Goal: Information Seeking & Learning: Find specific fact

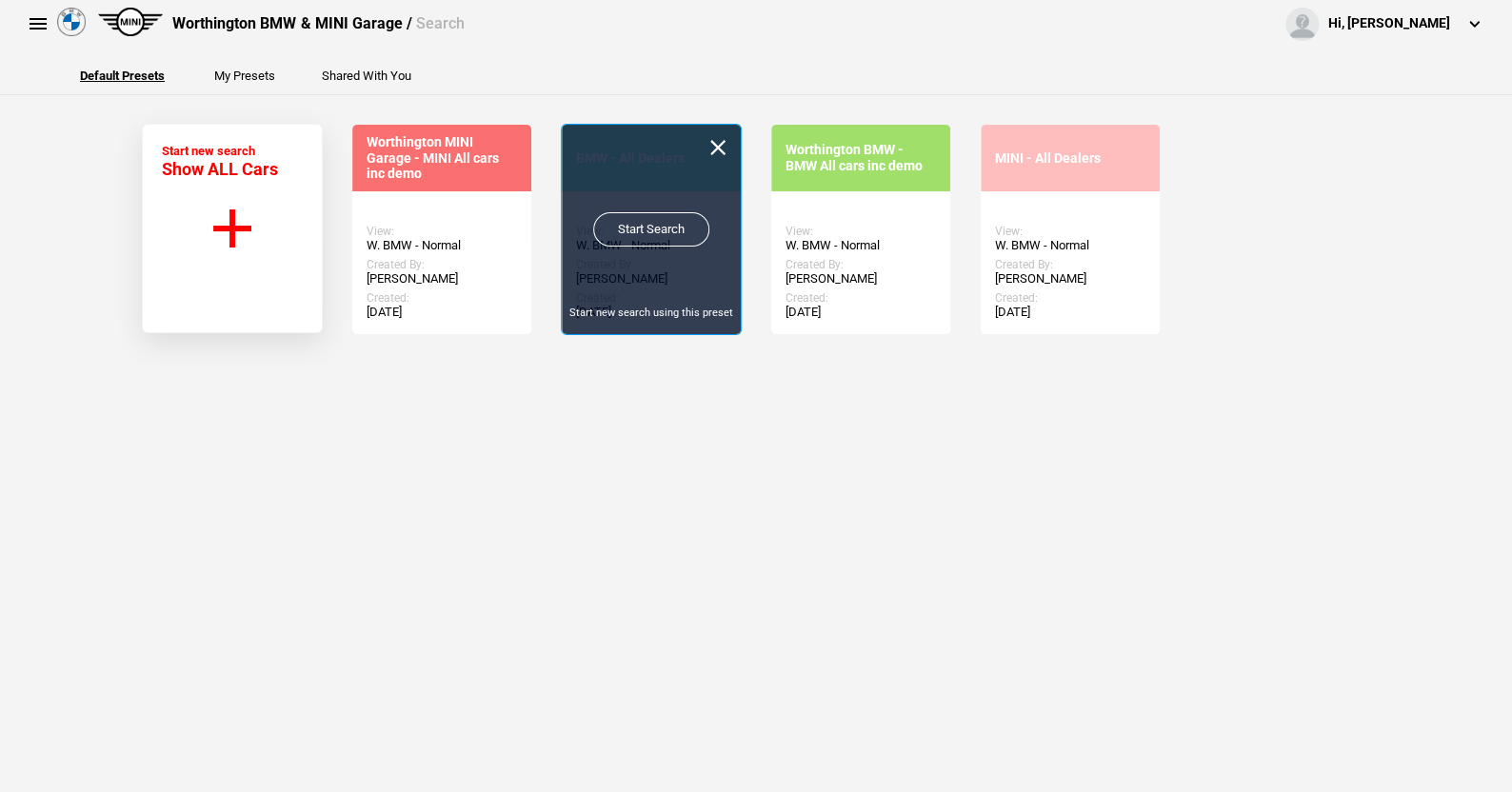
click at [638, 221] on link "Start Search" at bounding box center [651, 229] width 116 height 34
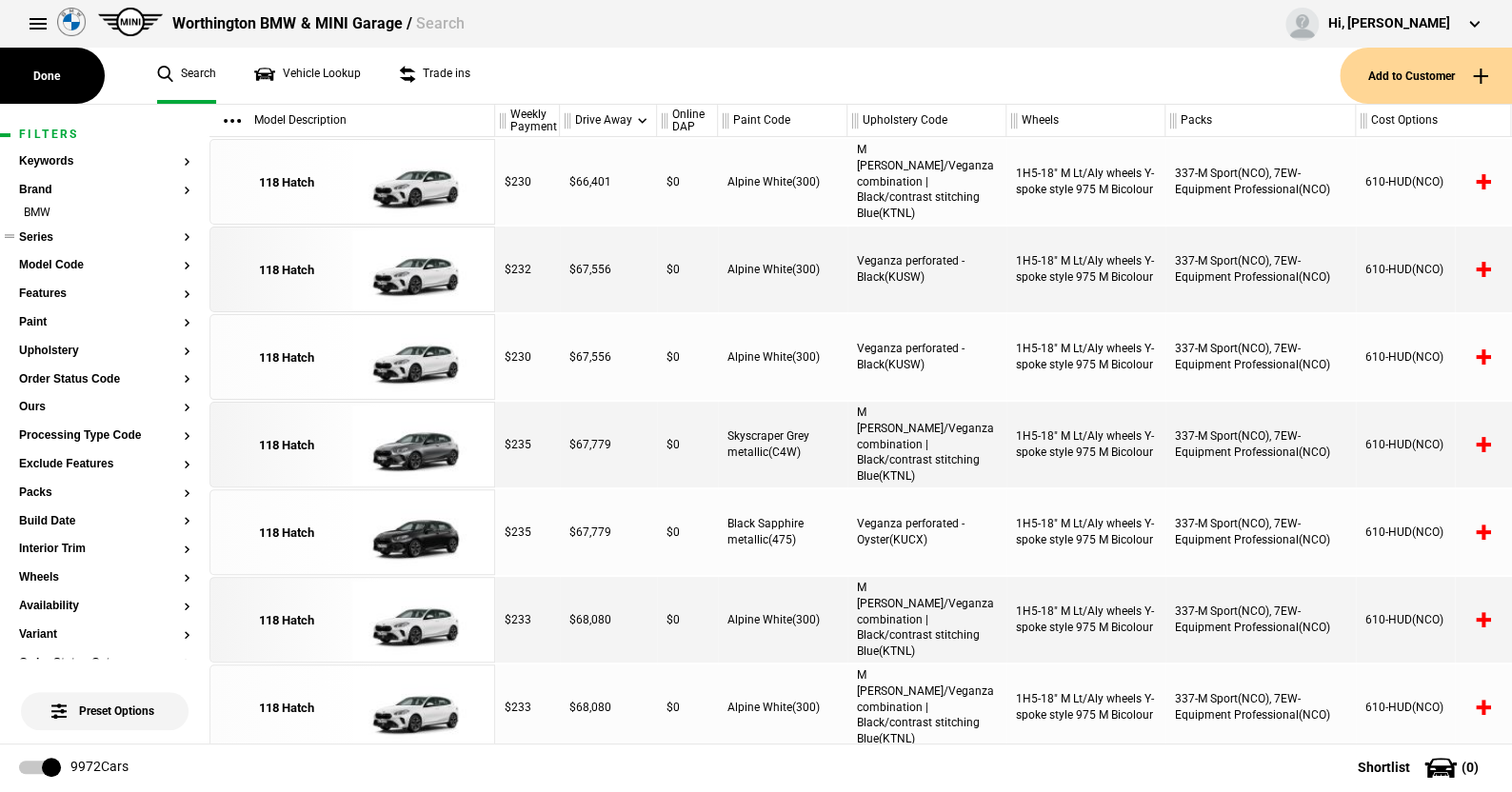
click at [34, 237] on button "Series" at bounding box center [104, 238] width 171 height 14
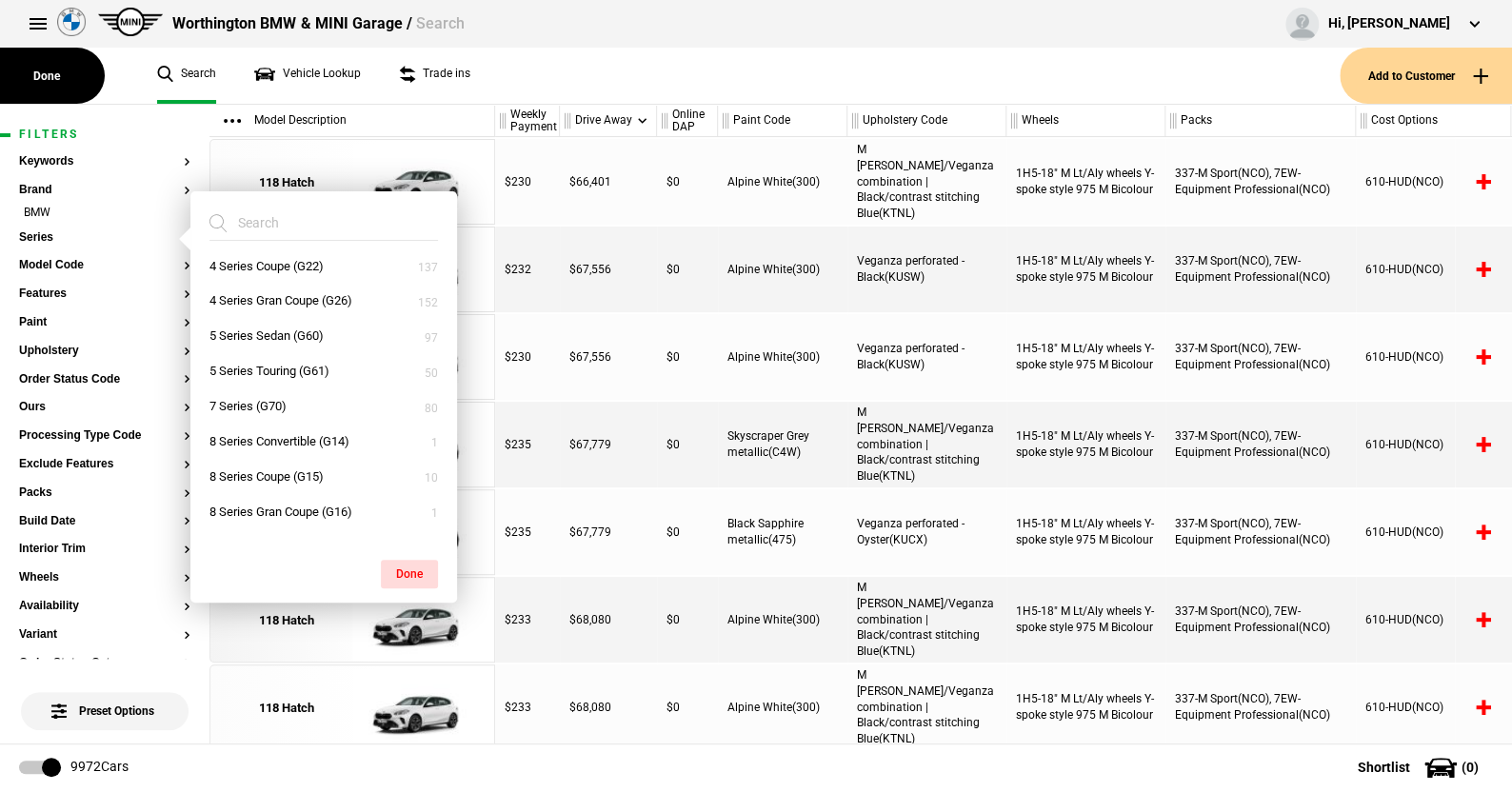
scroll to position [122, 0]
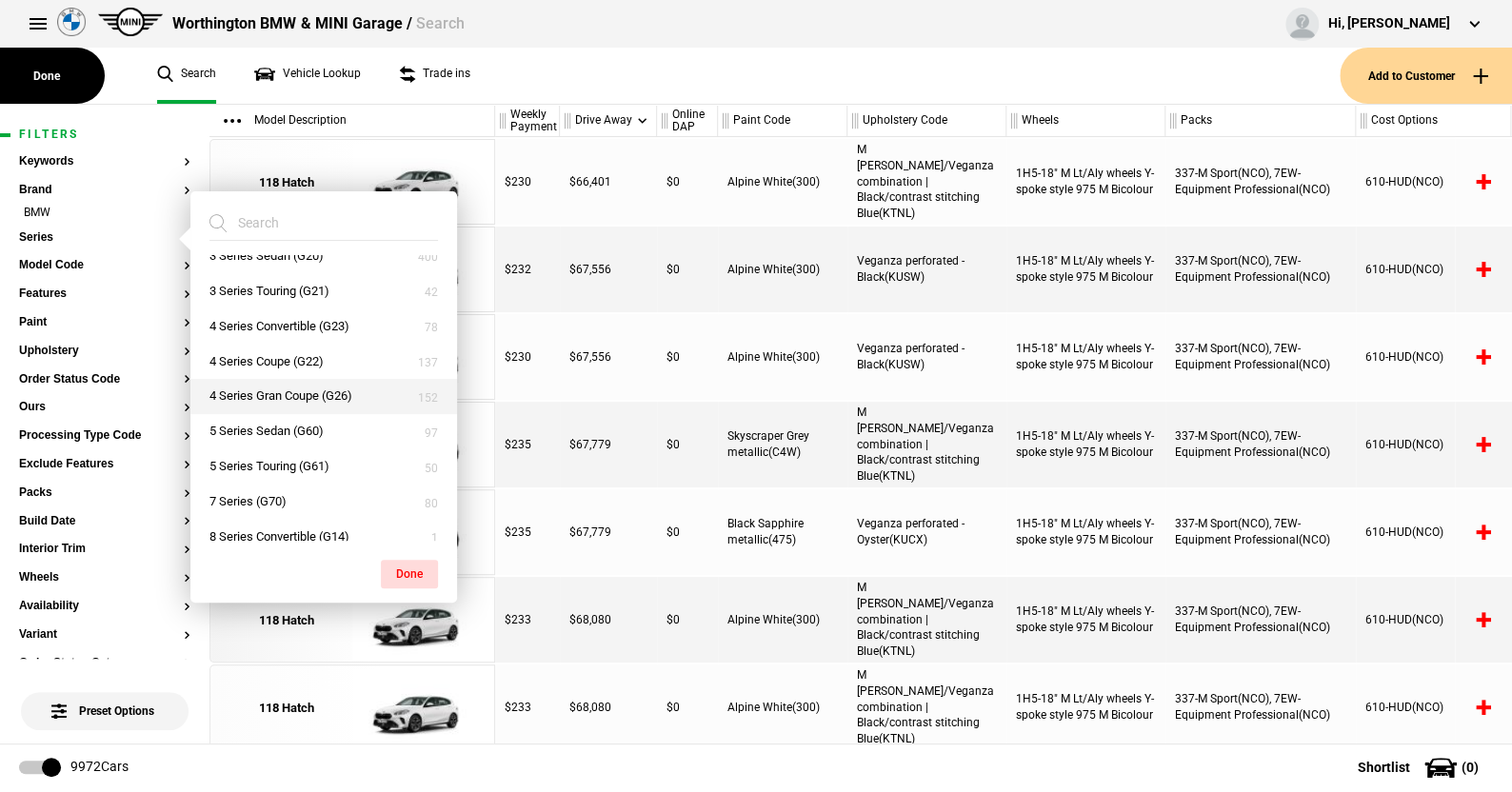
click at [258, 388] on button "4 Series Gran Coupe (G26)" at bounding box center [324, 396] width 266 height 35
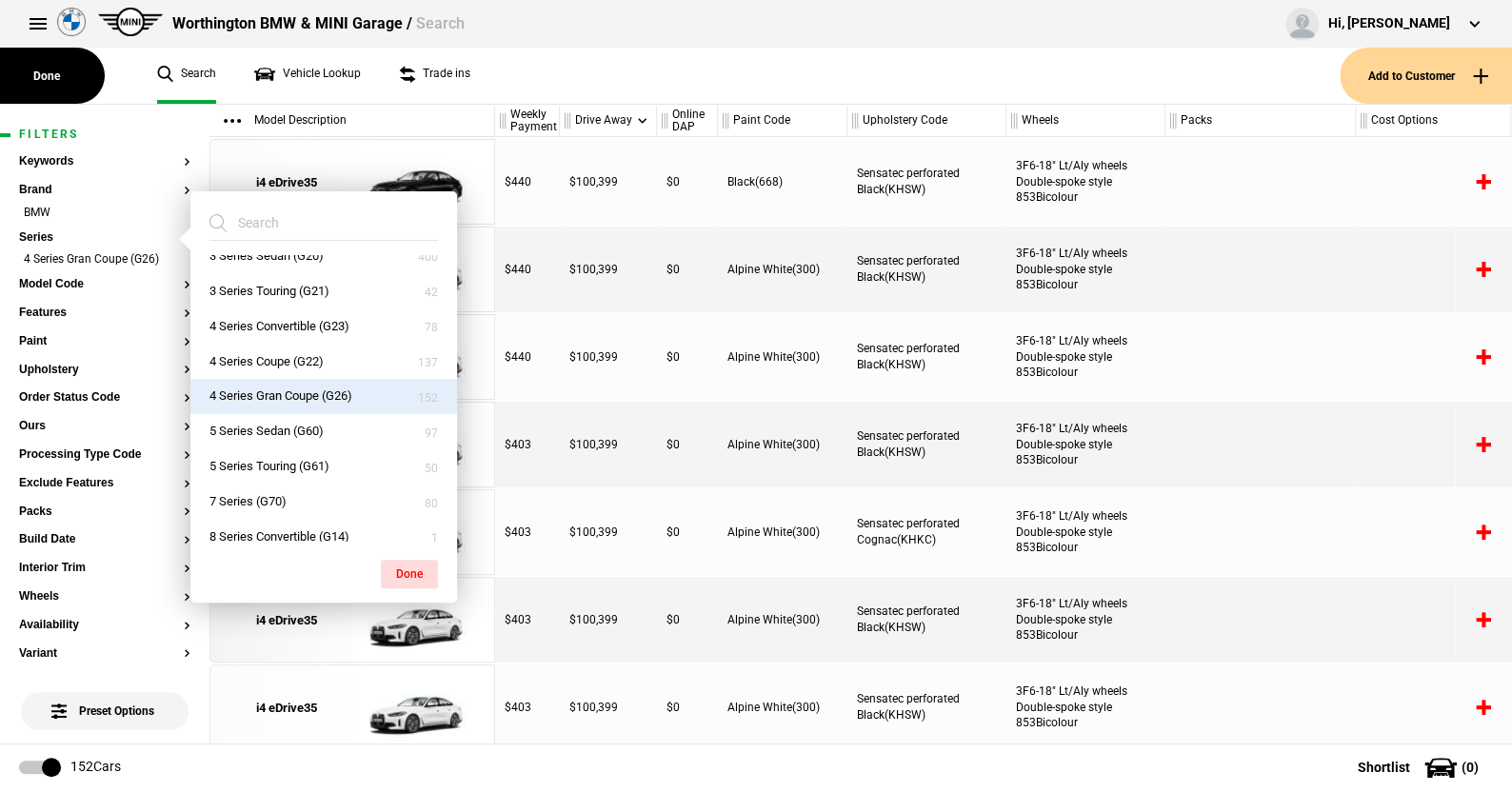
click at [402, 569] on button "Done" at bounding box center [409, 574] width 57 height 28
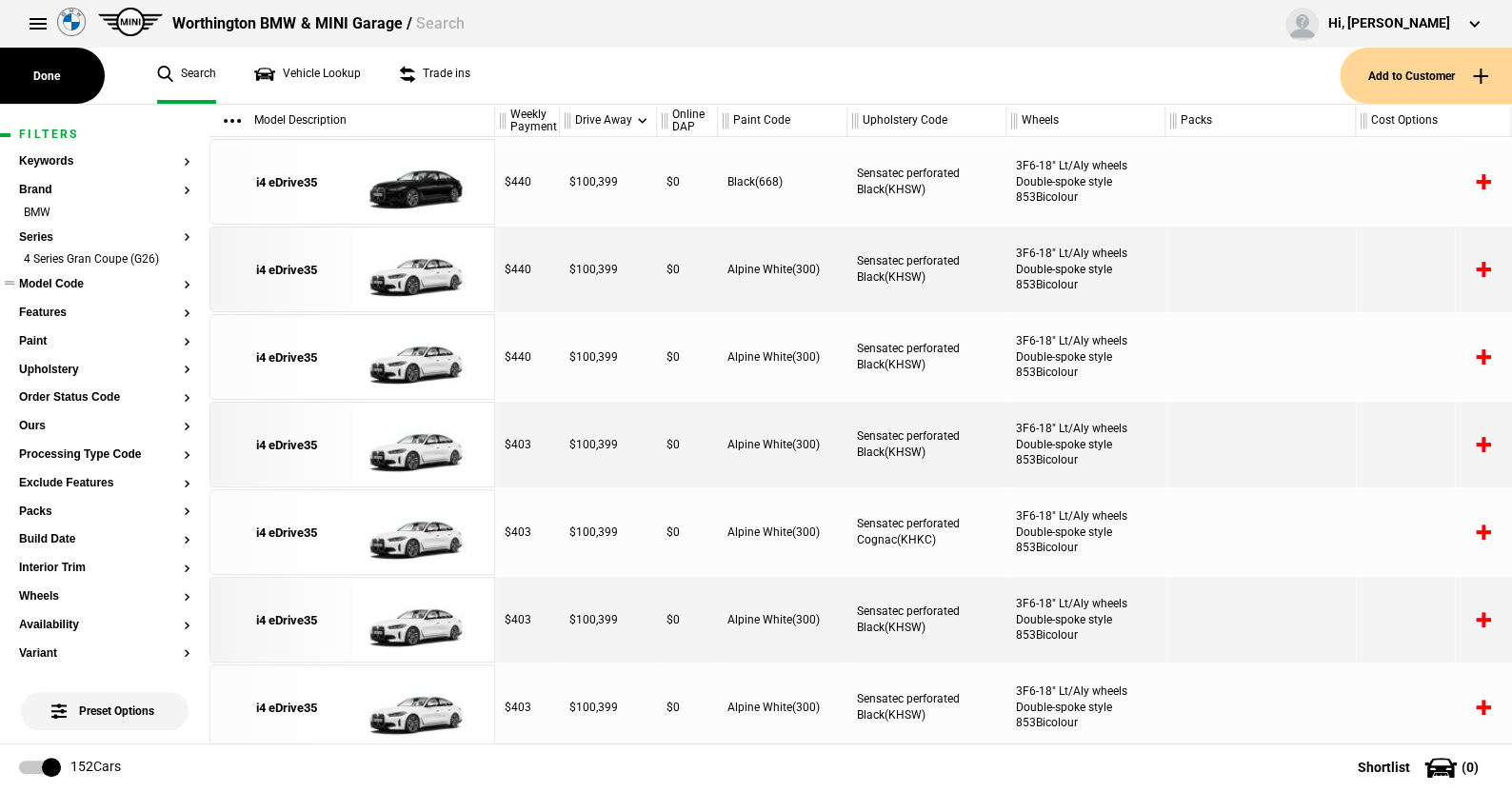
click at [67, 284] on button "Model Code" at bounding box center [104, 285] width 171 height 14
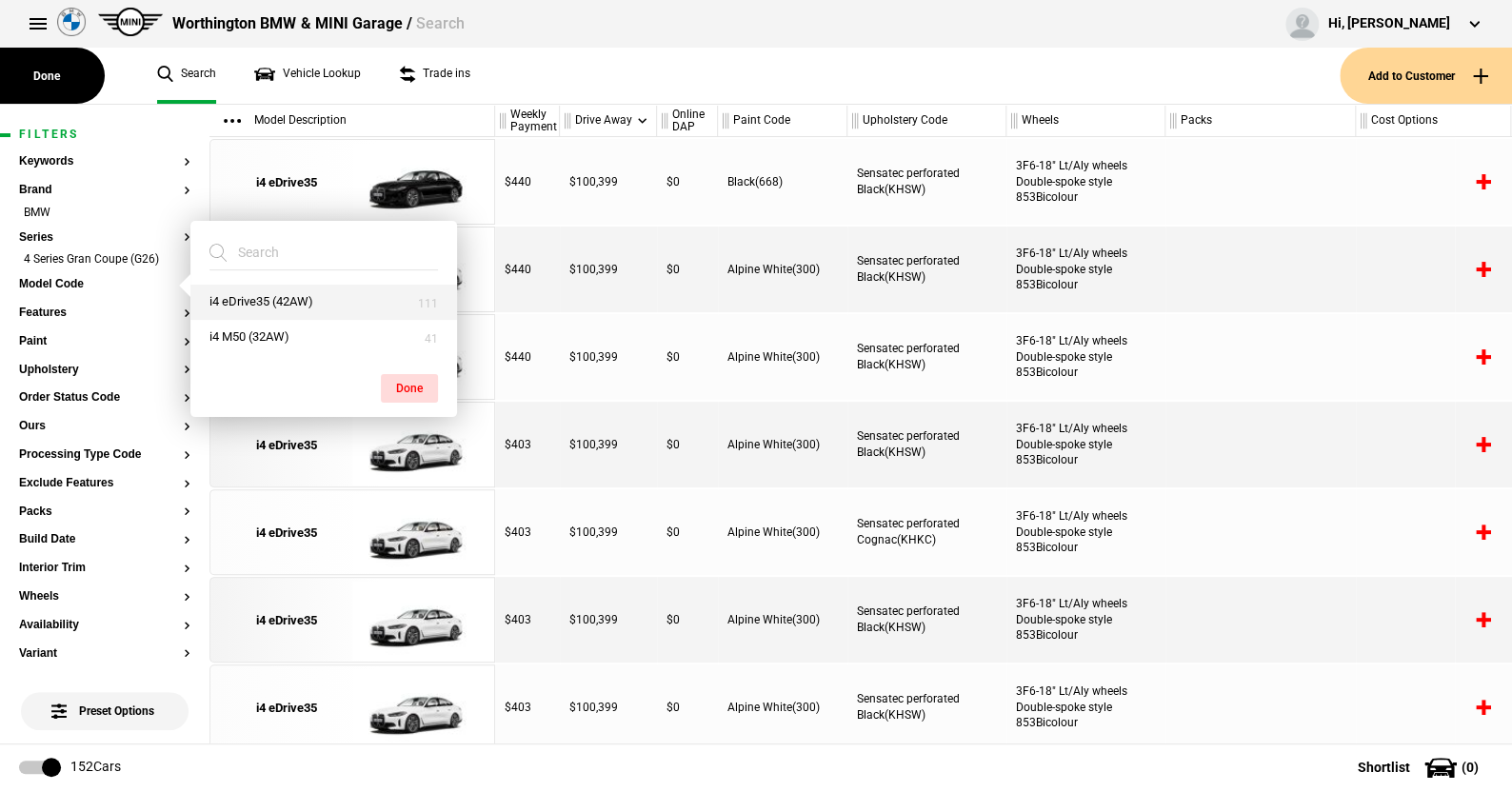
click at [271, 302] on button "i4 eDrive35 (42AW)" at bounding box center [324, 303] width 266 height 35
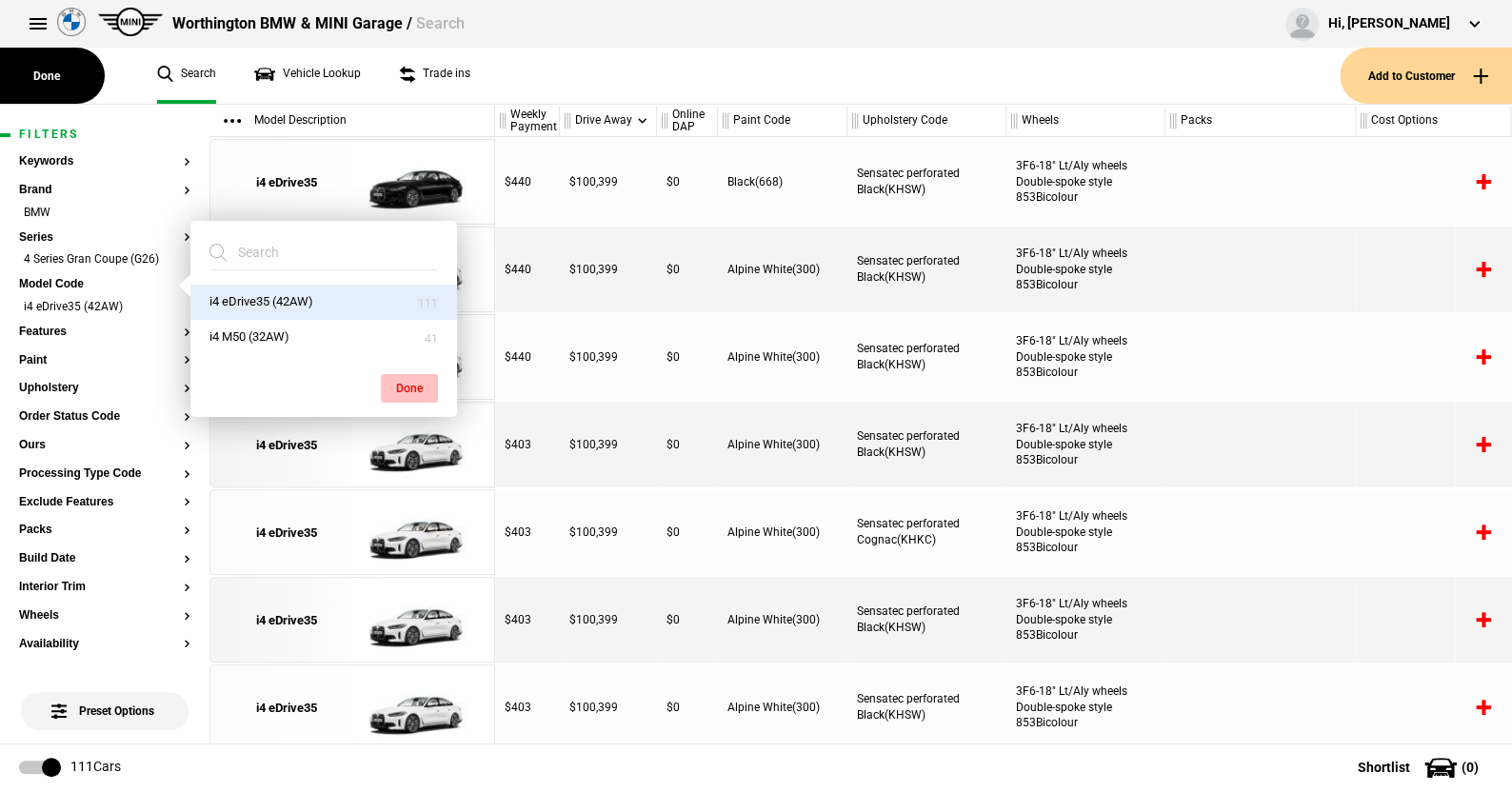
click at [403, 379] on button "Done" at bounding box center [409, 388] width 57 height 28
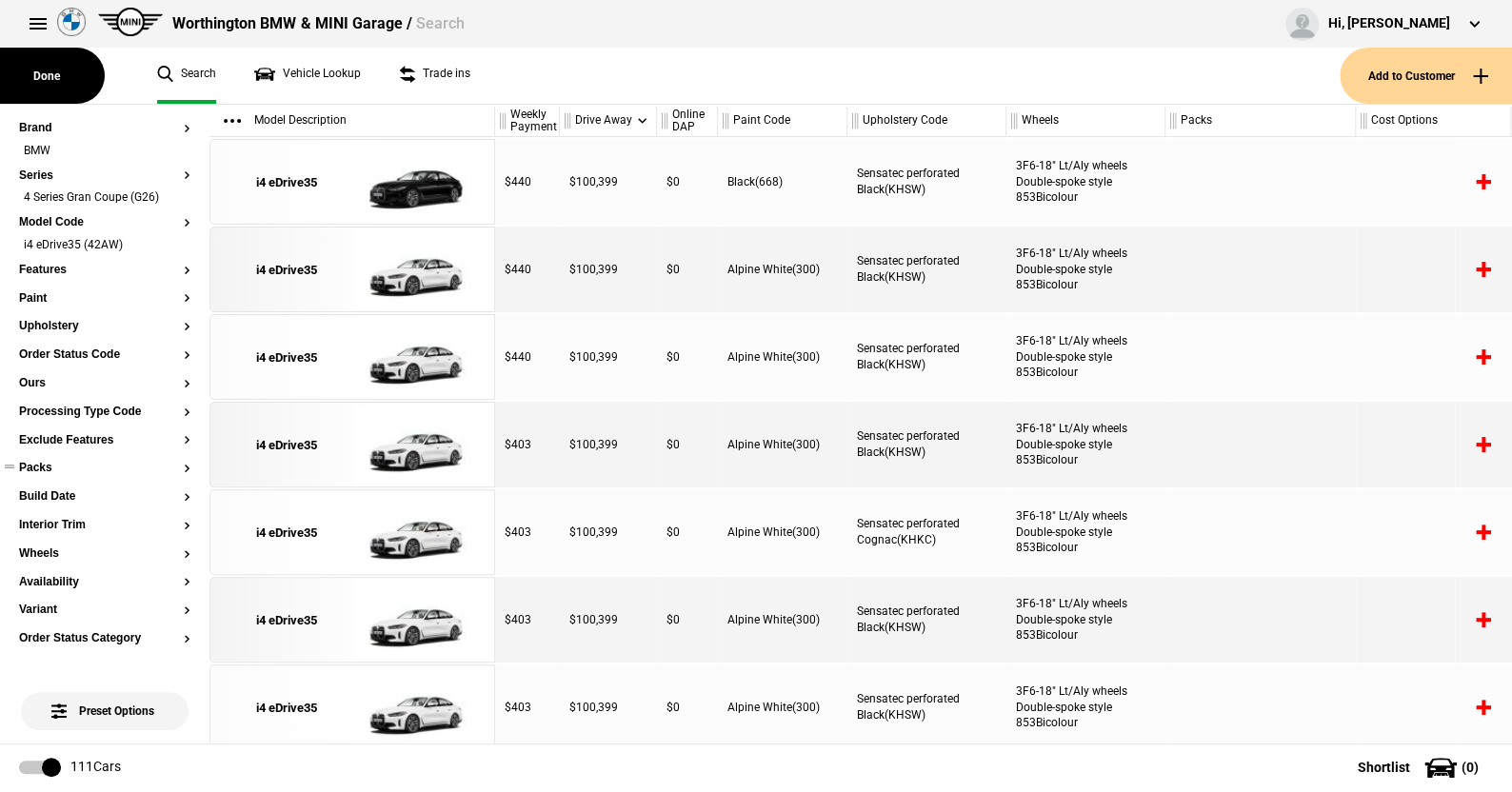
scroll to position [95, 0]
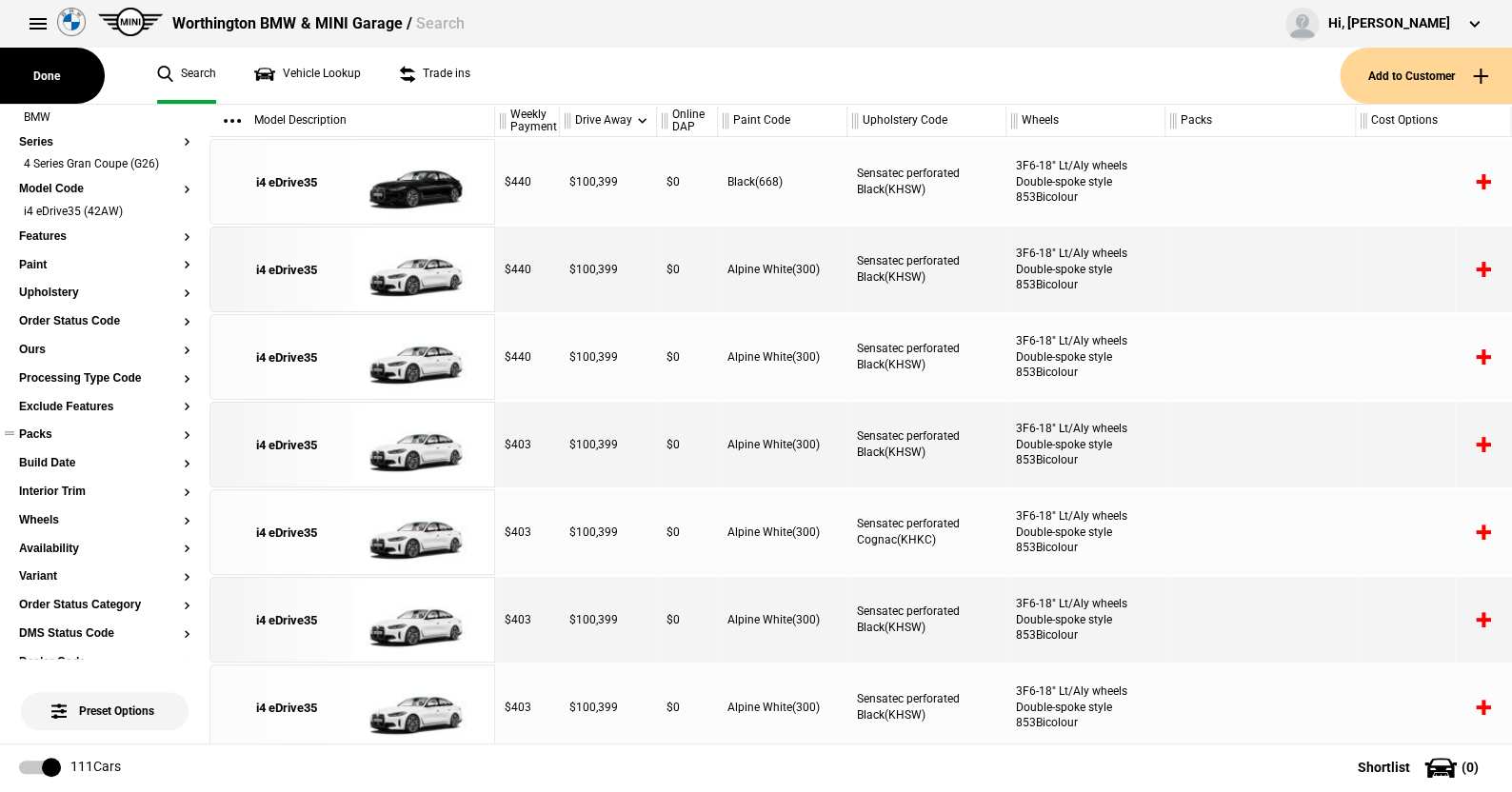
click at [47, 432] on button "Packs" at bounding box center [104, 436] width 171 height 14
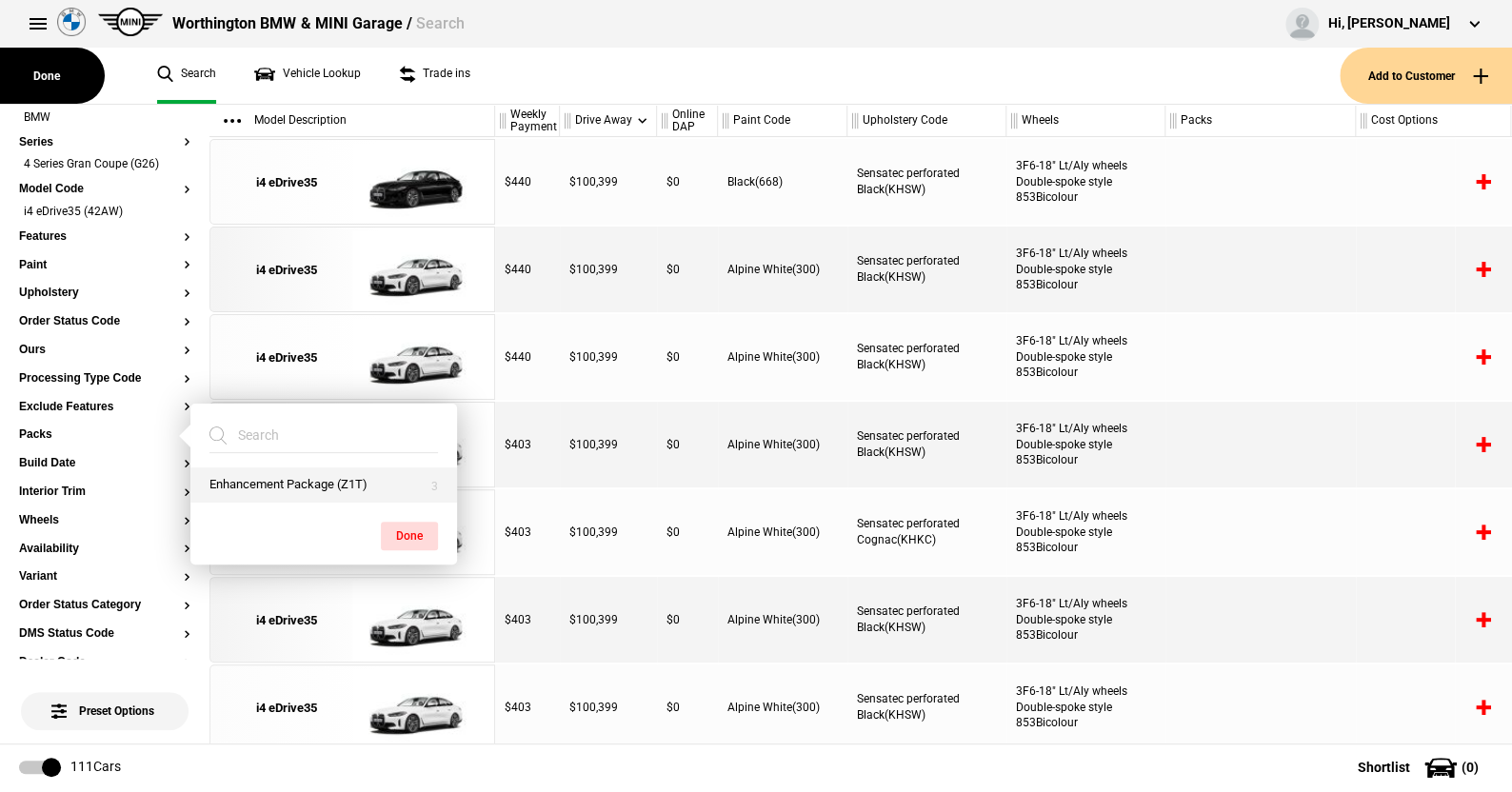
click at [298, 489] on button "Enhancement Package (Z1T)" at bounding box center [324, 486] width 266 height 35
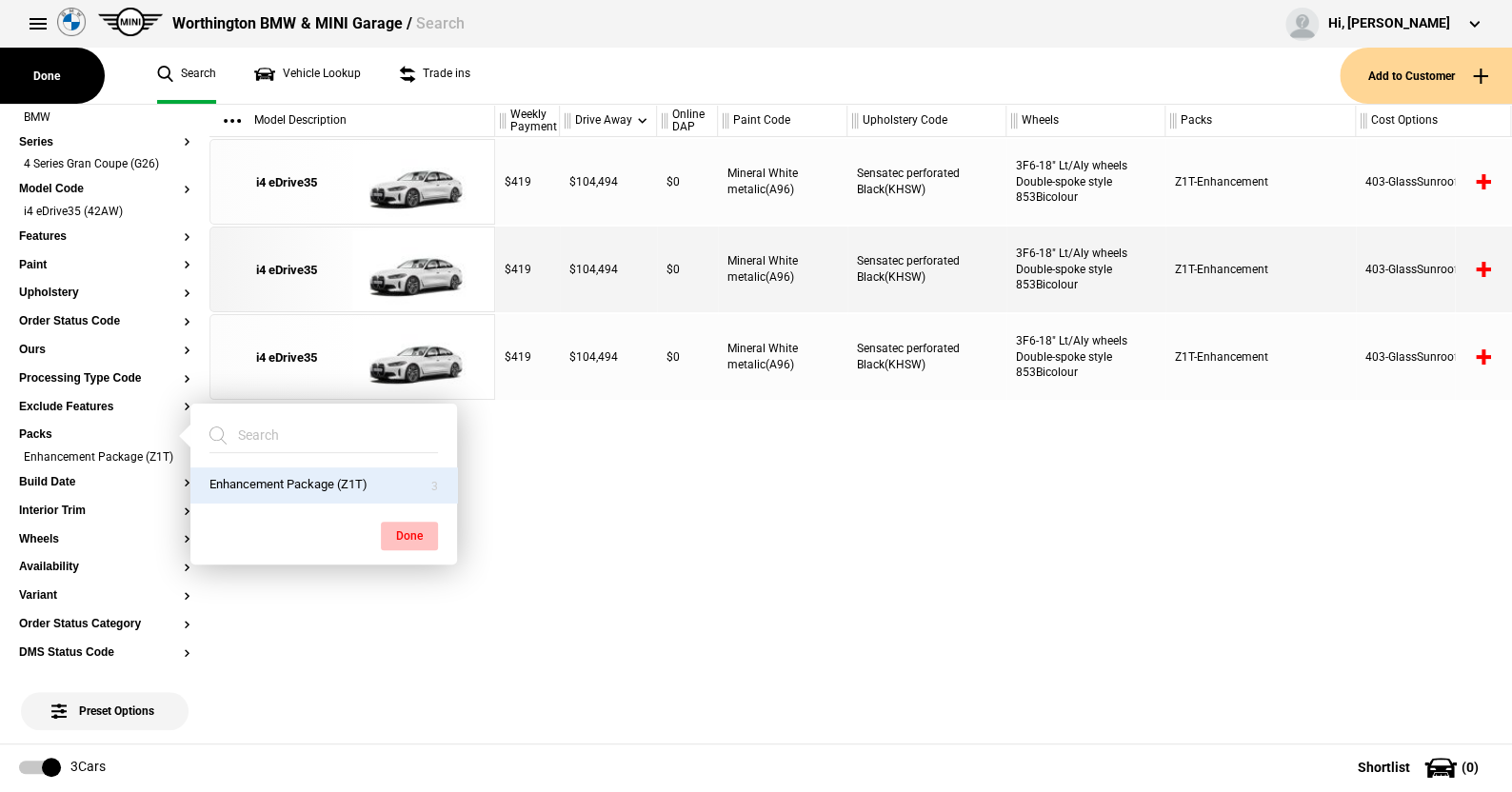
click at [414, 533] on button "Done" at bounding box center [409, 536] width 57 height 28
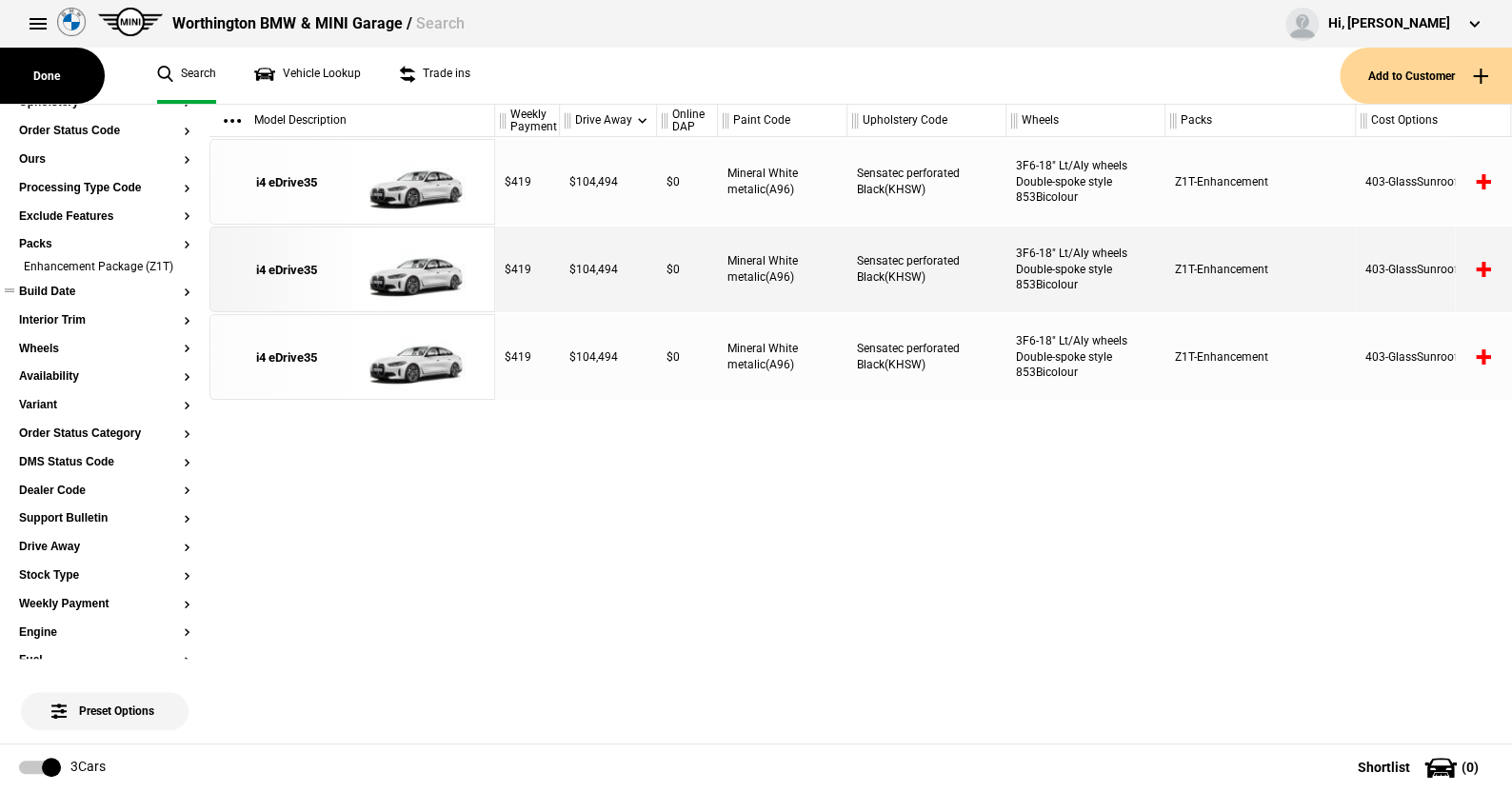
scroll to position [381, 0]
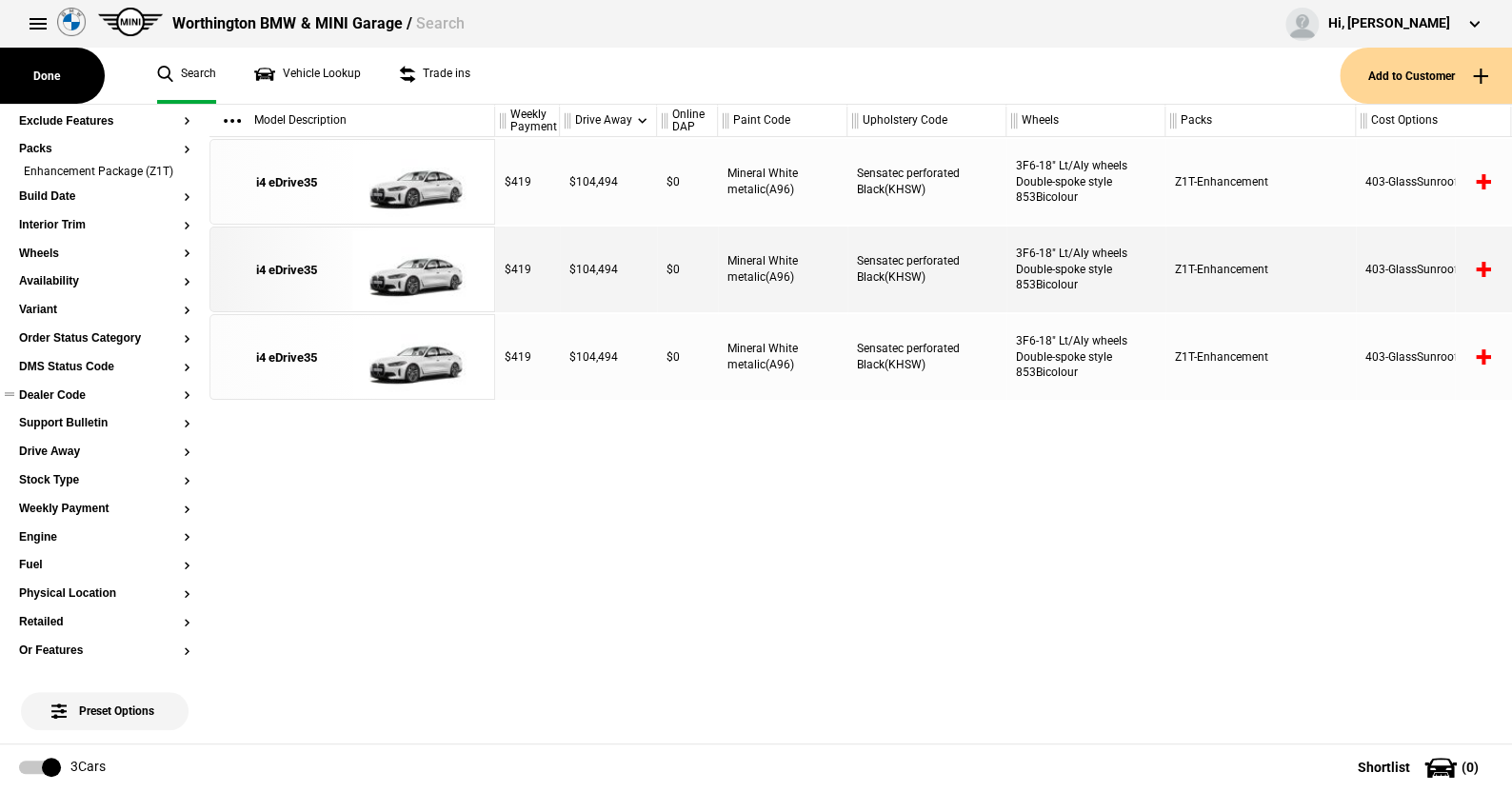
click at [64, 403] on button "Dealer Code" at bounding box center [104, 396] width 171 height 14
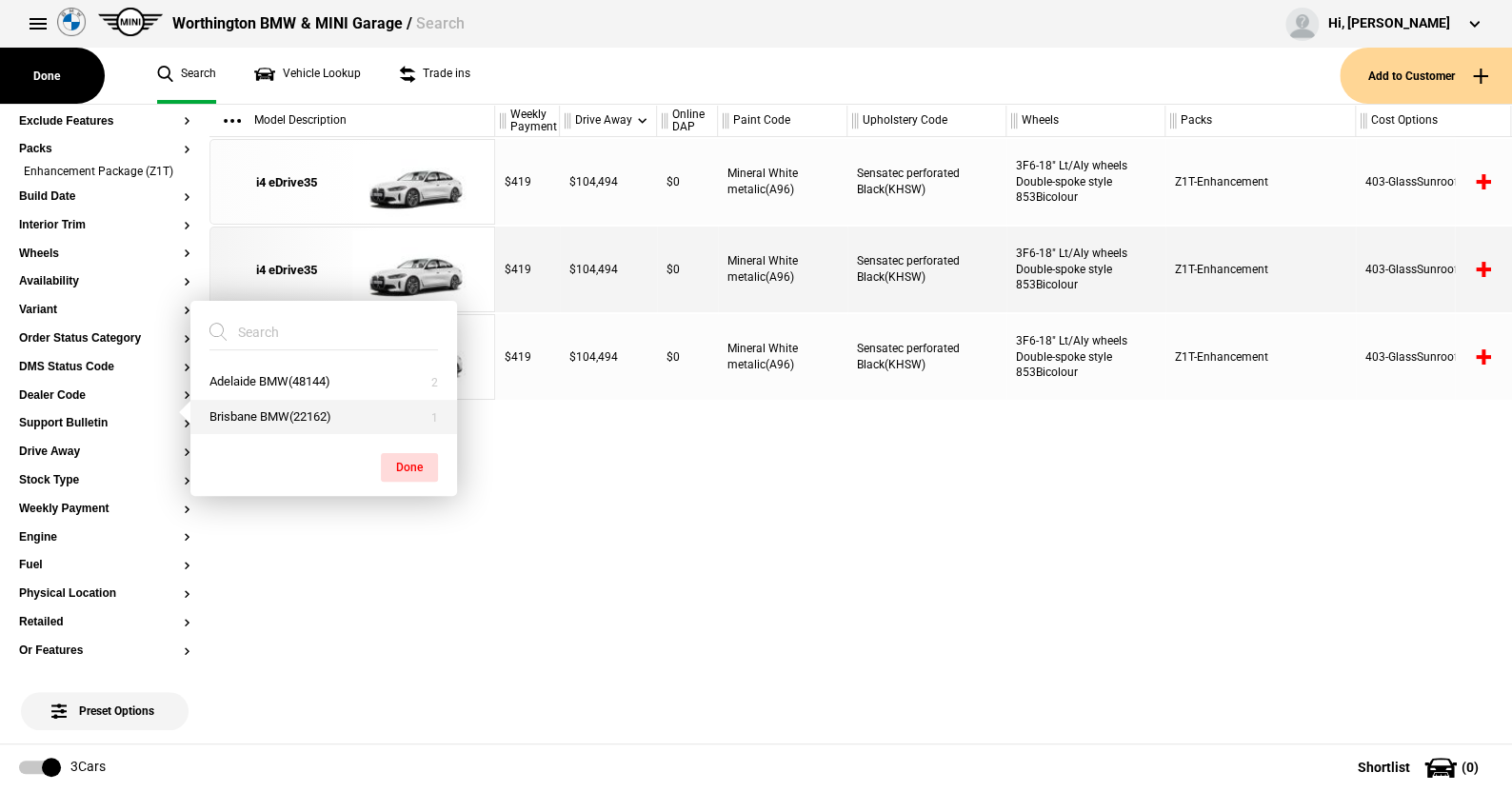
click at [263, 415] on button "Brisbane BMW(22162)" at bounding box center [324, 418] width 266 height 35
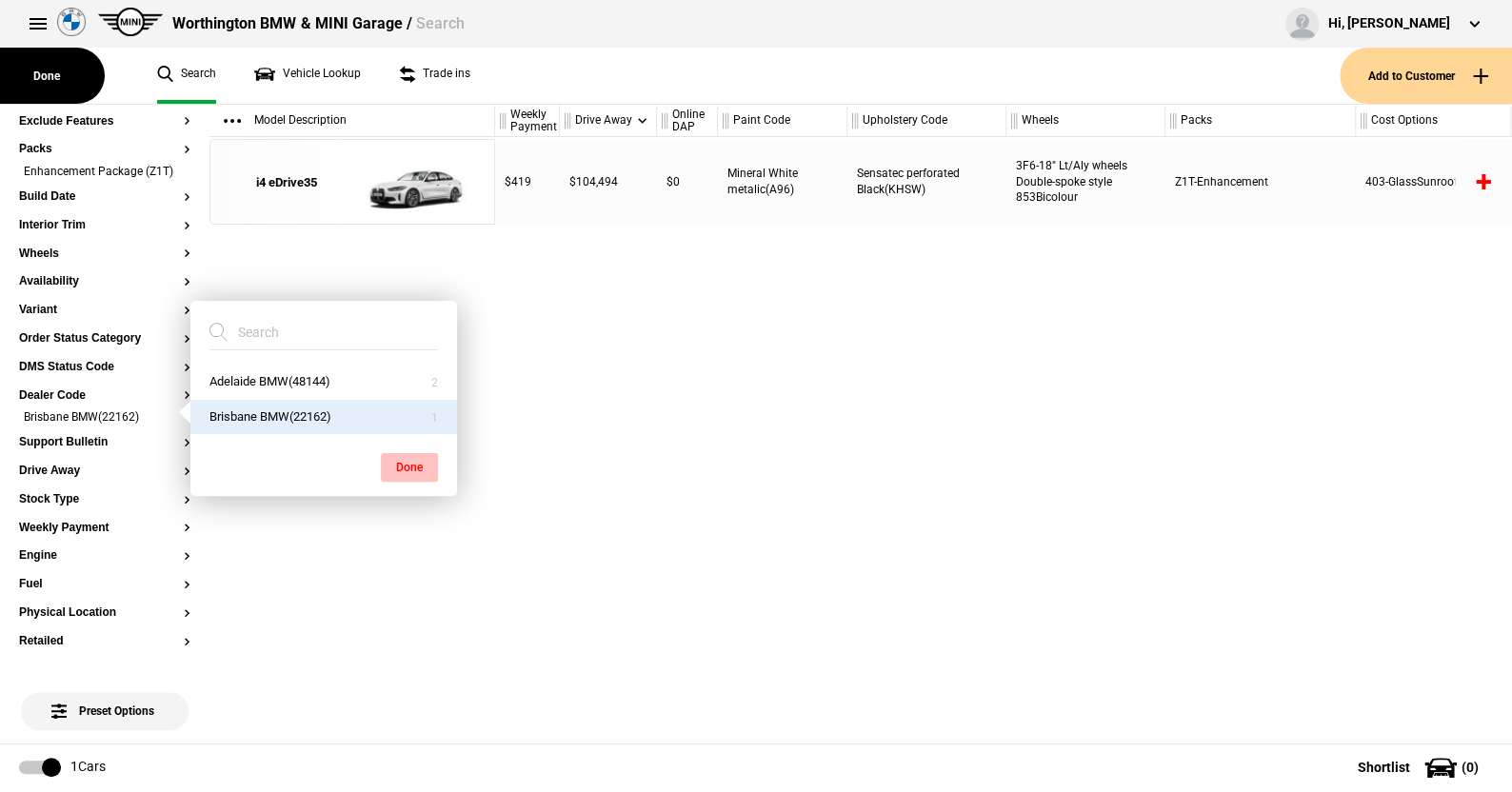
click at [404, 461] on button "Done" at bounding box center [409, 467] width 57 height 28
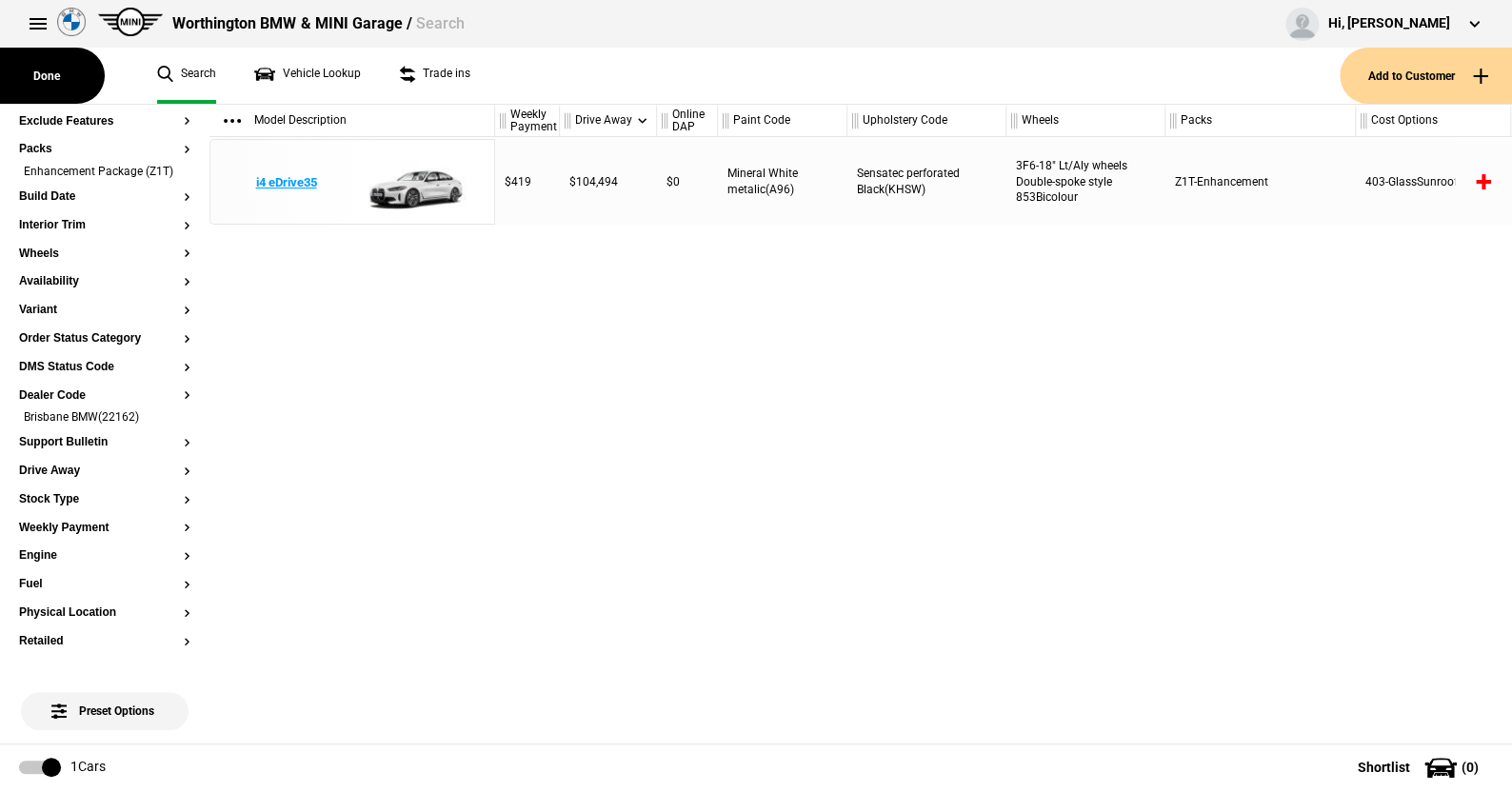
click at [426, 179] on img at bounding box center [418, 183] width 132 height 86
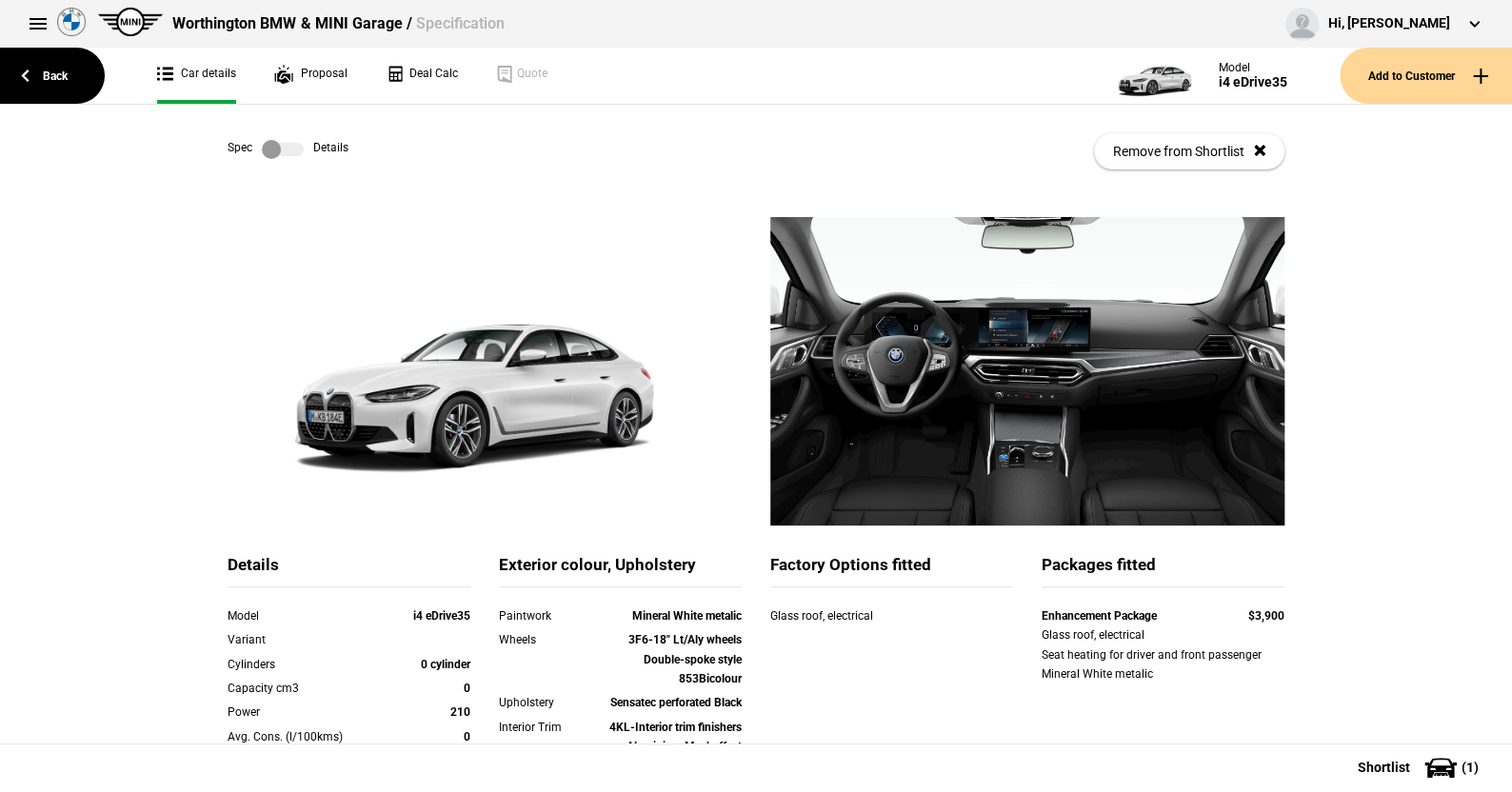
click at [285, 143] on label at bounding box center [283, 149] width 42 height 19
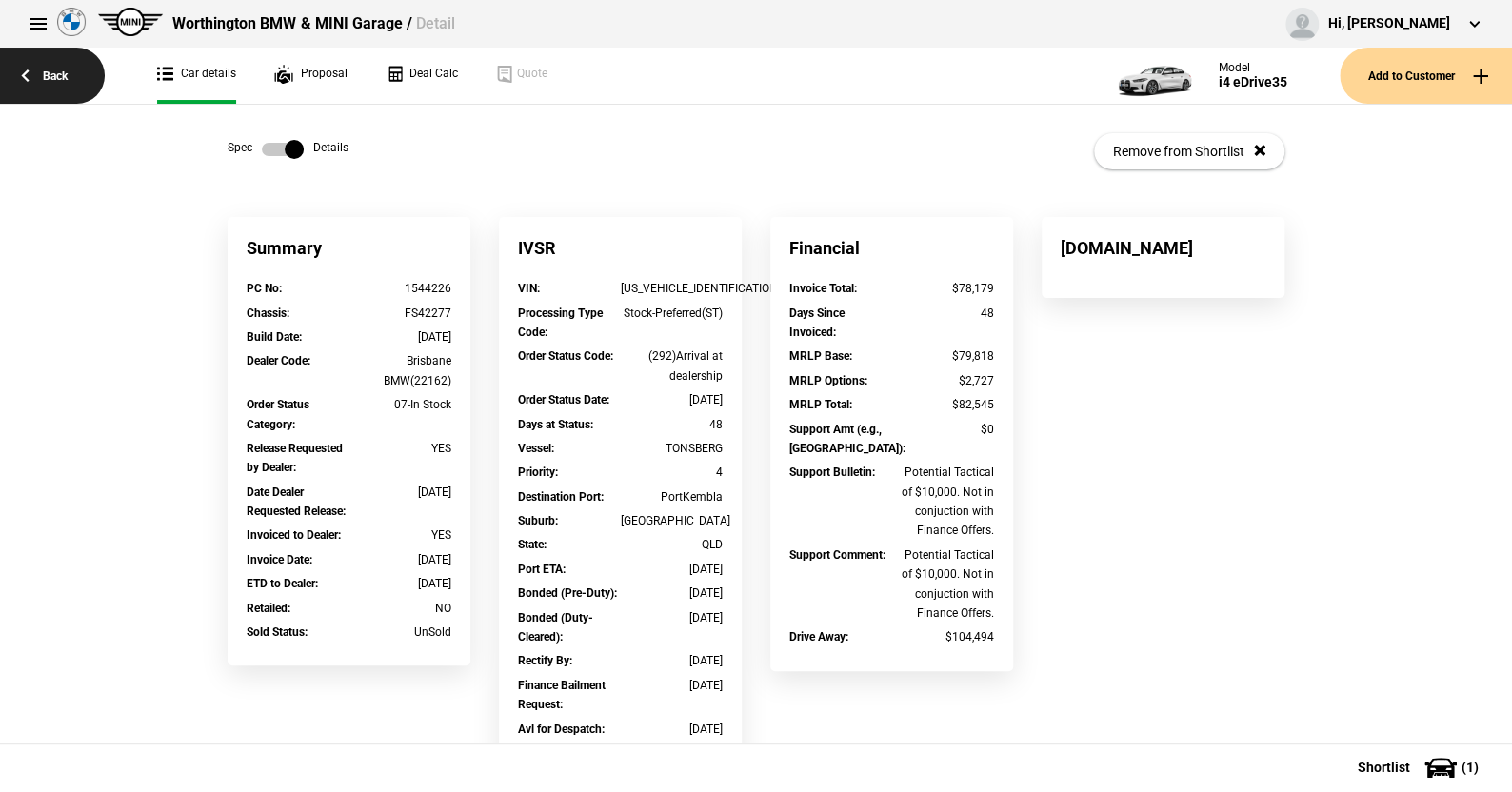
click at [58, 66] on link "Back" at bounding box center [52, 75] width 105 height 56
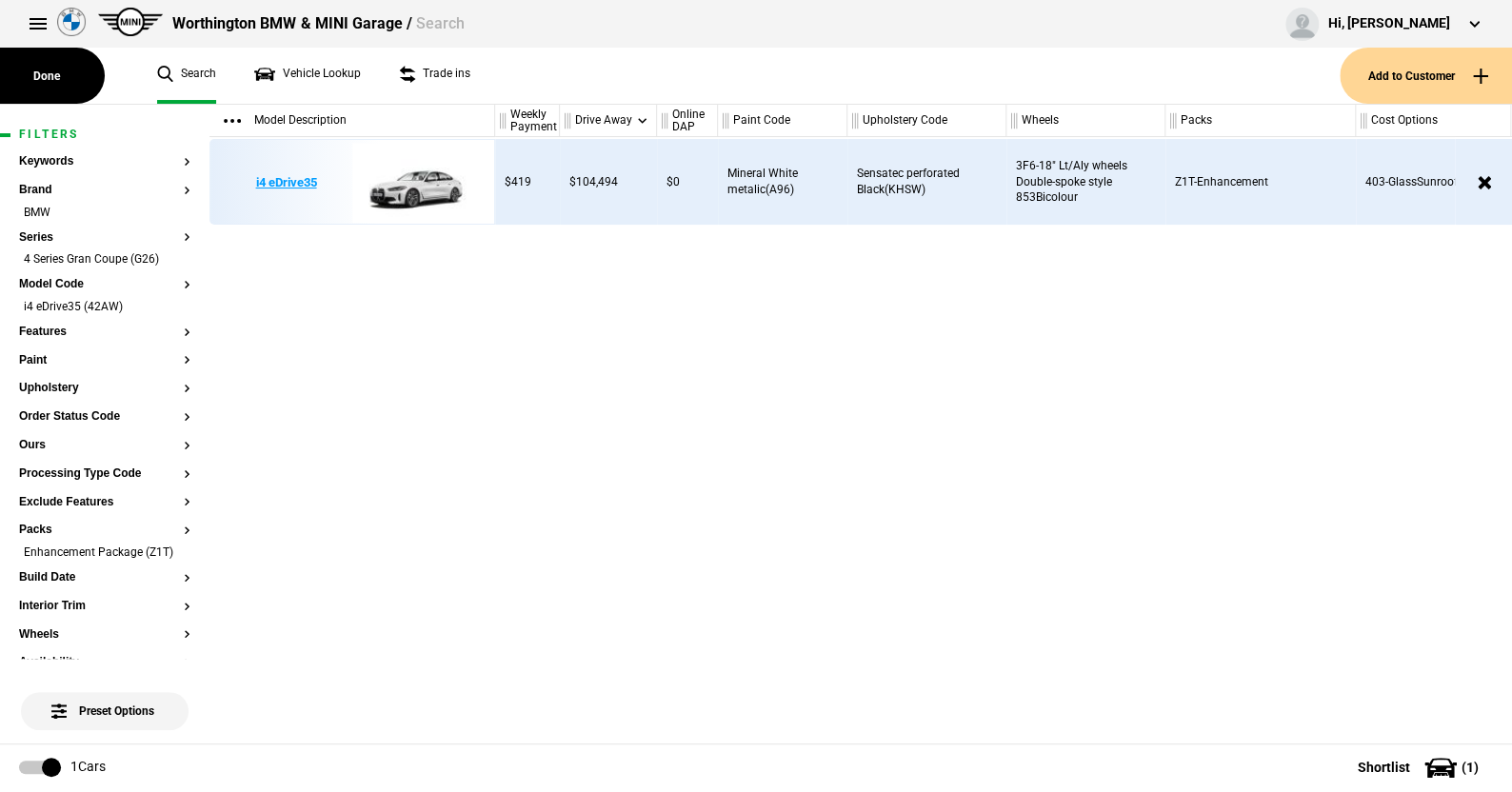
click at [431, 179] on img at bounding box center [418, 183] width 132 height 86
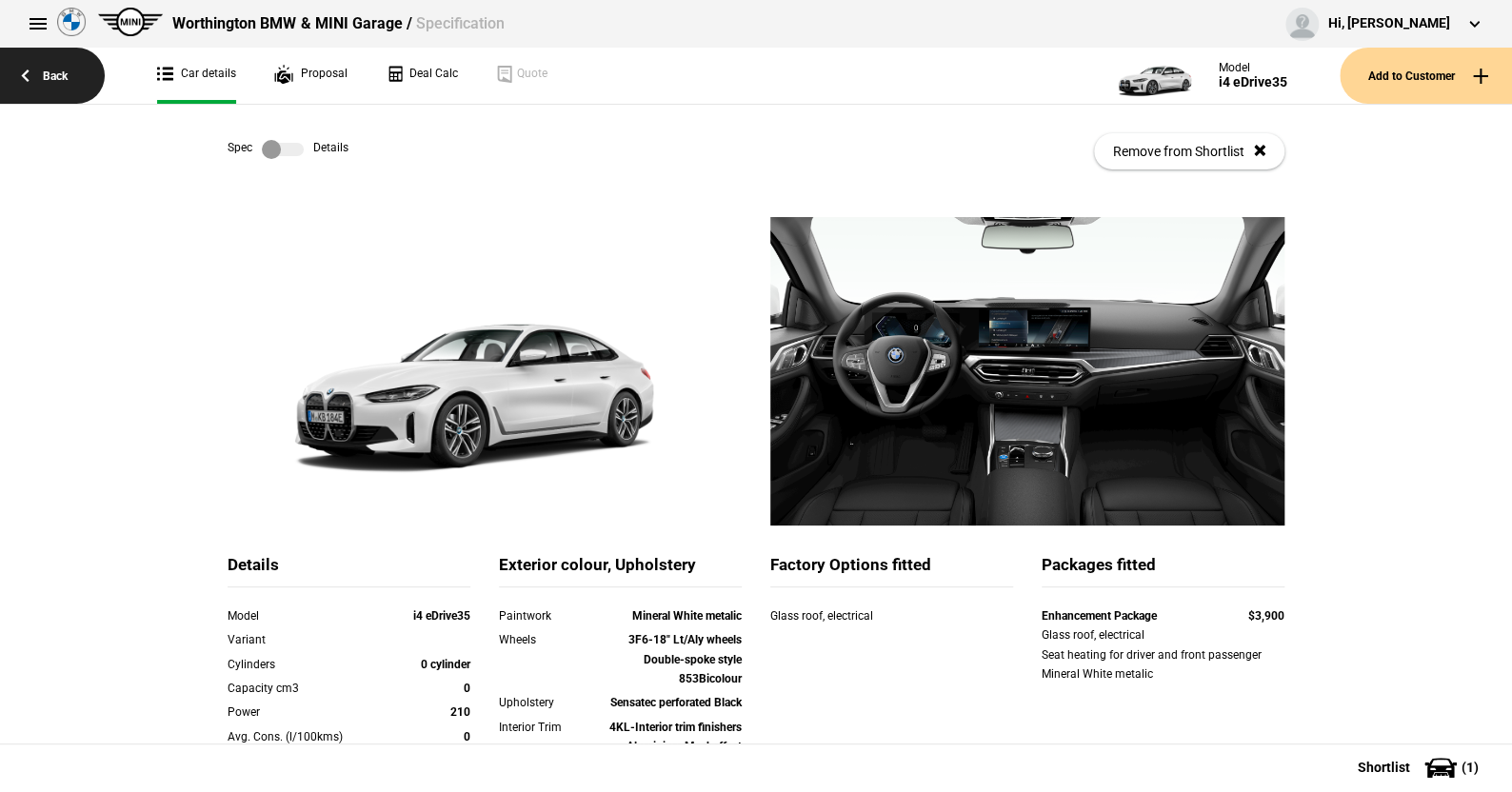
click at [55, 70] on link "Back" at bounding box center [52, 75] width 105 height 56
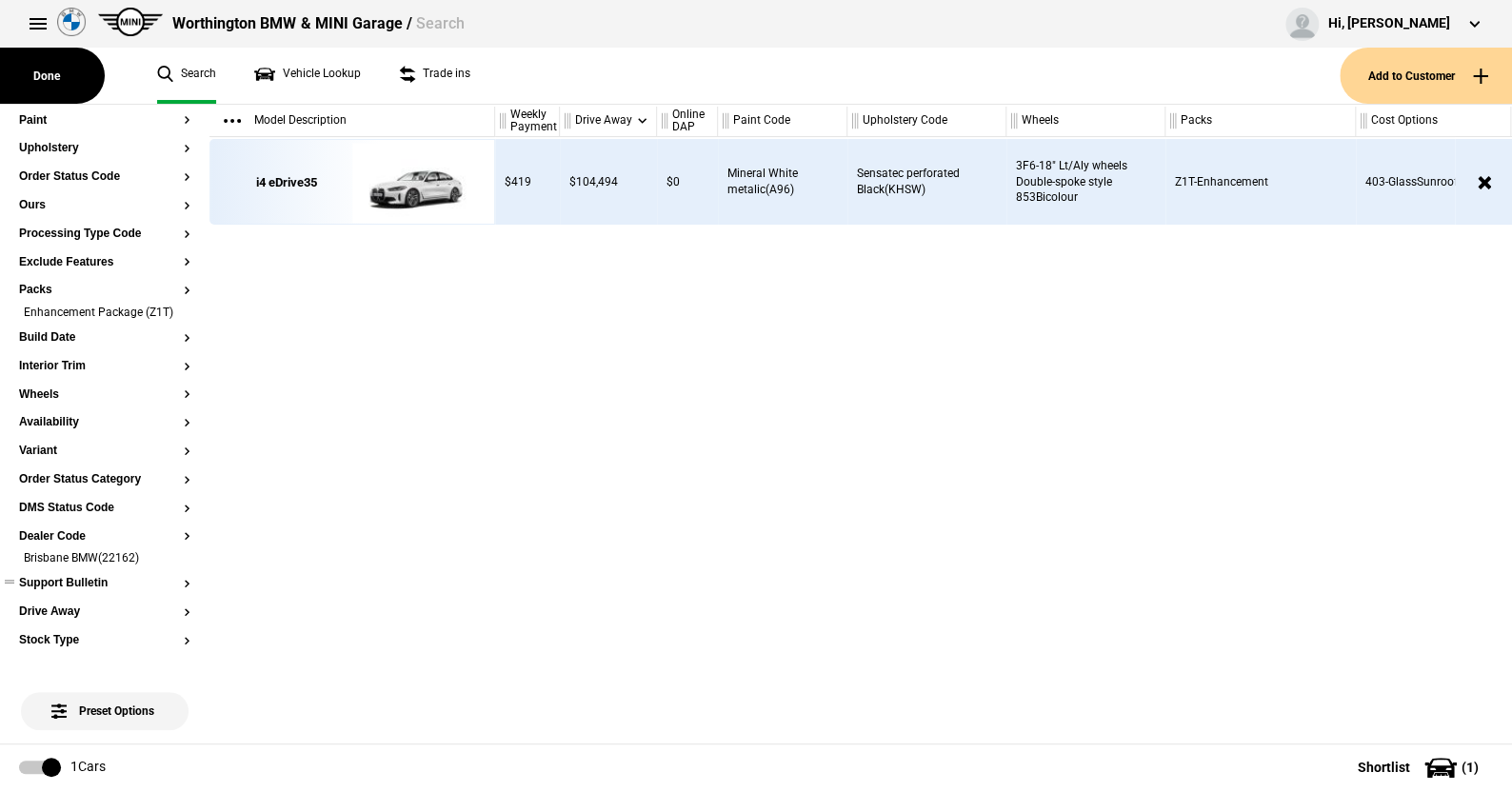
scroll to position [286, 0]
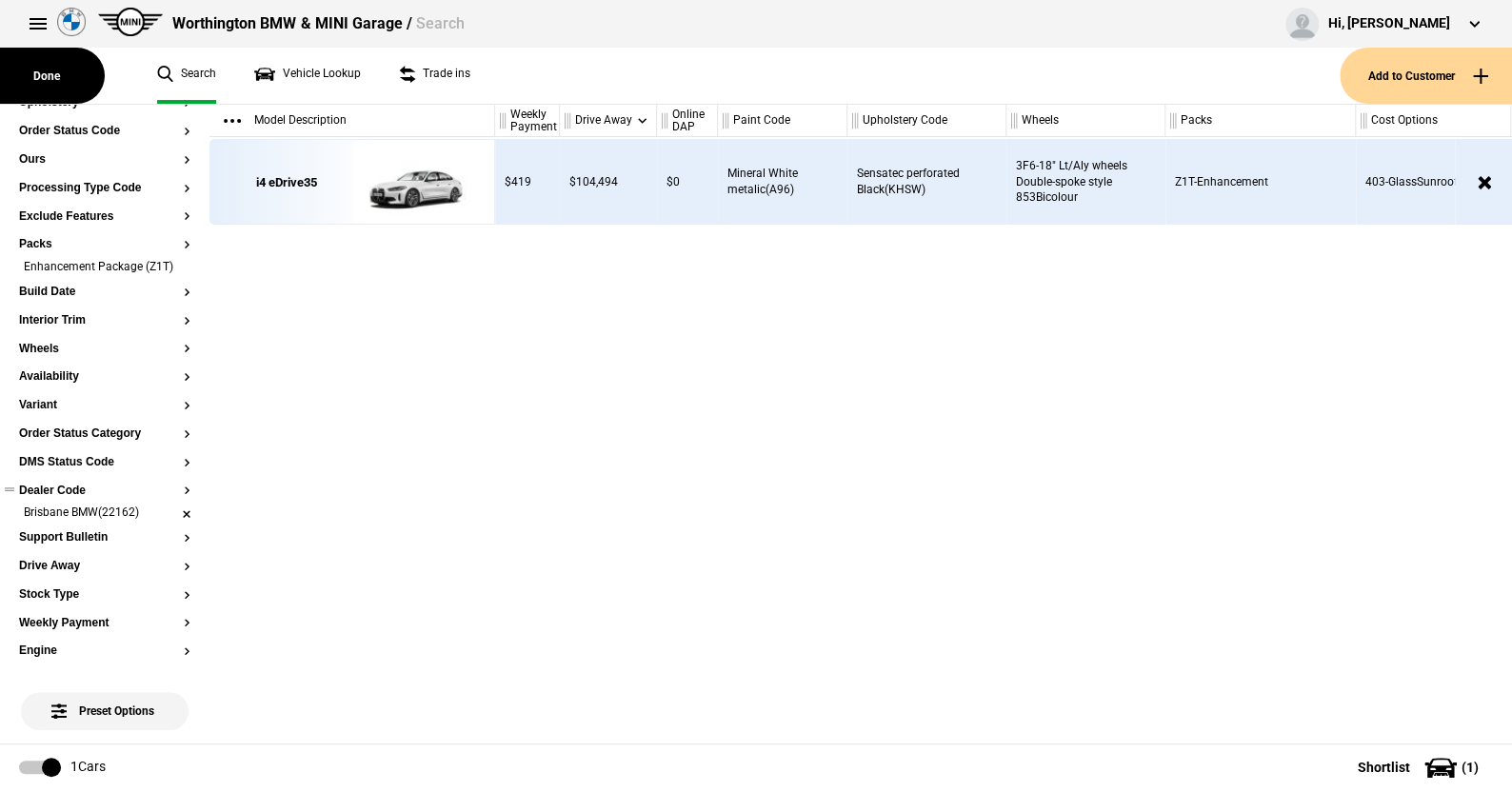
click at [174, 524] on li "Brisbane BMW(22162)" at bounding box center [104, 514] width 171 height 19
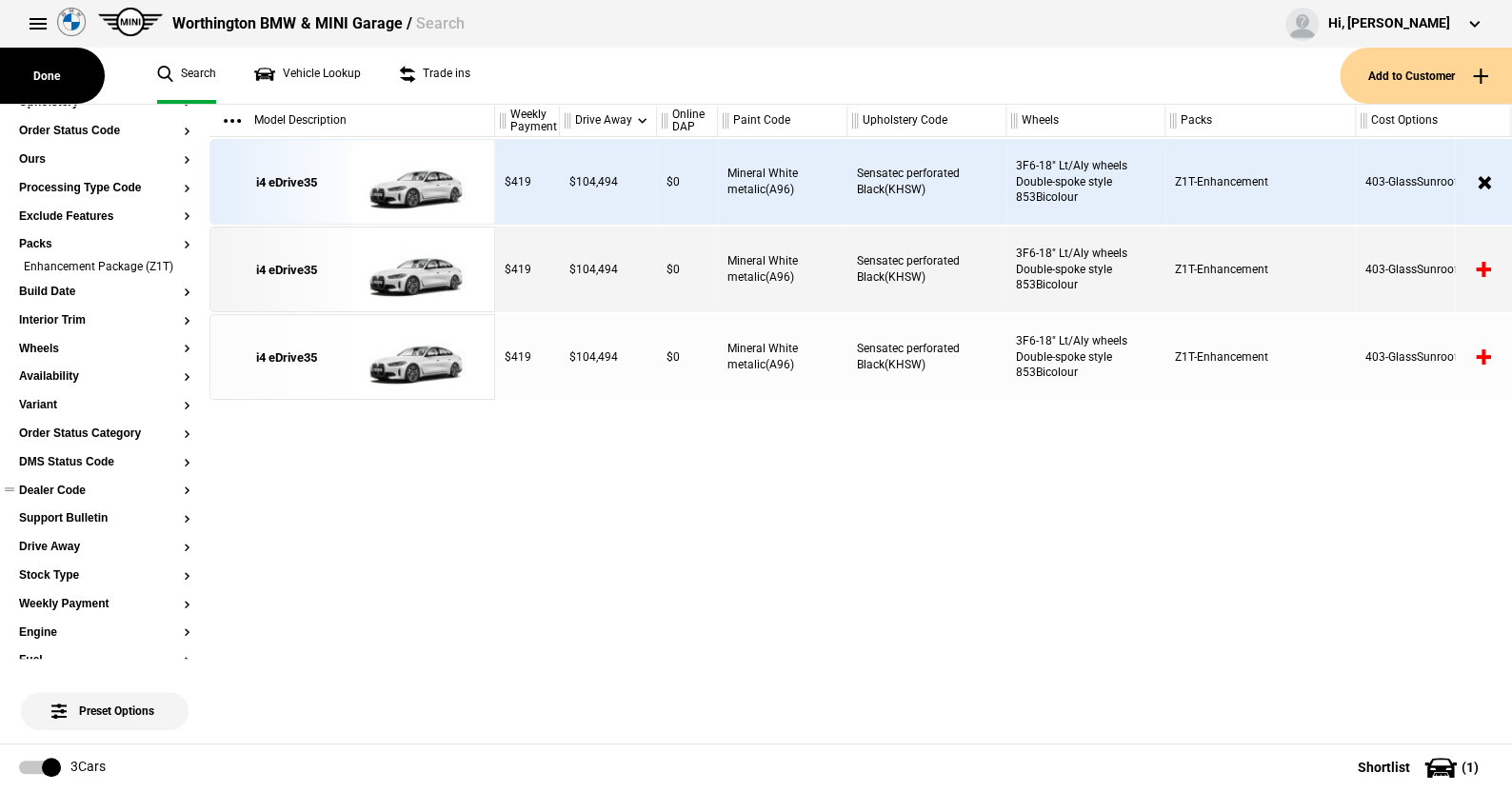
click at [69, 498] on button "Dealer Code" at bounding box center [104, 491] width 171 height 14
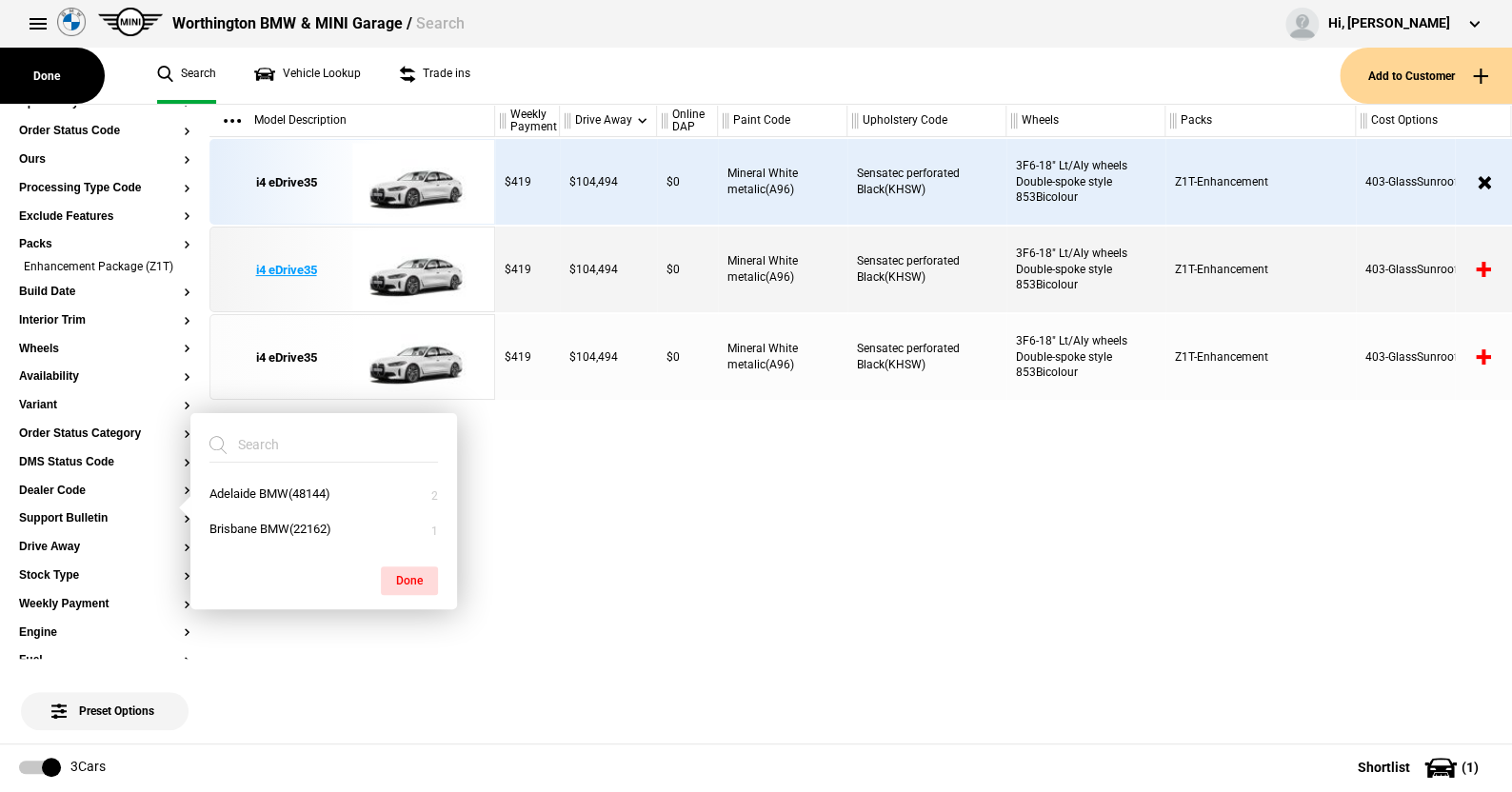
click at [422, 269] on img at bounding box center [418, 271] width 132 height 86
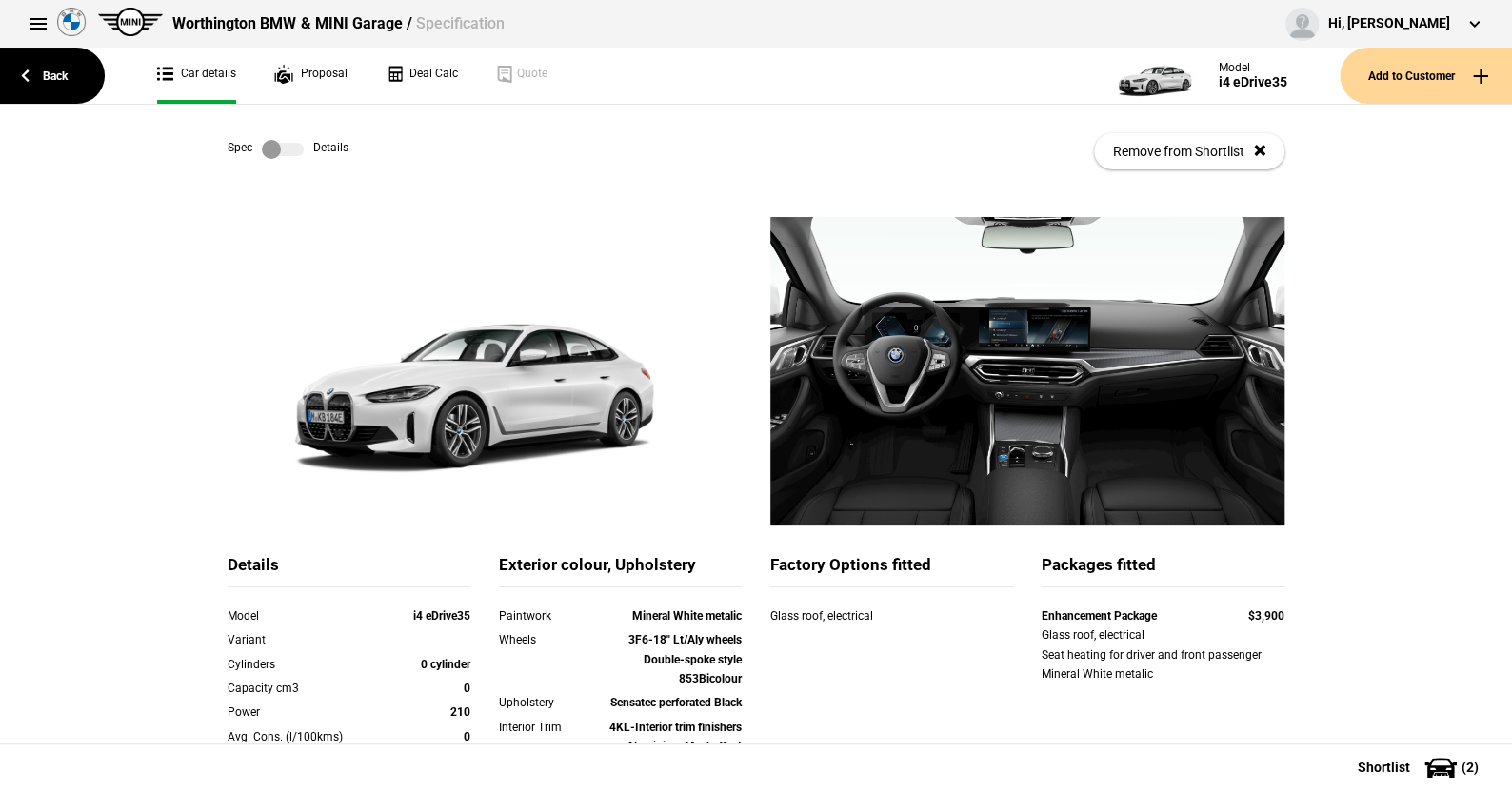
click at [290, 152] on label at bounding box center [283, 149] width 42 height 19
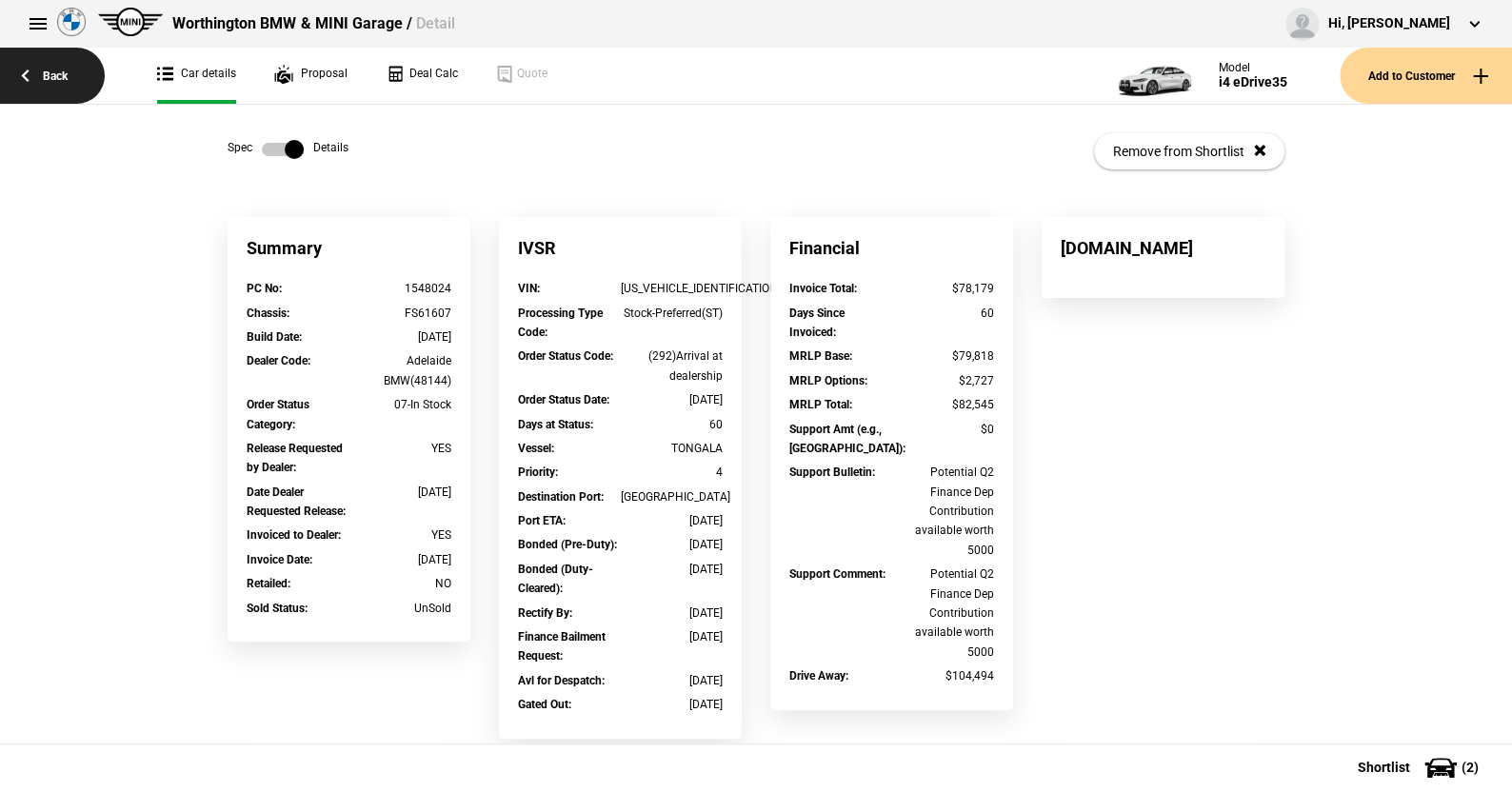
click at [54, 64] on link "Back" at bounding box center [52, 75] width 105 height 56
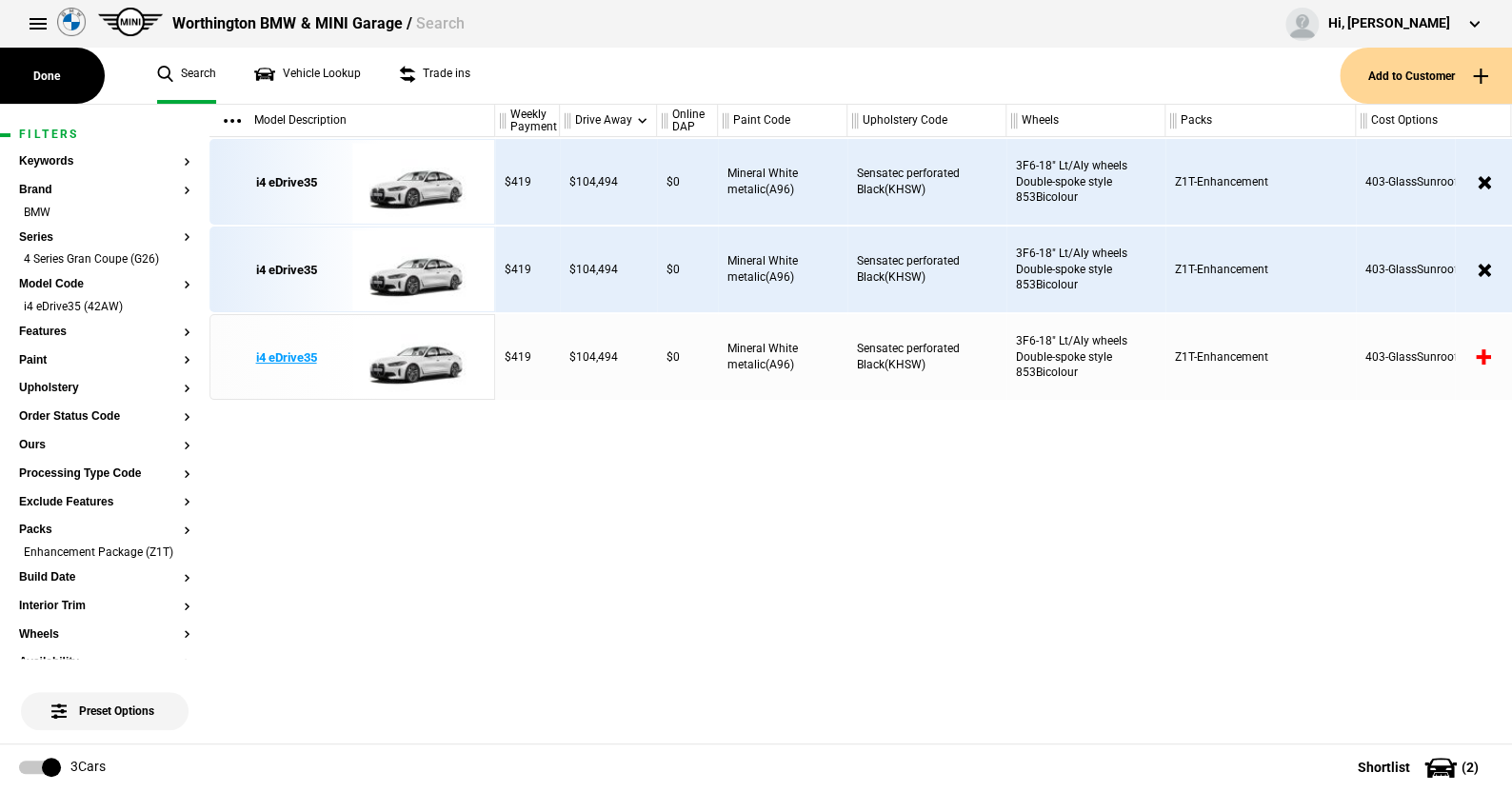
click at [420, 359] on img at bounding box center [418, 358] width 132 height 86
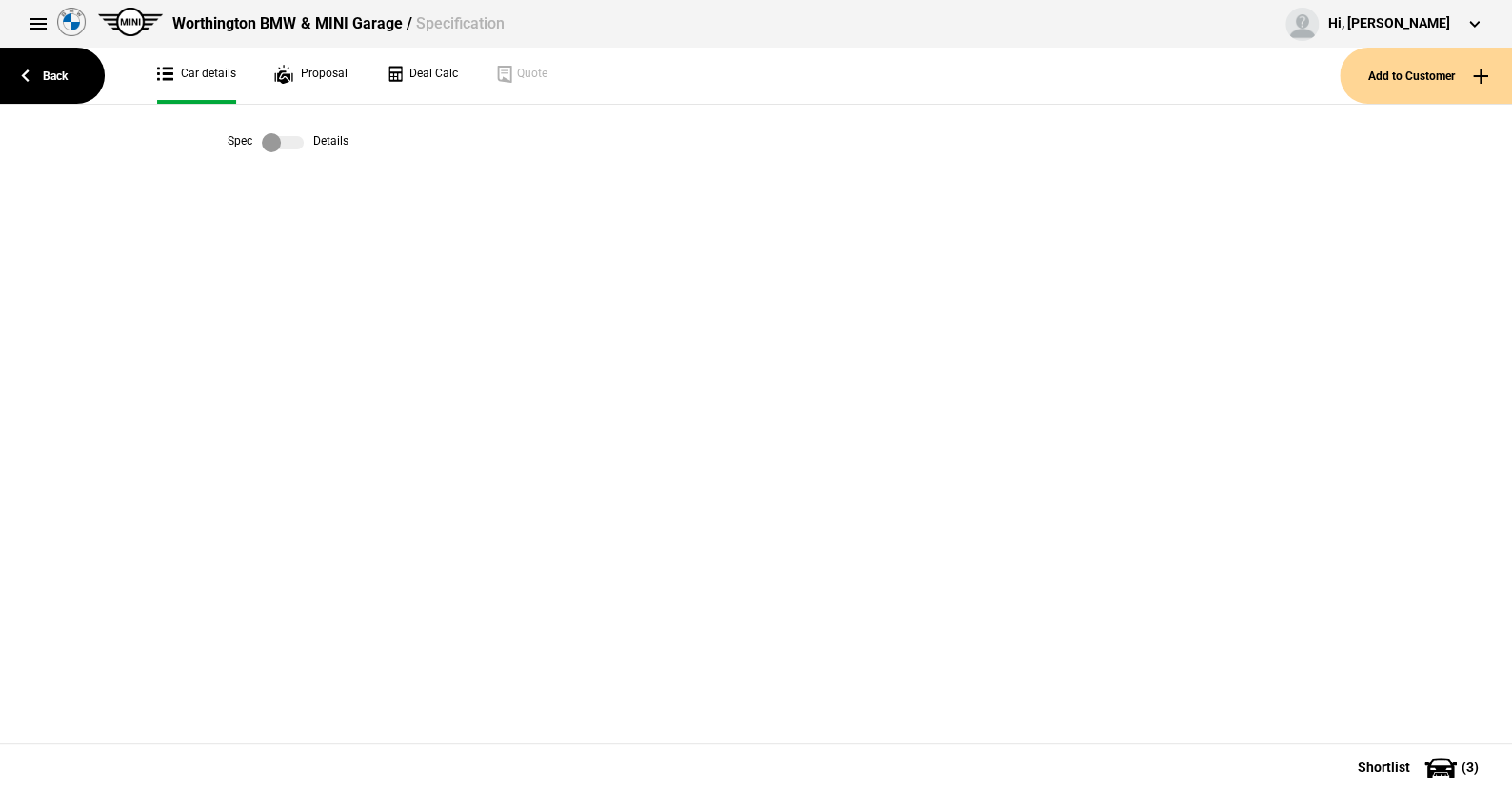
click at [294, 142] on label at bounding box center [283, 142] width 42 height 19
click at [278, 143] on label at bounding box center [283, 142] width 42 height 19
click at [47, 74] on link "Back" at bounding box center [52, 75] width 105 height 56
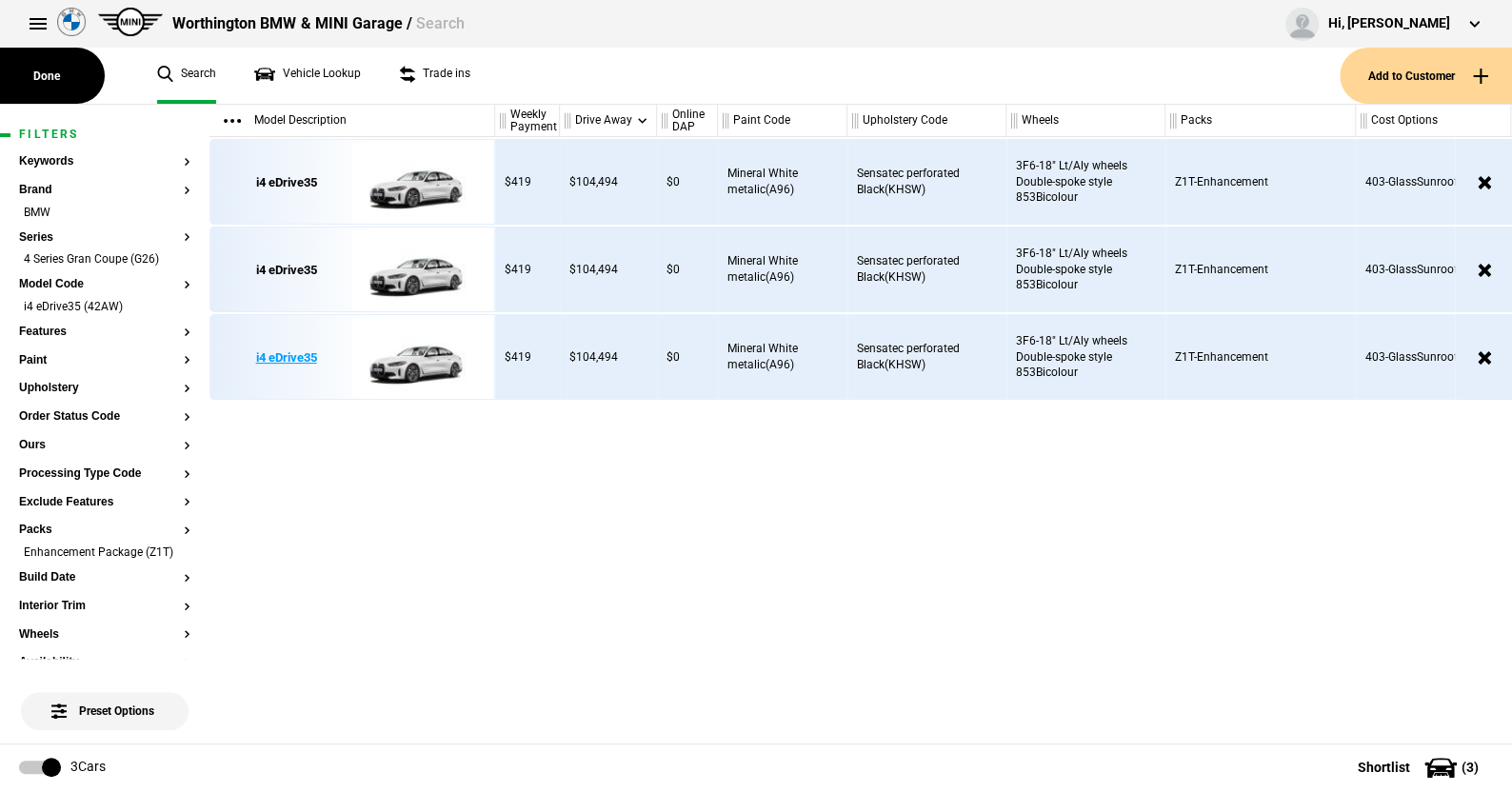
click at [417, 358] on img at bounding box center [418, 358] width 132 height 86
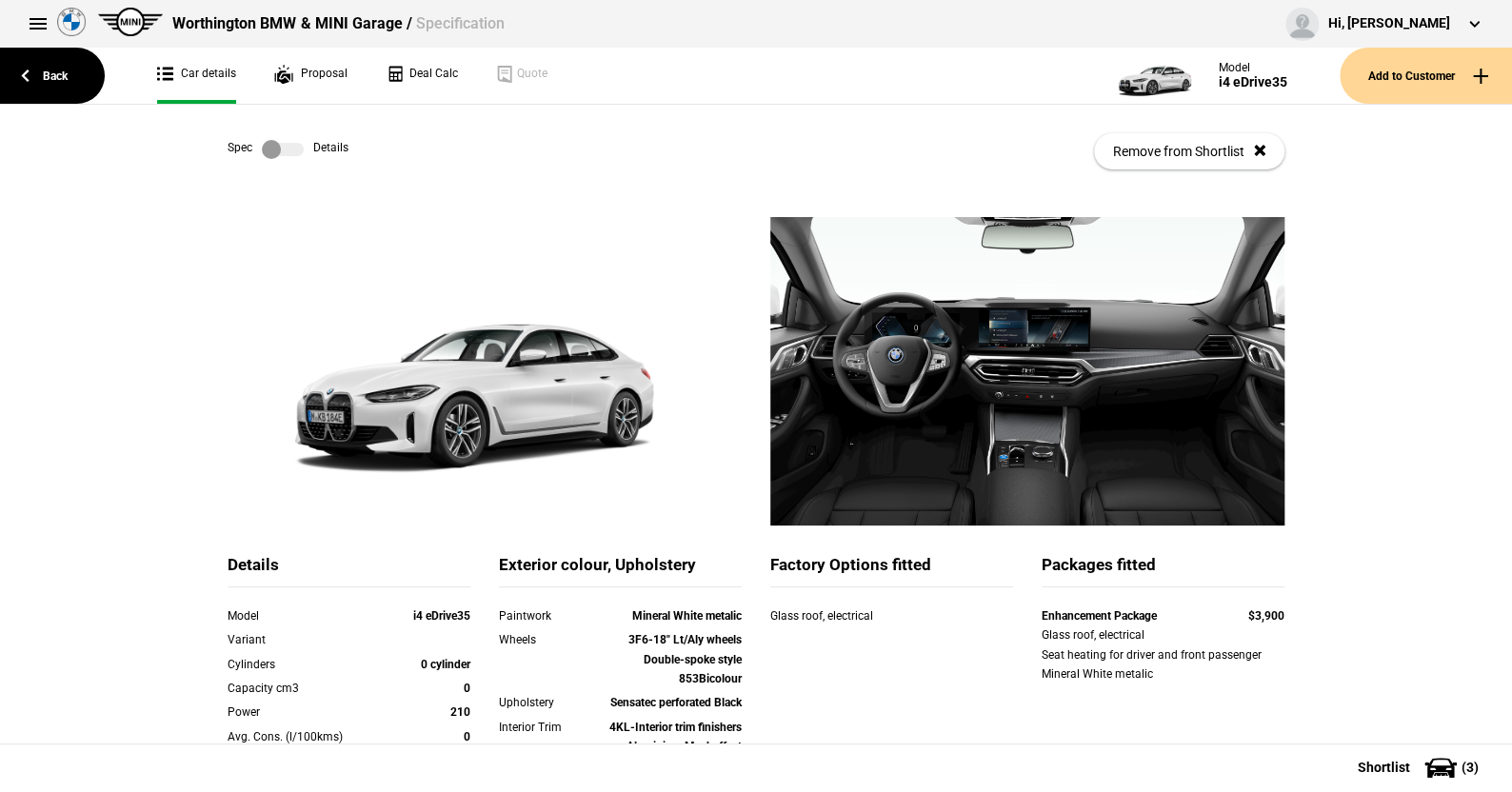
click at [290, 156] on label at bounding box center [283, 149] width 42 height 19
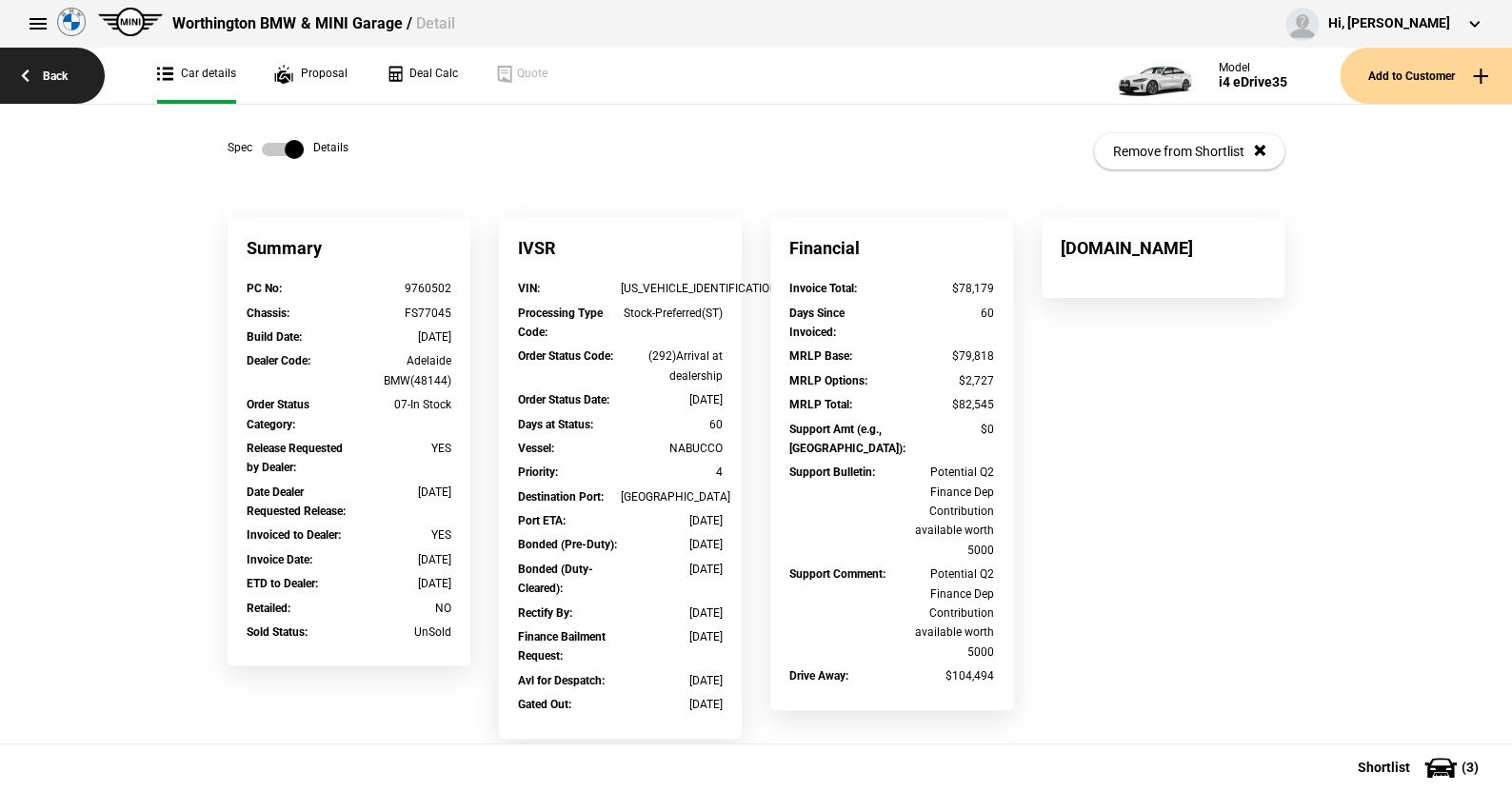
click at [58, 70] on link "Back" at bounding box center [52, 75] width 105 height 56
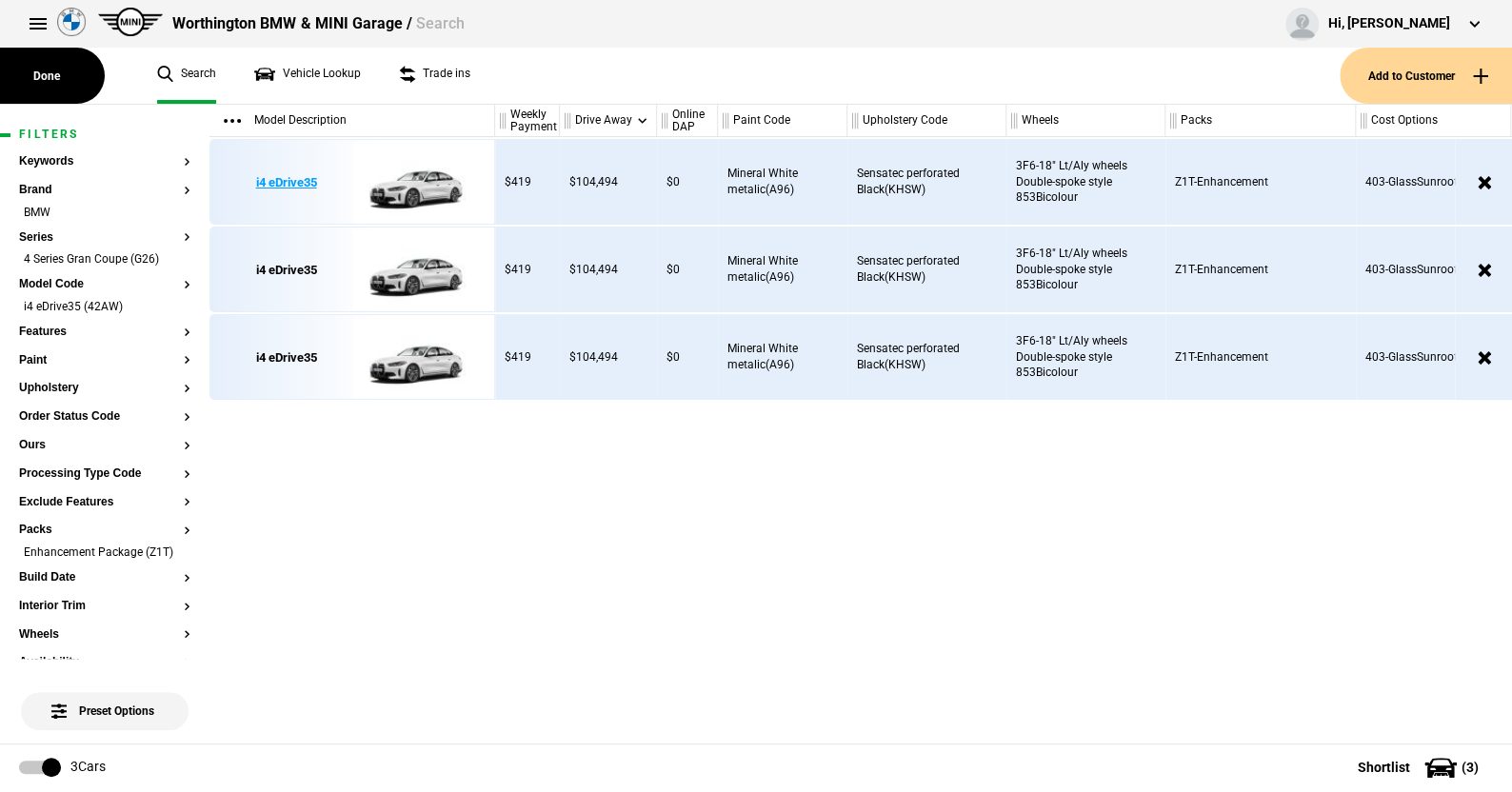
click at [418, 183] on img at bounding box center [418, 183] width 132 height 86
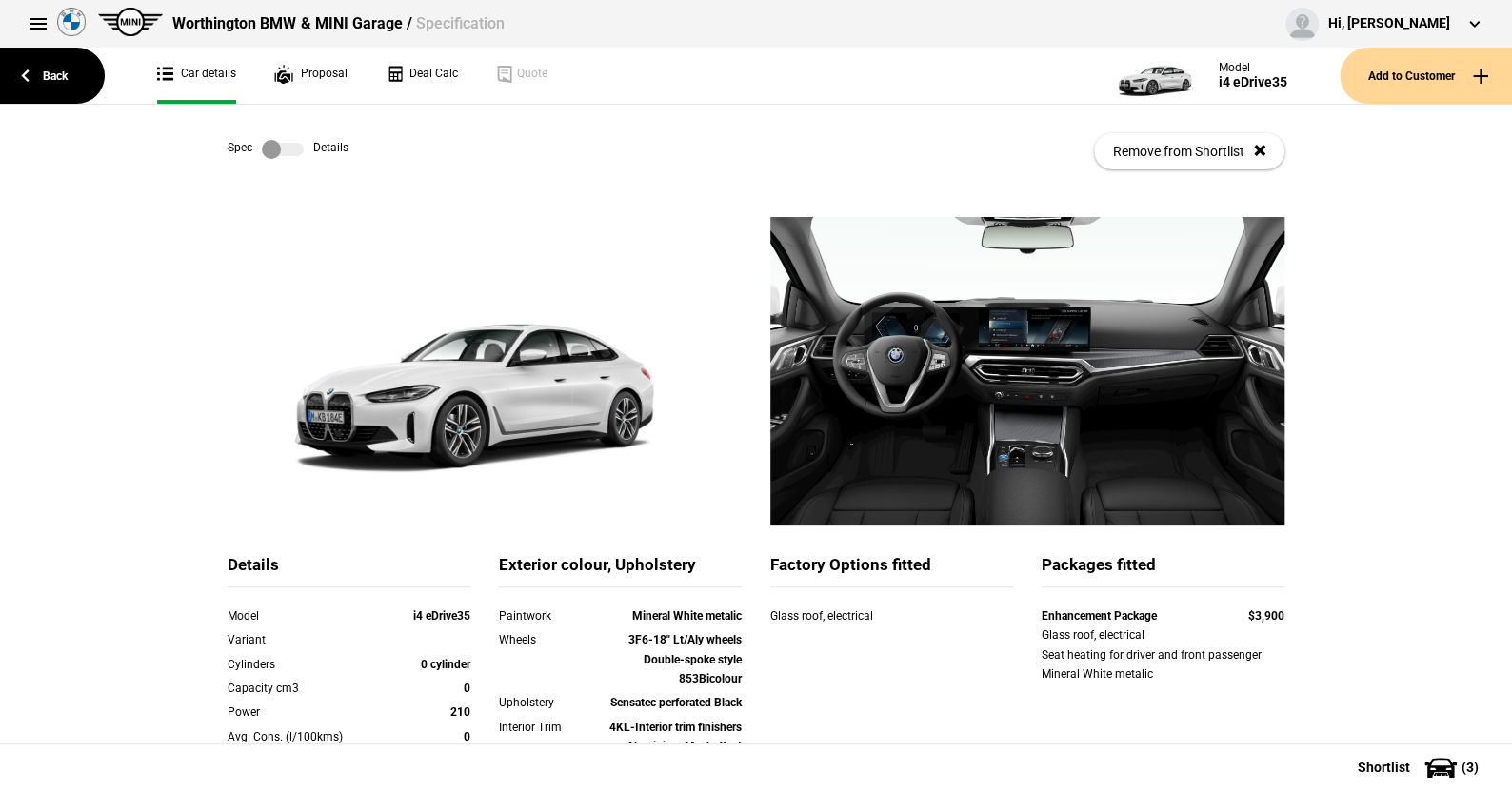
click at [294, 146] on label at bounding box center [283, 149] width 42 height 19
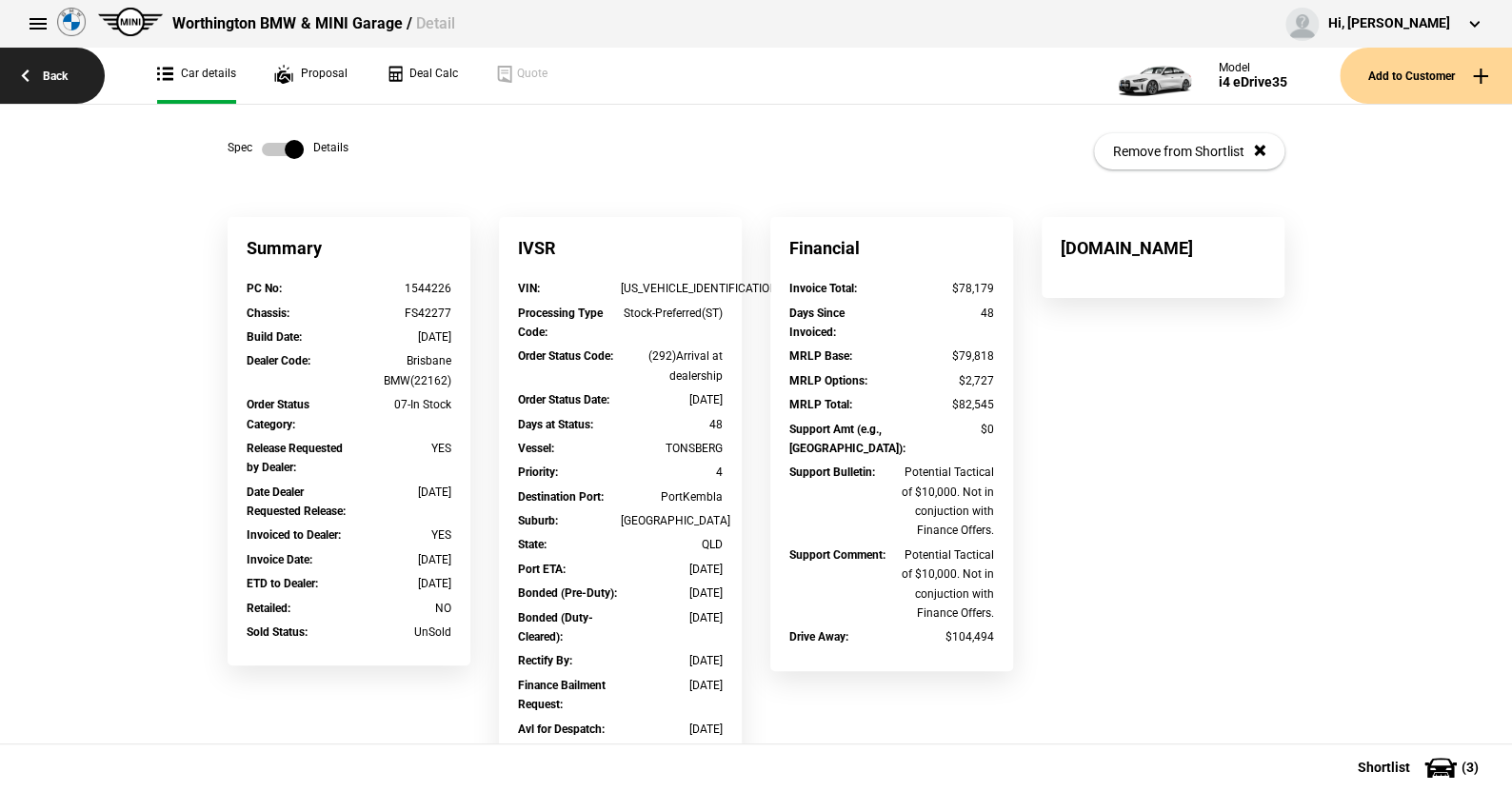
click at [68, 73] on link "Back" at bounding box center [52, 75] width 105 height 56
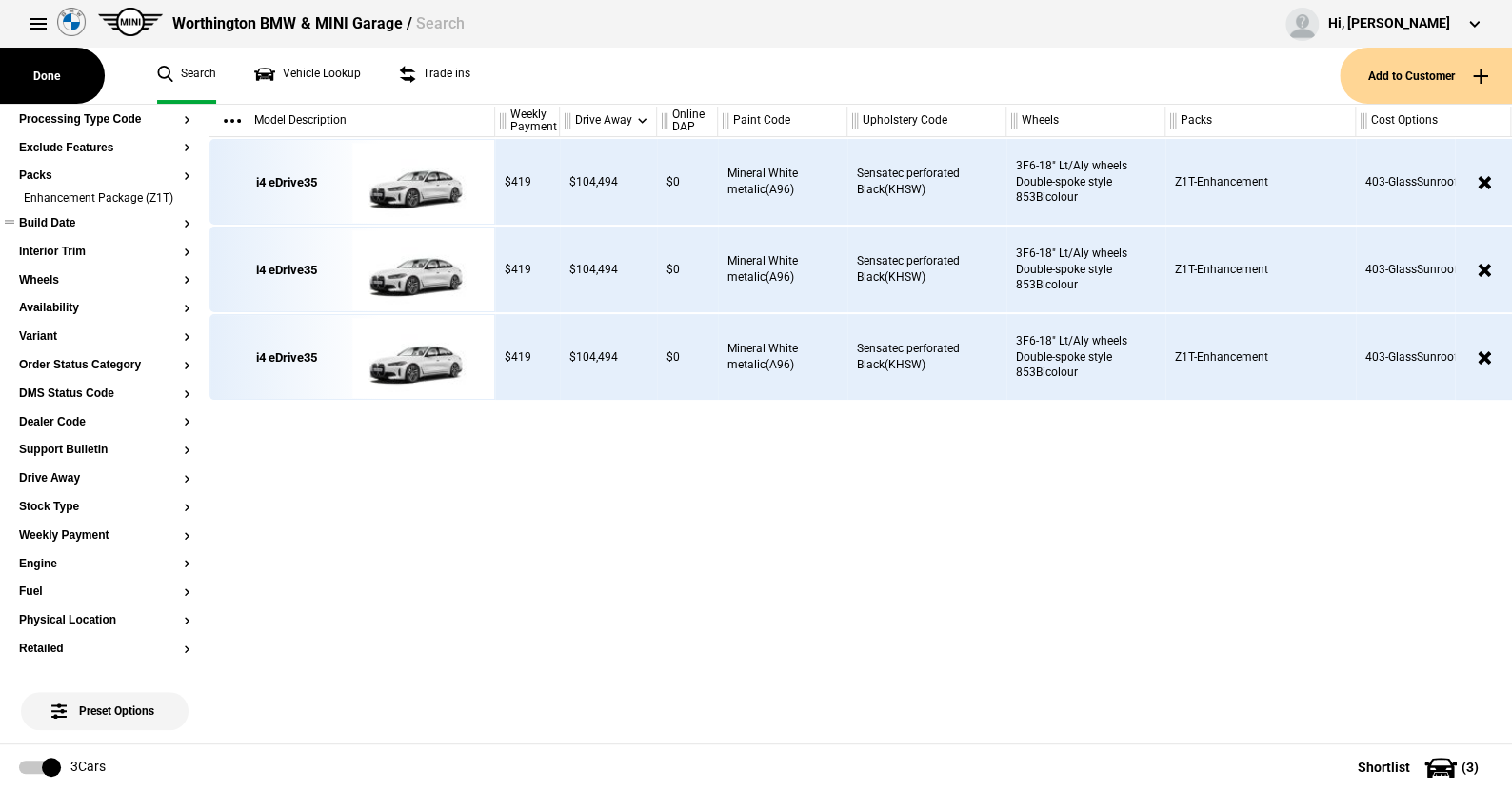
scroll to position [475, 0]
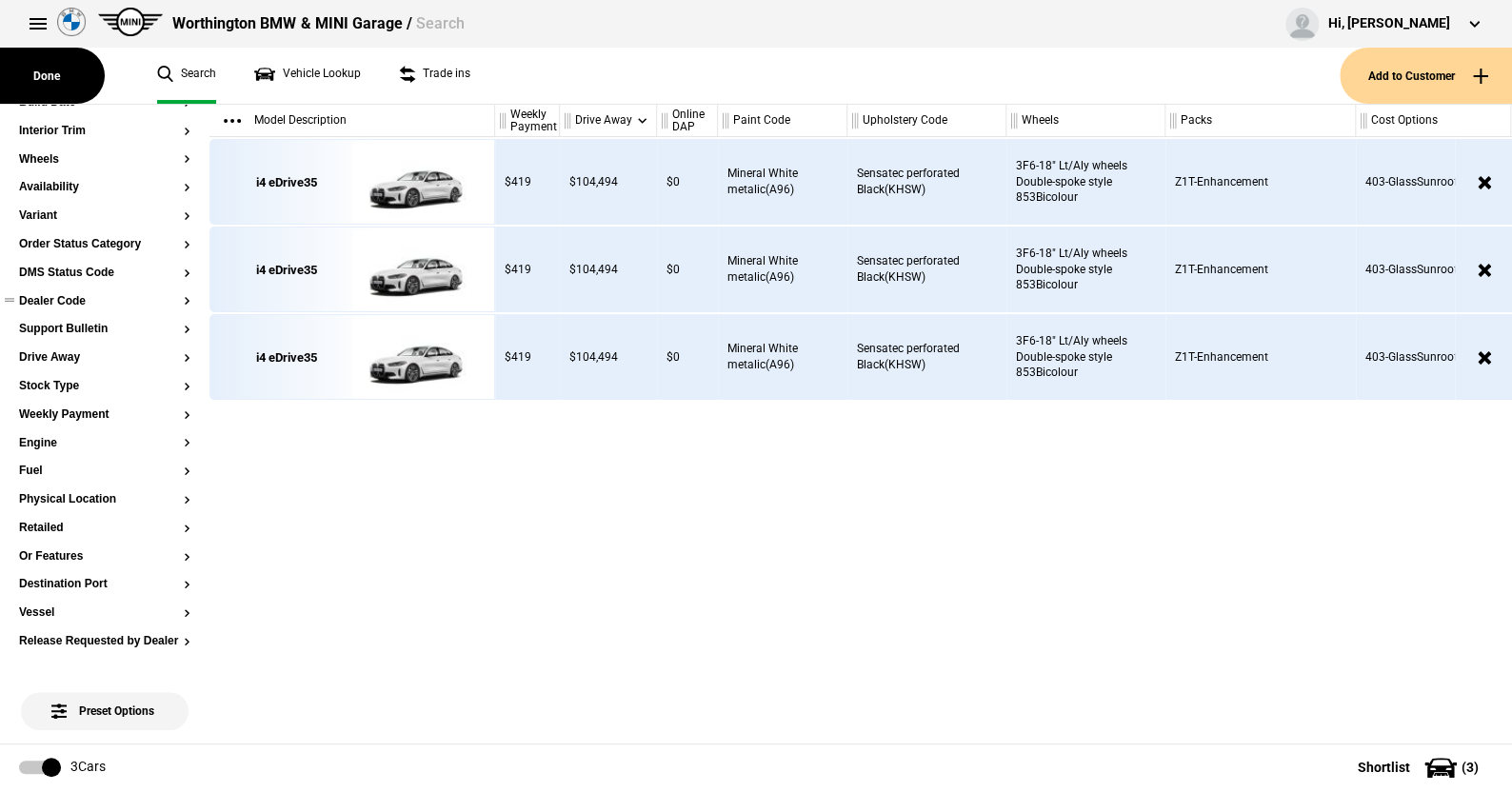
click at [71, 308] on button "Dealer Code" at bounding box center [104, 303] width 171 height 14
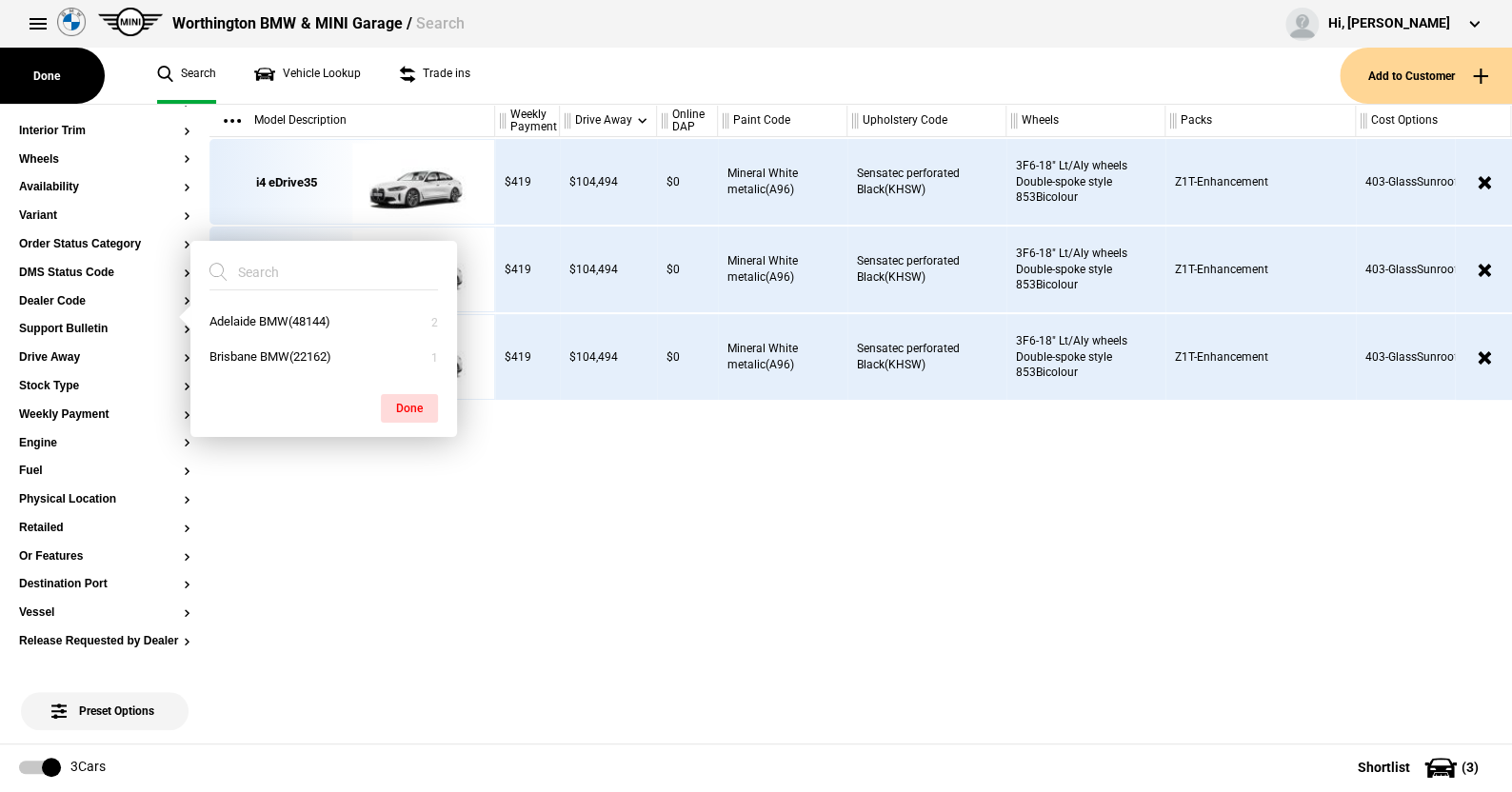
click at [453, 461] on div "i4 eDrive35 i4 eDrive35 i4 eDrive35" at bounding box center [352, 441] width 286 height 607
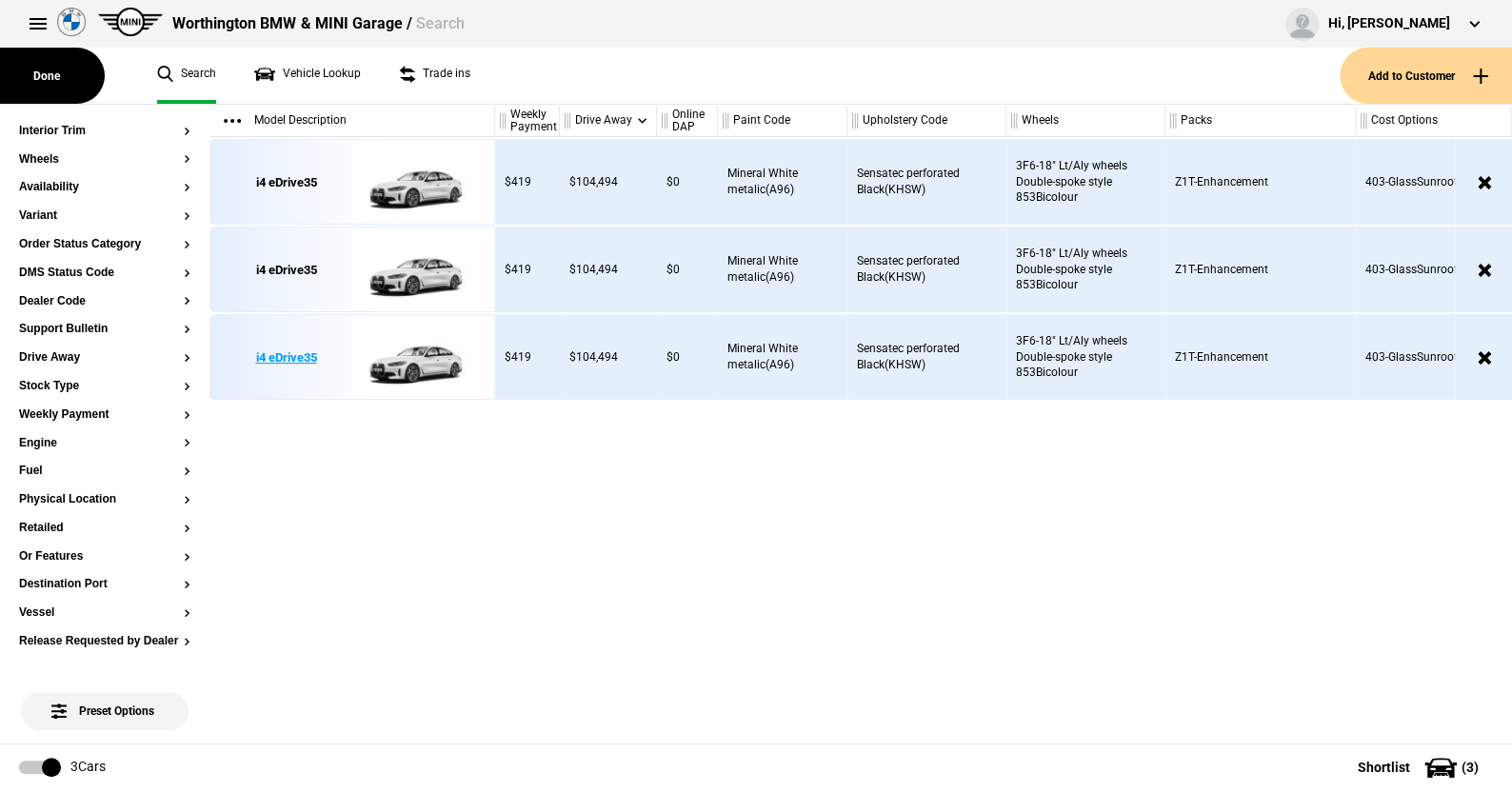
click at [423, 354] on img at bounding box center [418, 358] width 132 height 86
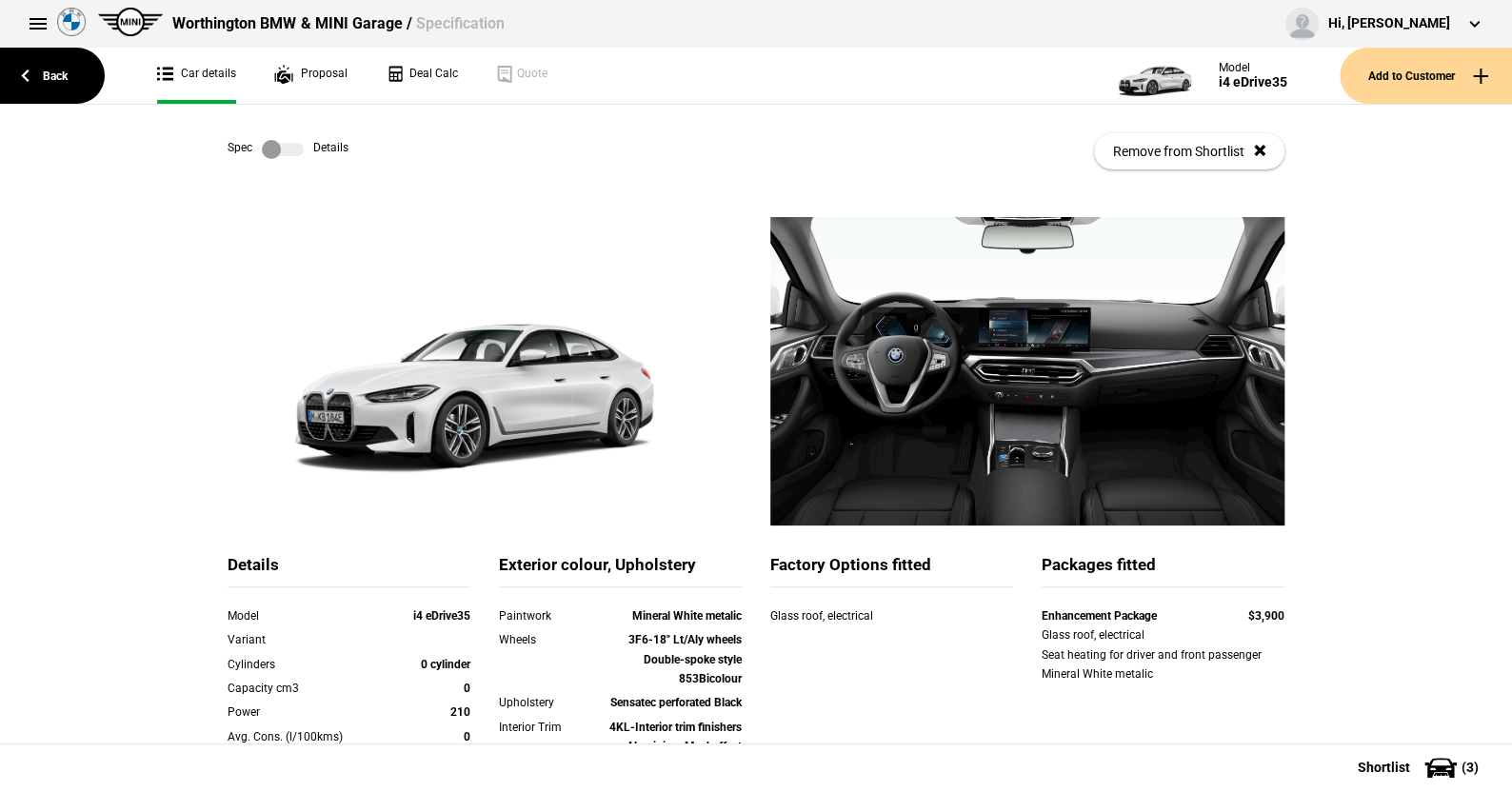
click at [280, 146] on label at bounding box center [283, 149] width 42 height 19
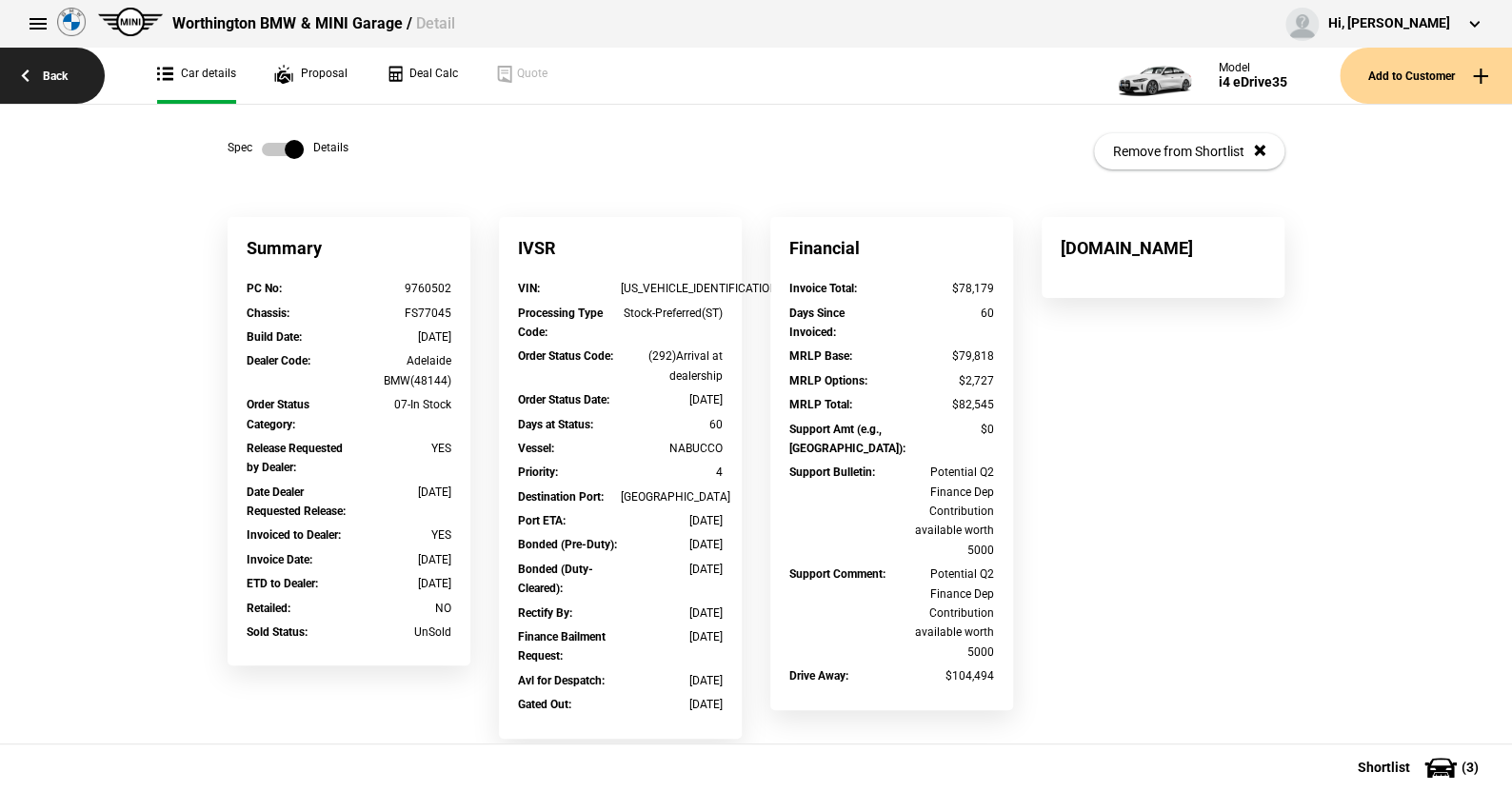
click at [56, 74] on link "Back" at bounding box center [52, 75] width 105 height 56
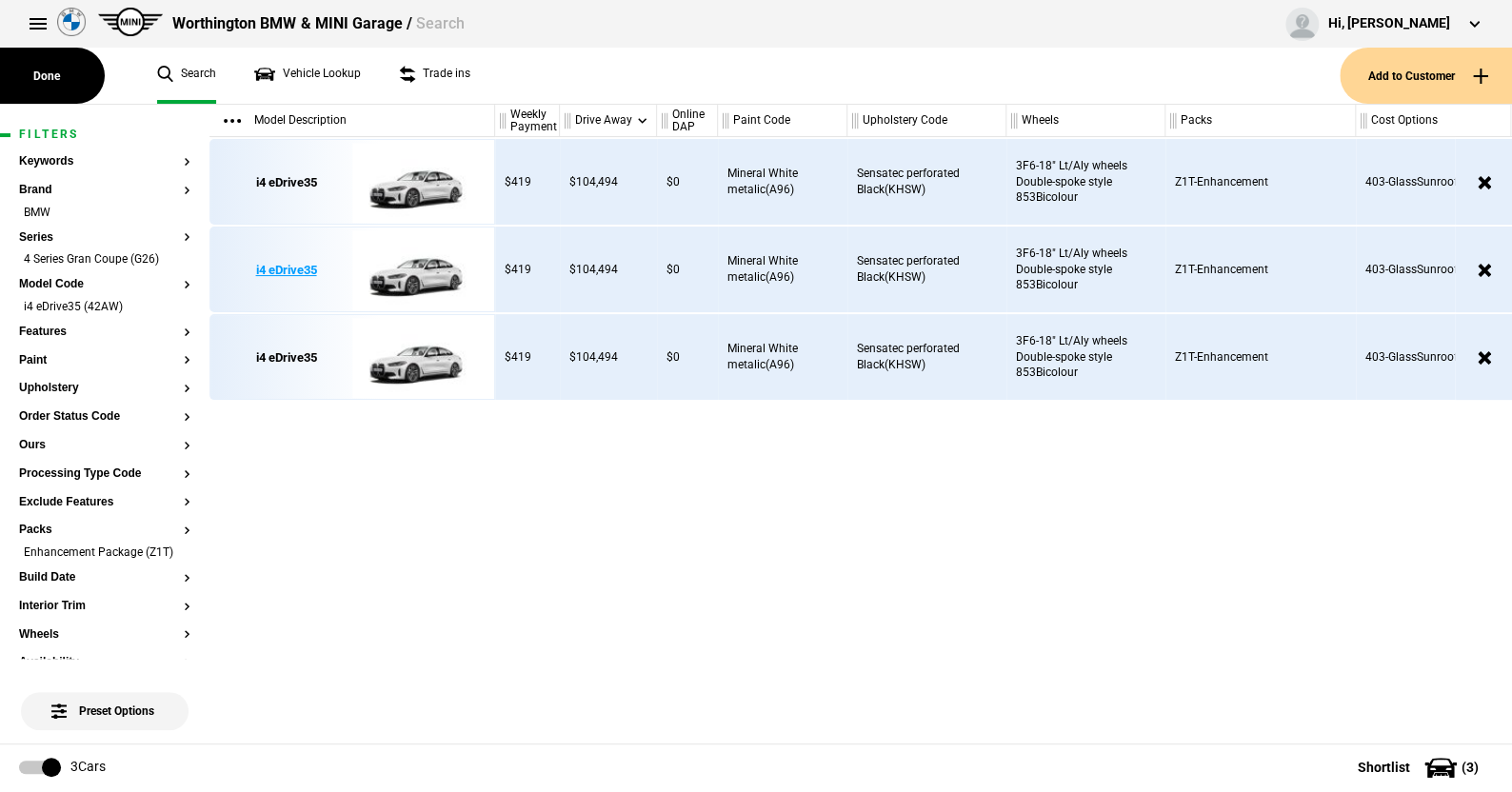
click at [420, 272] on img at bounding box center [418, 271] width 132 height 86
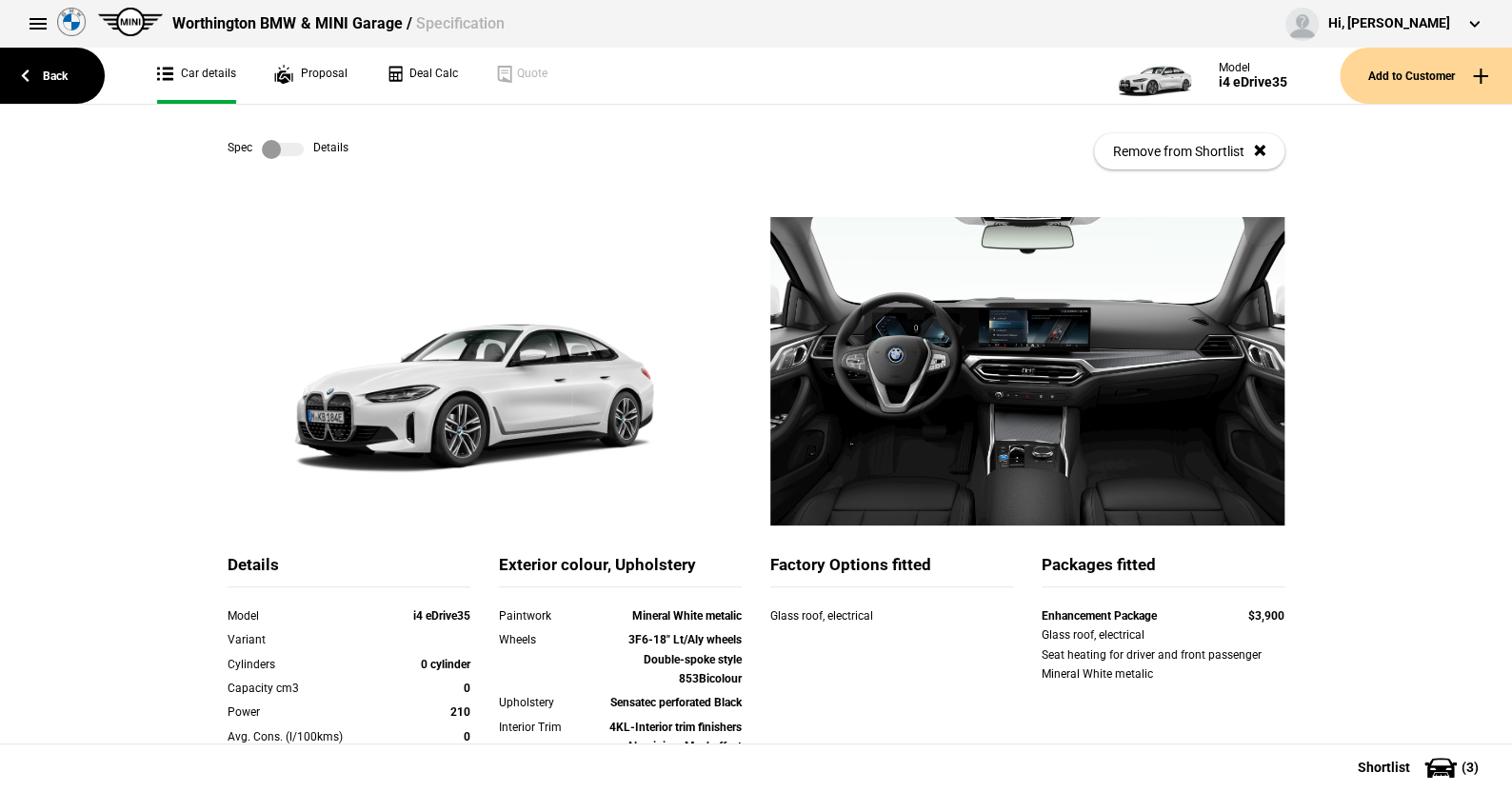
click at [294, 152] on label at bounding box center [283, 149] width 42 height 19
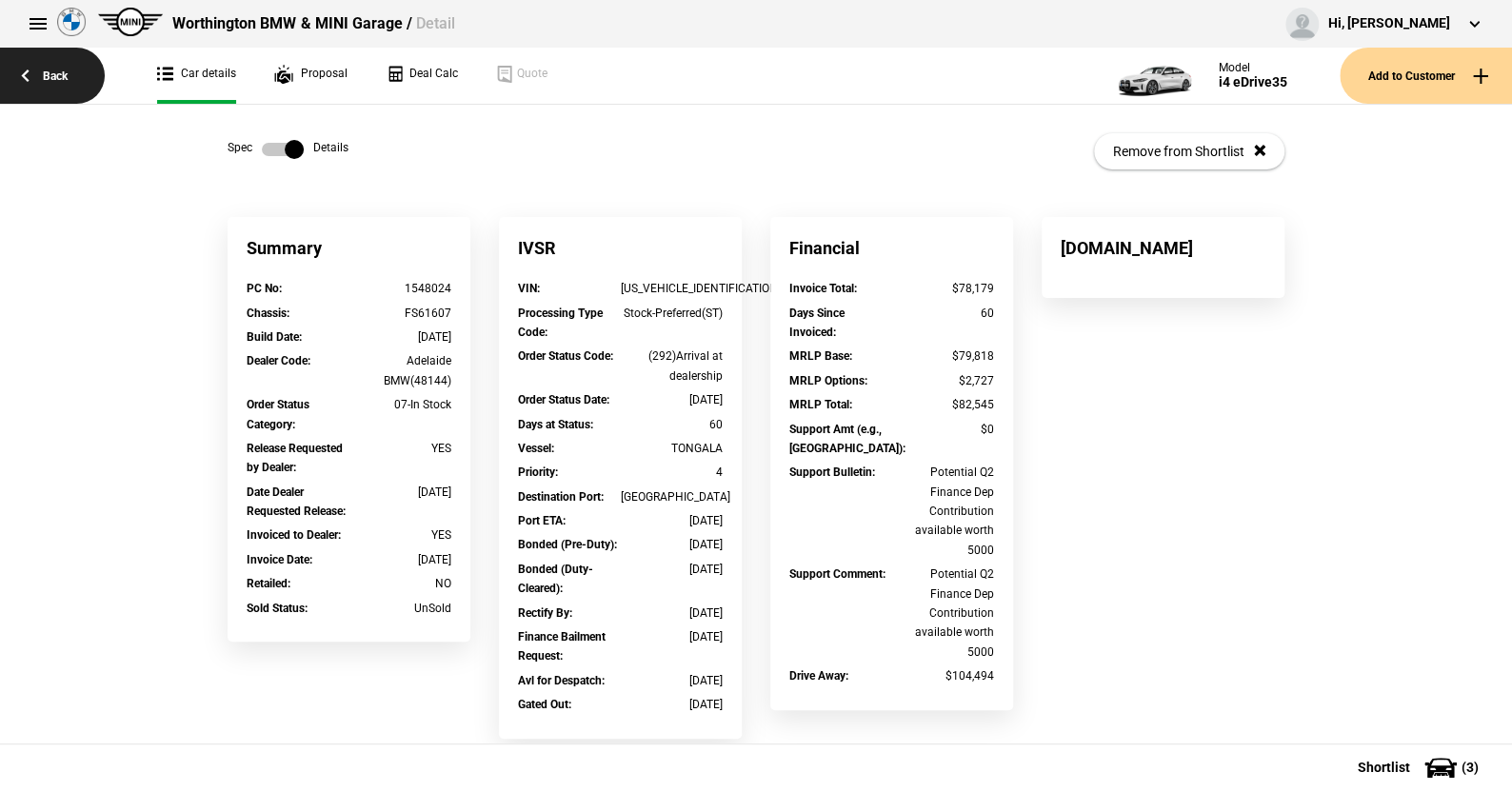
click at [64, 66] on link "Back" at bounding box center [52, 75] width 105 height 56
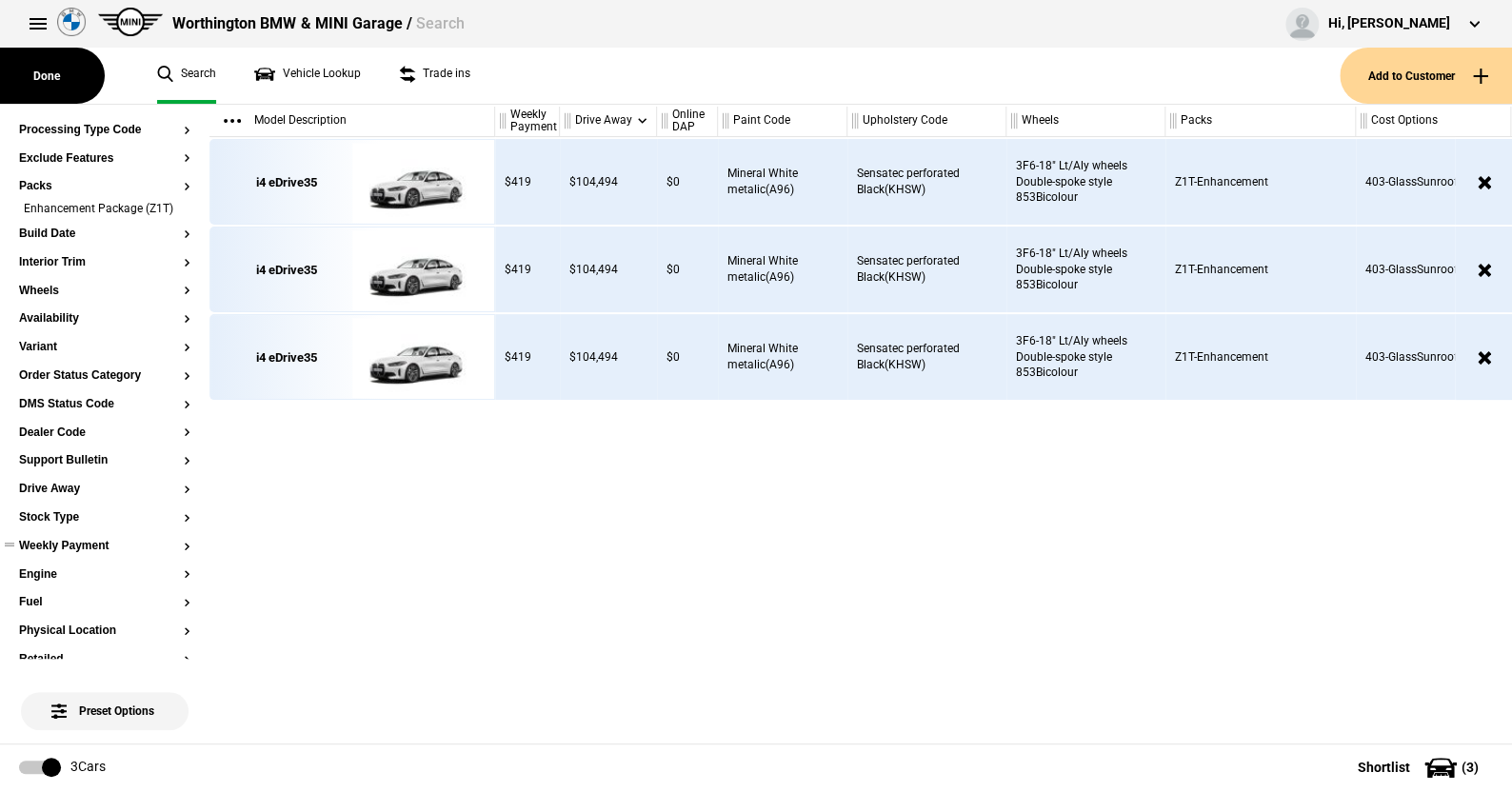
scroll to position [58, 0]
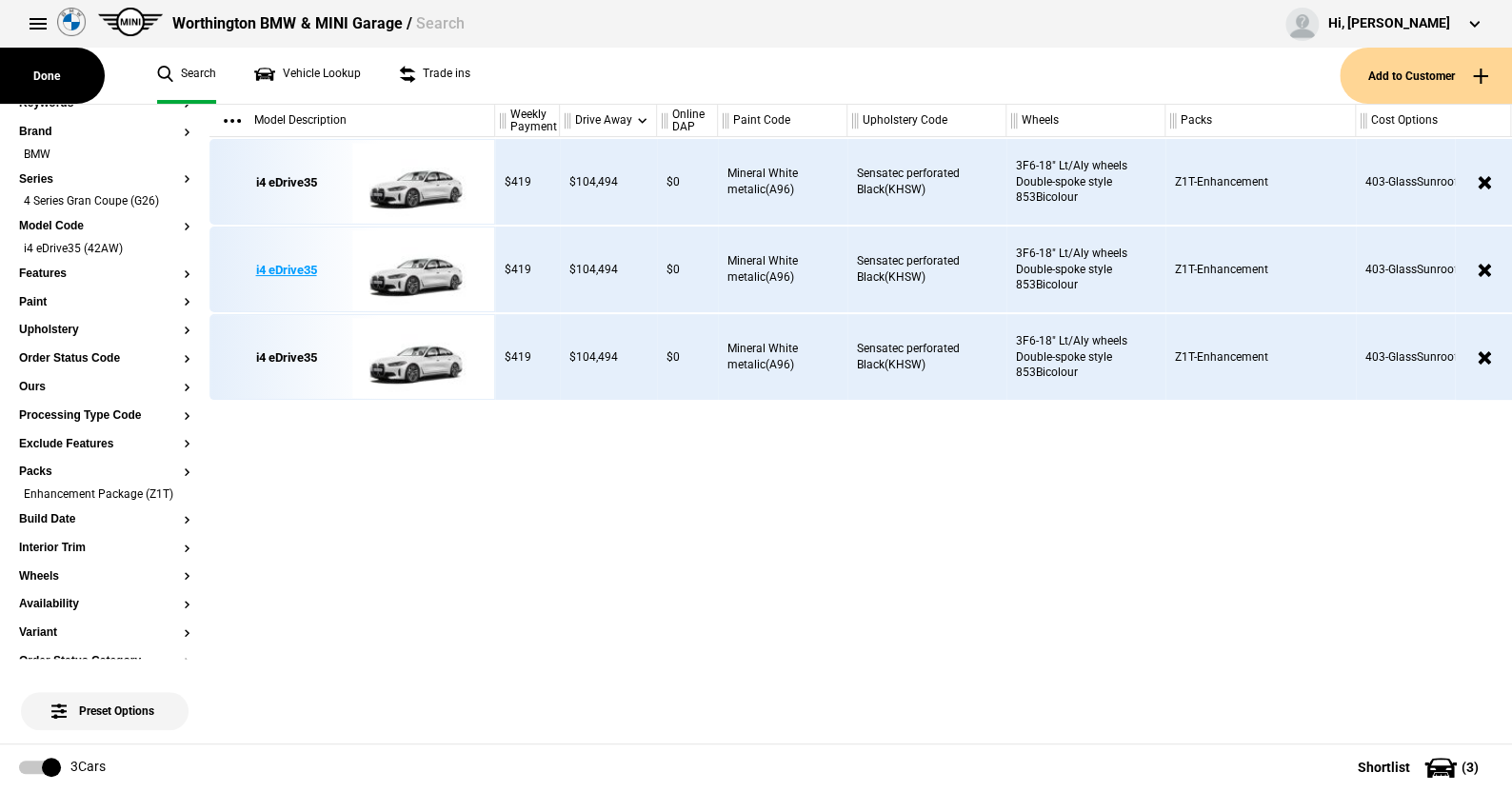
click at [407, 276] on img at bounding box center [418, 271] width 132 height 86
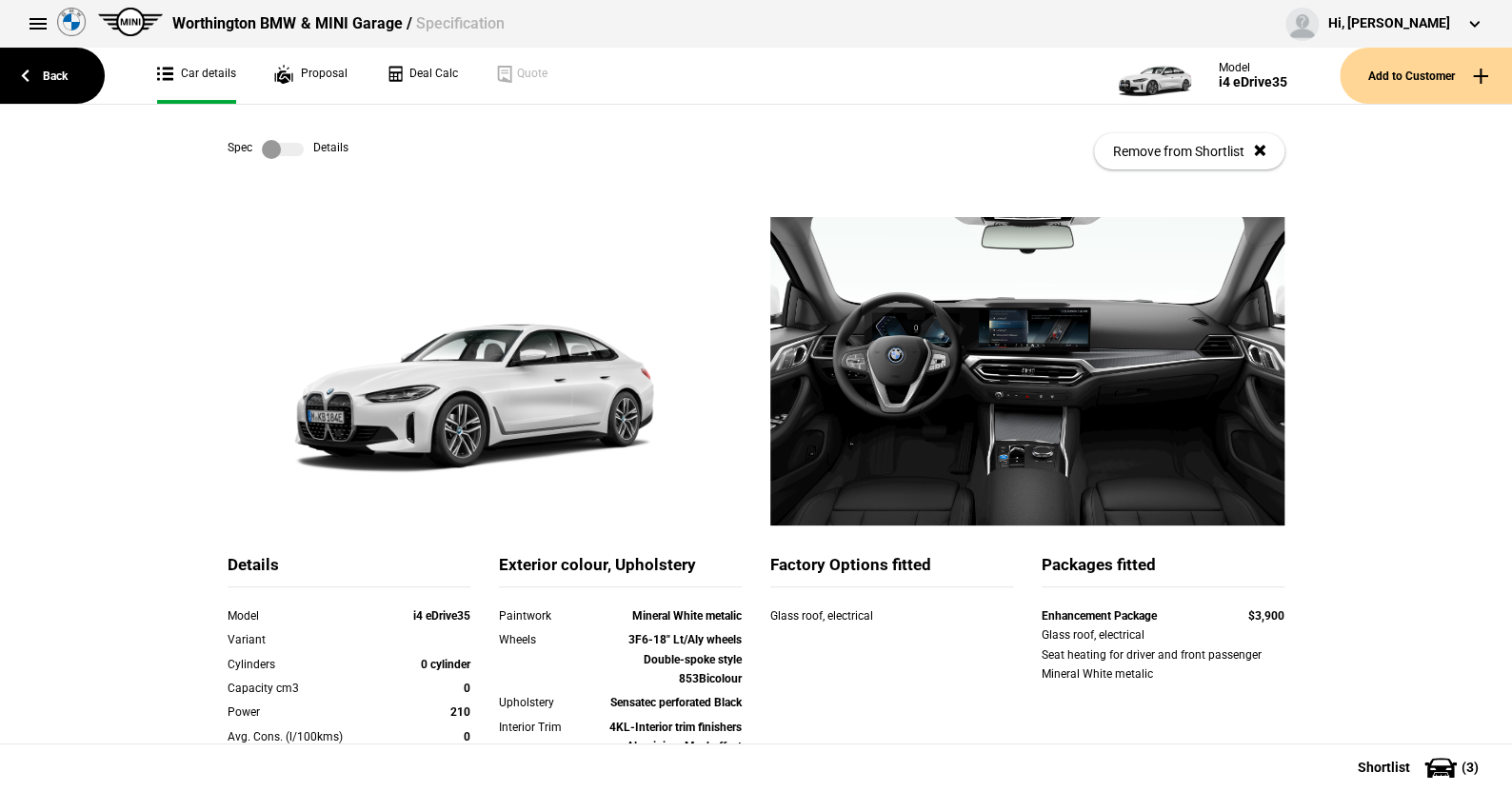
click at [298, 149] on link at bounding box center [283, 149] width 61 height 19
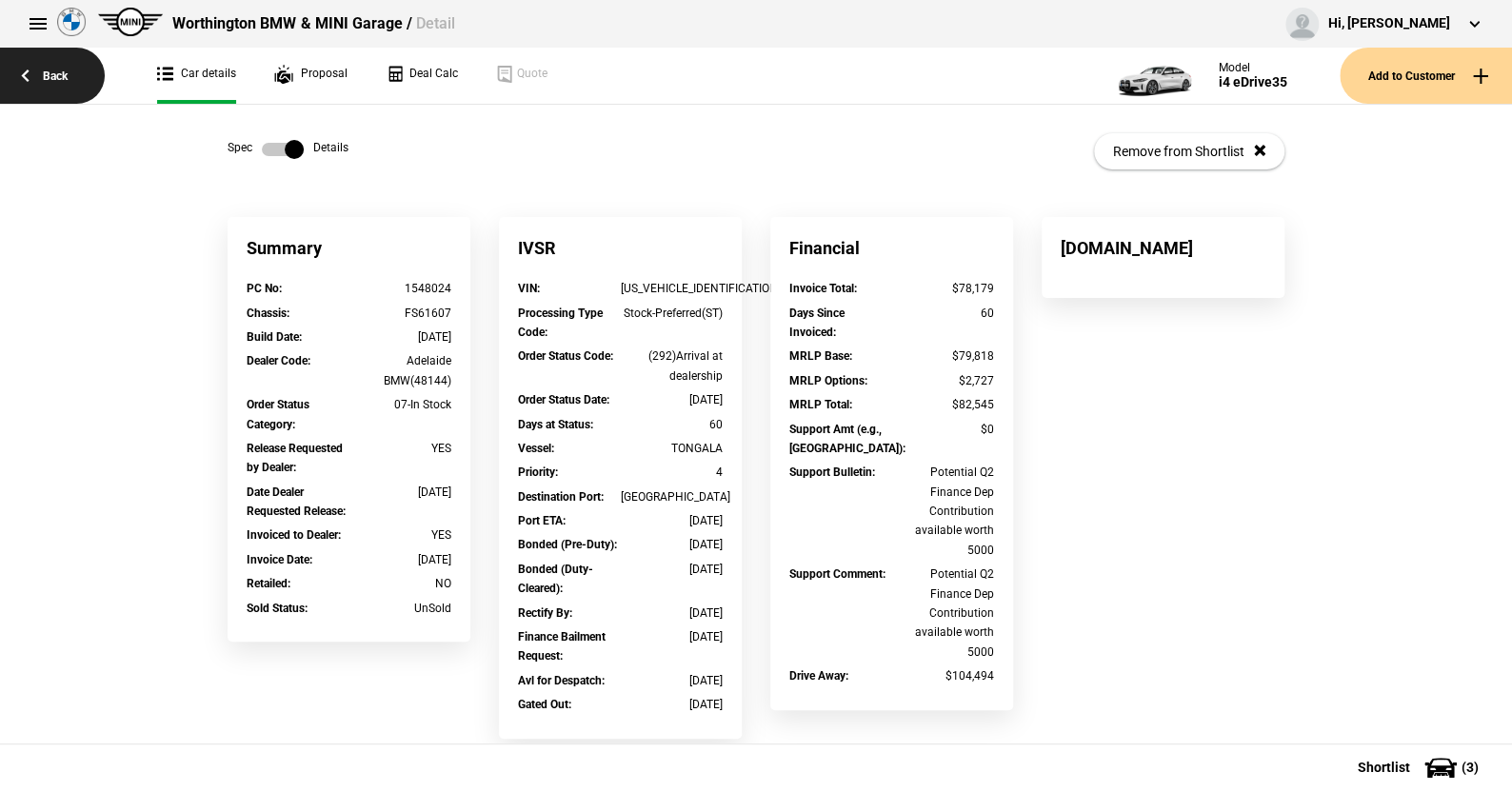
click at [55, 75] on link "Back" at bounding box center [52, 75] width 105 height 56
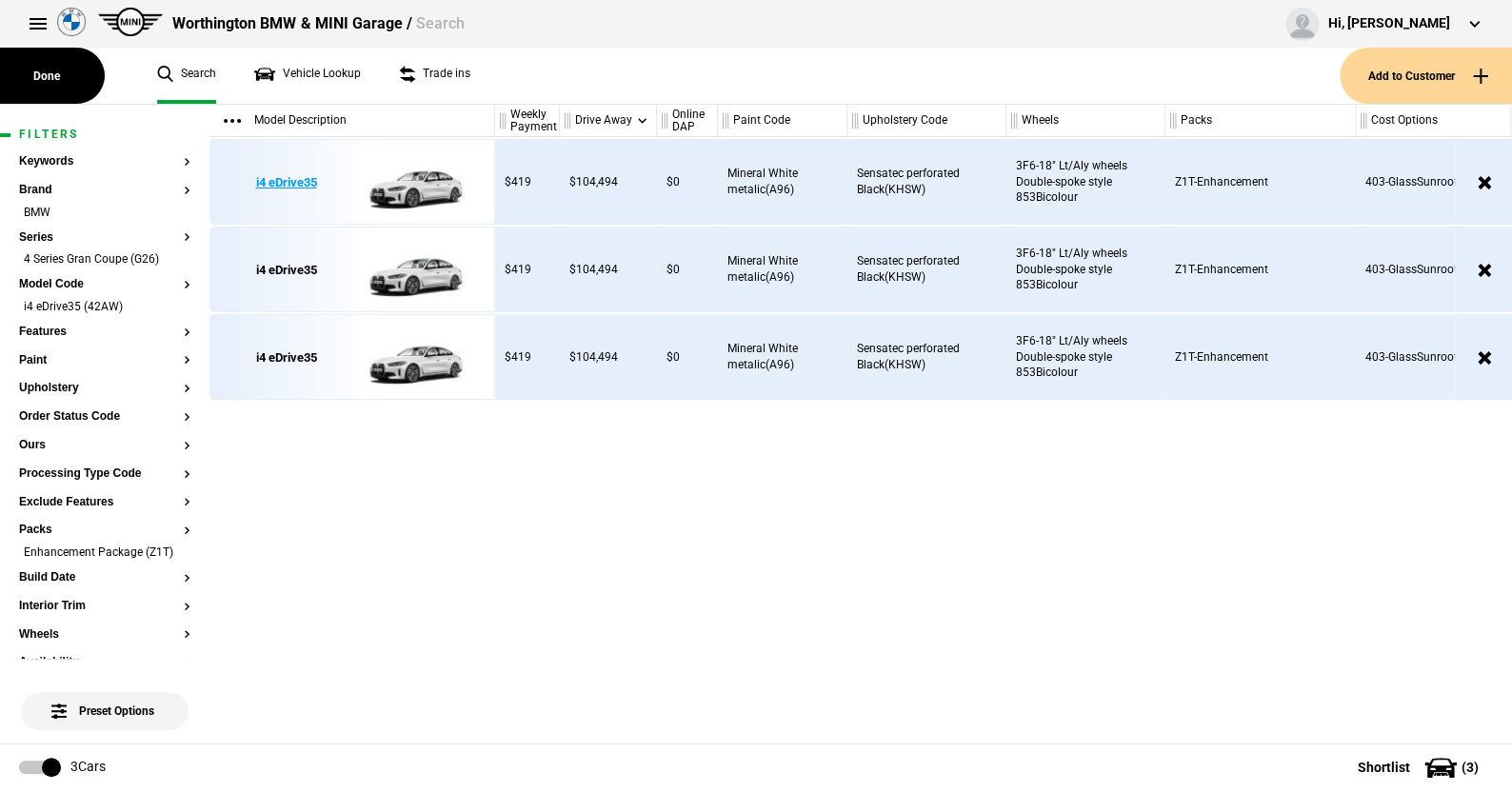
click at [423, 182] on img at bounding box center [418, 183] width 132 height 86
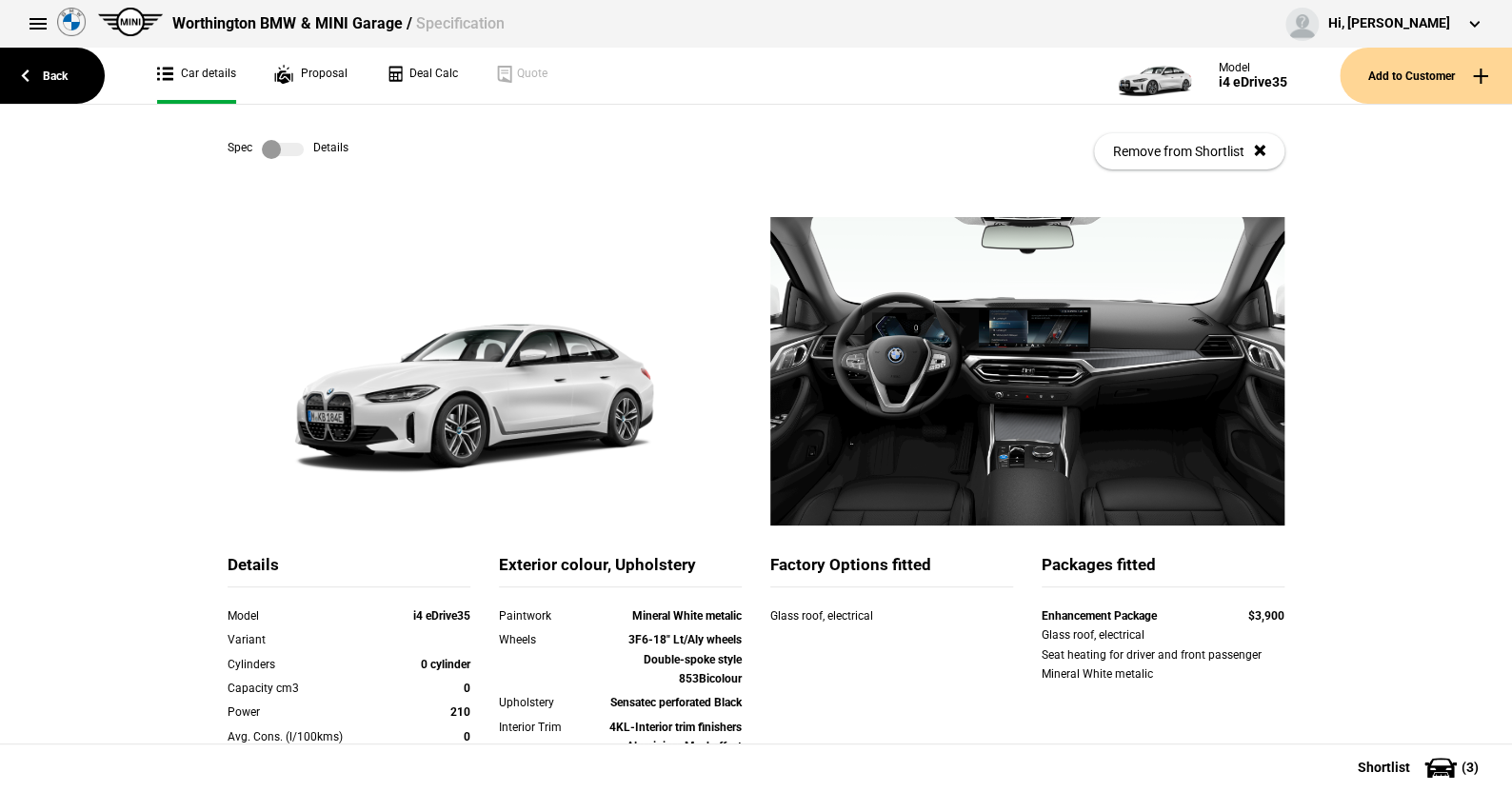
click at [296, 147] on label at bounding box center [283, 149] width 42 height 19
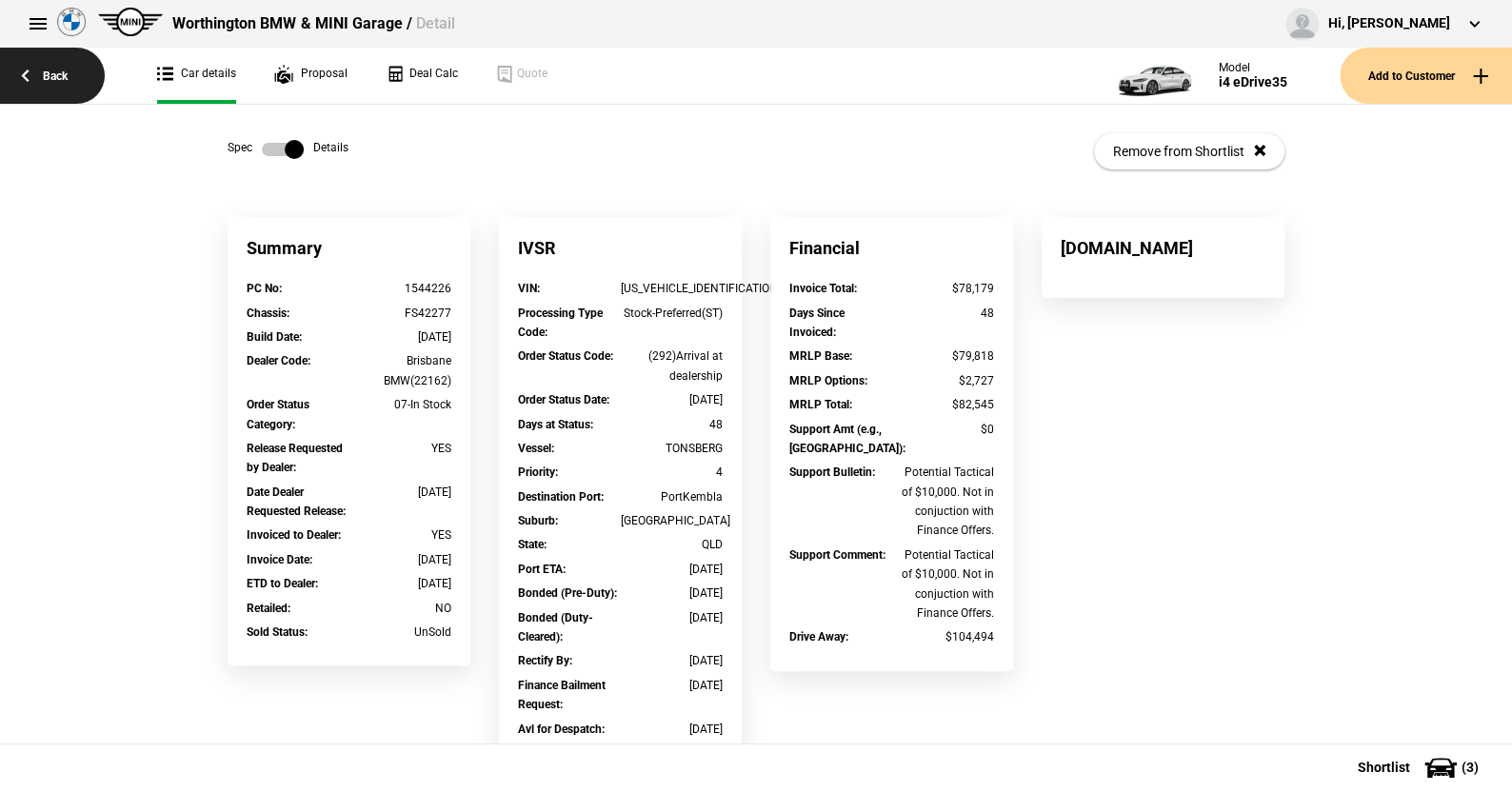
click at [53, 67] on link "Back" at bounding box center [52, 75] width 105 height 56
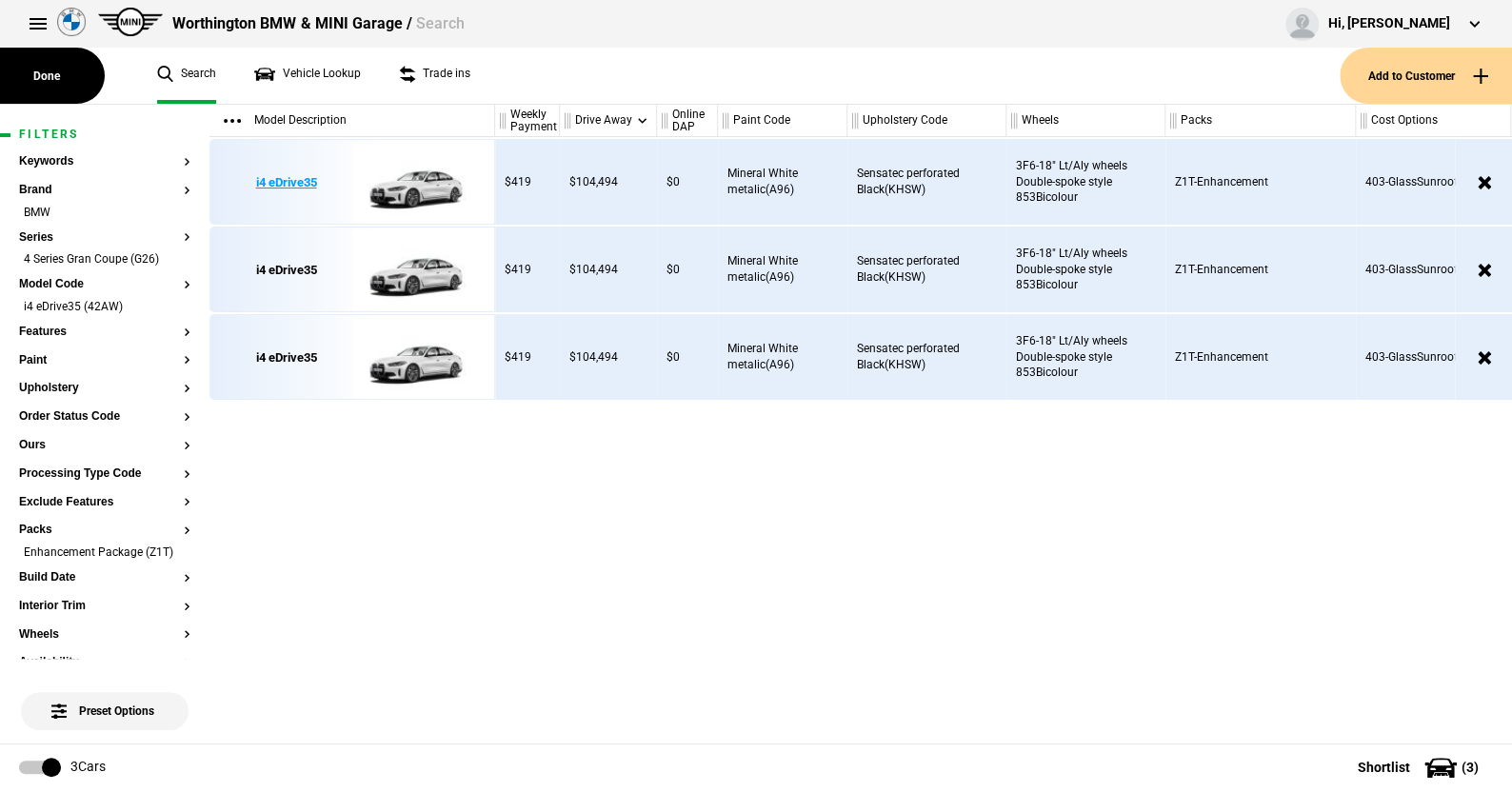
click at [430, 184] on img at bounding box center [418, 183] width 132 height 86
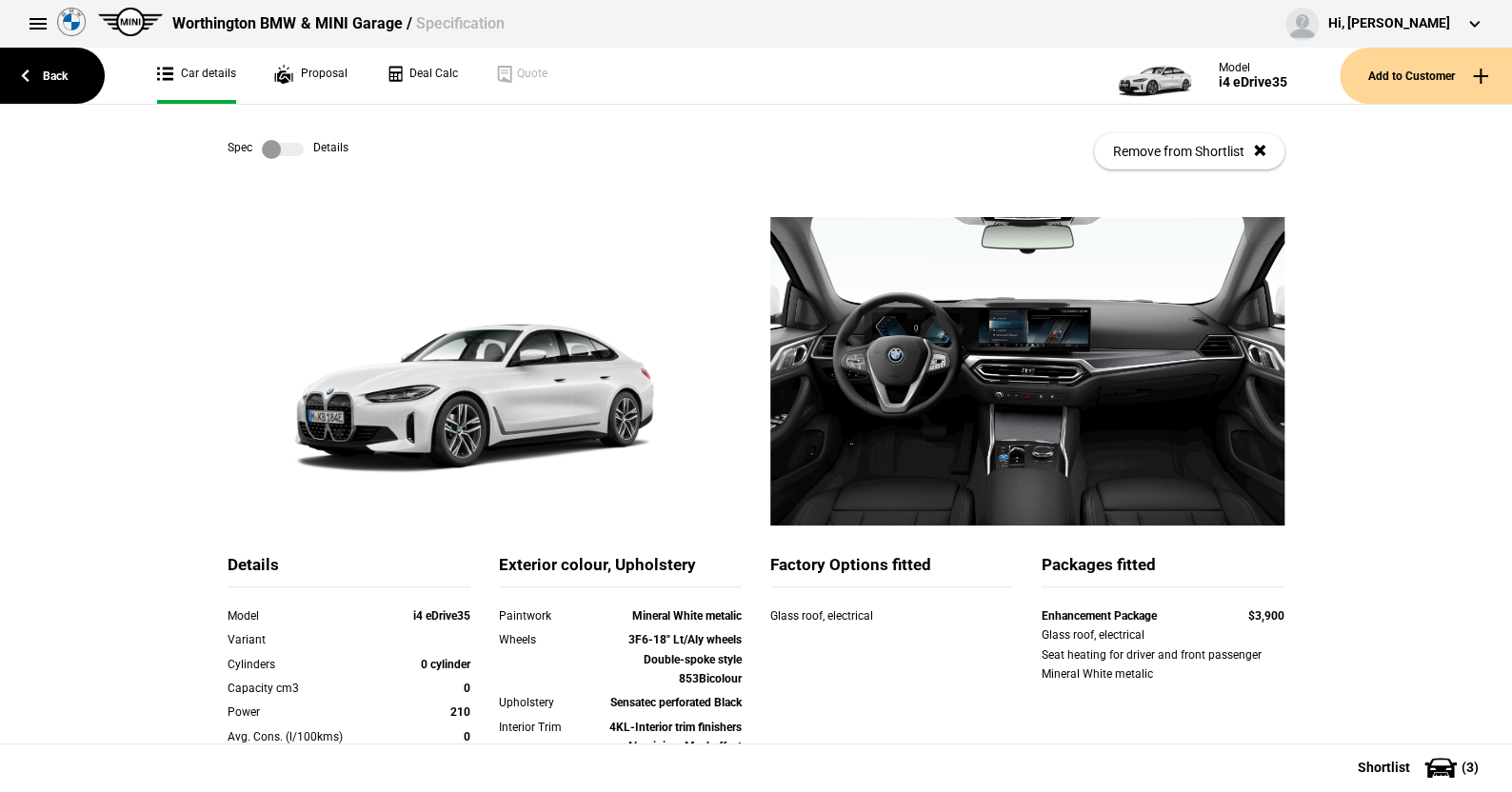
click at [290, 148] on label at bounding box center [283, 149] width 42 height 19
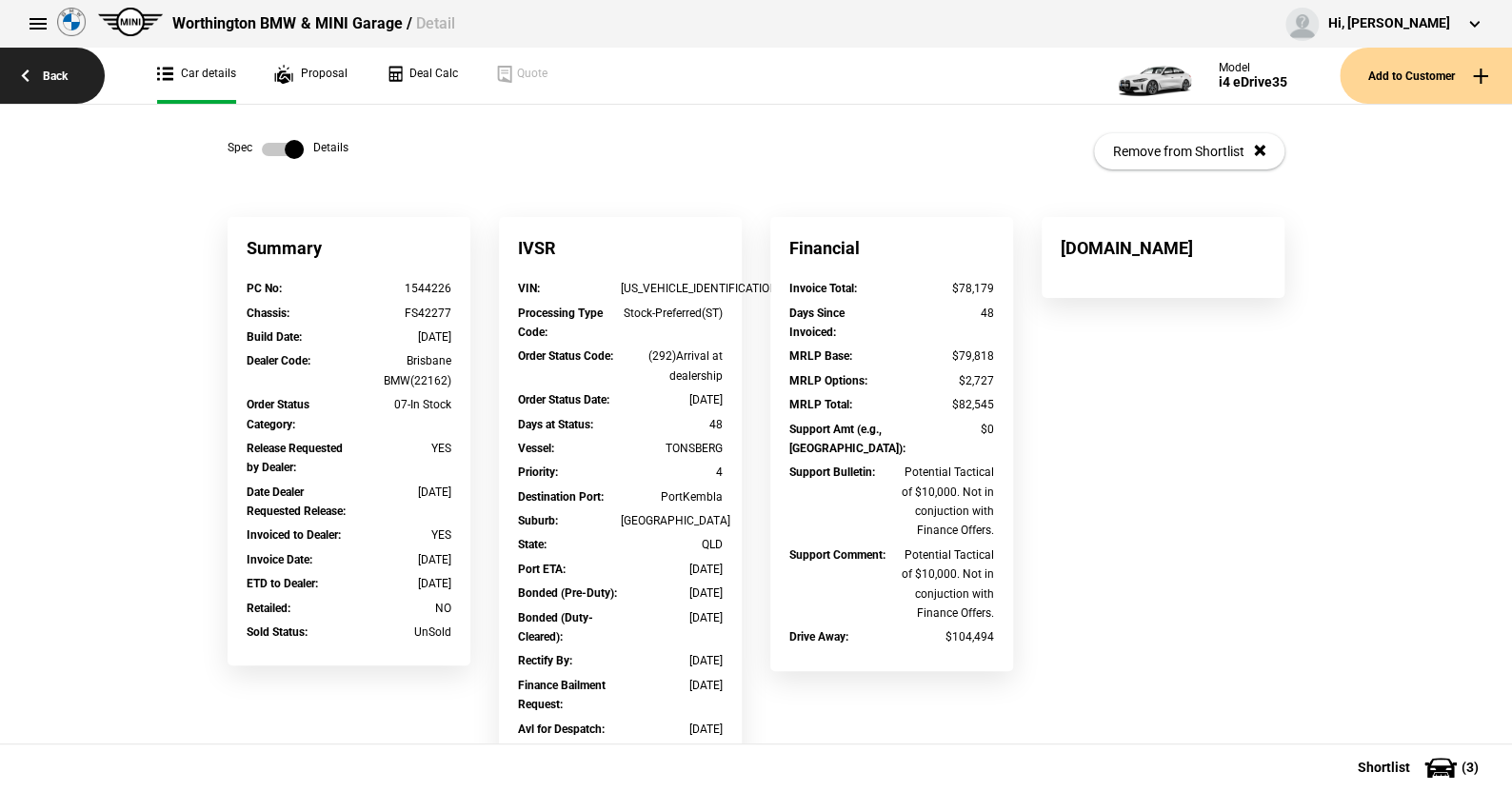
click at [52, 66] on link "Back" at bounding box center [52, 75] width 105 height 56
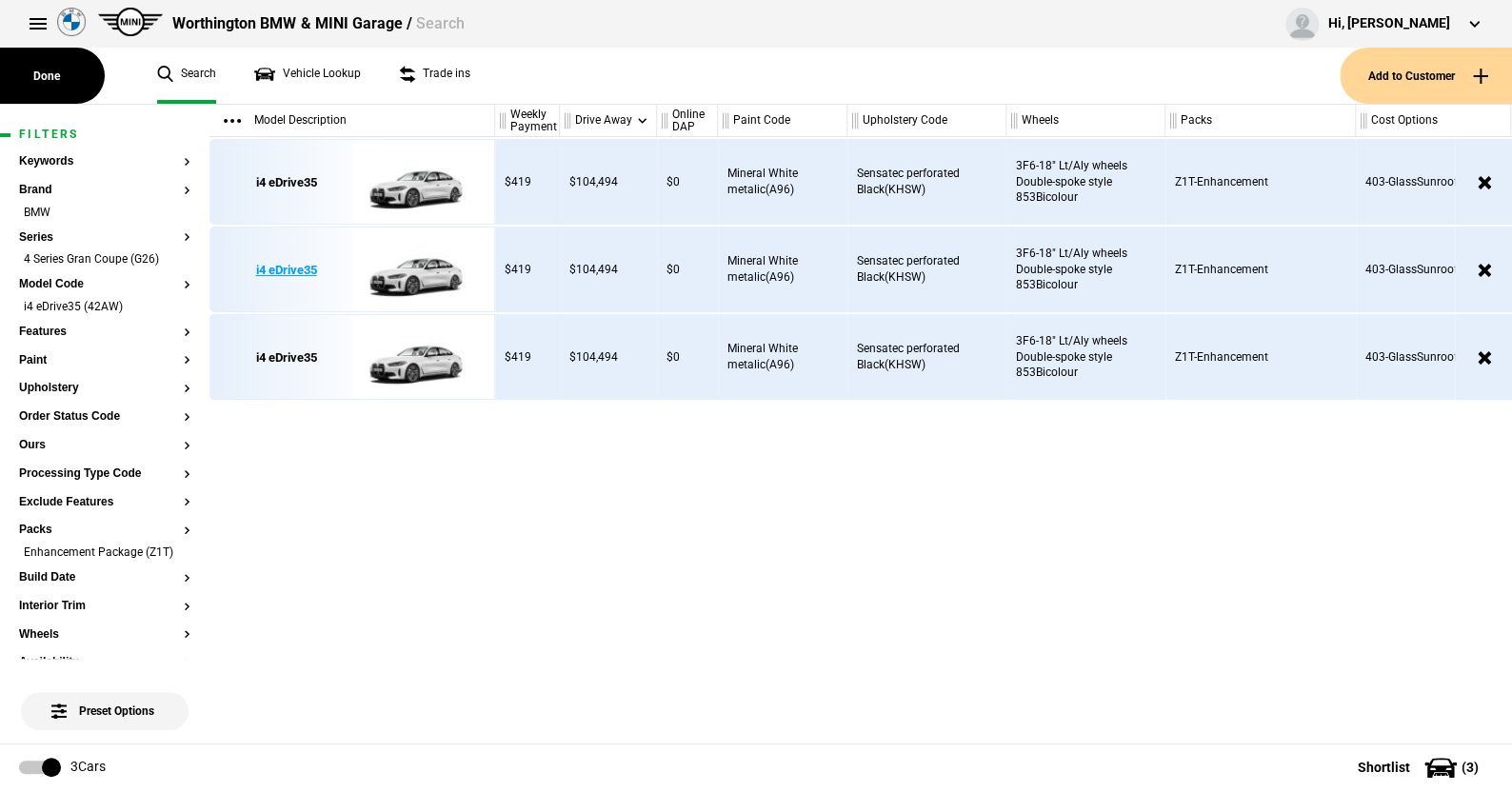
click at [424, 273] on img at bounding box center [418, 271] width 132 height 86
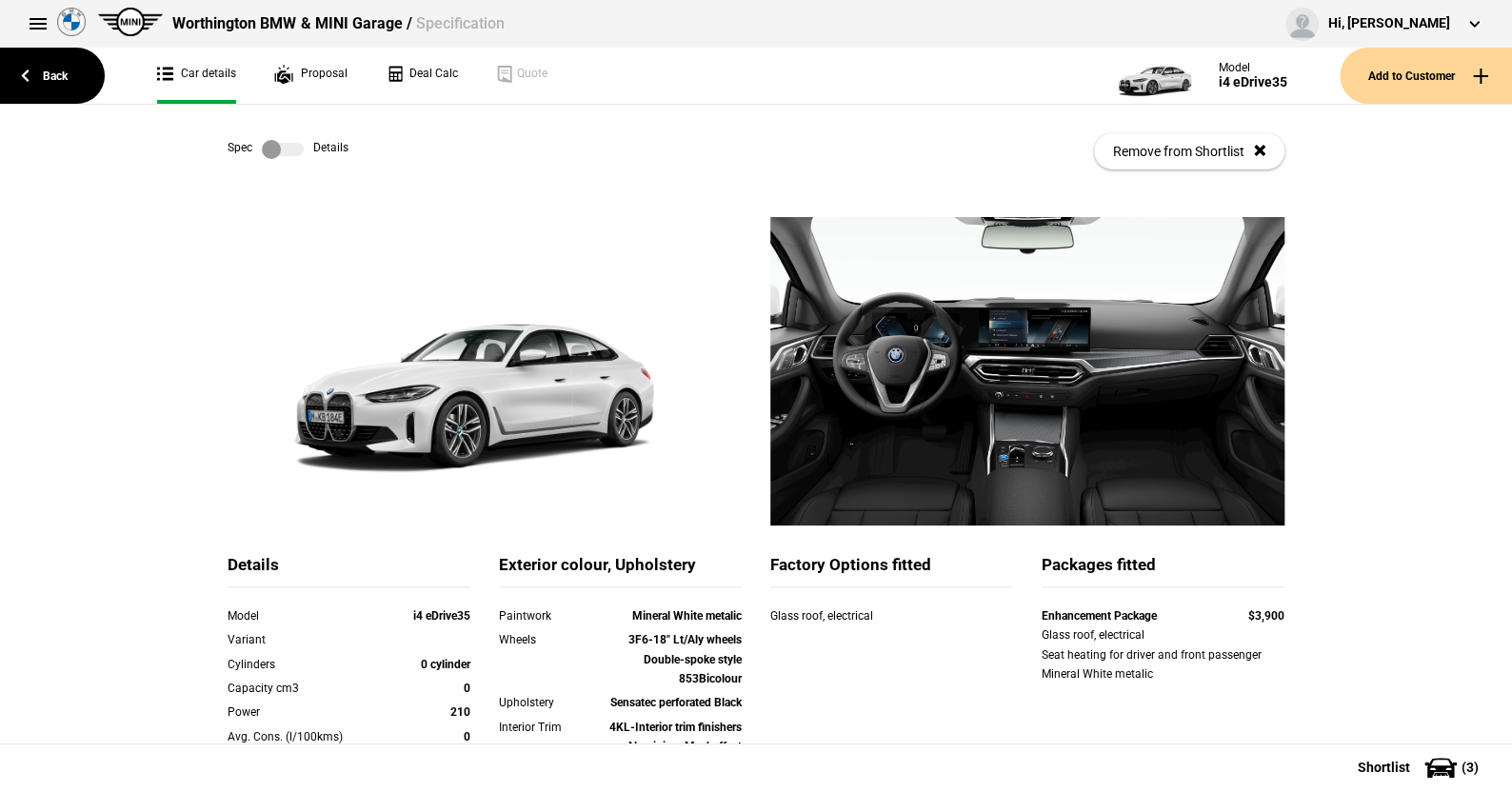
click at [298, 148] on link at bounding box center [283, 149] width 61 height 19
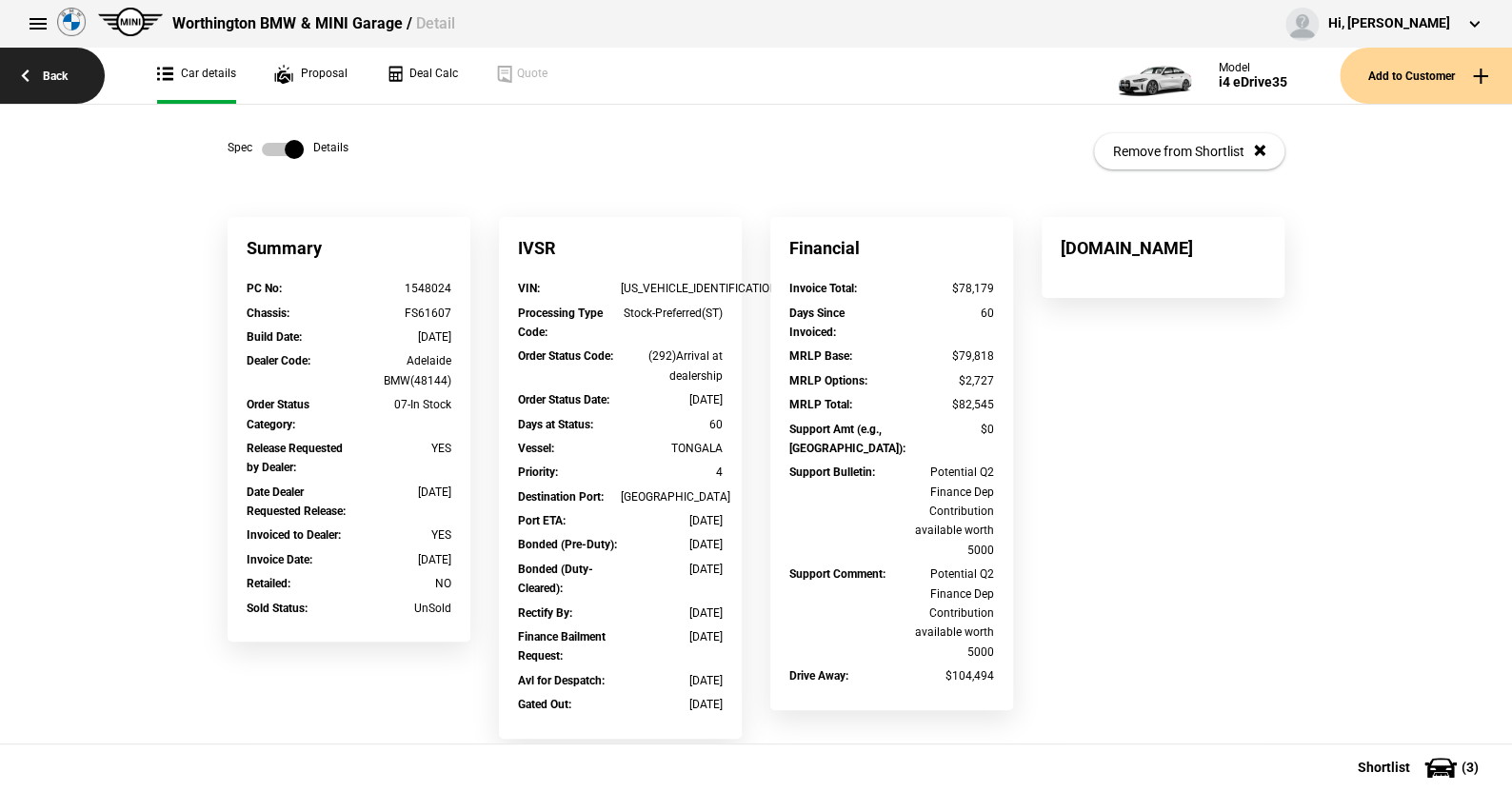
click at [58, 72] on link "Back" at bounding box center [52, 75] width 105 height 56
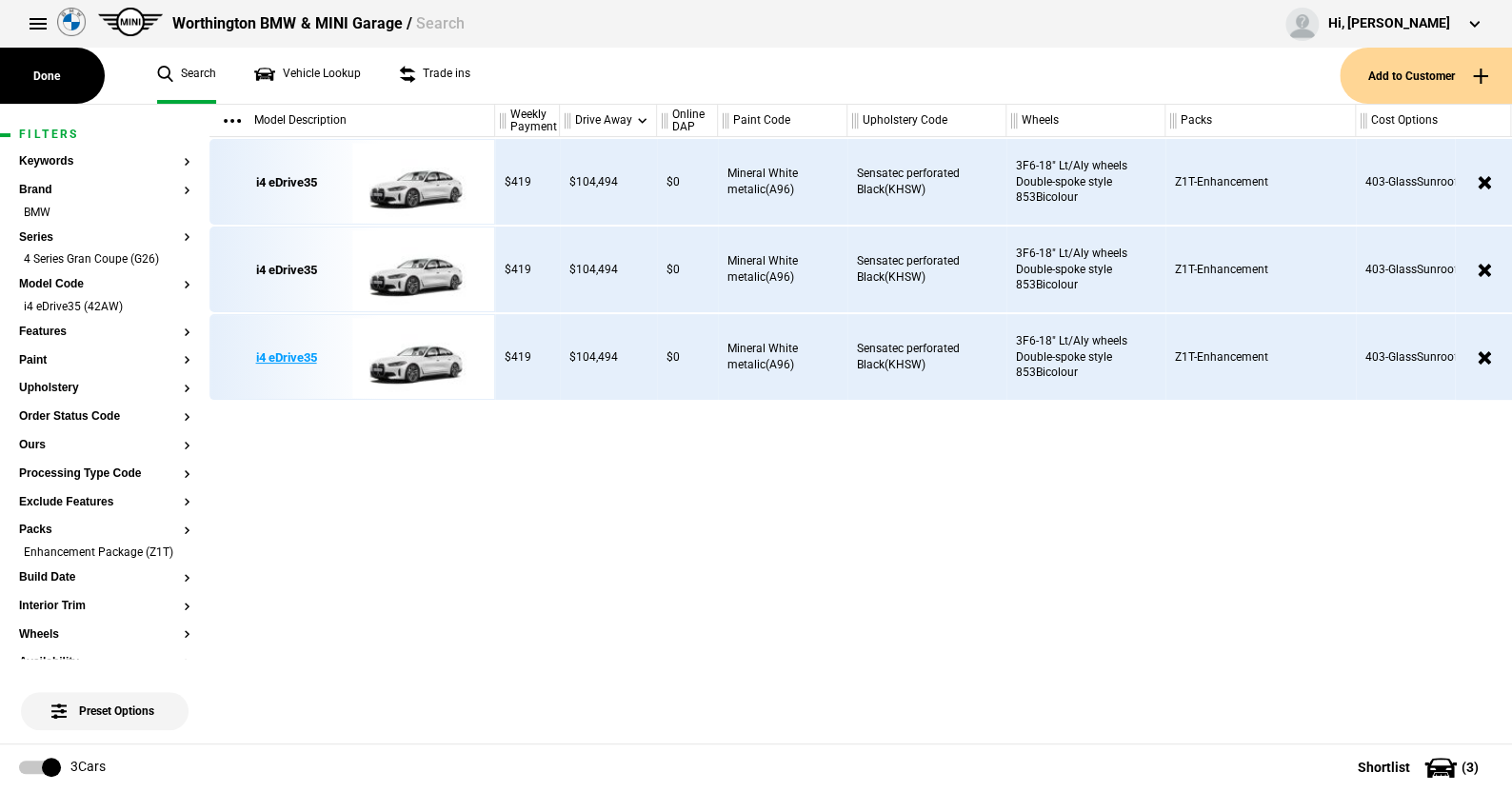
click at [436, 360] on img at bounding box center [418, 358] width 132 height 86
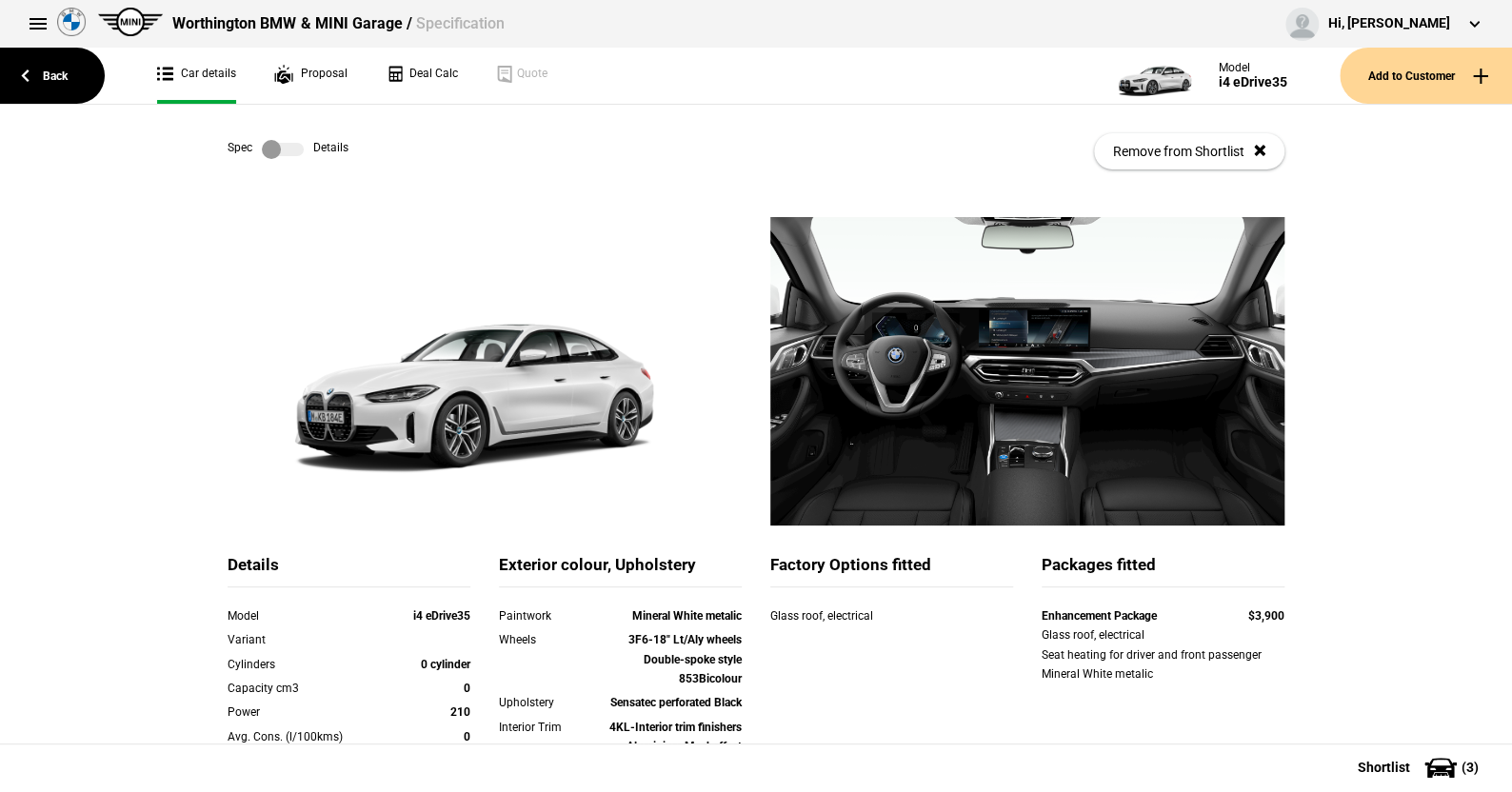
click at [290, 147] on label at bounding box center [283, 149] width 42 height 19
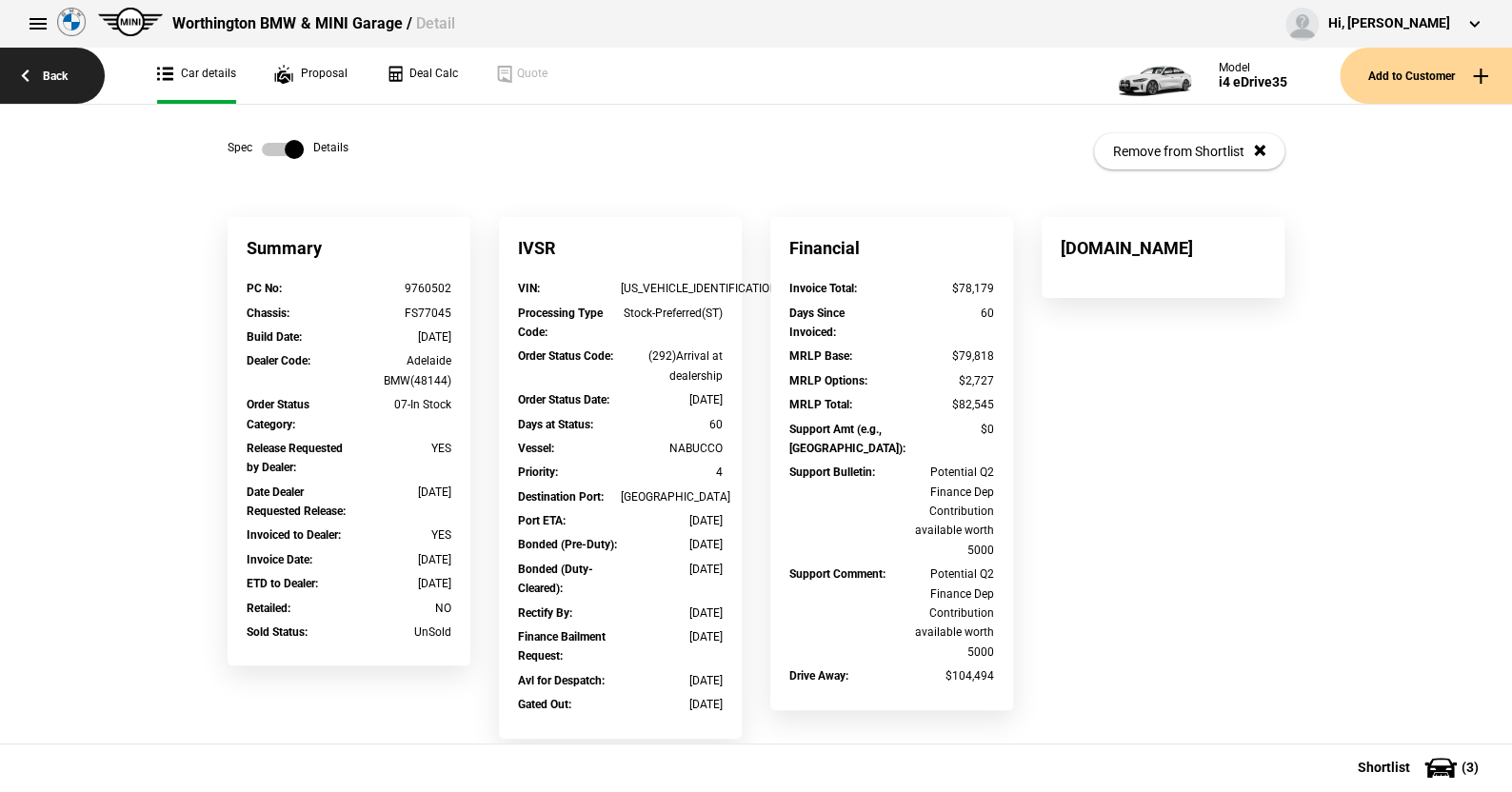
click at [53, 71] on link "Back" at bounding box center [52, 75] width 105 height 56
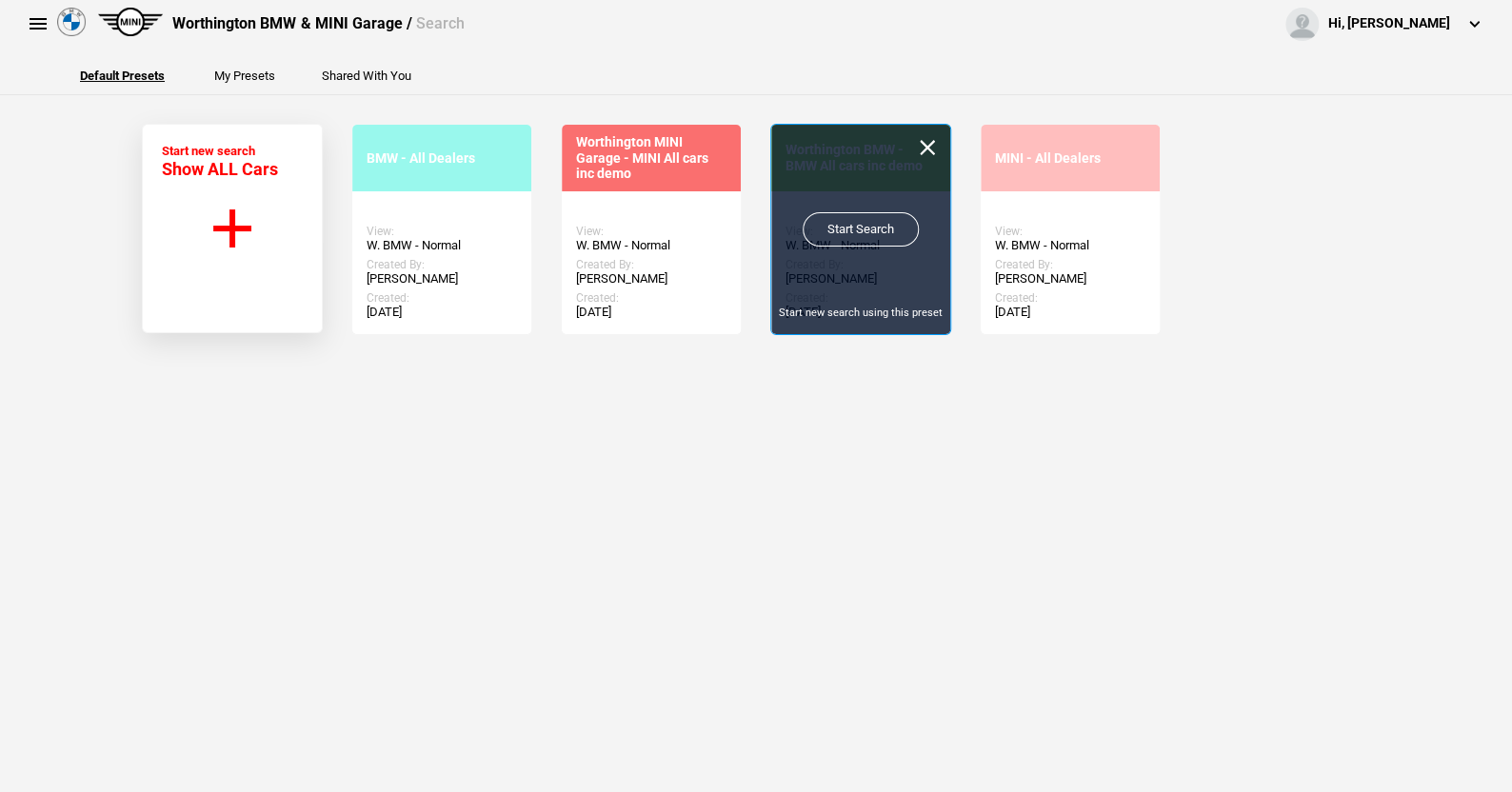
click at [866, 224] on link "Start Search" at bounding box center [860, 229] width 116 height 34
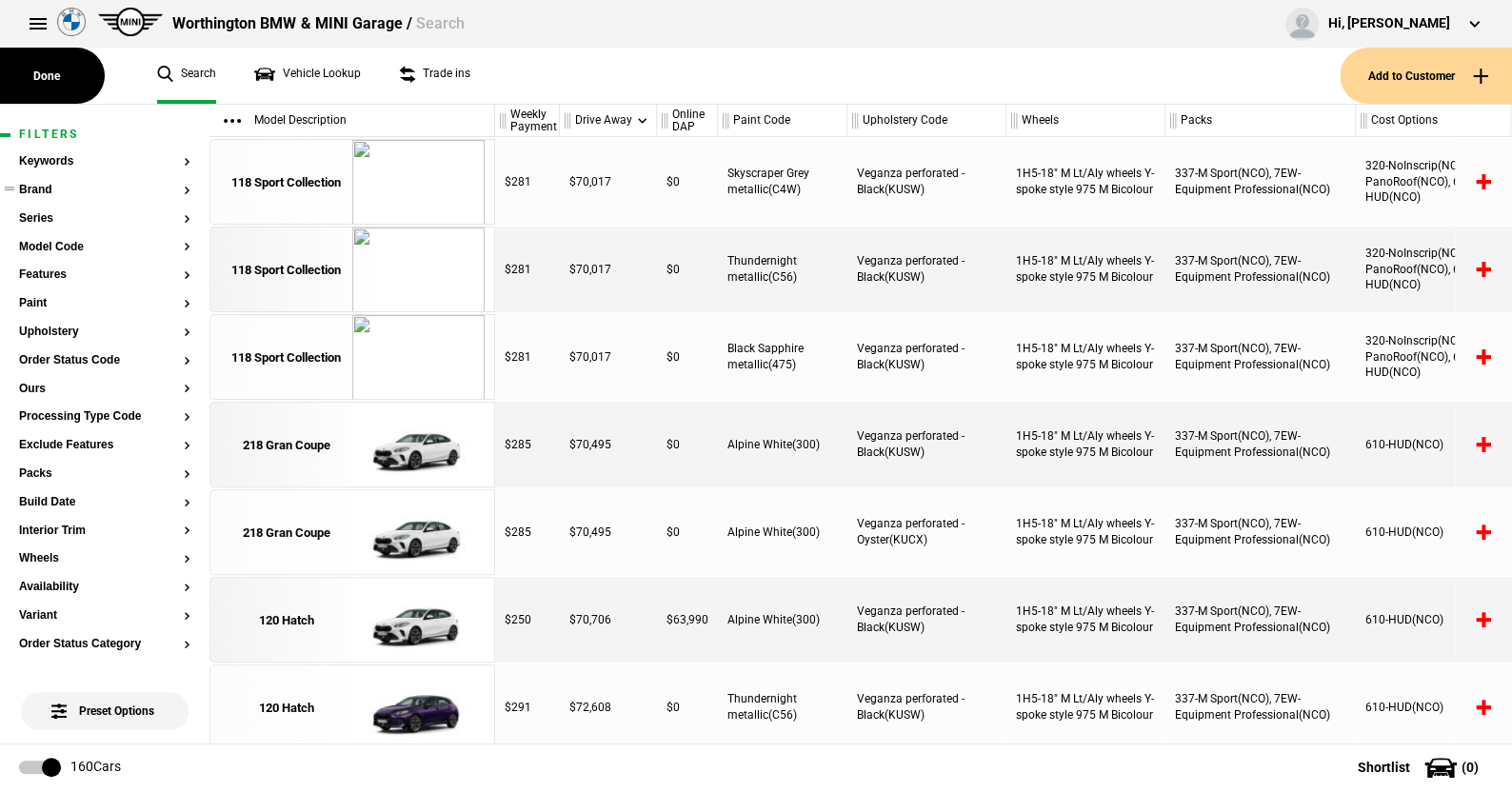
click at [44, 185] on button "Brand" at bounding box center [104, 191] width 171 height 14
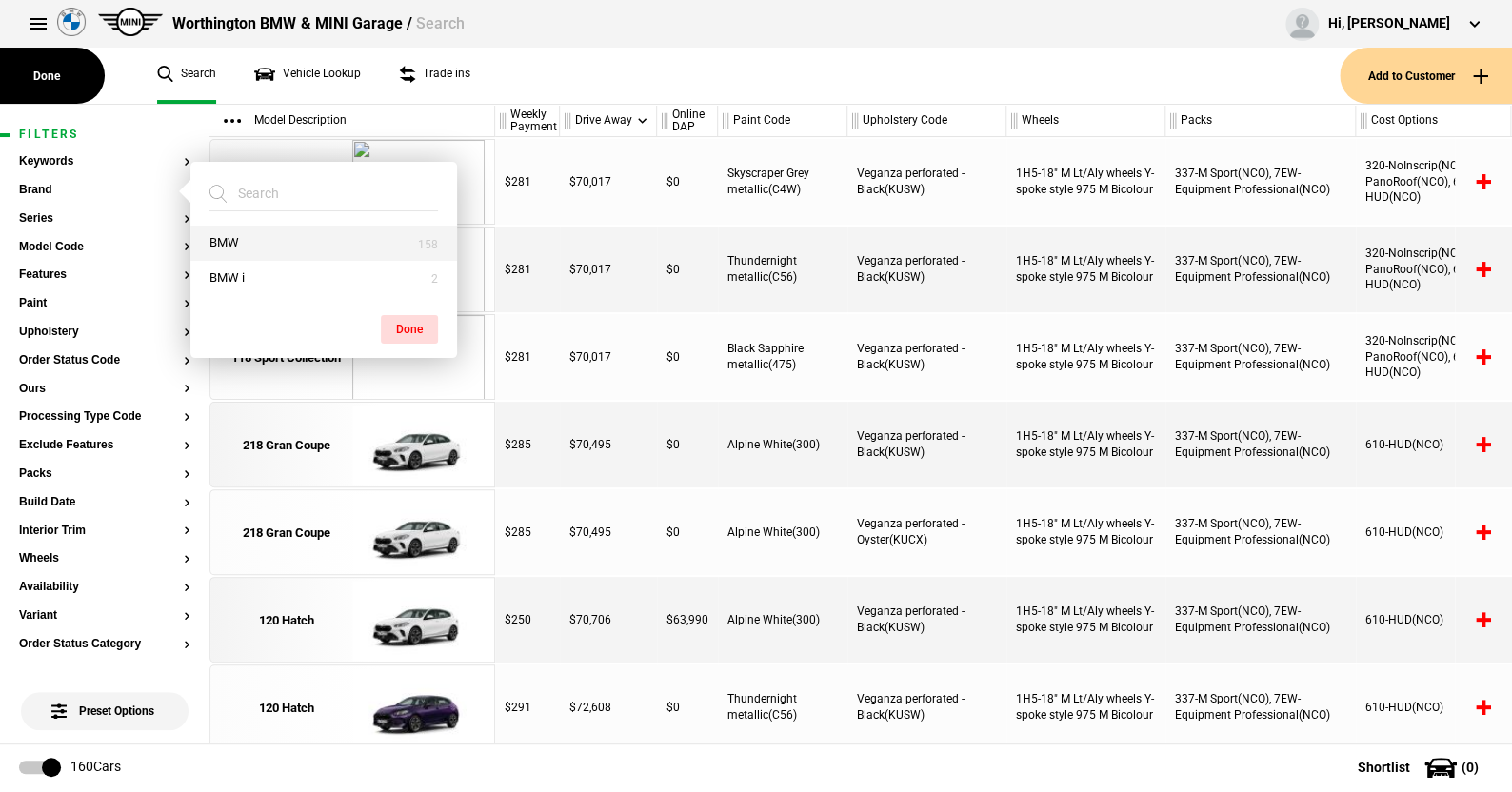
click at [229, 235] on button "BMW" at bounding box center [324, 244] width 266 height 35
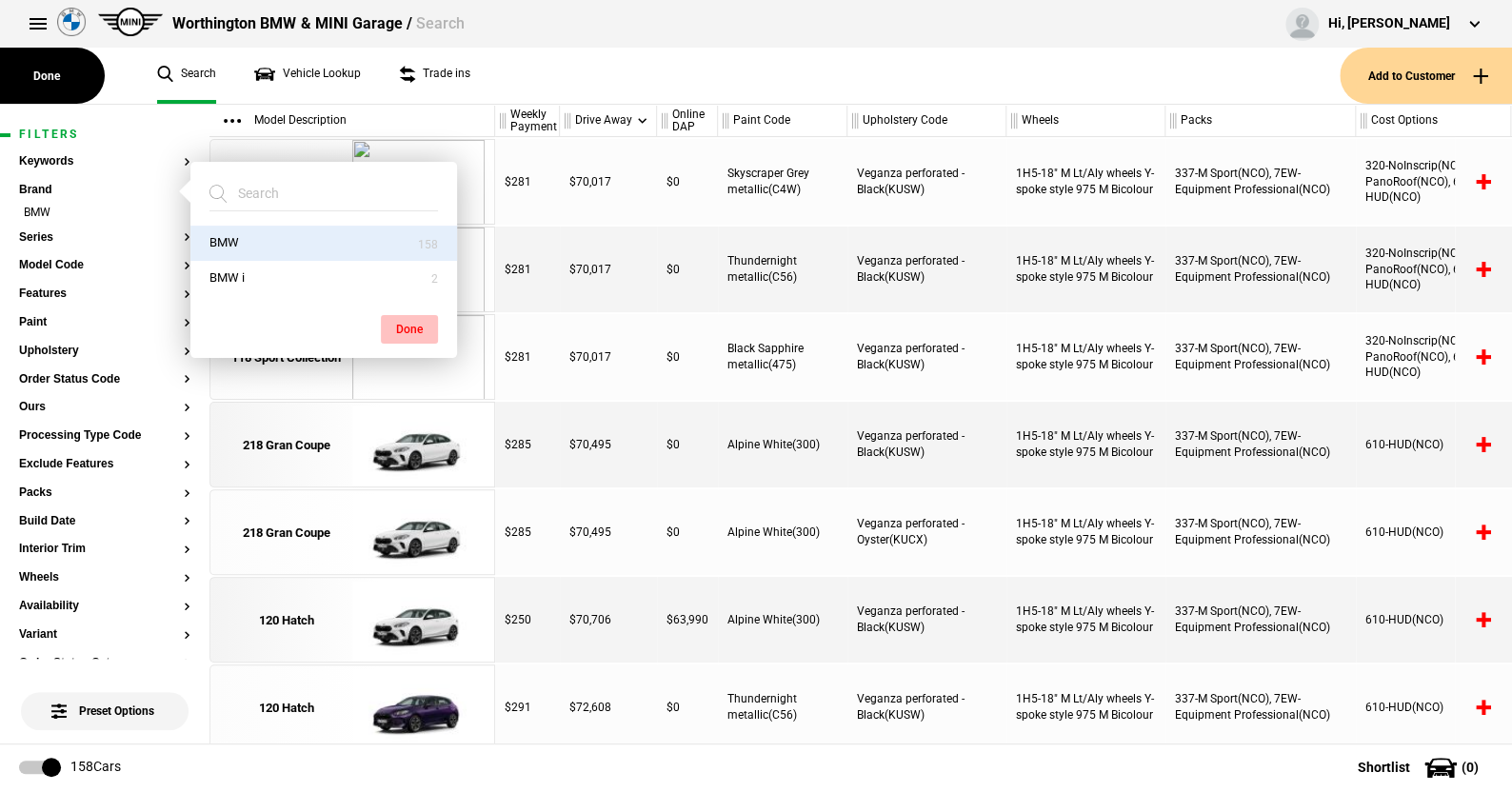
click at [410, 320] on button "Done" at bounding box center [409, 329] width 57 height 28
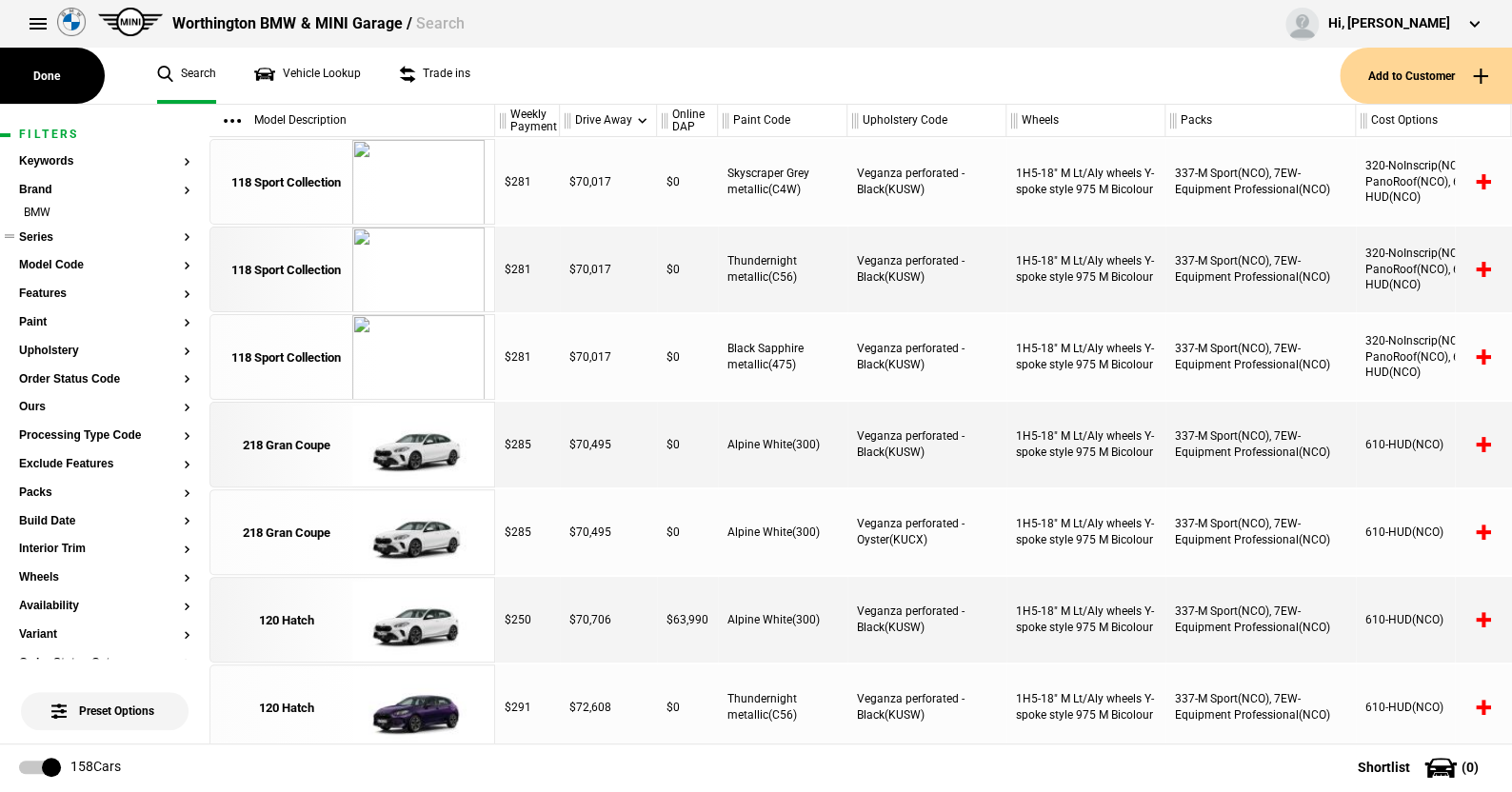
click at [42, 232] on button "Series" at bounding box center [104, 238] width 171 height 14
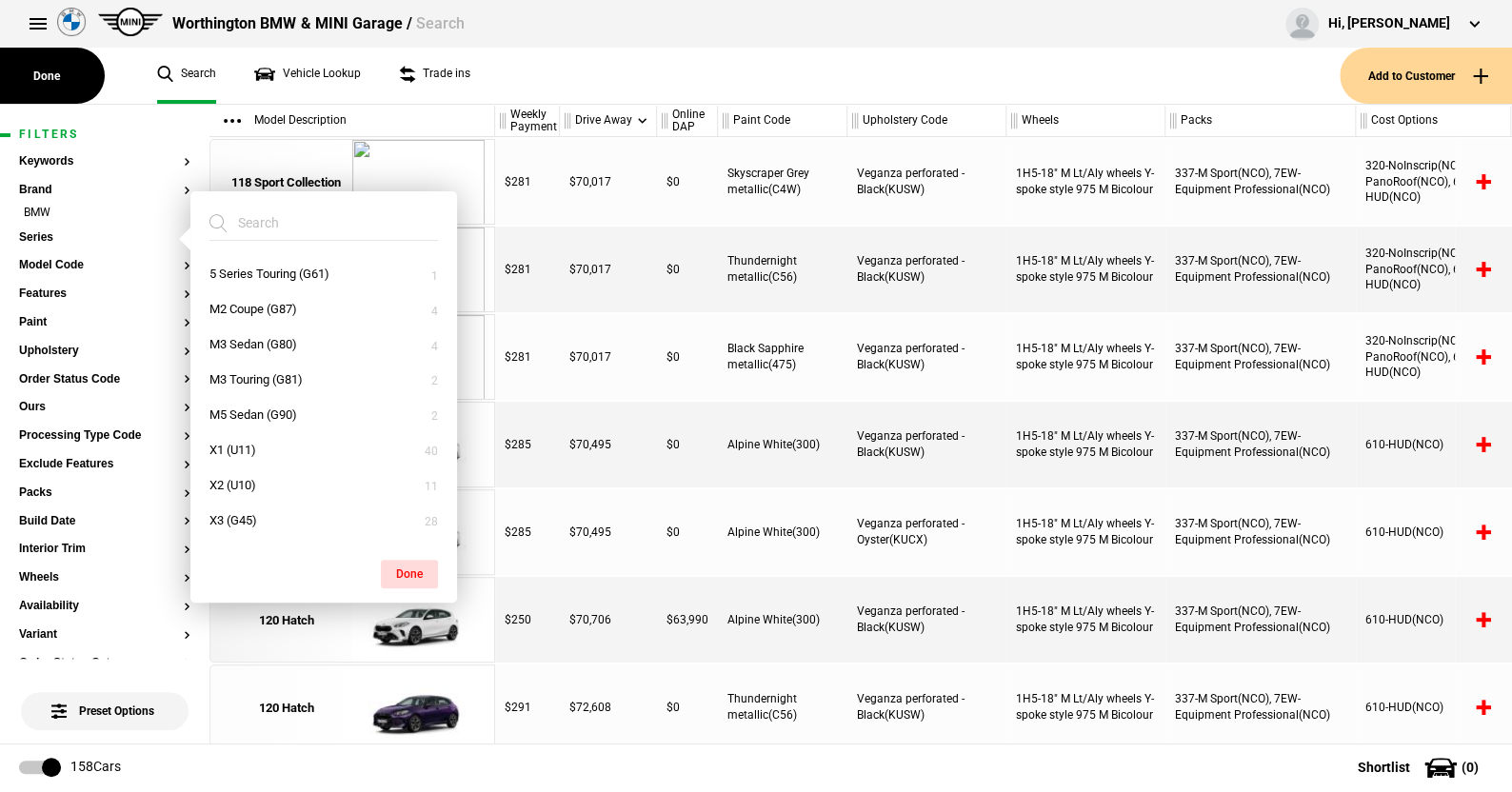
scroll to position [286, 0]
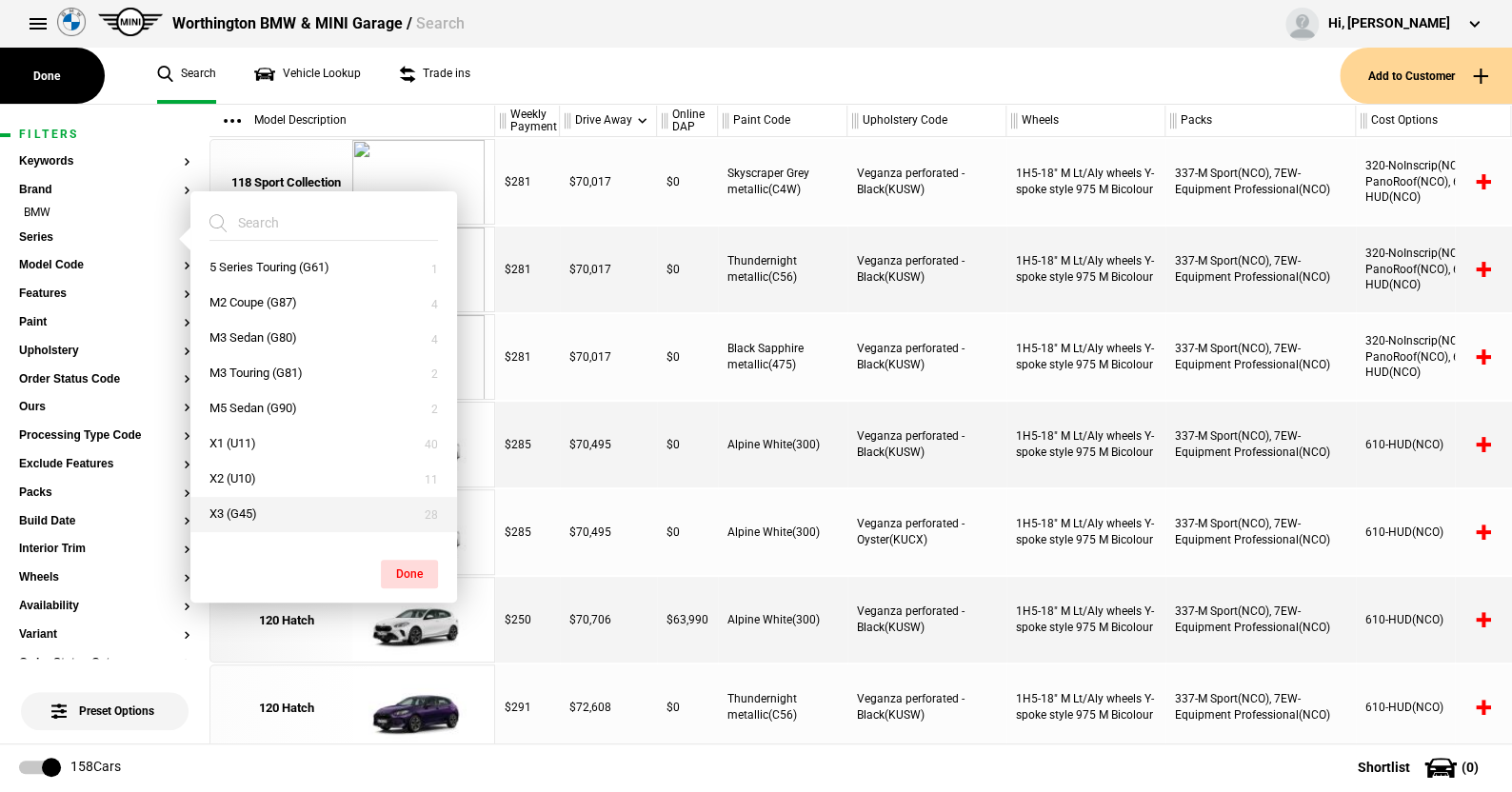
click at [252, 511] on button "X3 (G45)" at bounding box center [324, 515] width 266 height 35
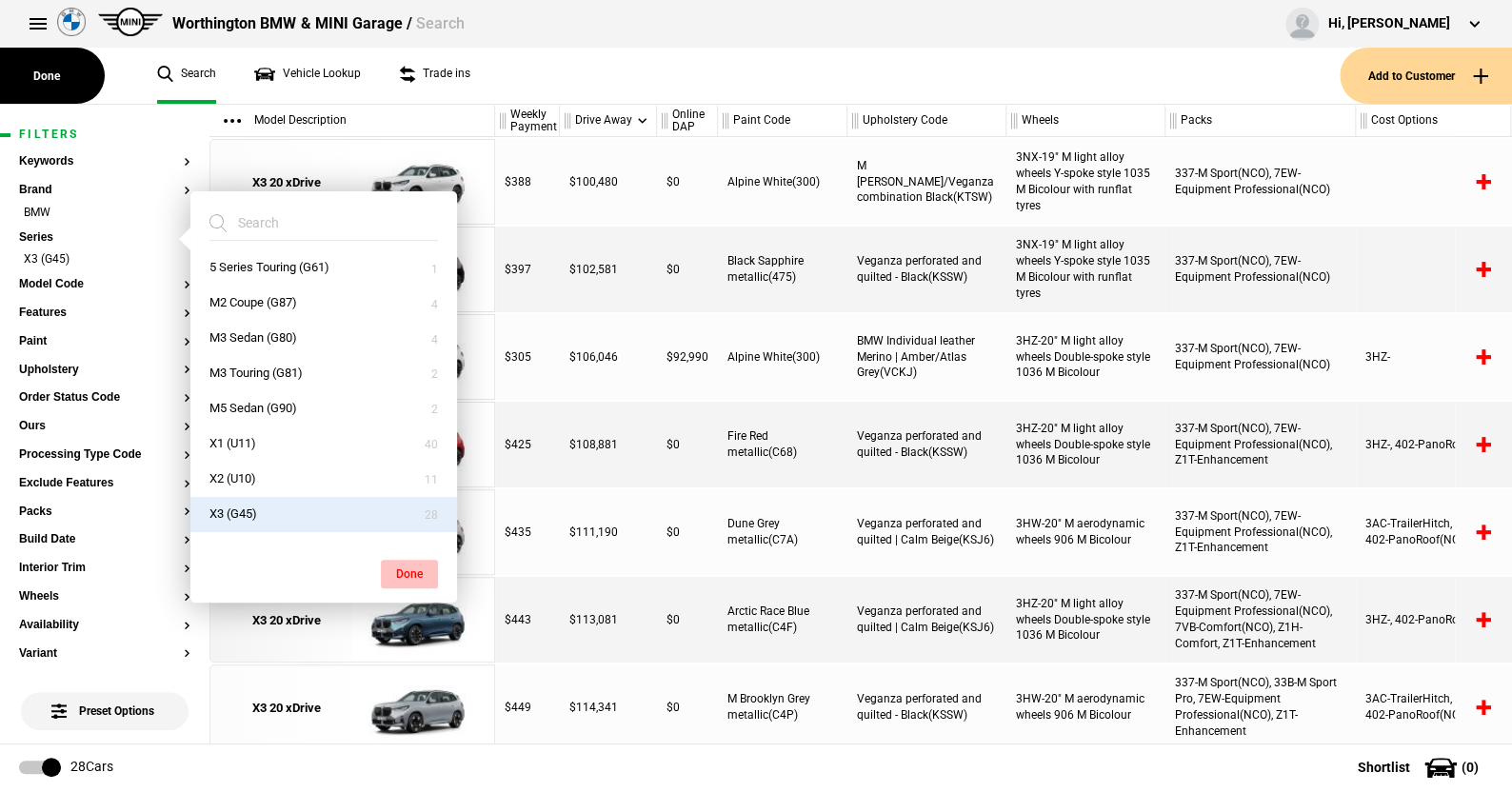
drag, startPoint x: 403, startPoint y: 568, endPoint x: 307, endPoint y: 464, distance: 141.5
click at [399, 564] on button "Done" at bounding box center [409, 574] width 57 height 28
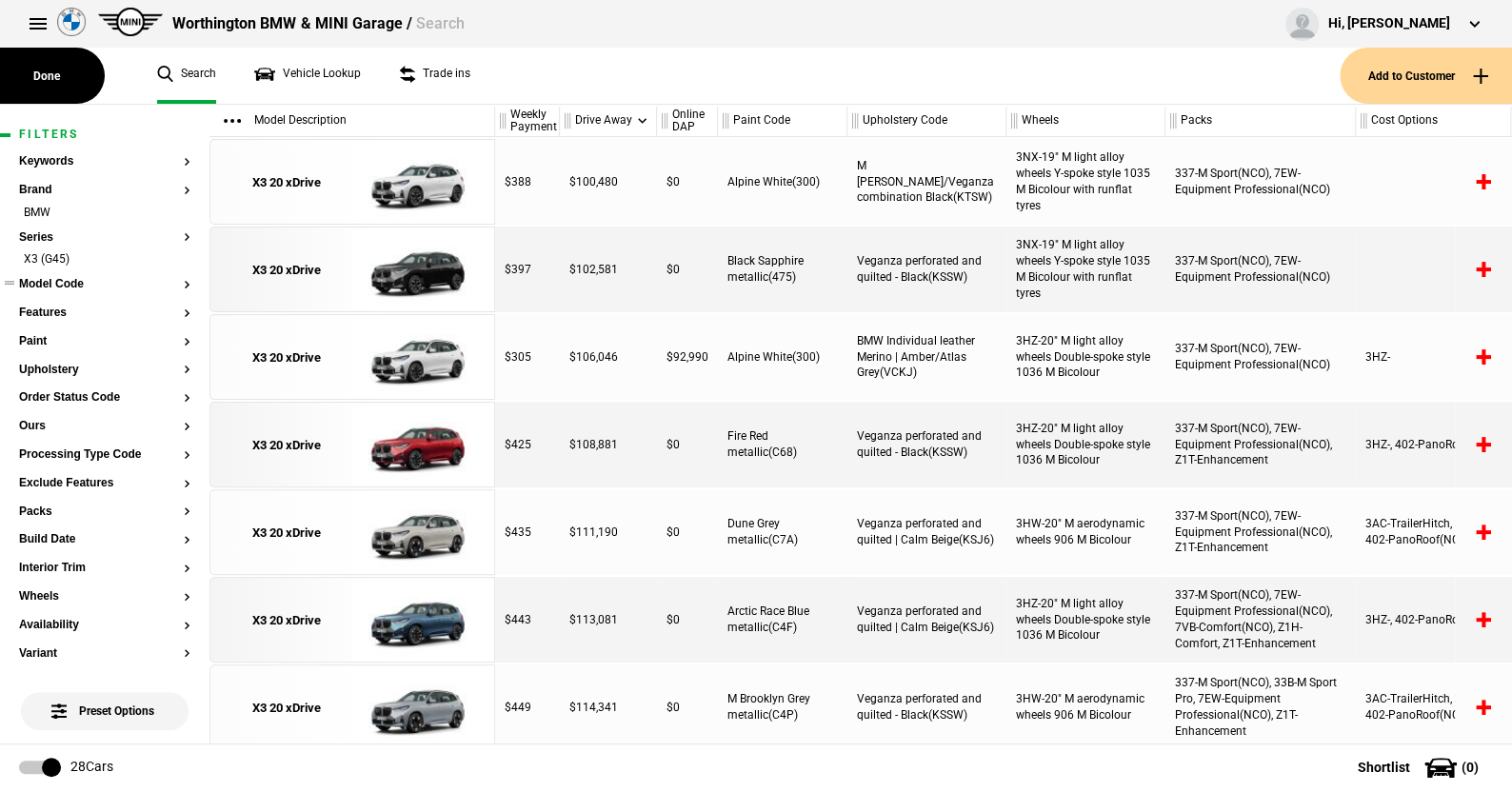
click at [58, 278] on button "Model Code" at bounding box center [104, 285] width 171 height 14
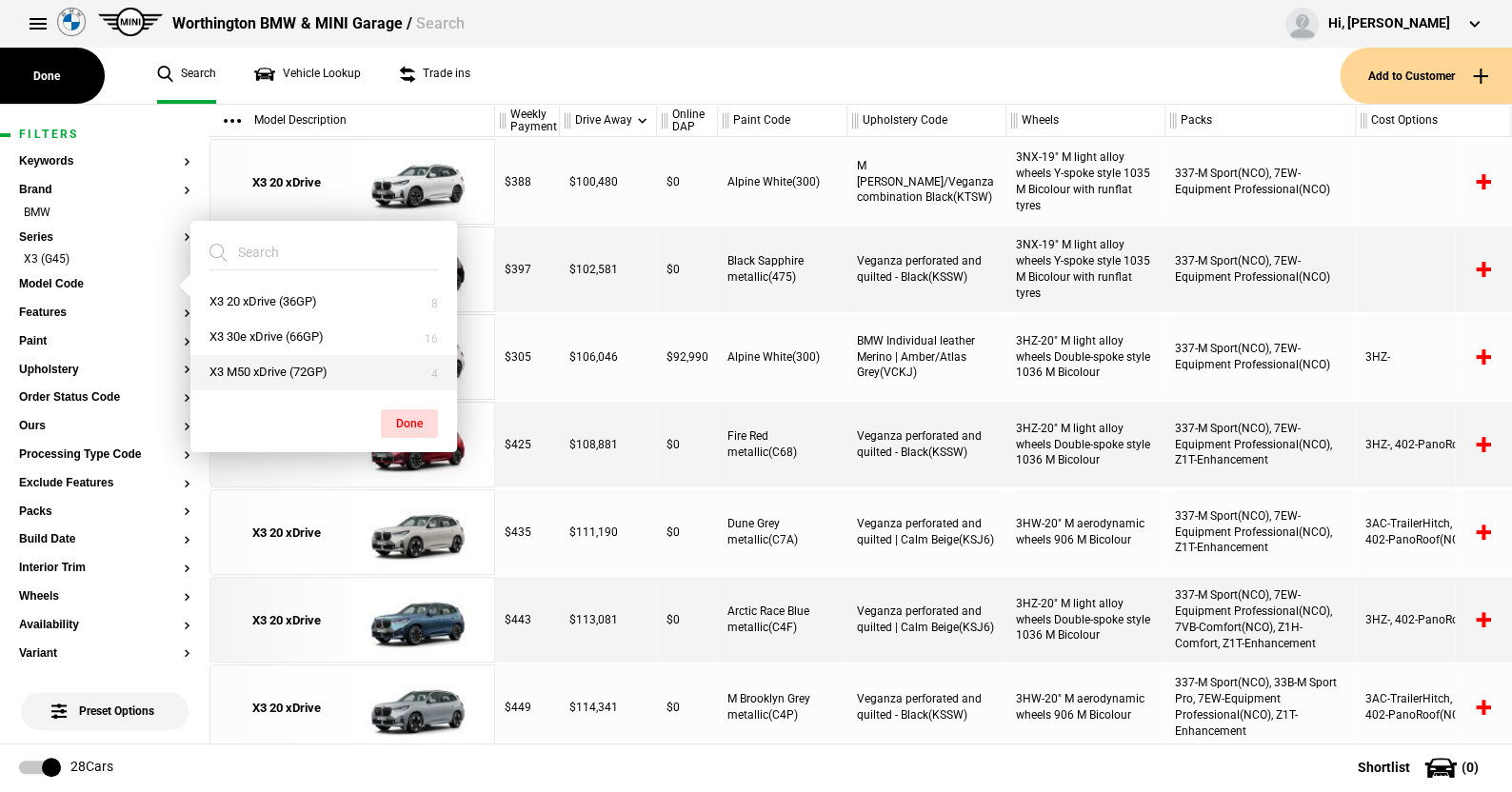
click at [242, 367] on button "X3 M50 xDrive (72GP)" at bounding box center [324, 373] width 266 height 35
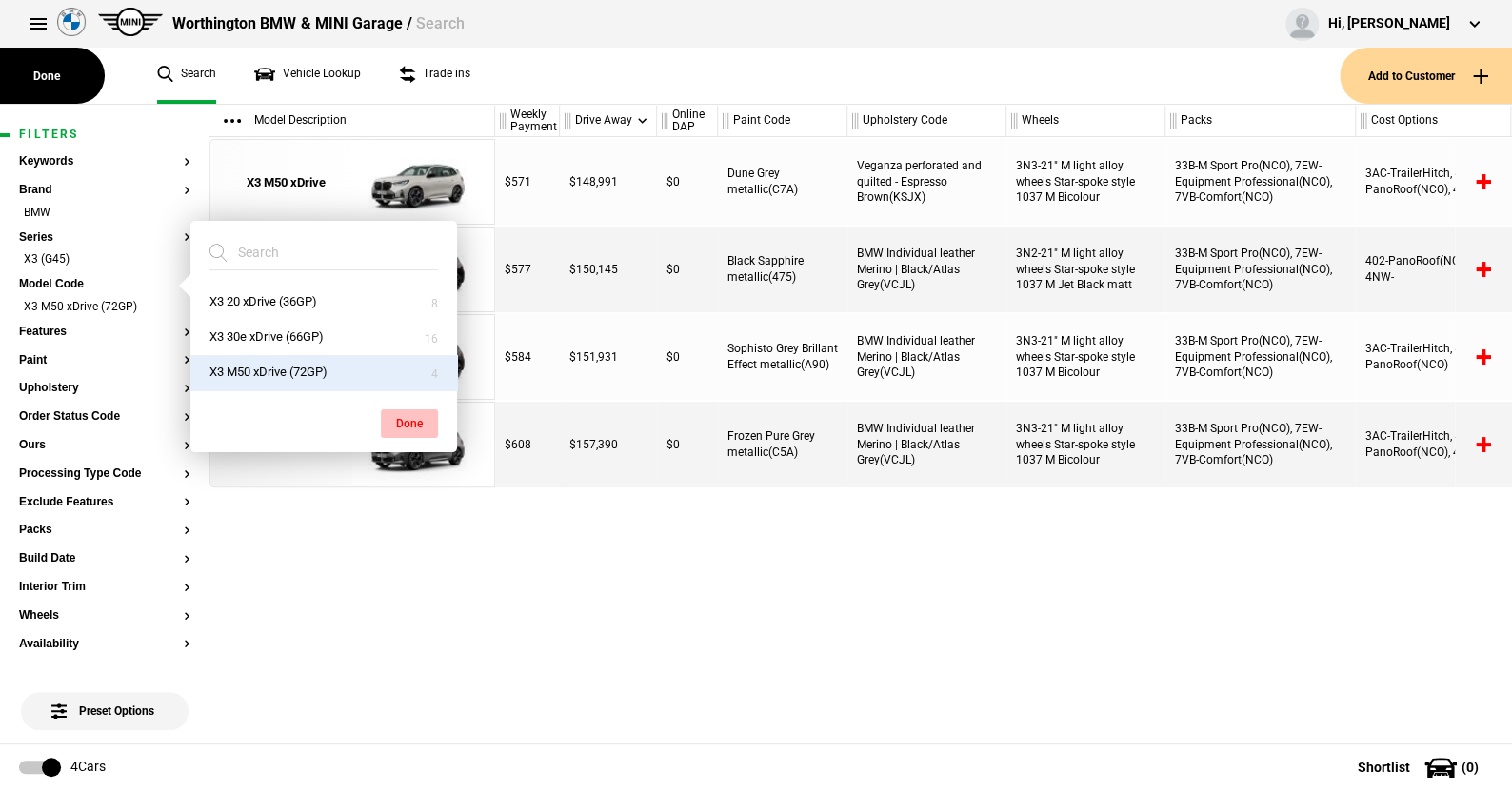
click at [403, 415] on button "Done" at bounding box center [409, 423] width 57 height 28
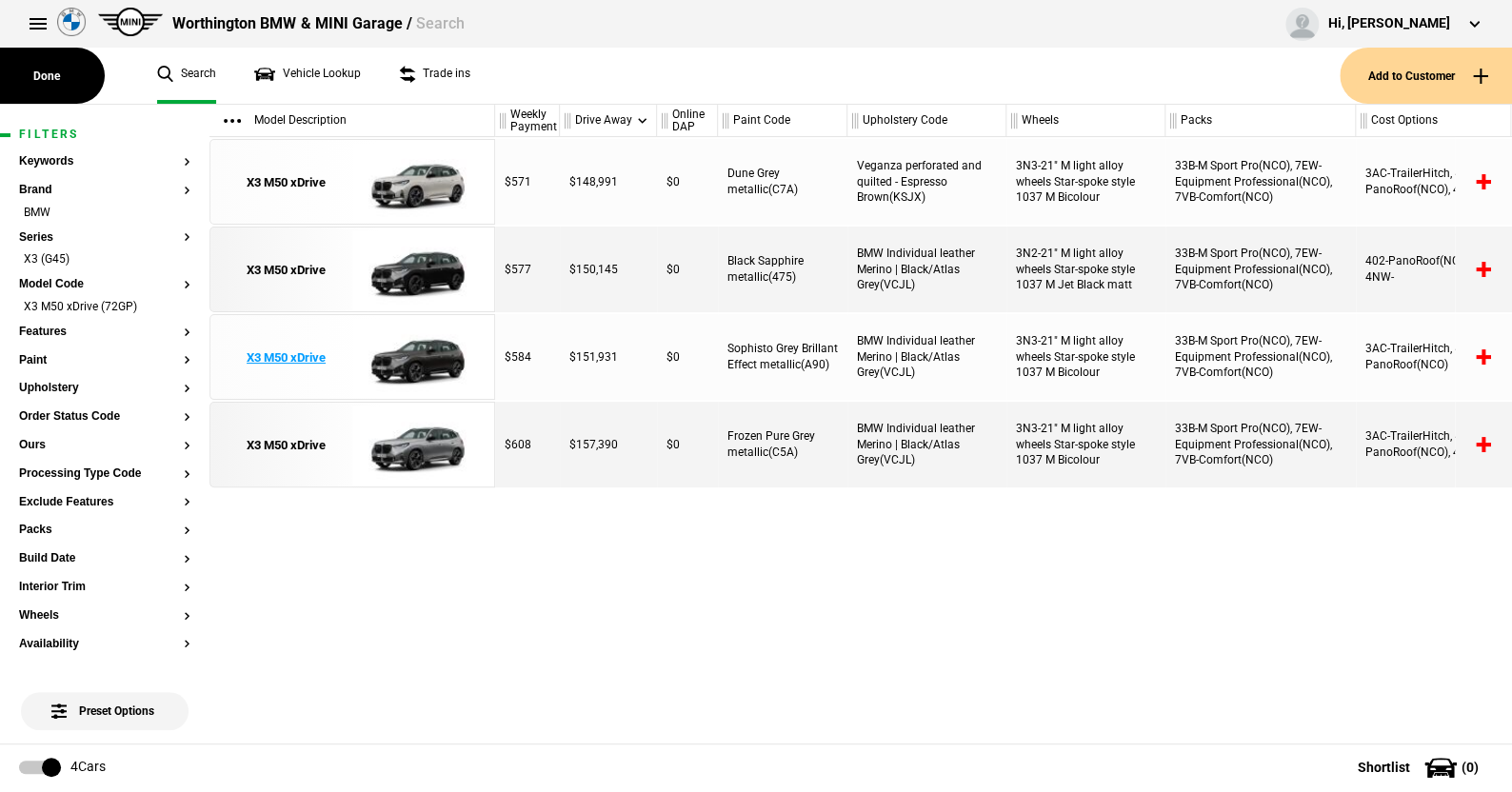
click at [416, 356] on img at bounding box center [418, 358] width 132 height 86
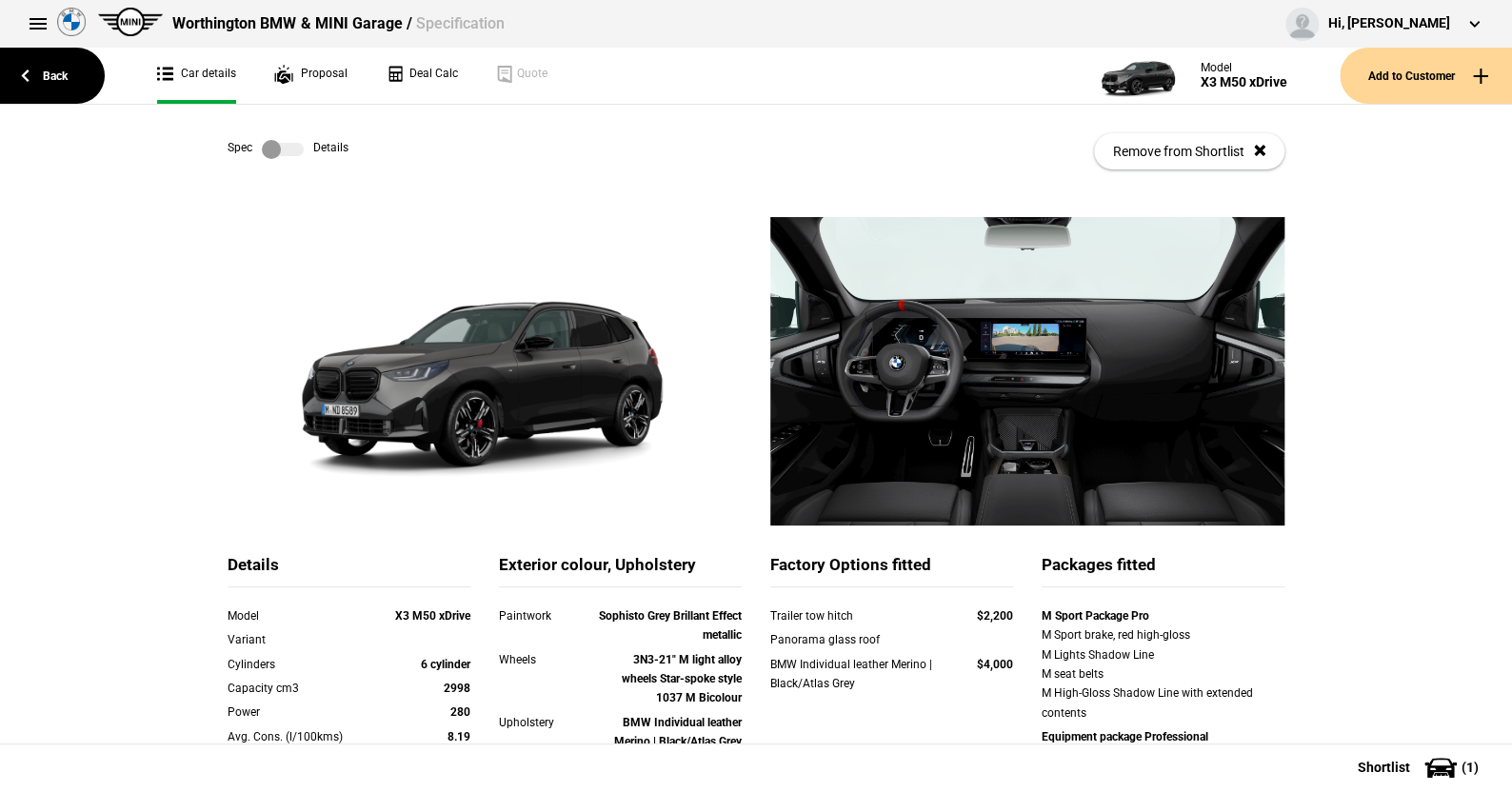
click at [290, 146] on label at bounding box center [283, 149] width 42 height 19
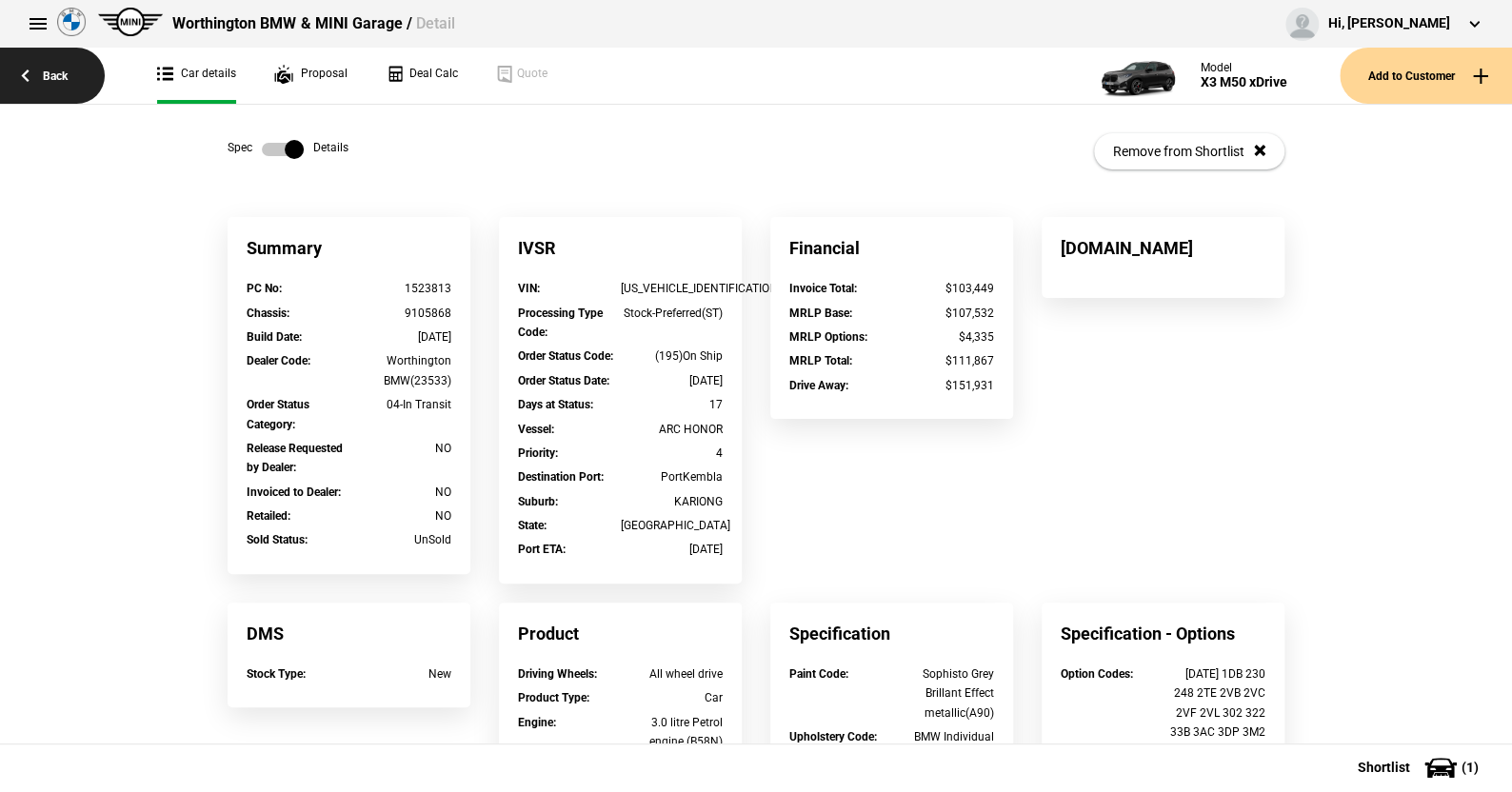
click at [63, 73] on link "Back" at bounding box center [52, 75] width 105 height 56
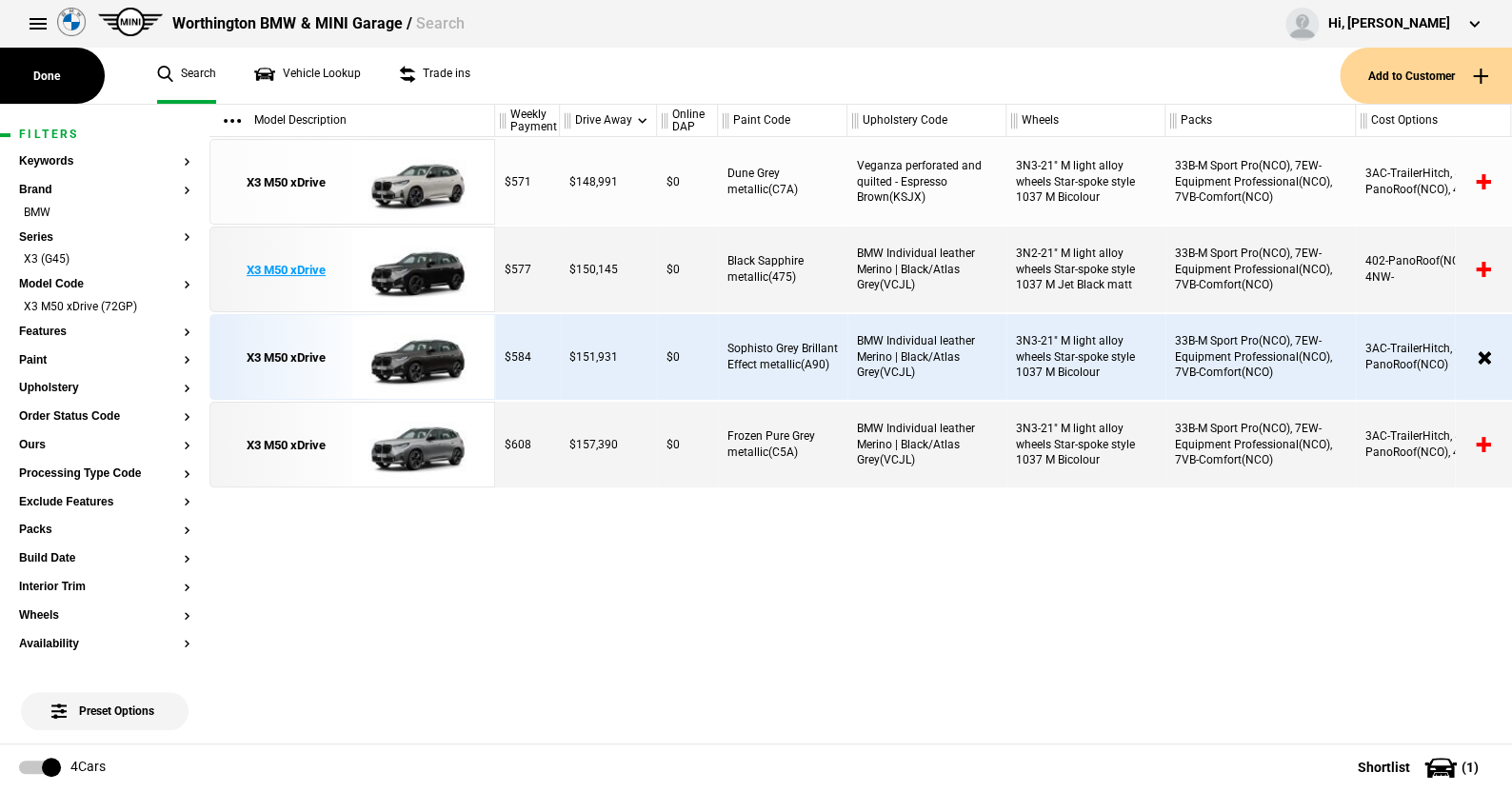
click at [434, 263] on img at bounding box center [418, 271] width 132 height 86
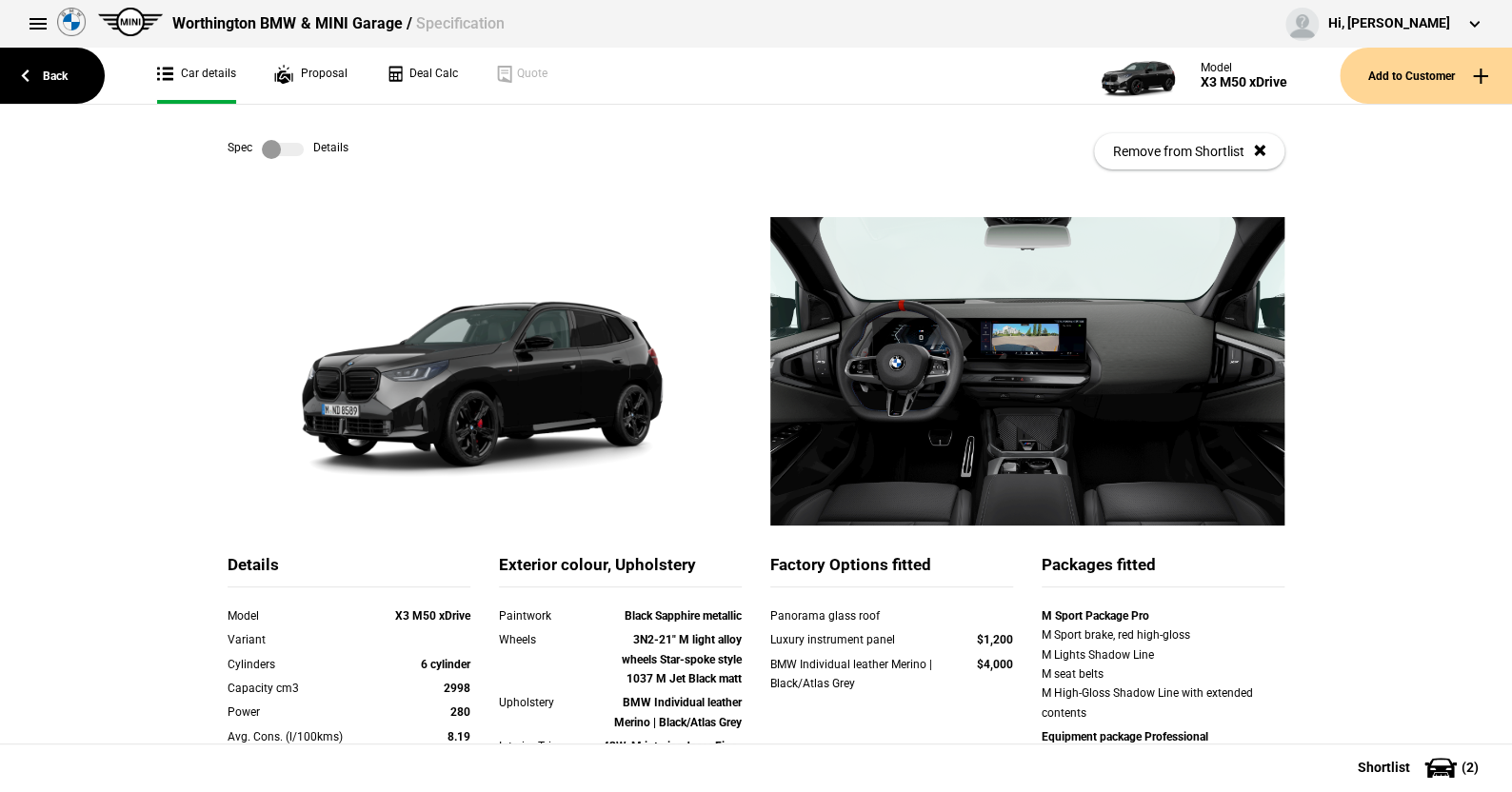
click at [288, 146] on label at bounding box center [283, 149] width 42 height 19
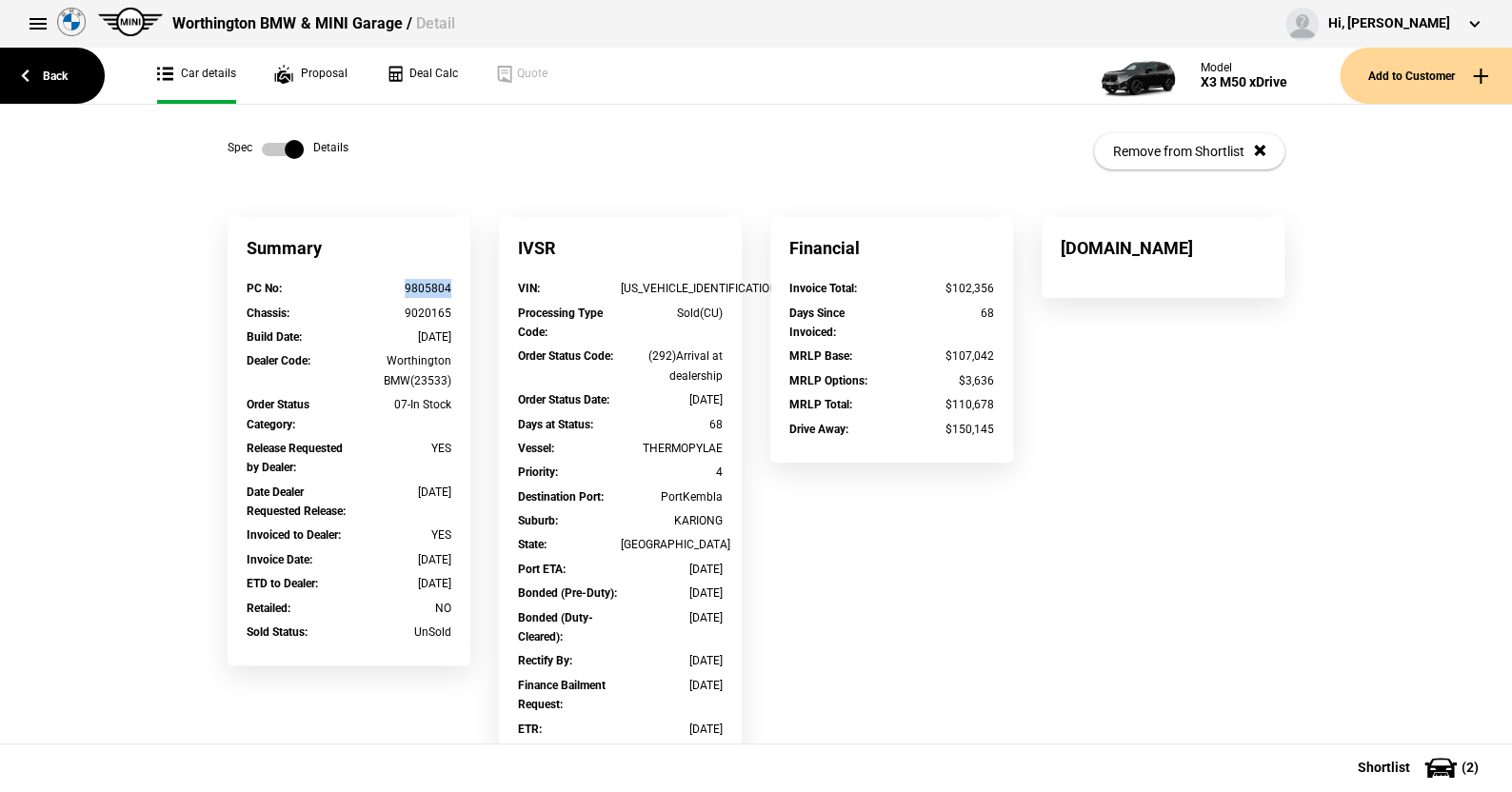
drag, startPoint x: 449, startPoint y: 290, endPoint x: 398, endPoint y: 290, distance: 51.0
click at [398, 290] on div "PC No : 9805804" at bounding box center [348, 291] width 233 height 23
copy div "9805804"
click at [63, 70] on link "Back" at bounding box center [52, 75] width 105 height 56
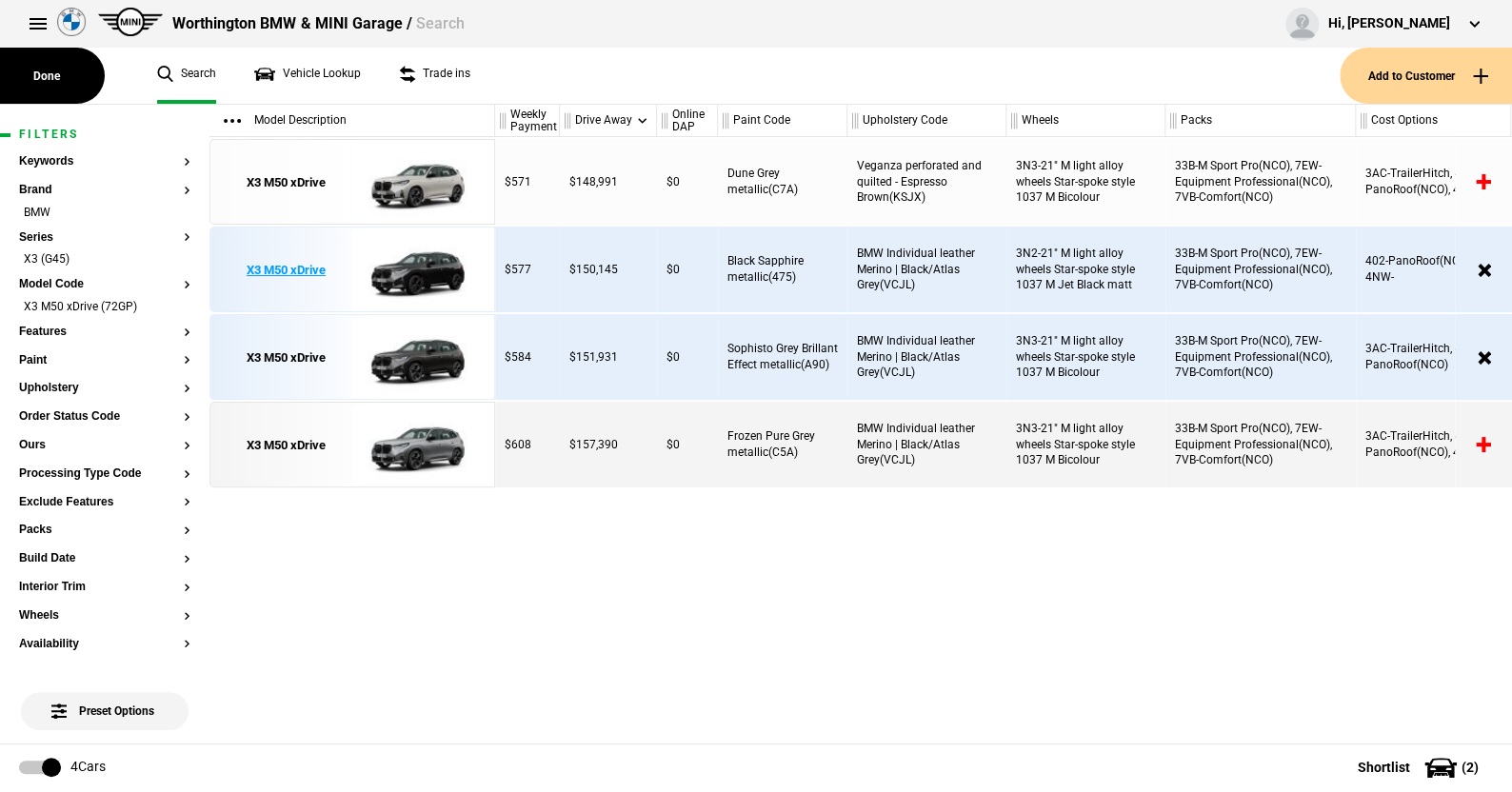
click at [419, 277] on img at bounding box center [418, 271] width 132 height 86
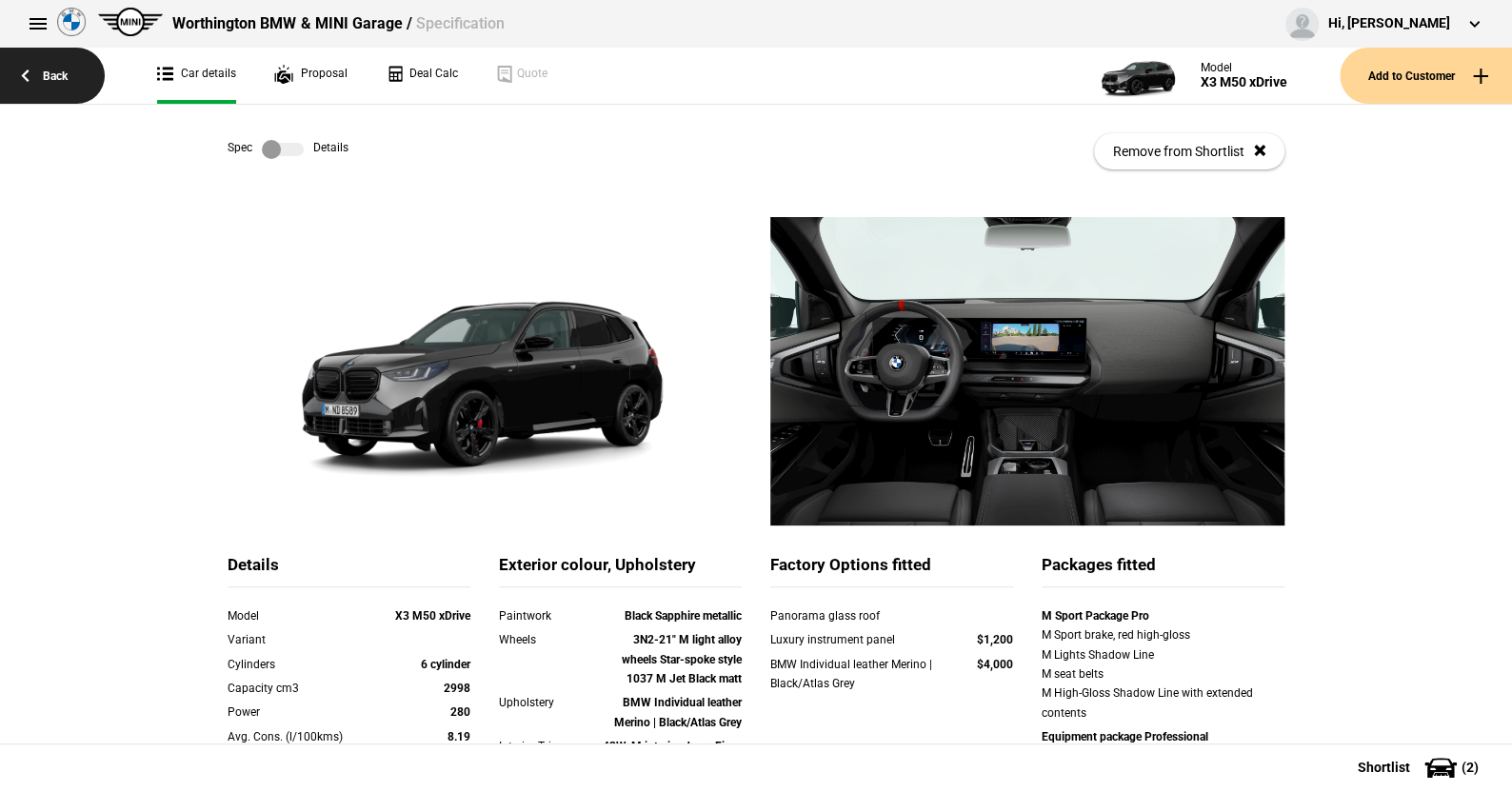
click at [50, 68] on link "Back" at bounding box center [52, 75] width 105 height 56
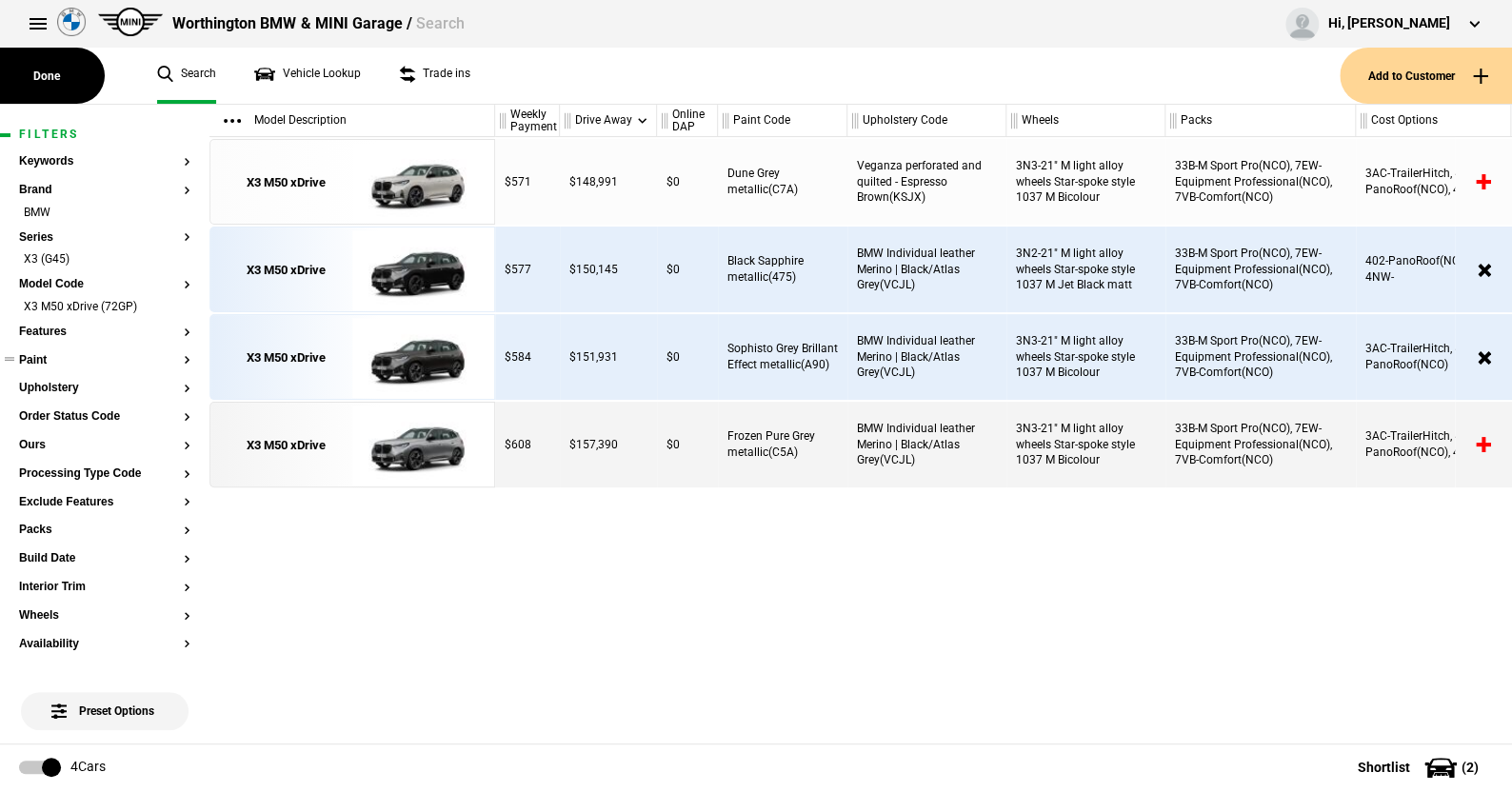
click at [40, 356] on button "Paint" at bounding box center [104, 361] width 171 height 14
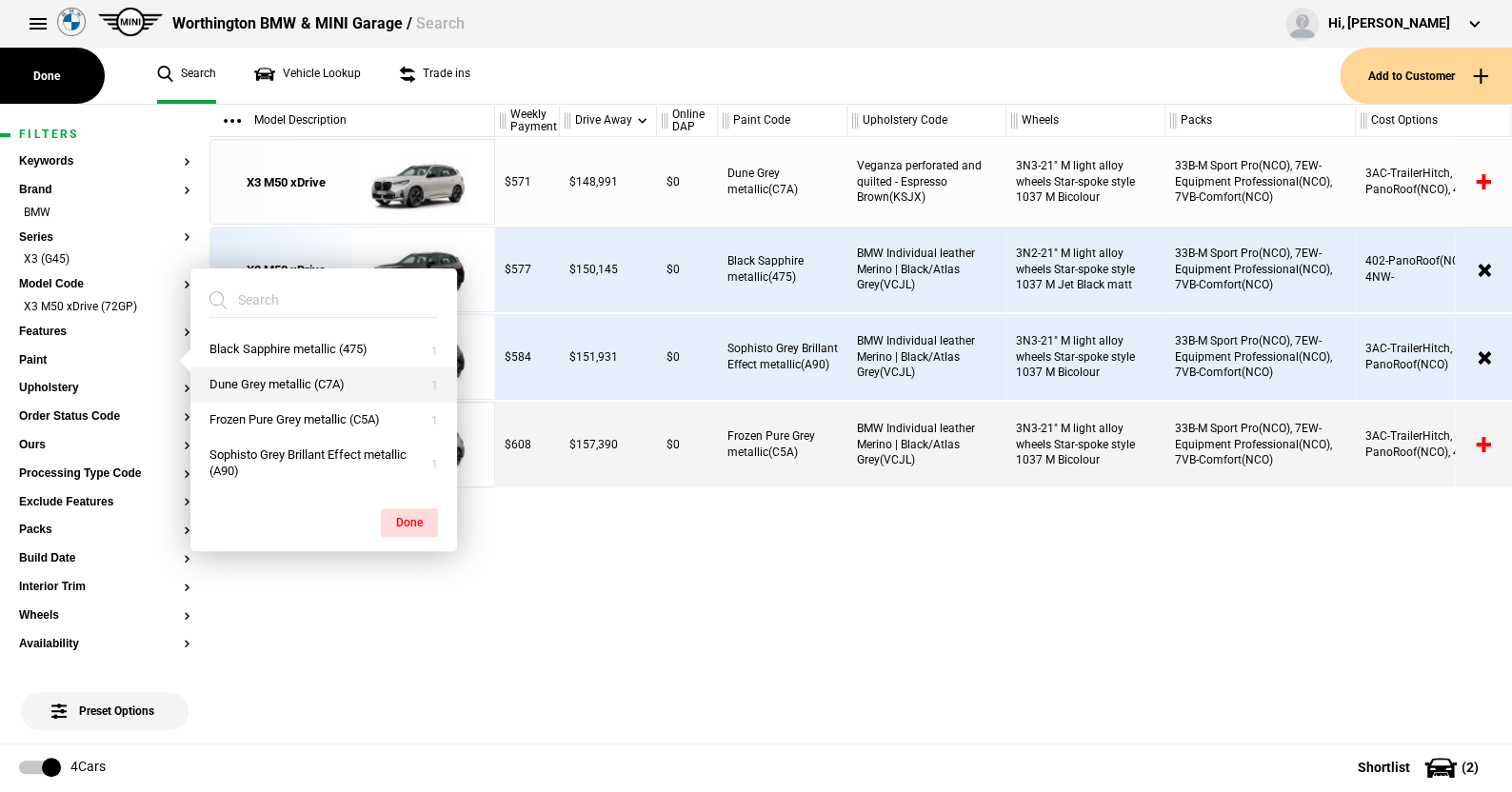
click at [254, 349] on button "Black Sapphire metallic (475)" at bounding box center [324, 350] width 266 height 35
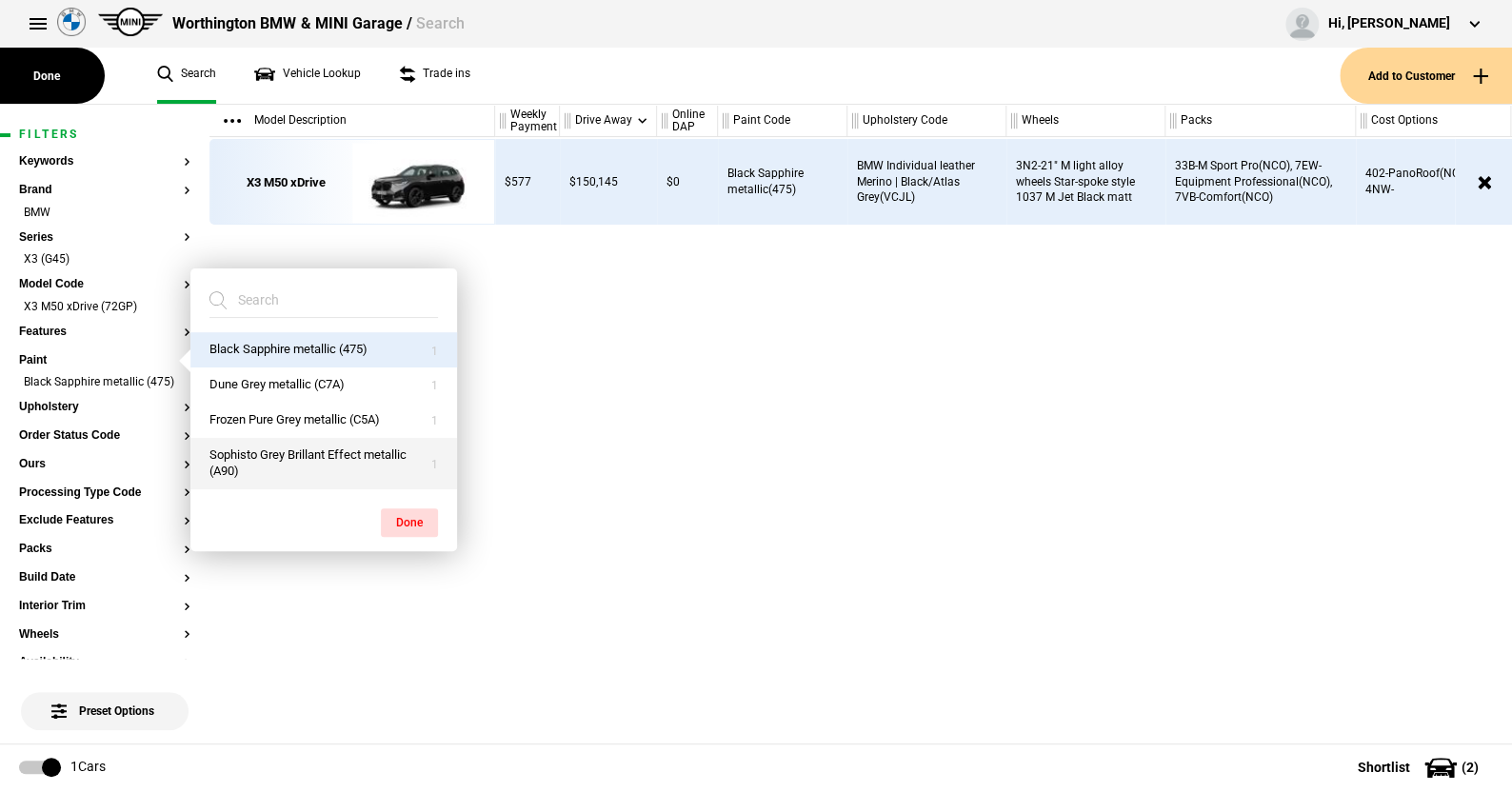
drag, startPoint x: 255, startPoint y: 453, endPoint x: 296, endPoint y: 473, distance: 45.6
click at [255, 452] on button "Sophisto Grey Brillant Effect metallic (A90)" at bounding box center [324, 464] width 266 height 52
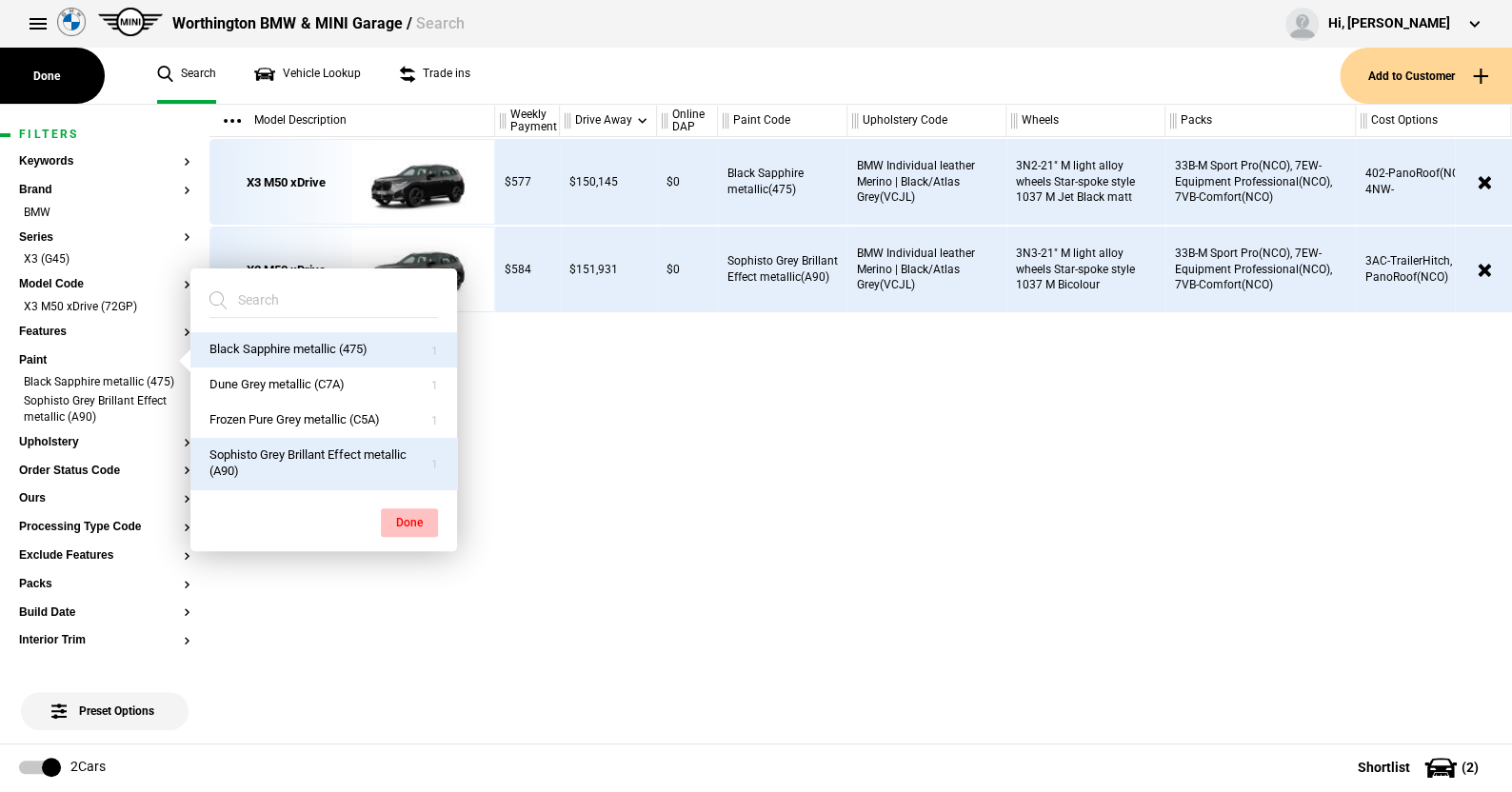
click at [416, 516] on button "Done" at bounding box center [409, 523] width 57 height 28
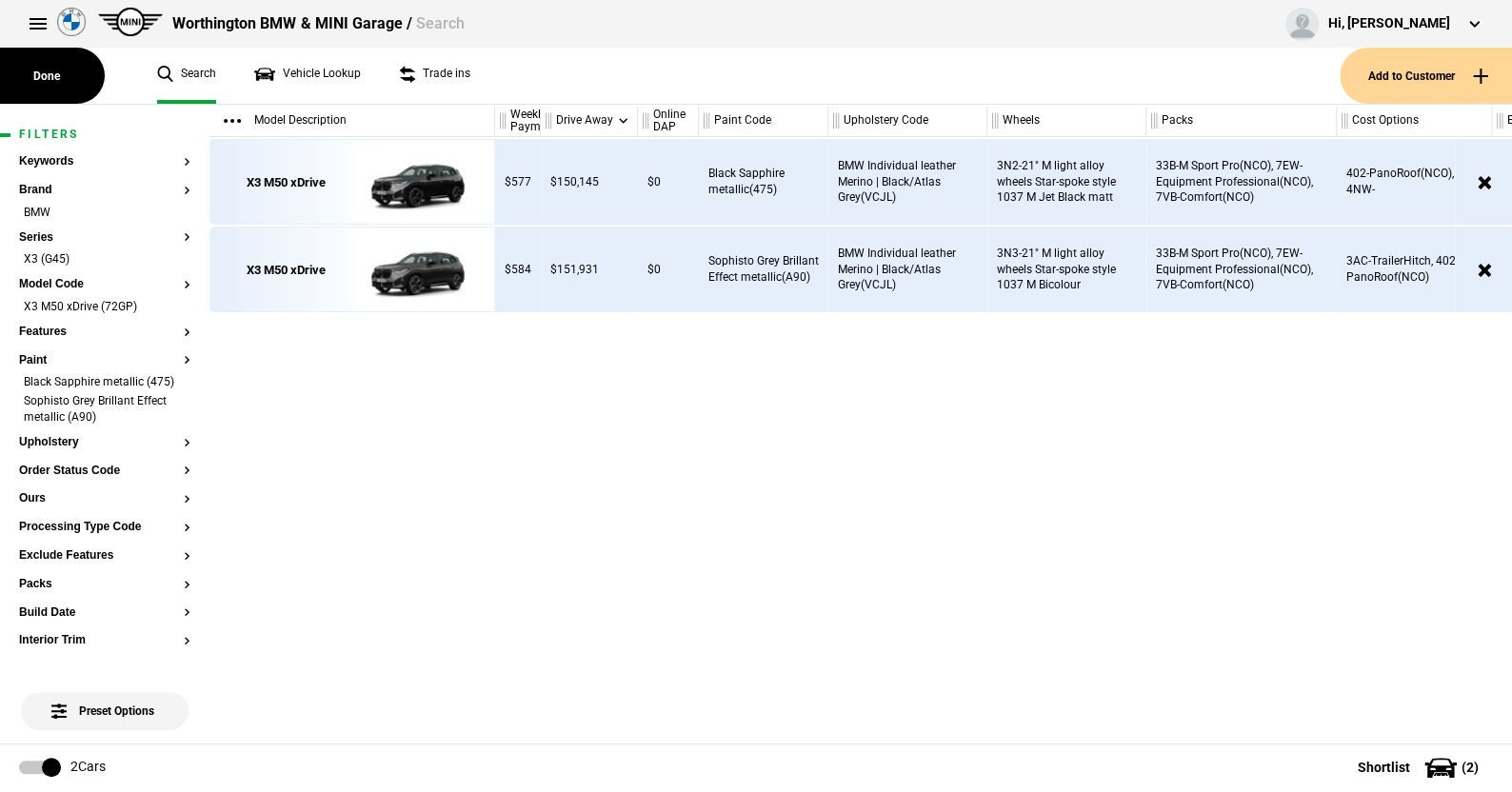
drag, startPoint x: 554, startPoint y: 116, endPoint x: 535, endPoint y: 116, distance: 19.0
click at [535, 116] on div at bounding box center [536, 120] width 7 height 32
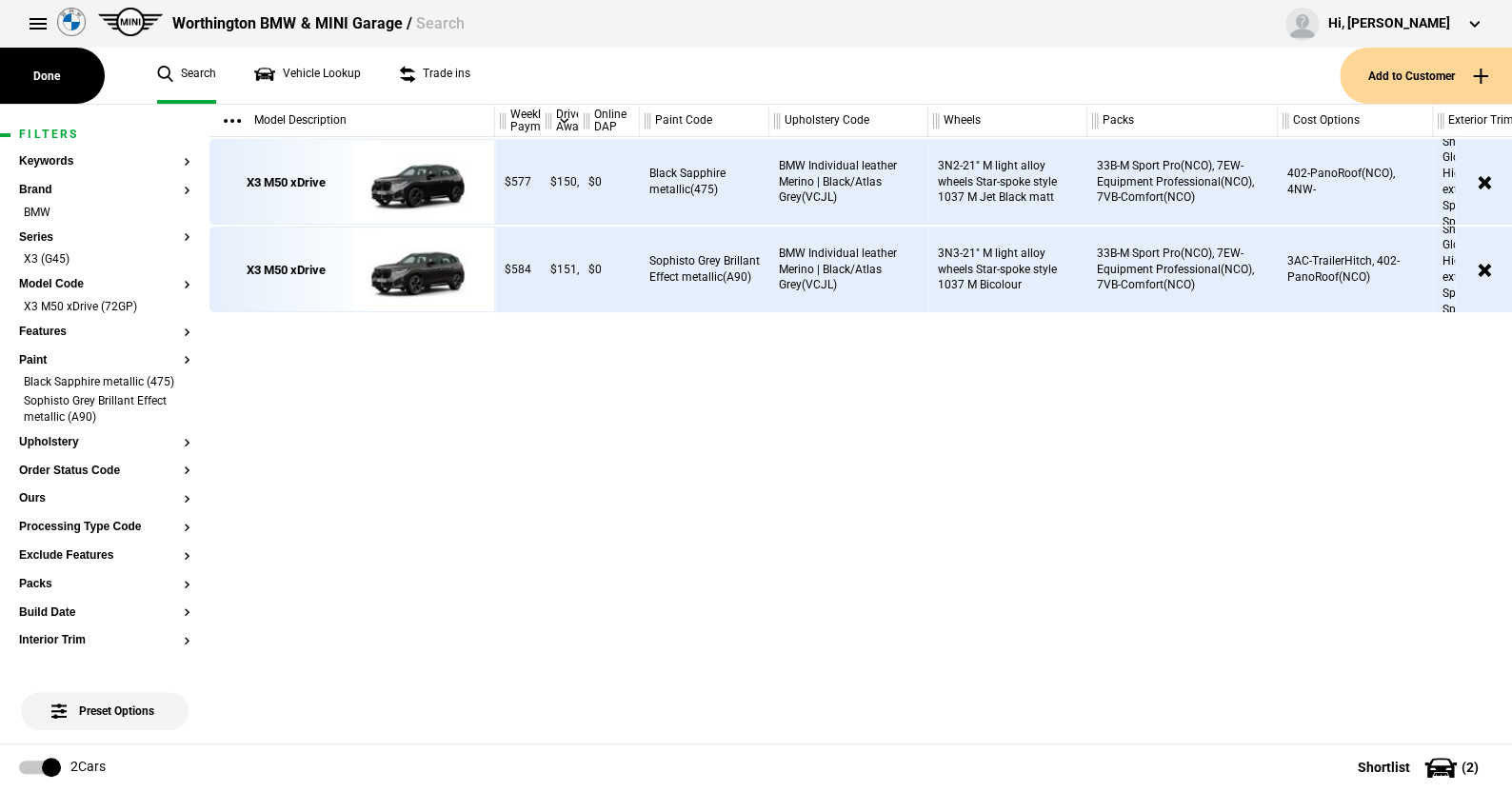
drag, startPoint x: 634, startPoint y: 123, endPoint x: 589, endPoint y: 115, distance: 45.7
click at [548, 129] on div "Drive Away" at bounding box center [560, 120] width 37 height 32
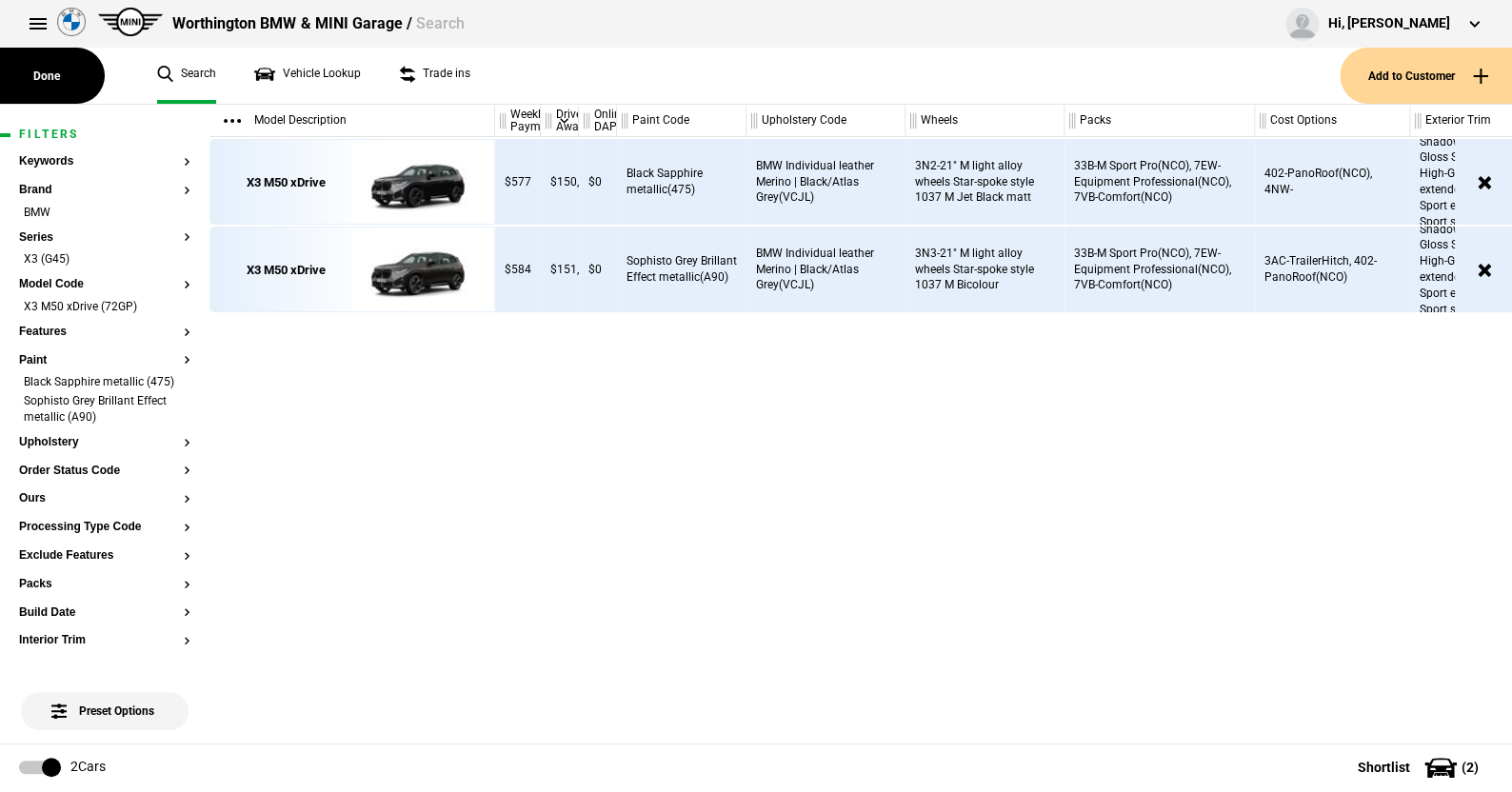
drag, startPoint x: 636, startPoint y: 119, endPoint x: 611, endPoint y: 120, distance: 25.0
click at [611, 120] on div at bounding box center [613, 120] width 7 height 32
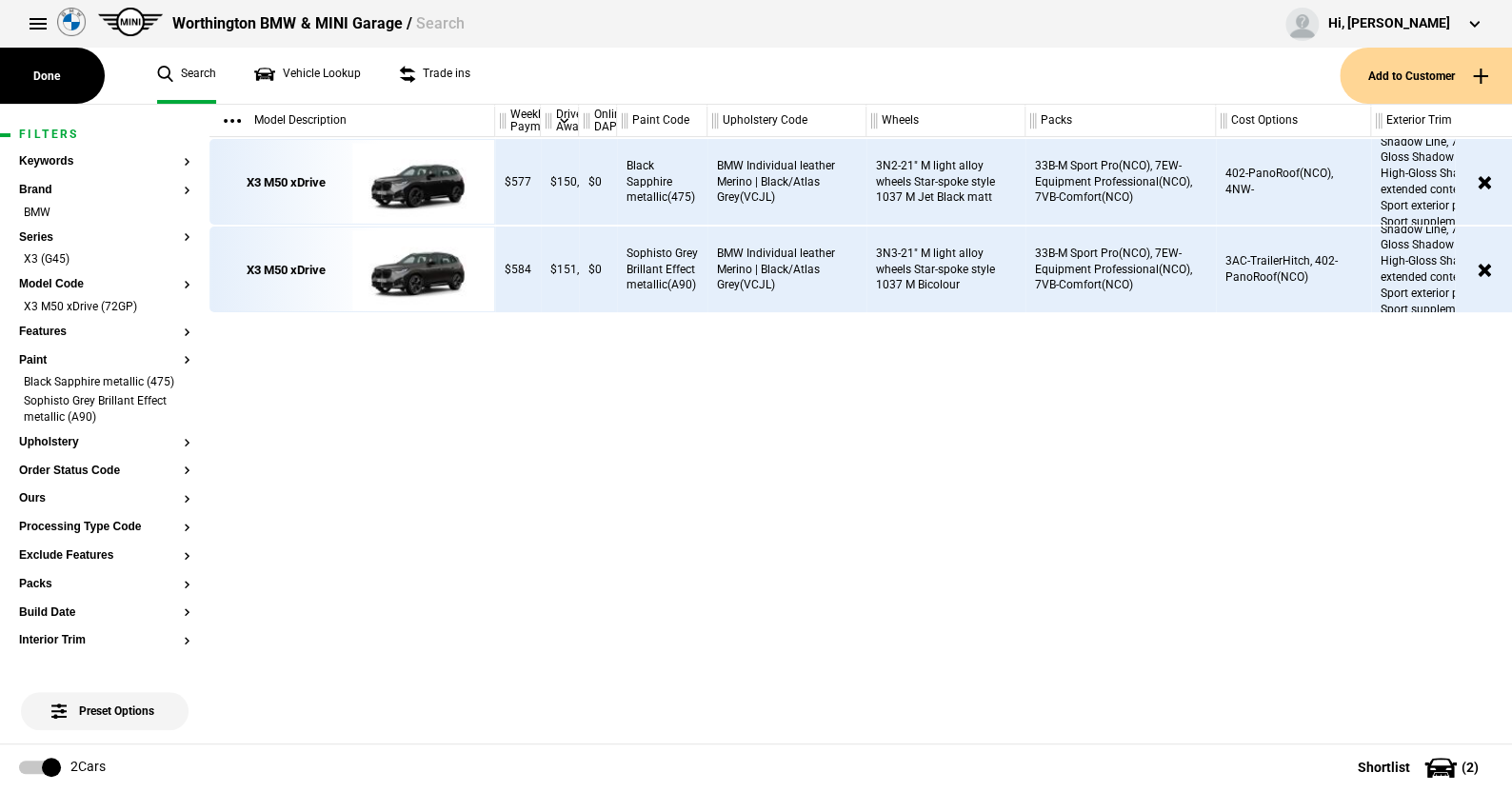
drag, startPoint x: 742, startPoint y: 119, endPoint x: 703, endPoint y: 125, distance: 39.5
click at [703, 125] on div at bounding box center [703, 120] width 7 height 32
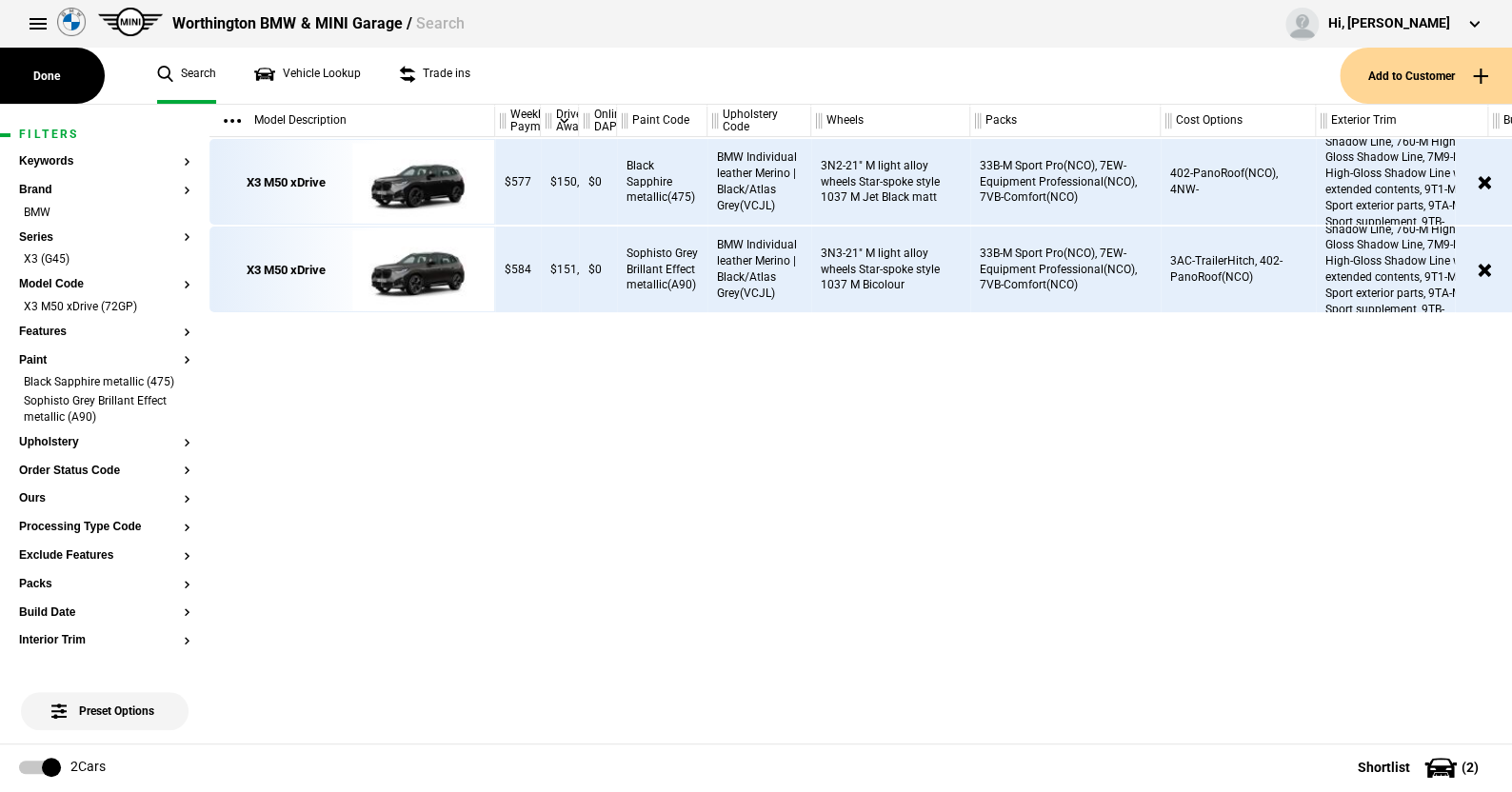
drag, startPoint x: 864, startPoint y: 116, endPoint x: 809, endPoint y: 126, distance: 55.9
click at [809, 126] on div at bounding box center [806, 120] width 7 height 32
click at [947, 123] on div "Weekly Payment Drive Away Online DAP Paint Code Upholstery Code Wheels Packs Co…" at bounding box center [1003, 120] width 1017 height 32
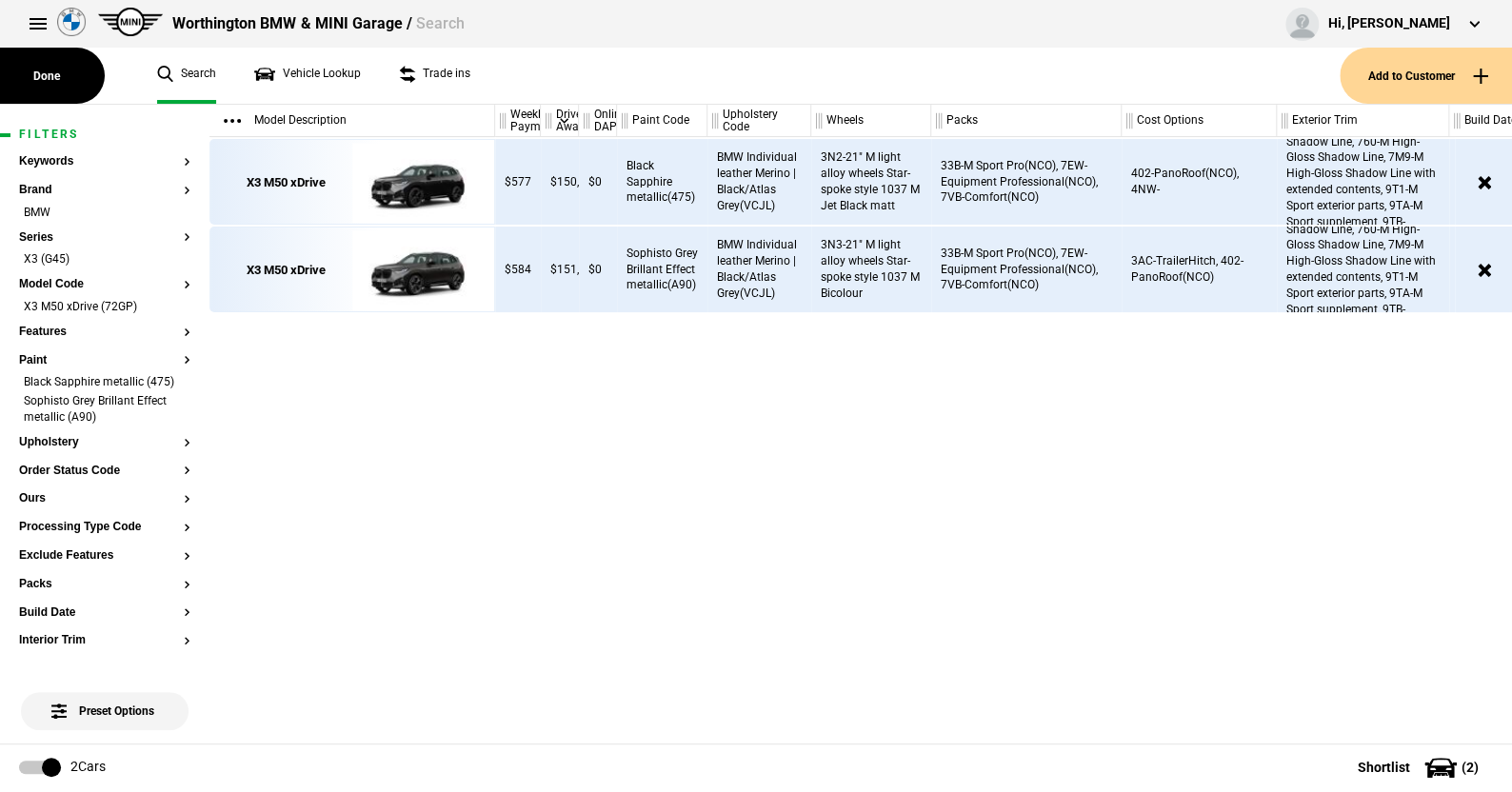
drag, startPoint x: 968, startPoint y: 122, endPoint x: 930, endPoint y: 125, distance: 38.1
click at [930, 125] on div at bounding box center [927, 120] width 7 height 32
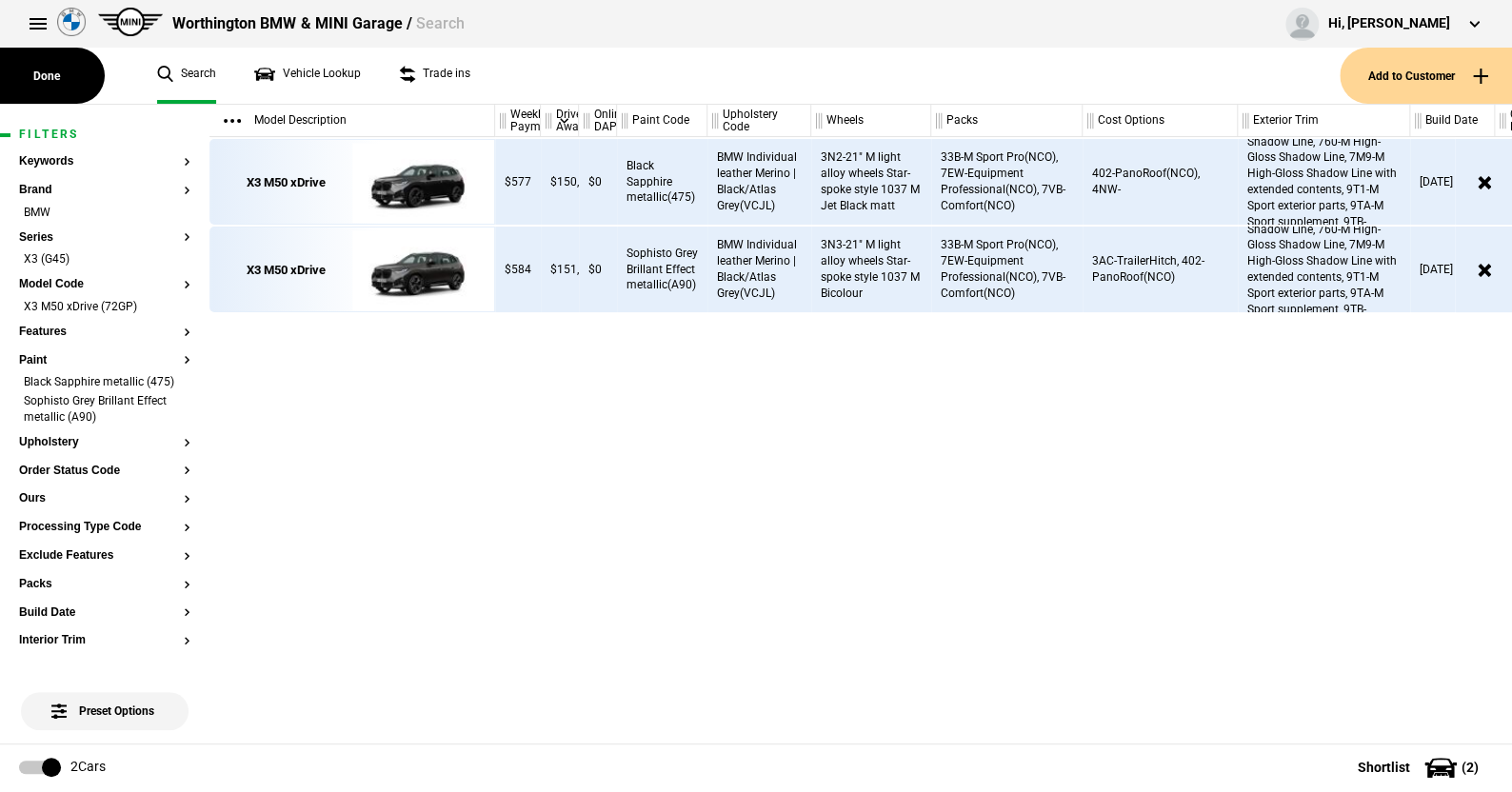
drag, startPoint x: 1120, startPoint y: 117, endPoint x: 1080, endPoint y: 128, distance: 41.5
click at [1080, 128] on div at bounding box center [1077, 120] width 7 height 32
drag, startPoint x: 1237, startPoint y: 116, endPoint x: 1222, endPoint y: 120, distance: 15.5
click at [1222, 120] on div "Weekly Payment Drive Away Online DAP Paint Code Upholstery Code Wheels Packs Co…" at bounding box center [1003, 120] width 1017 height 32
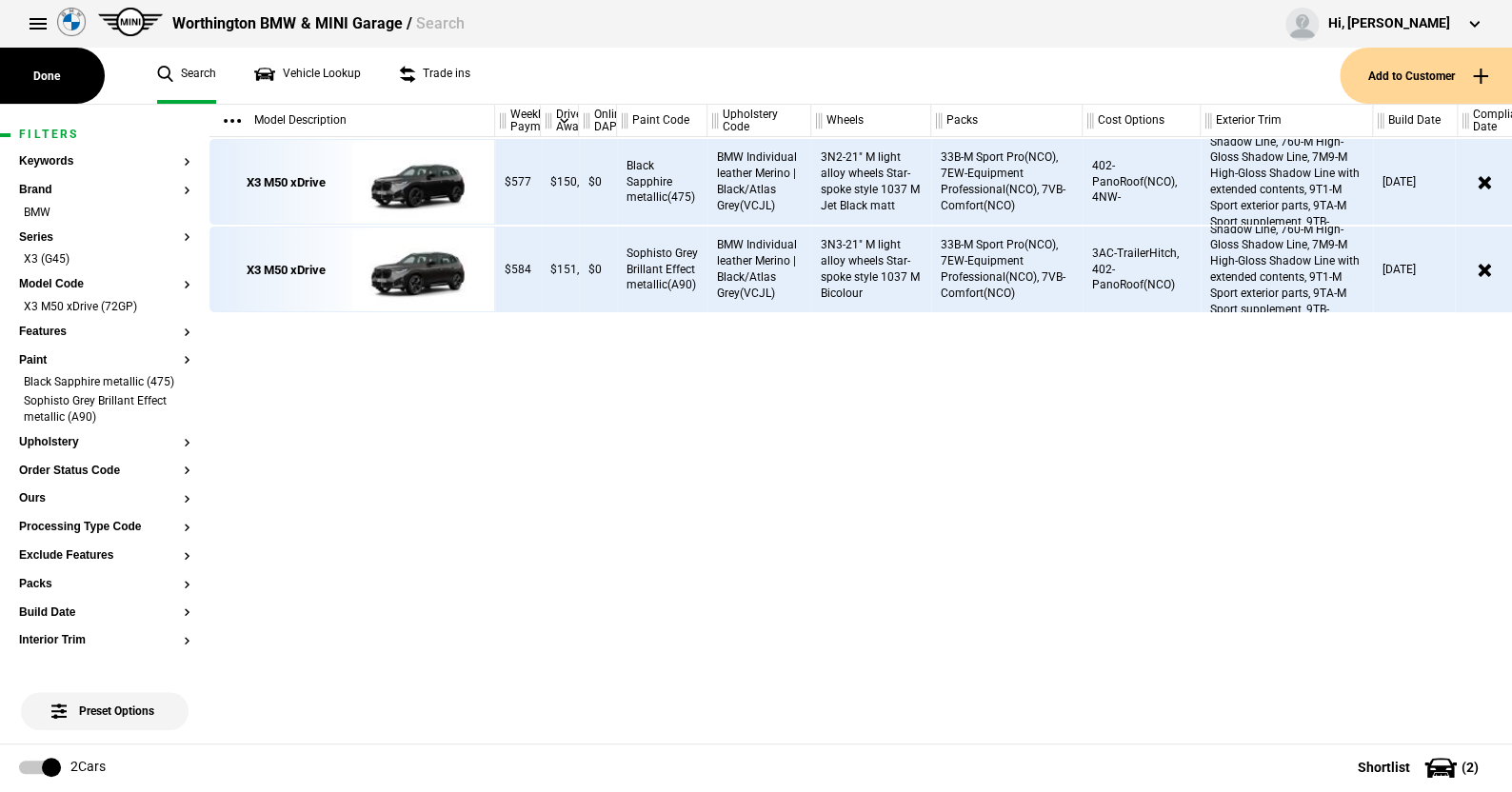
drag, startPoint x: 1235, startPoint y: 120, endPoint x: 1198, endPoint y: 125, distance: 37.3
click at [1198, 125] on div at bounding box center [1196, 120] width 7 height 32
click at [442, 177] on img at bounding box center [418, 183] width 132 height 86
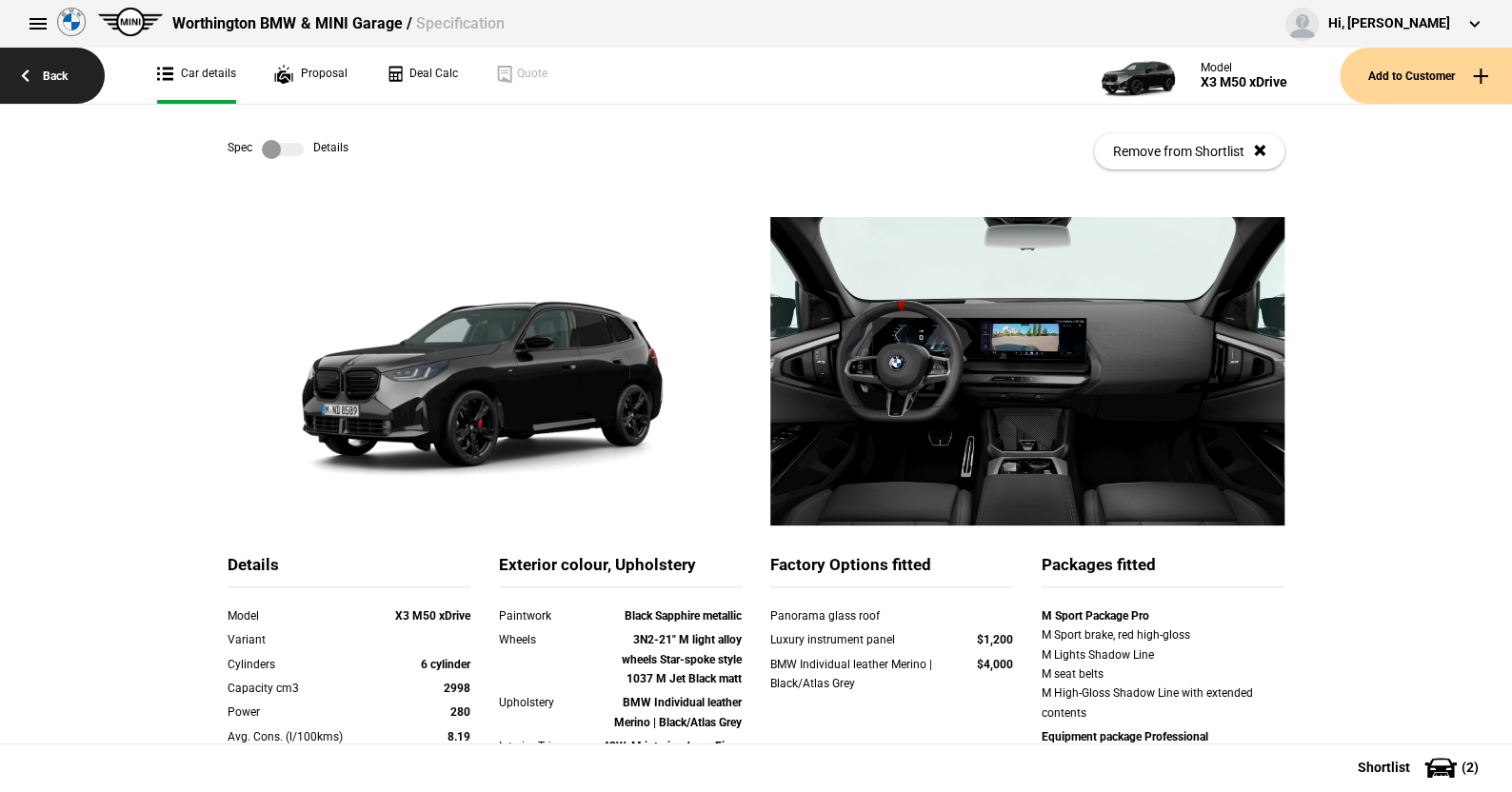
click at [53, 69] on link "Back" at bounding box center [52, 75] width 105 height 56
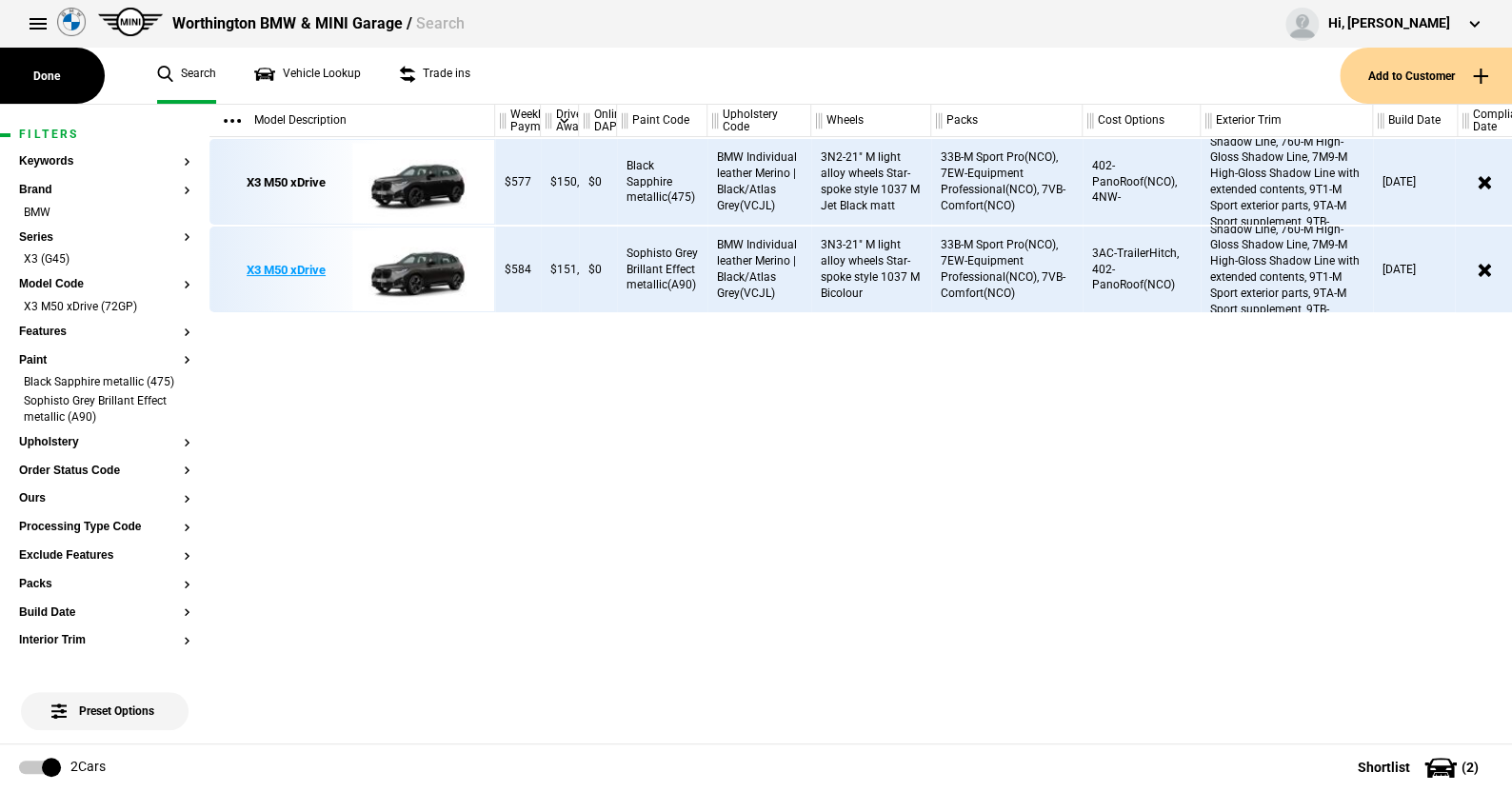
click at [409, 261] on img at bounding box center [418, 271] width 132 height 86
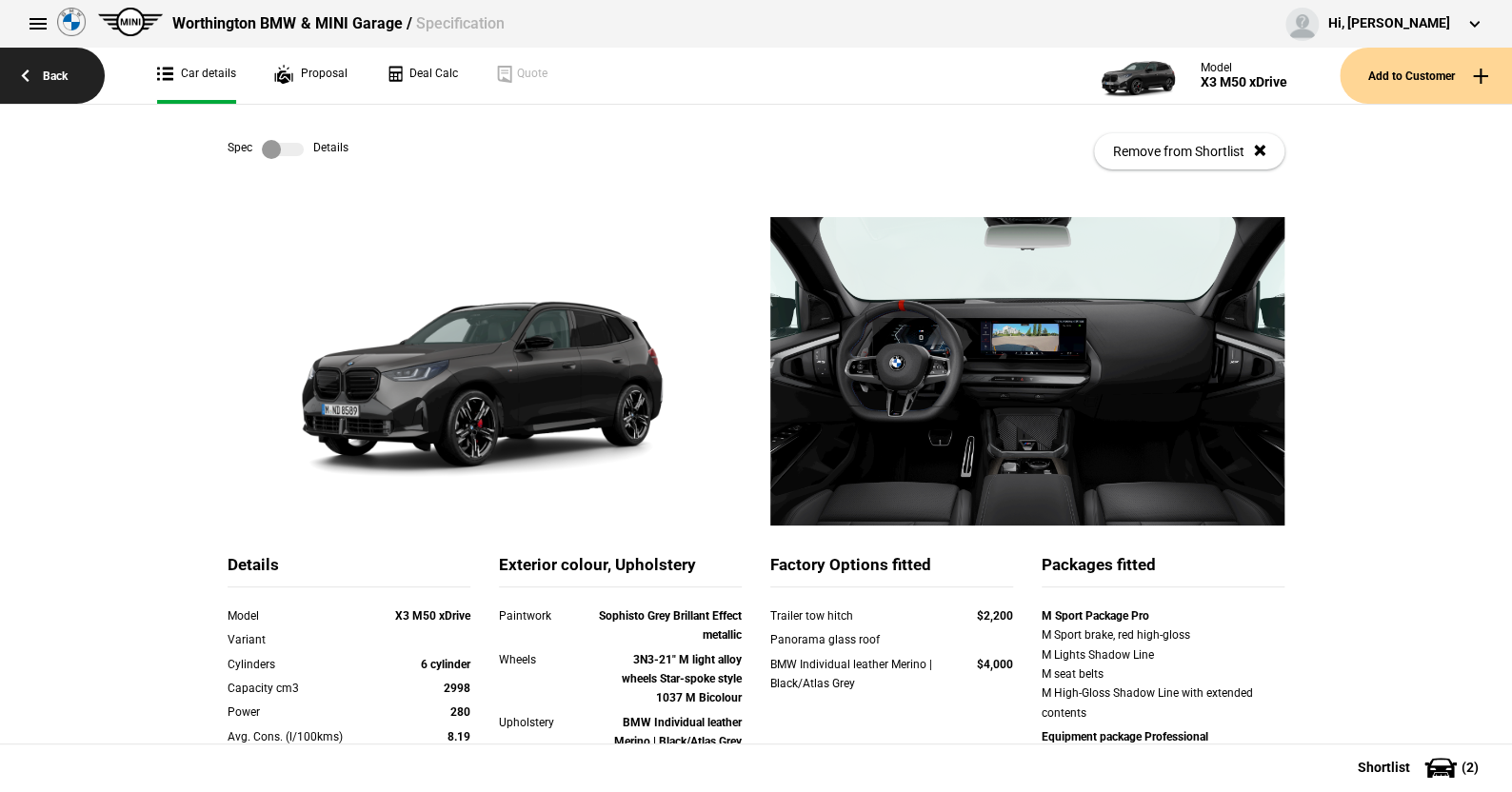
click at [58, 68] on link "Back" at bounding box center [52, 75] width 105 height 56
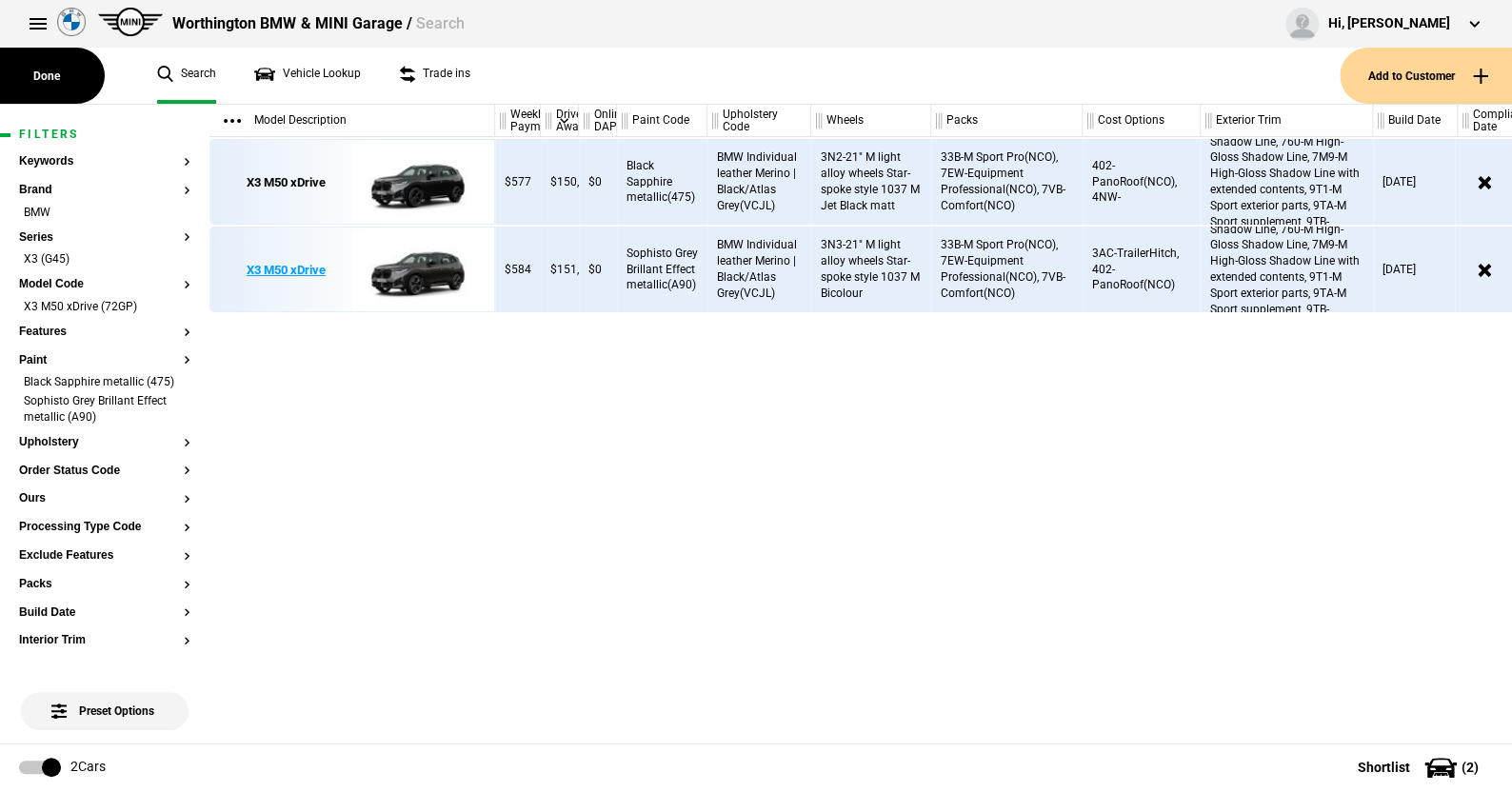
click at [433, 256] on img at bounding box center [418, 271] width 132 height 86
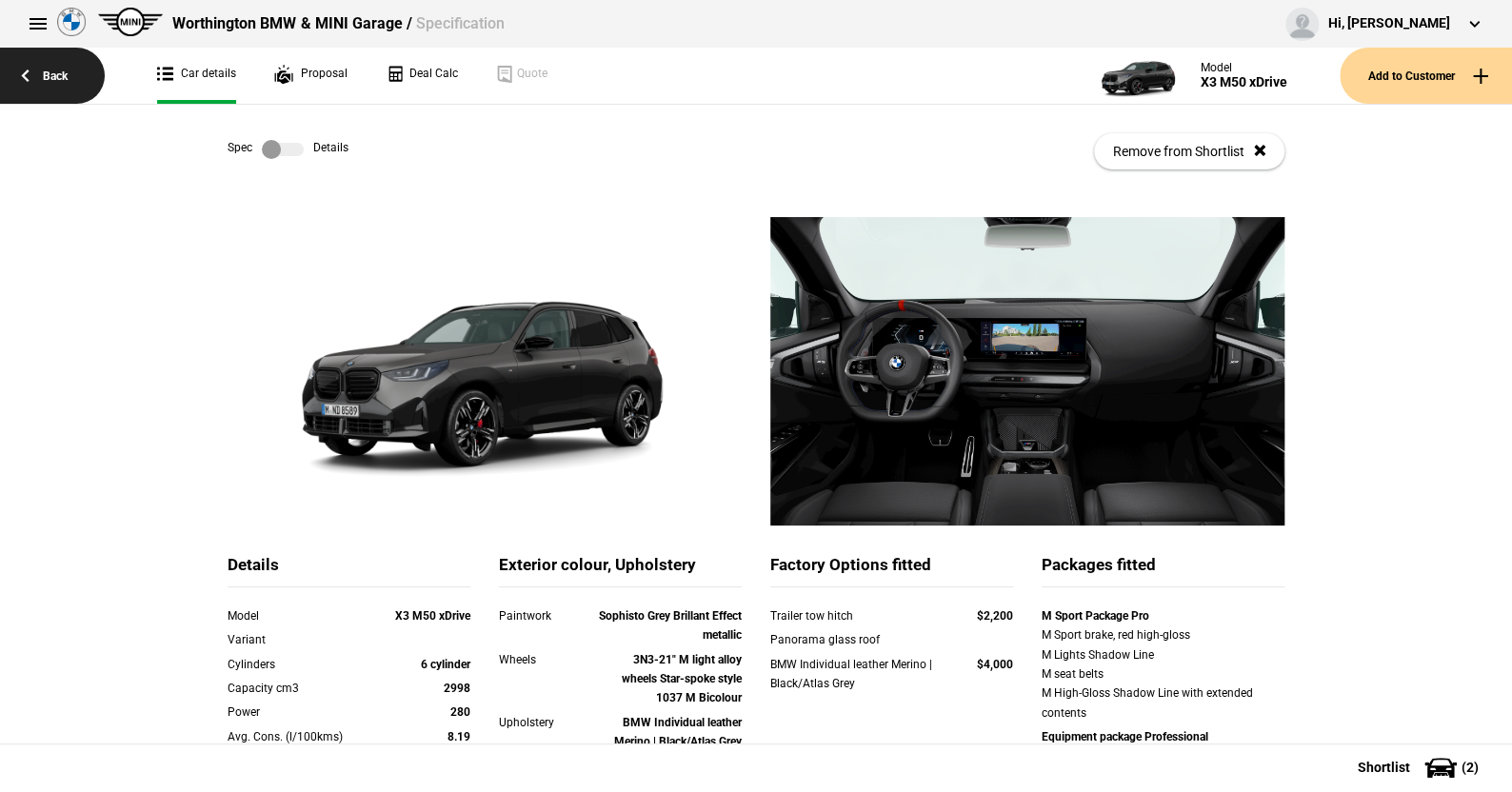
click at [65, 69] on link "Back" at bounding box center [52, 75] width 105 height 56
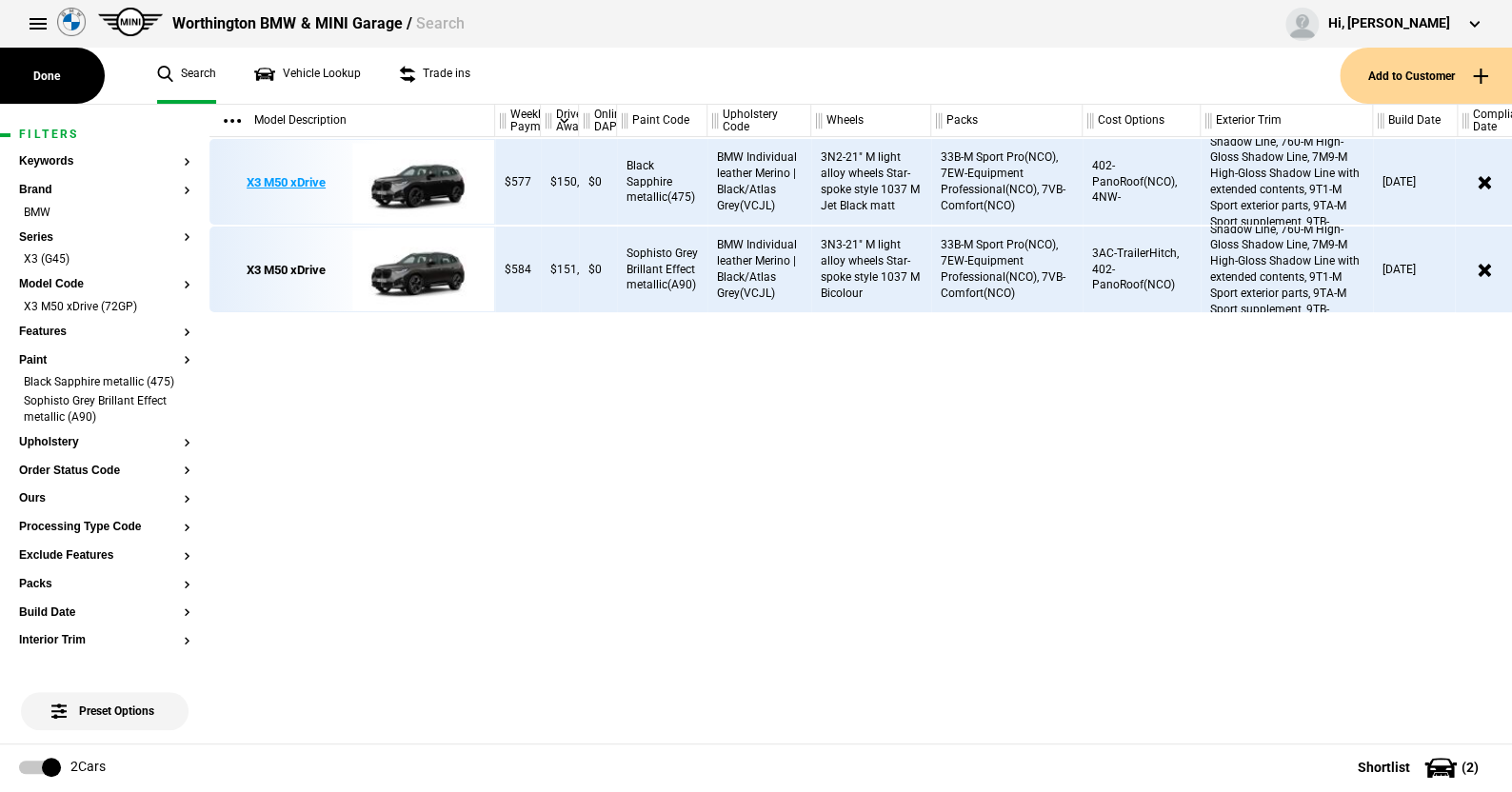
click at [442, 174] on img at bounding box center [418, 183] width 132 height 86
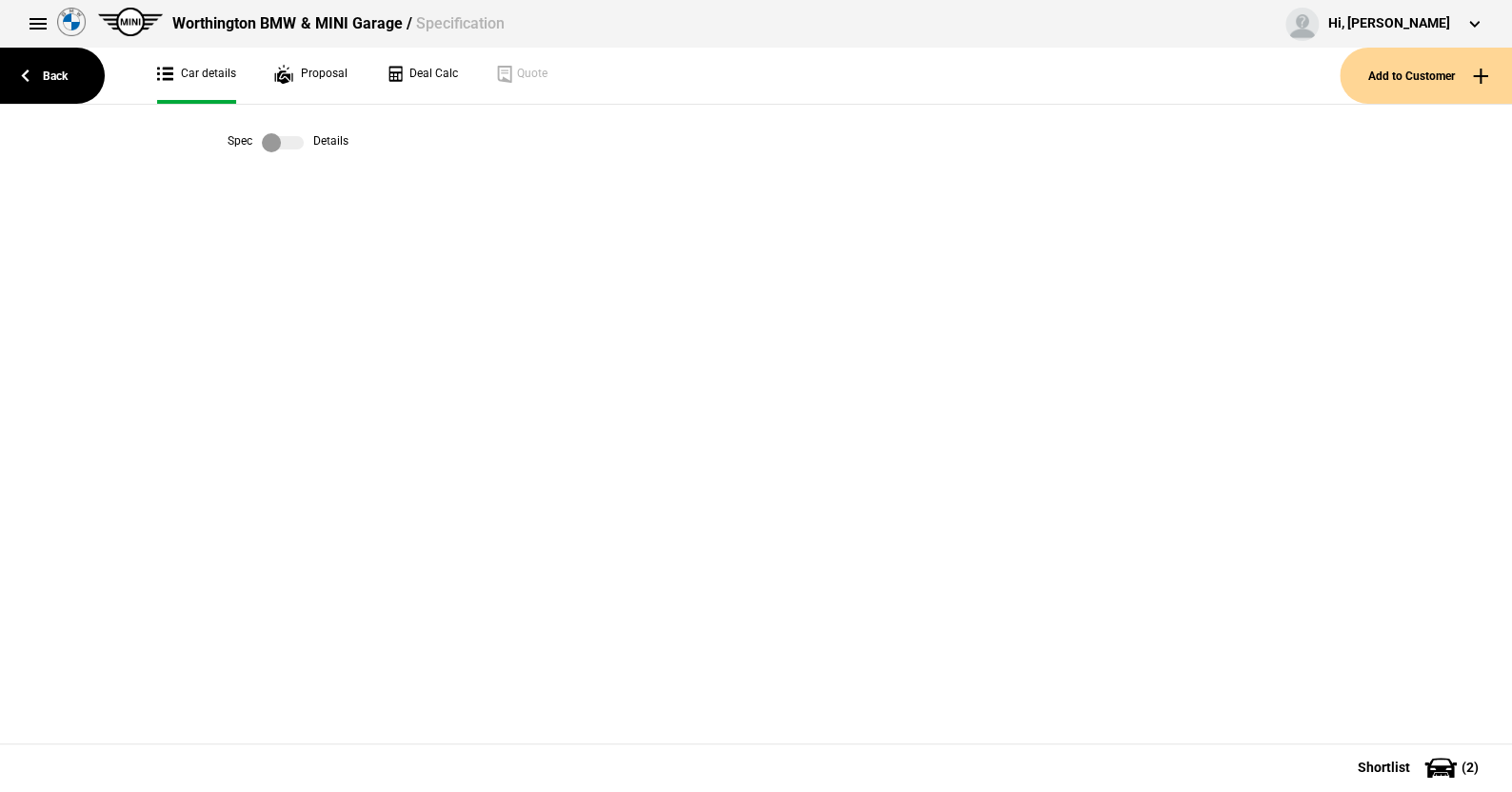
click at [298, 134] on label at bounding box center [283, 142] width 42 height 19
click at [267, 138] on label at bounding box center [283, 142] width 42 height 19
click at [54, 70] on link "Back" at bounding box center [52, 75] width 105 height 56
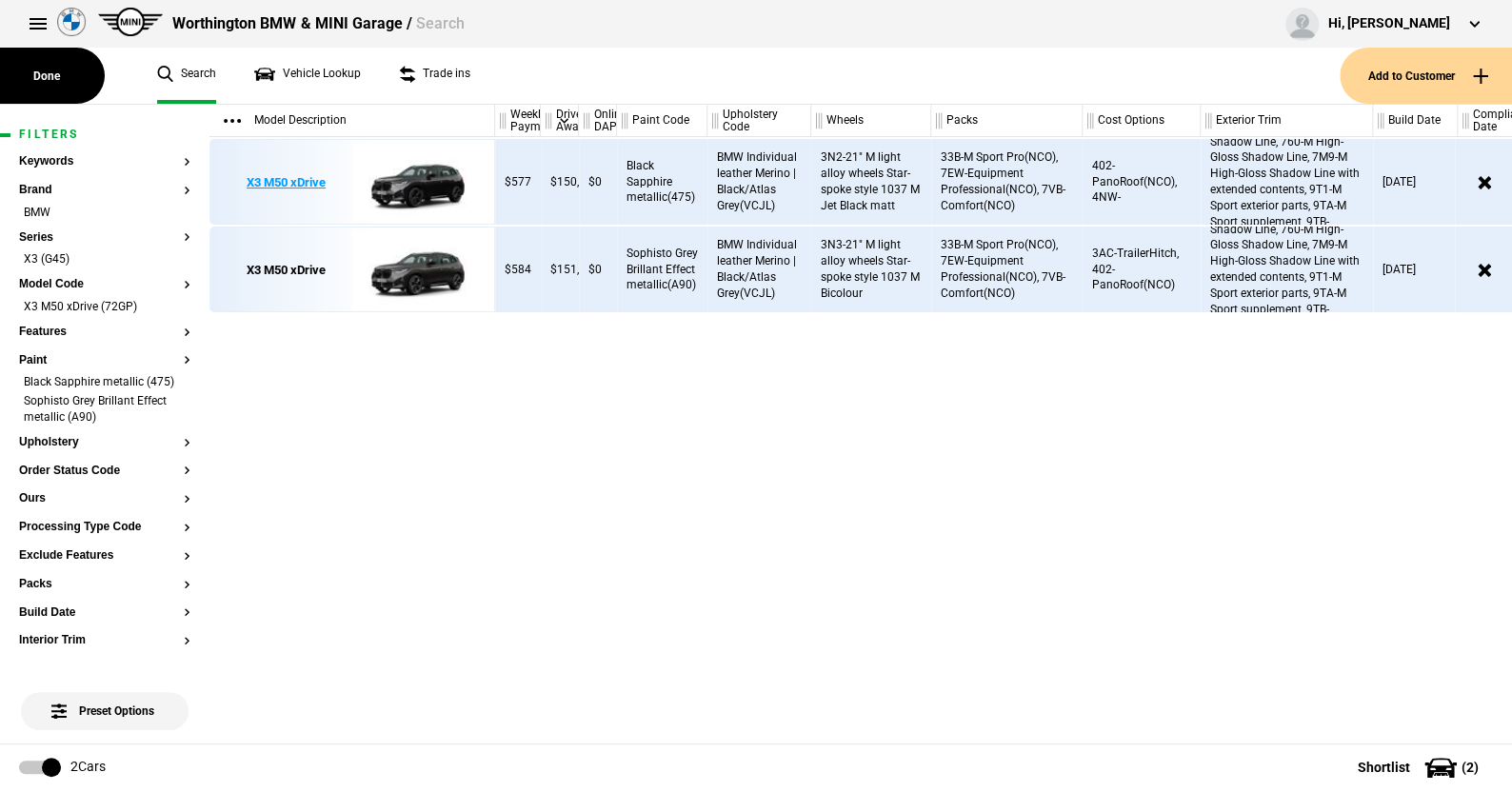
click at [423, 174] on img at bounding box center [418, 183] width 132 height 86
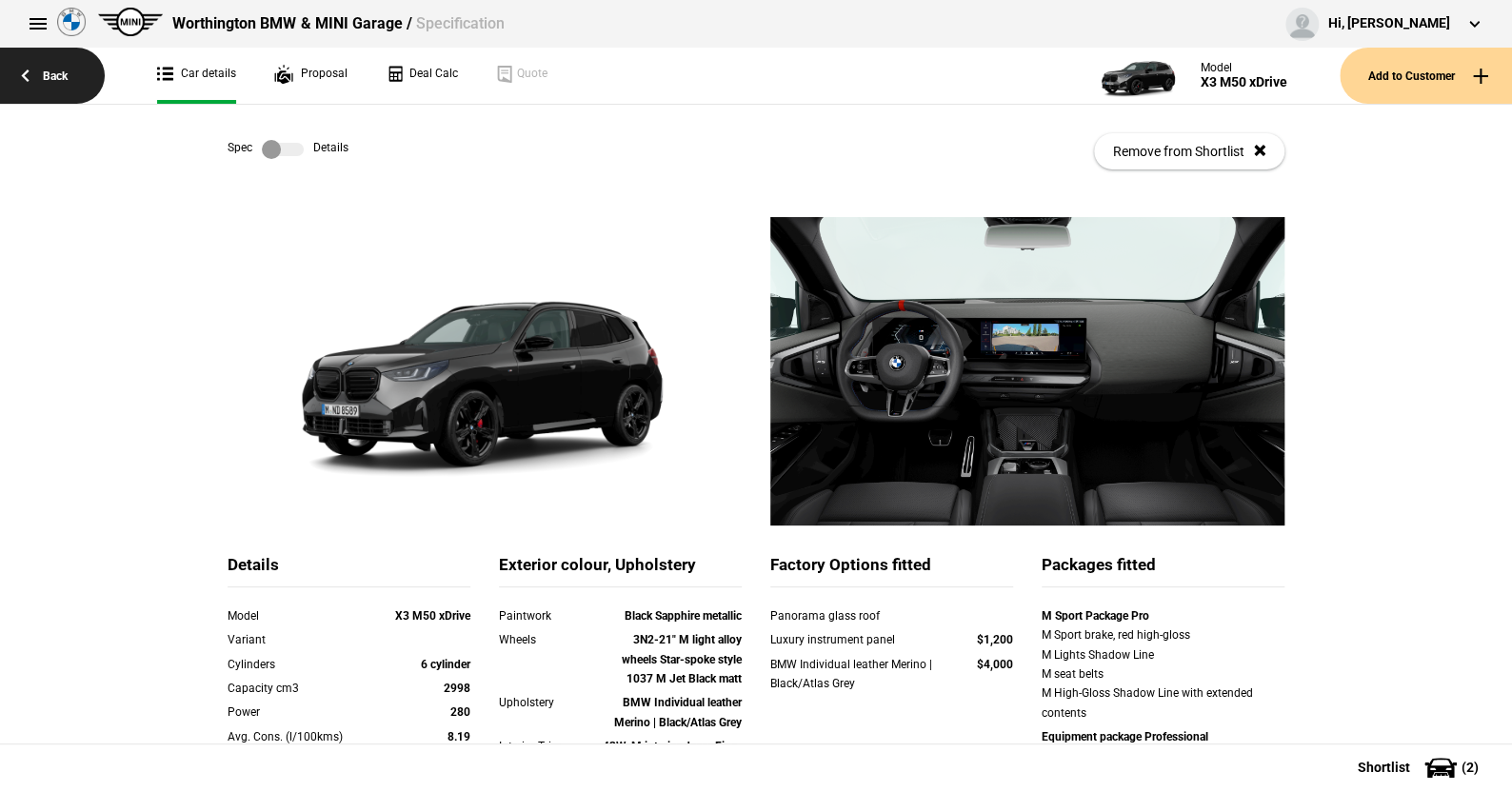
click at [51, 64] on link "Back" at bounding box center [52, 75] width 105 height 56
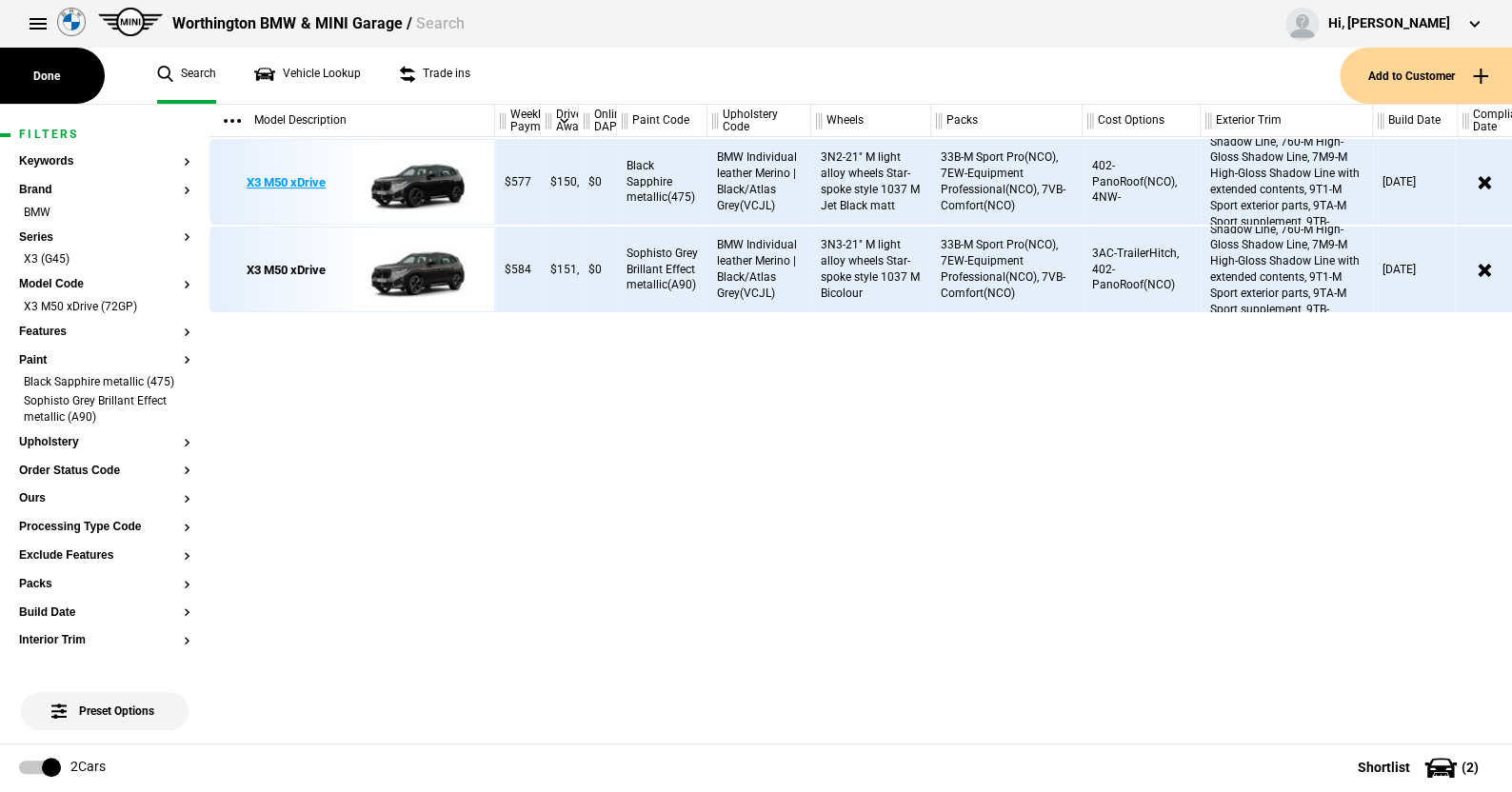
click at [438, 179] on img at bounding box center [418, 183] width 132 height 86
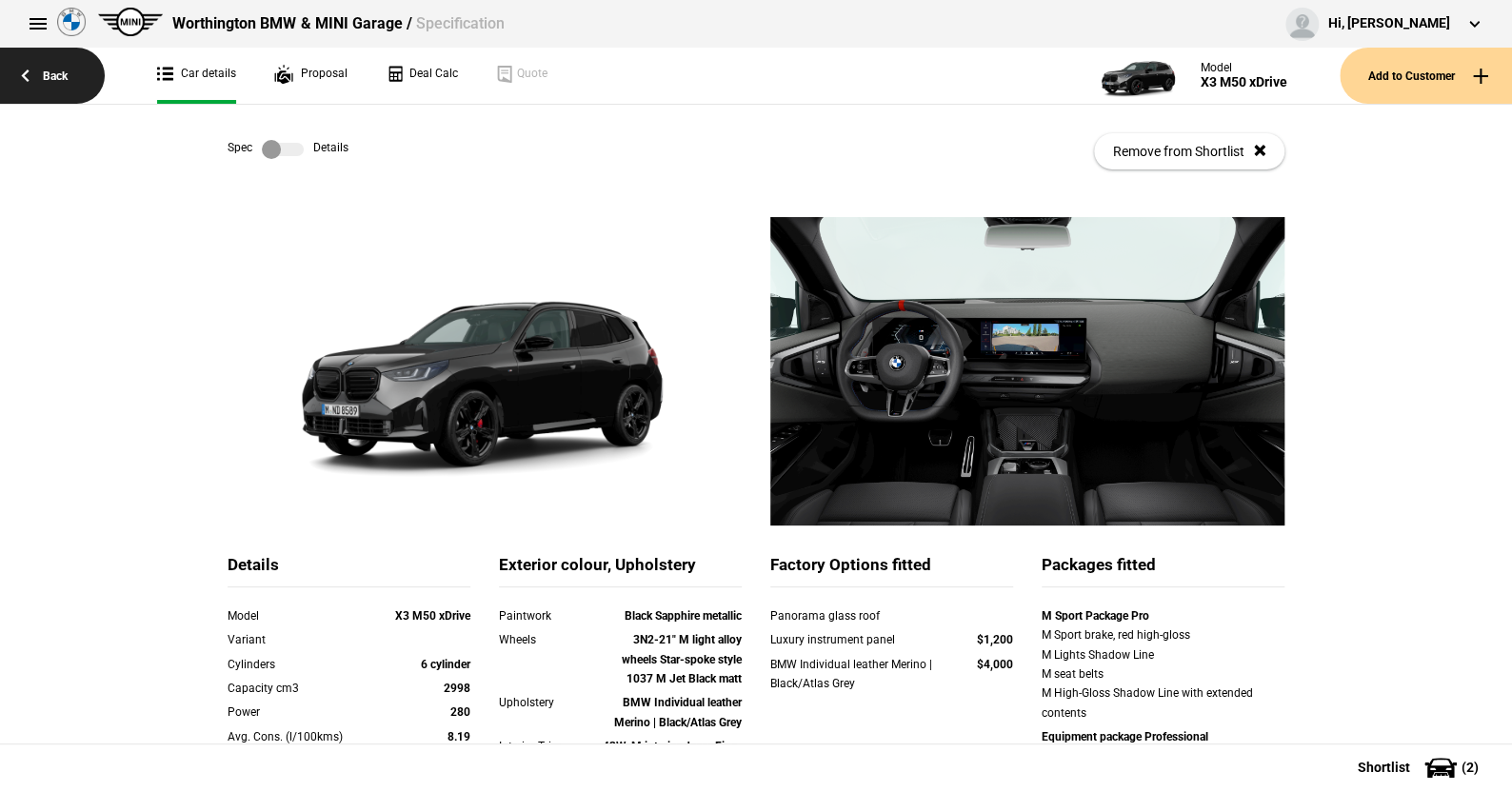
click at [47, 69] on link "Back" at bounding box center [52, 75] width 105 height 56
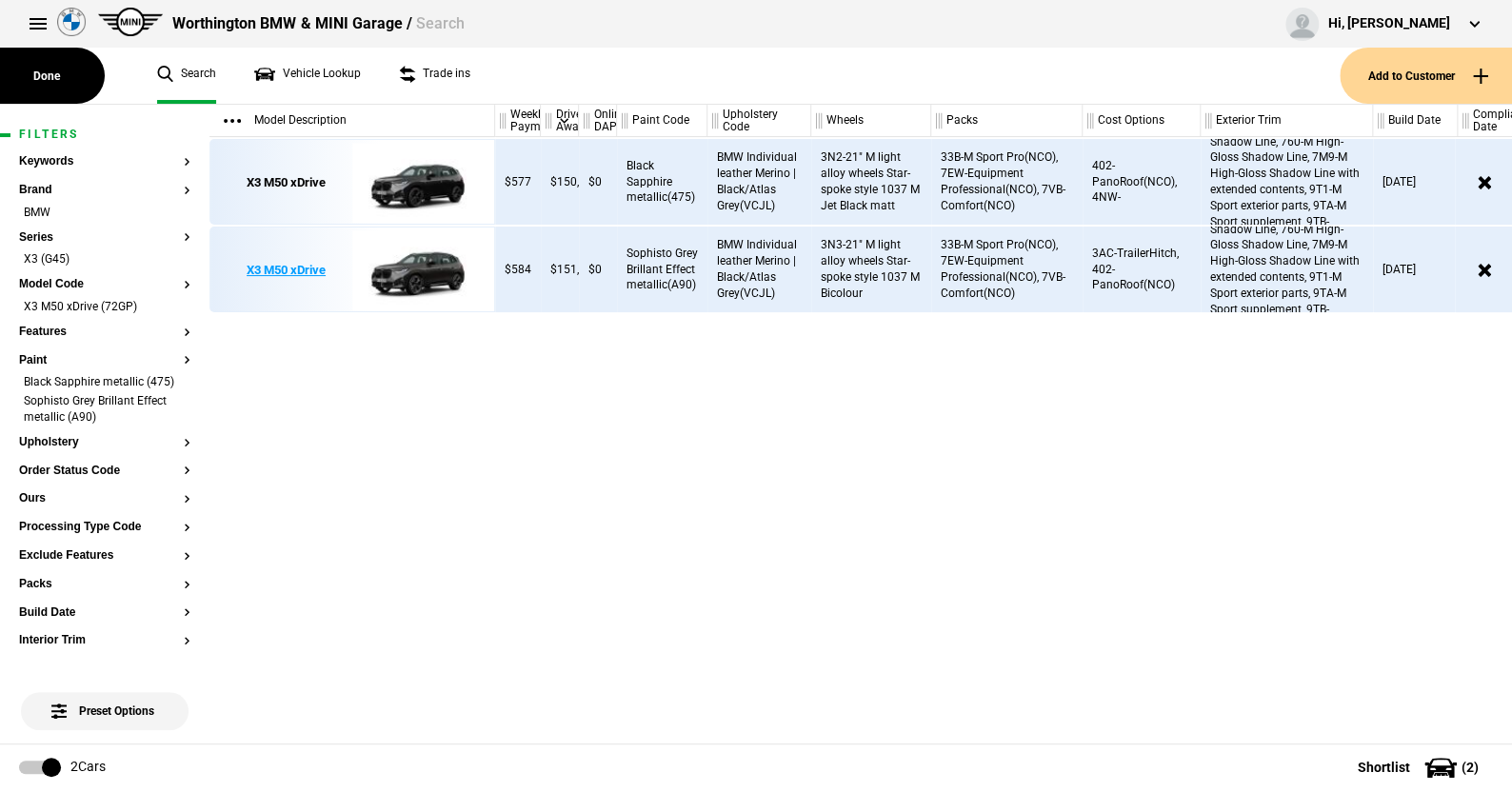
click at [437, 264] on img at bounding box center [418, 271] width 132 height 86
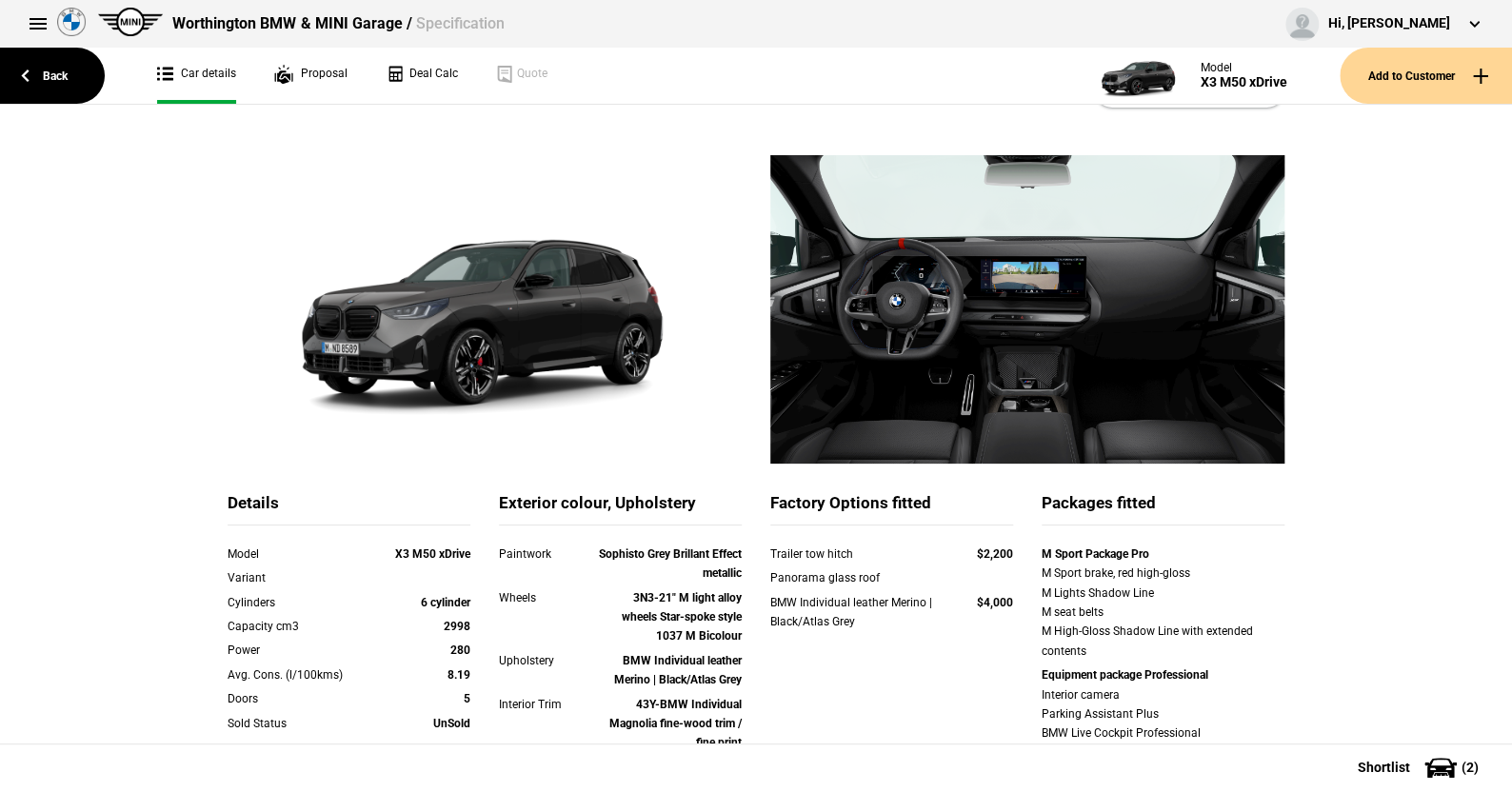
scroll to position [95, 0]
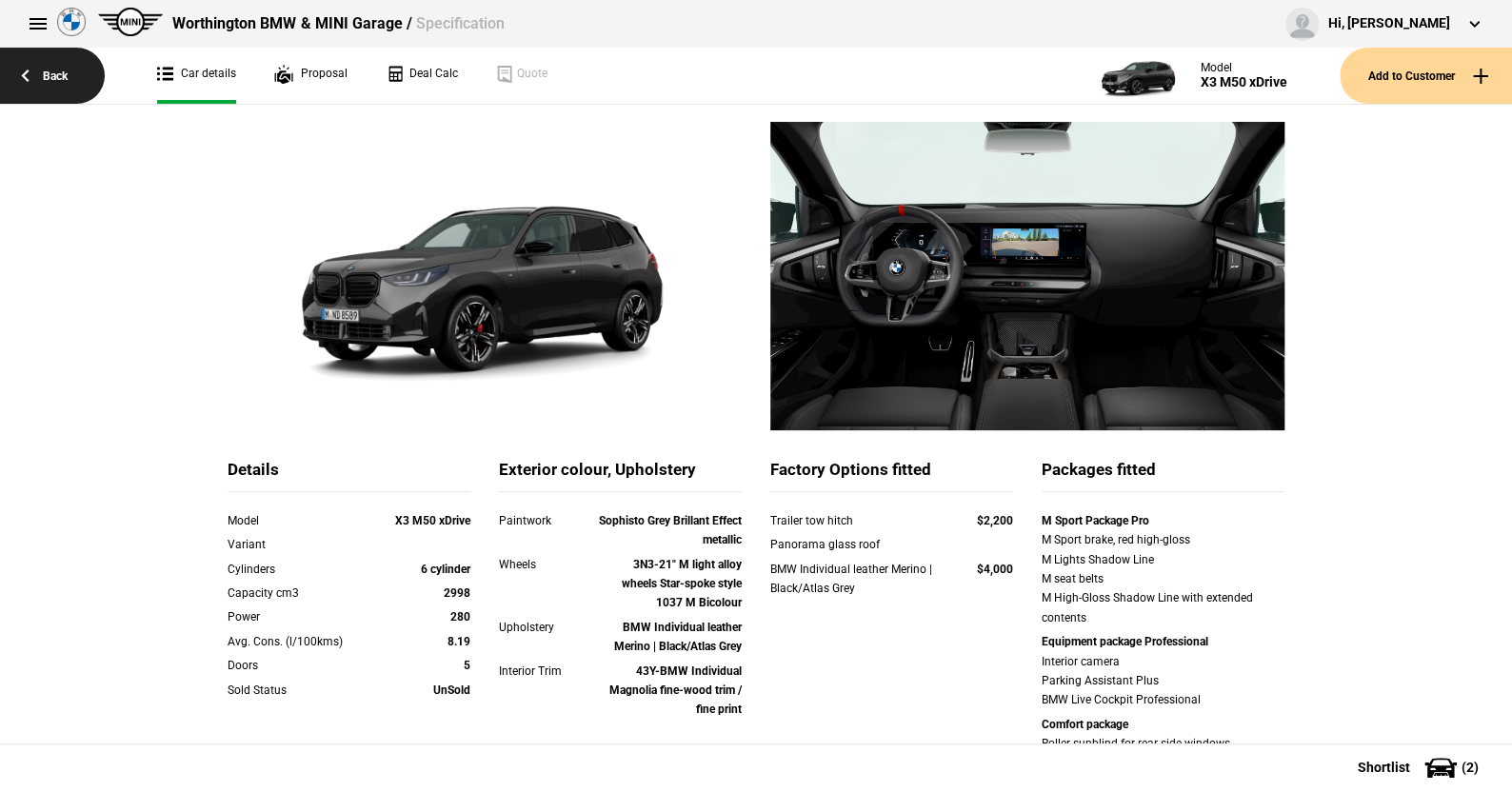
click at [53, 71] on link "Back" at bounding box center [52, 75] width 105 height 56
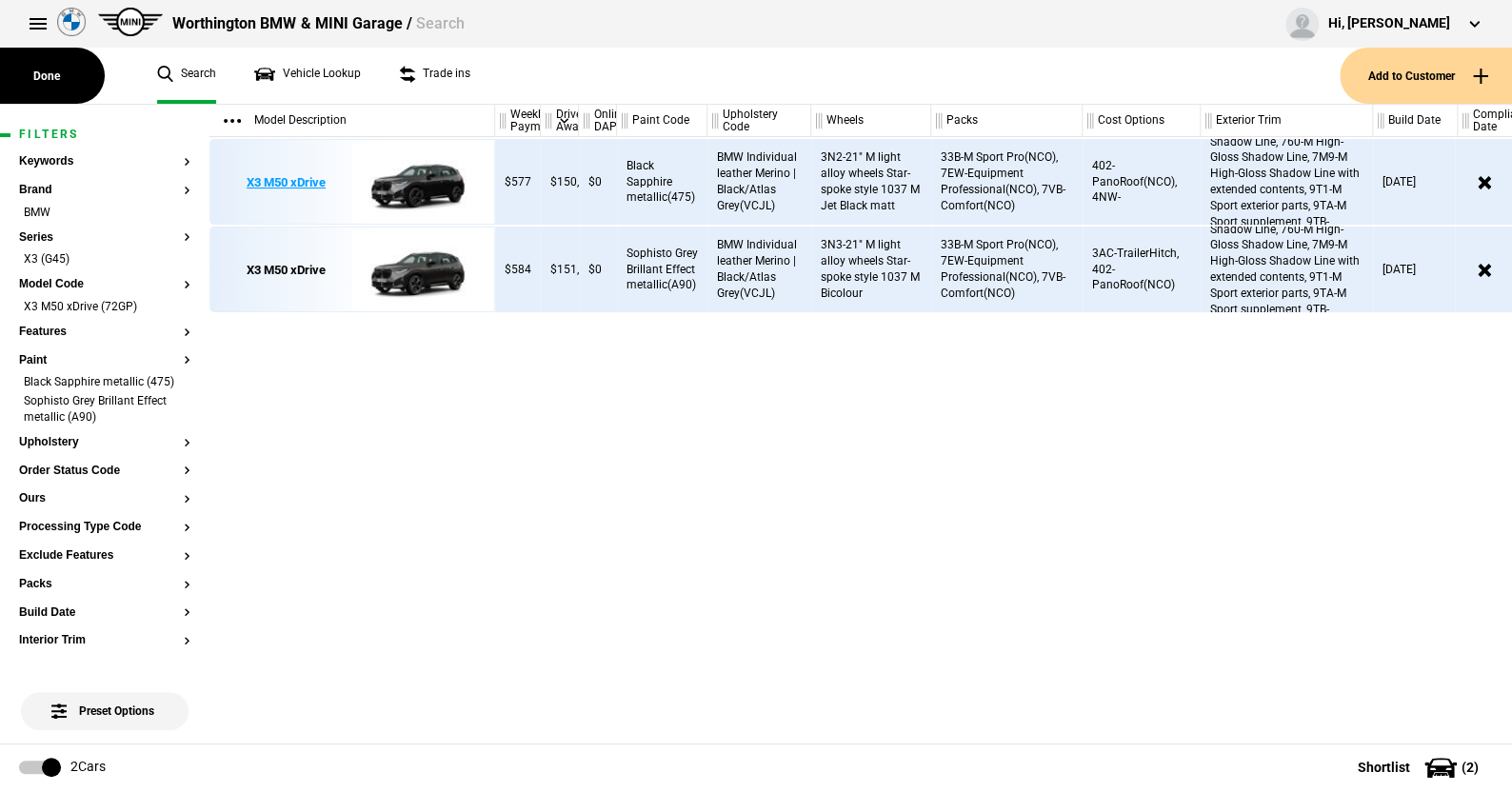
click at [437, 179] on img at bounding box center [418, 183] width 132 height 86
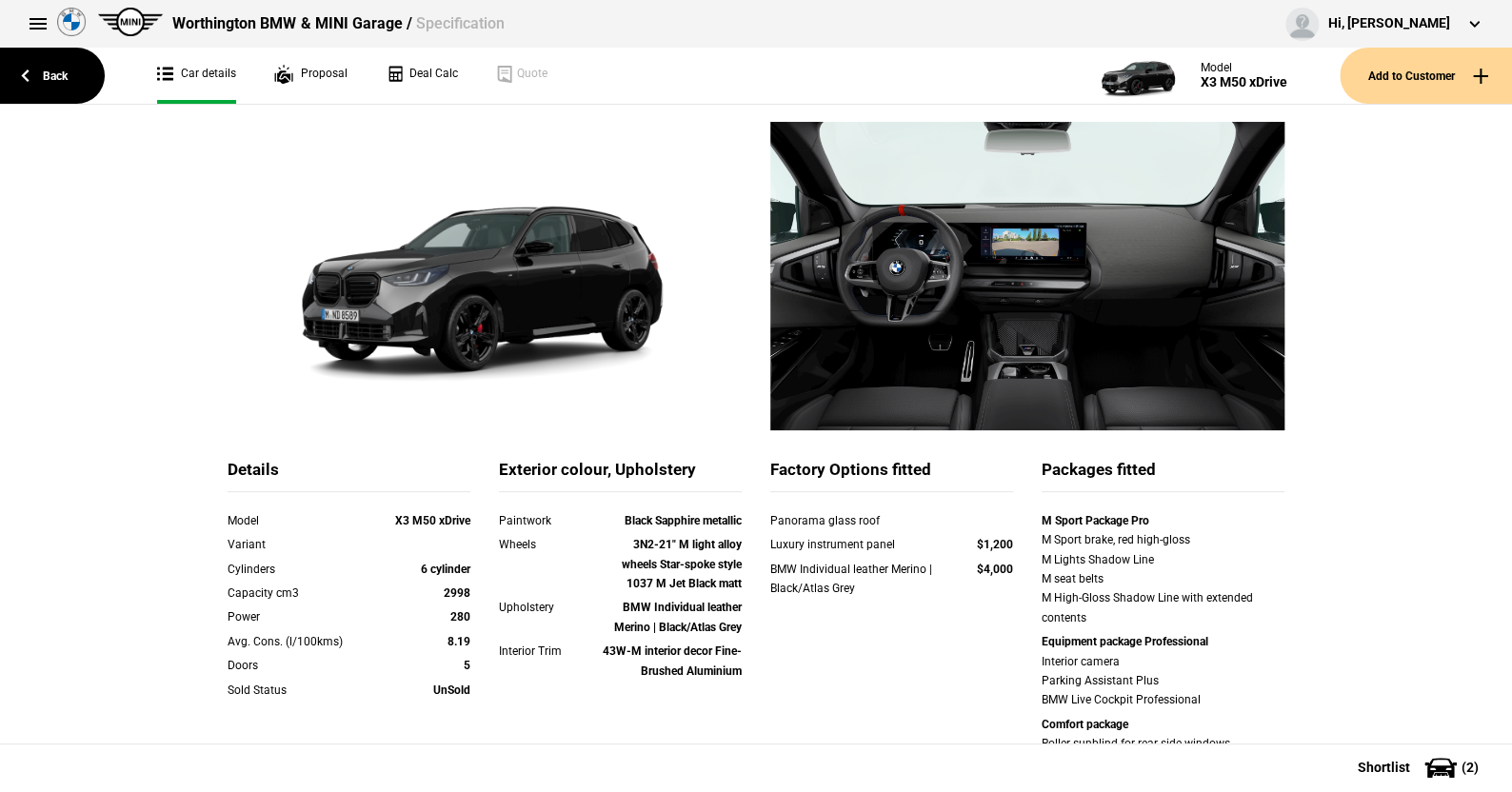
scroll to position [381, 0]
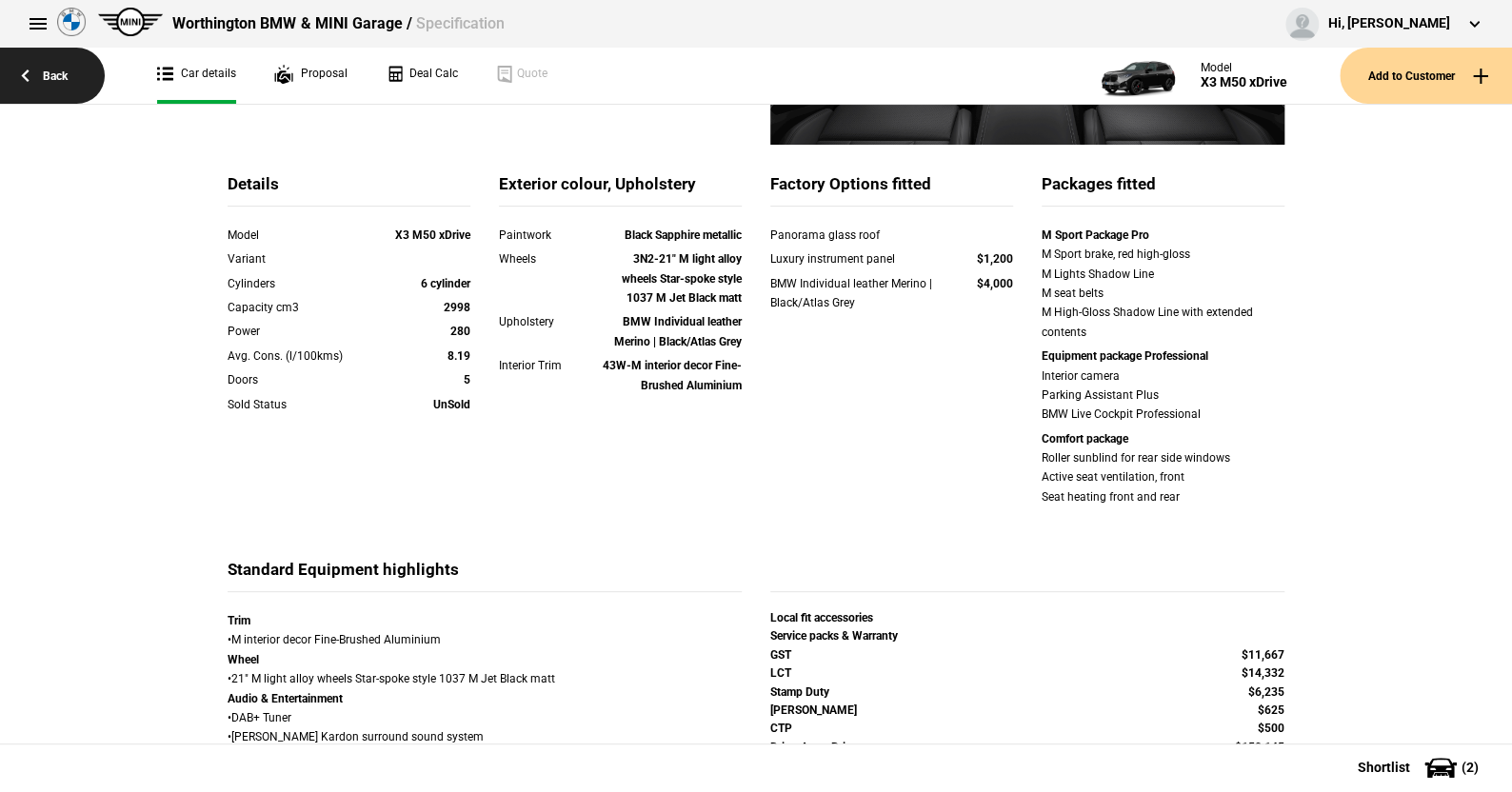
click at [59, 70] on link "Back" at bounding box center [52, 75] width 105 height 56
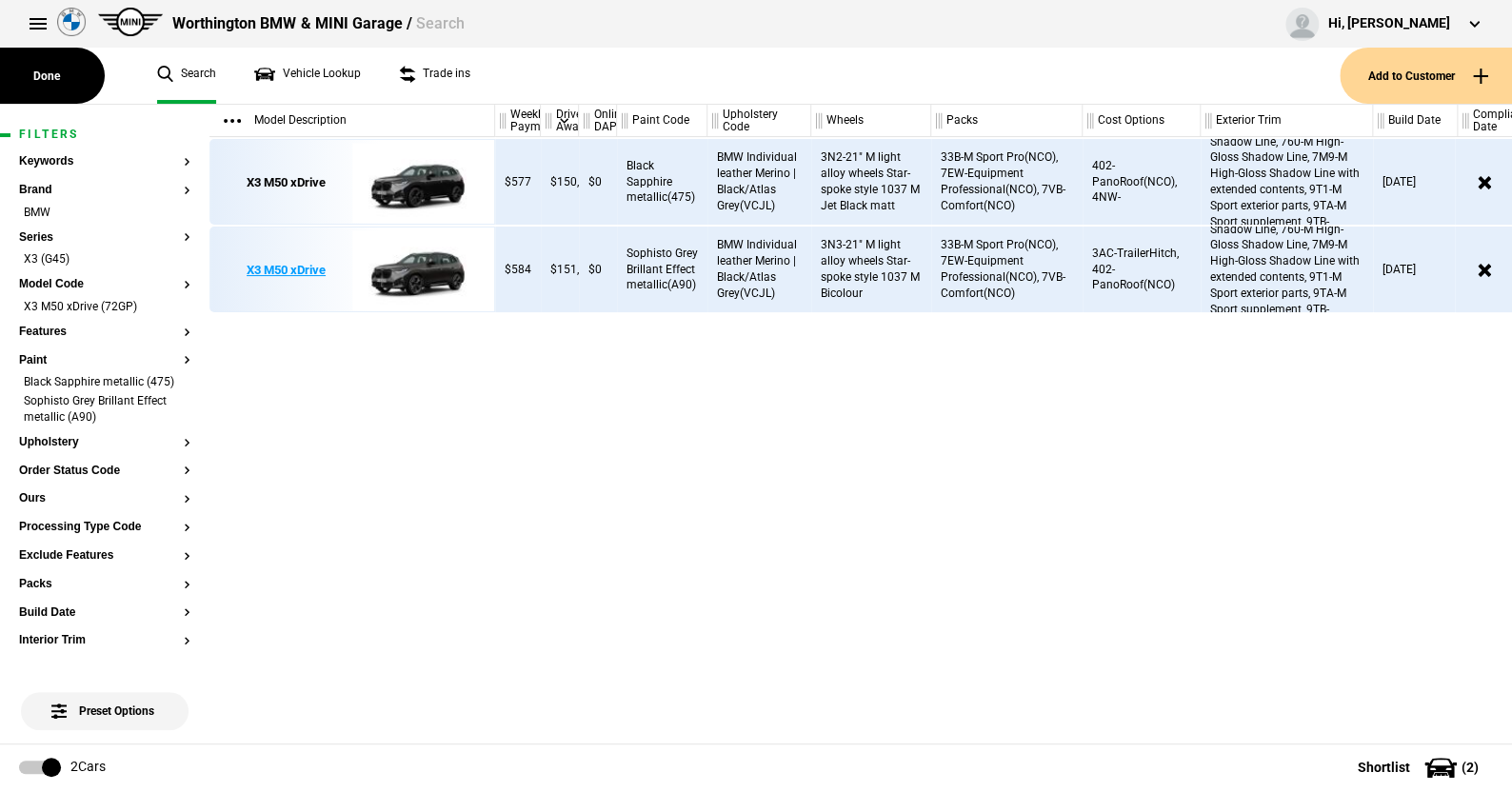
click at [421, 263] on img at bounding box center [418, 271] width 132 height 86
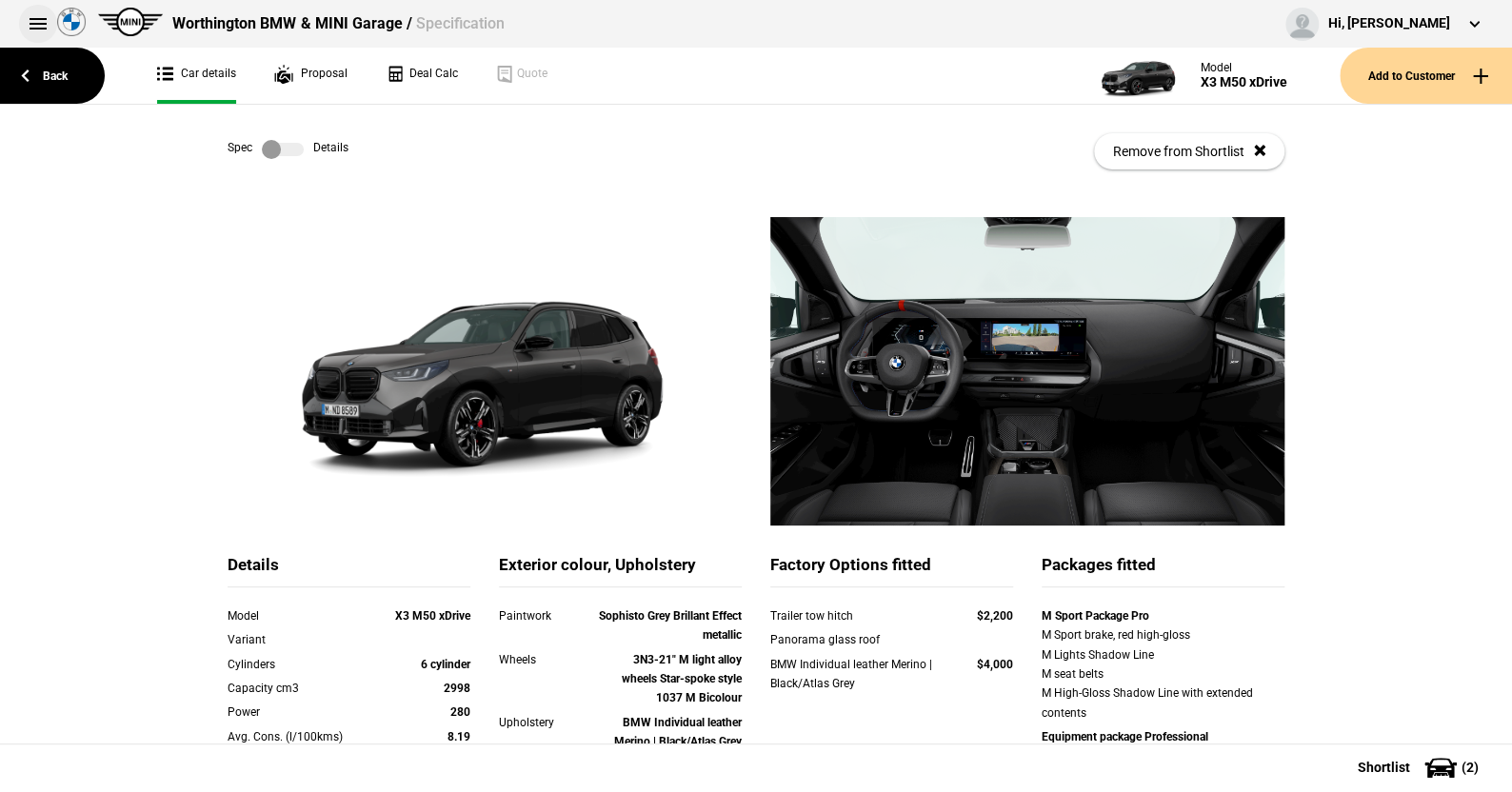
click at [39, 20] on button at bounding box center [37, 23] width 38 height 38
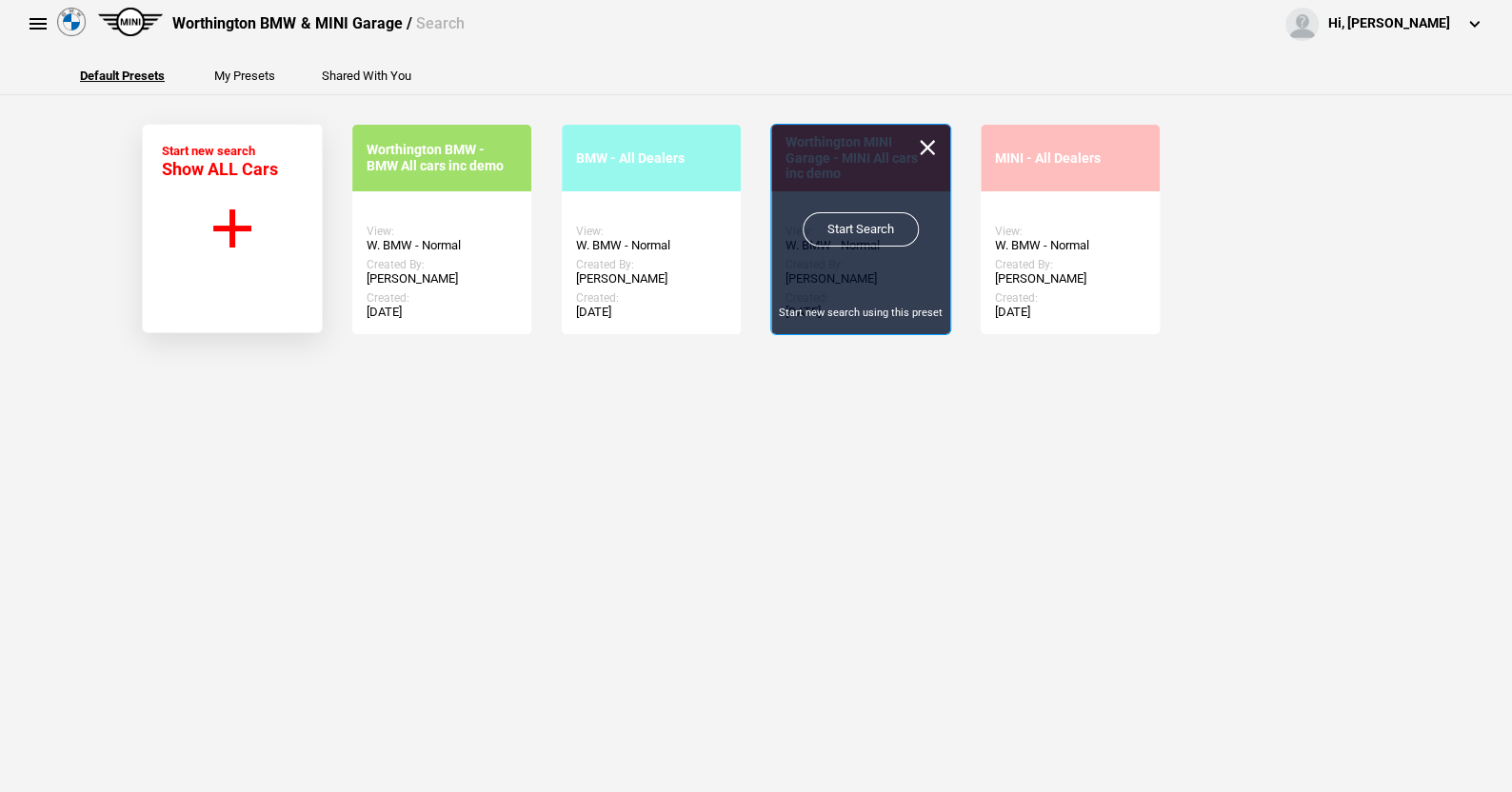
click at [856, 224] on link "Start Search" at bounding box center [860, 229] width 116 height 34
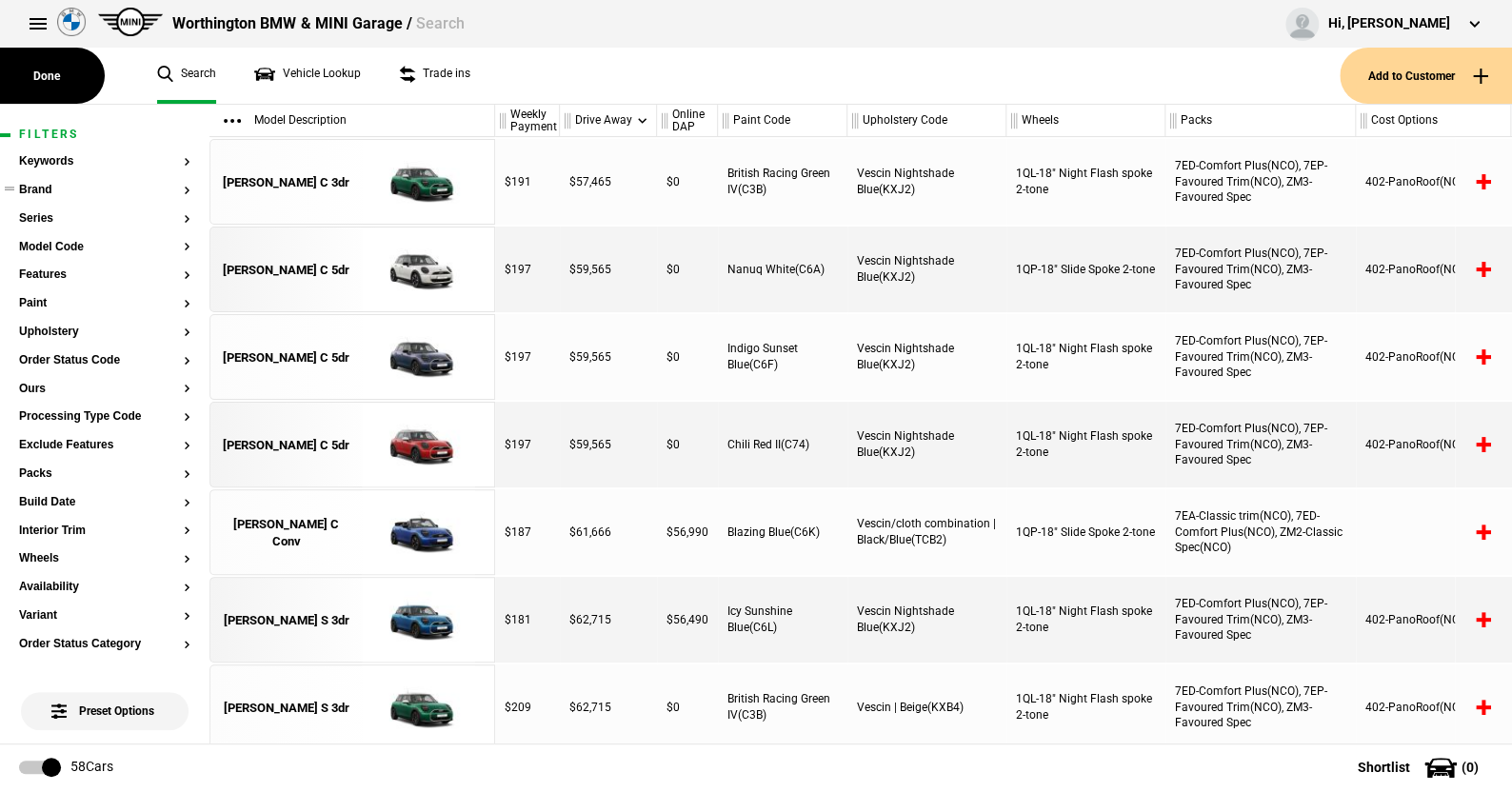
click at [45, 184] on button "Brand" at bounding box center [104, 191] width 171 height 14
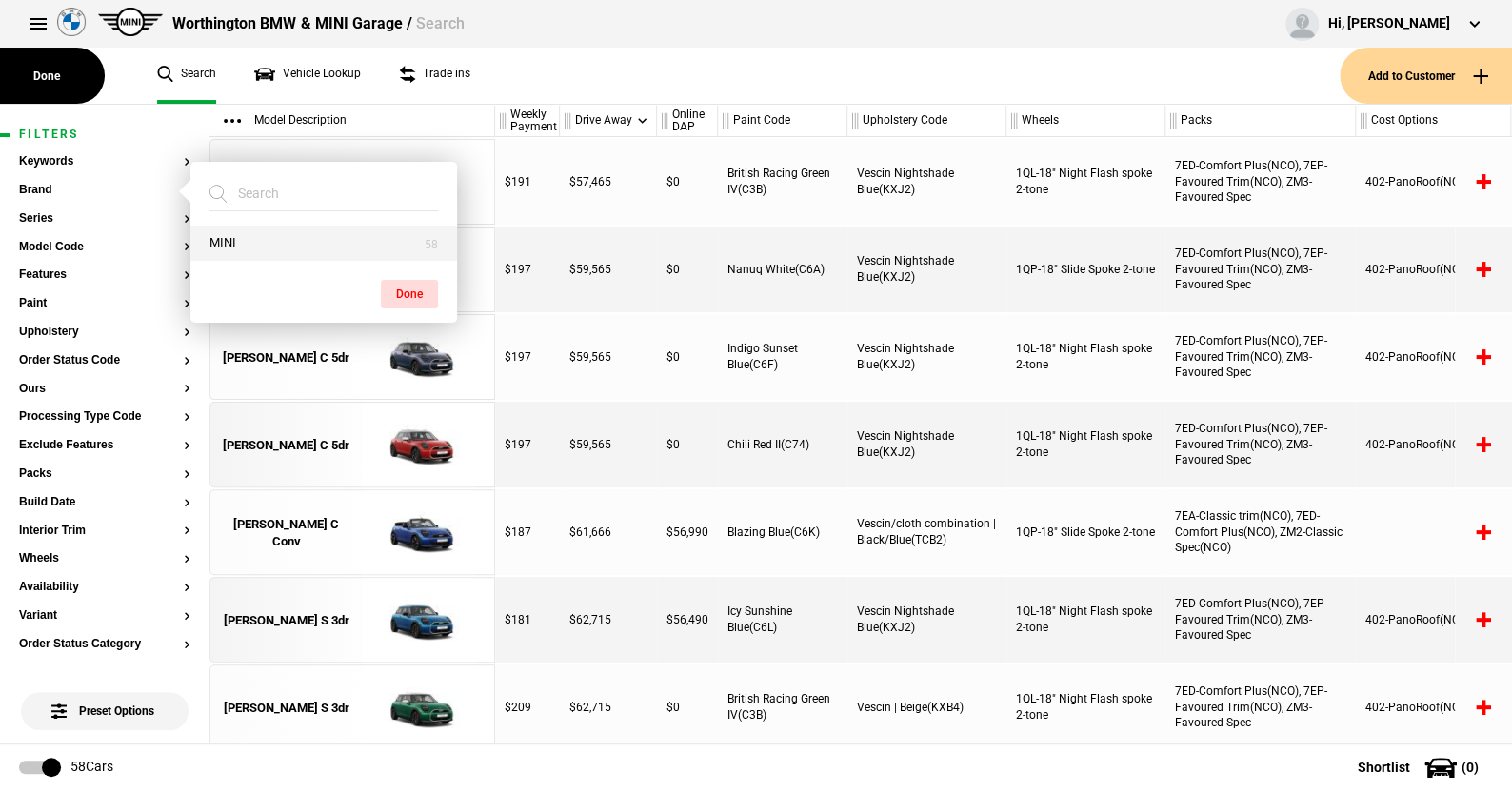
click at [240, 241] on button "MINI" at bounding box center [324, 244] width 266 height 35
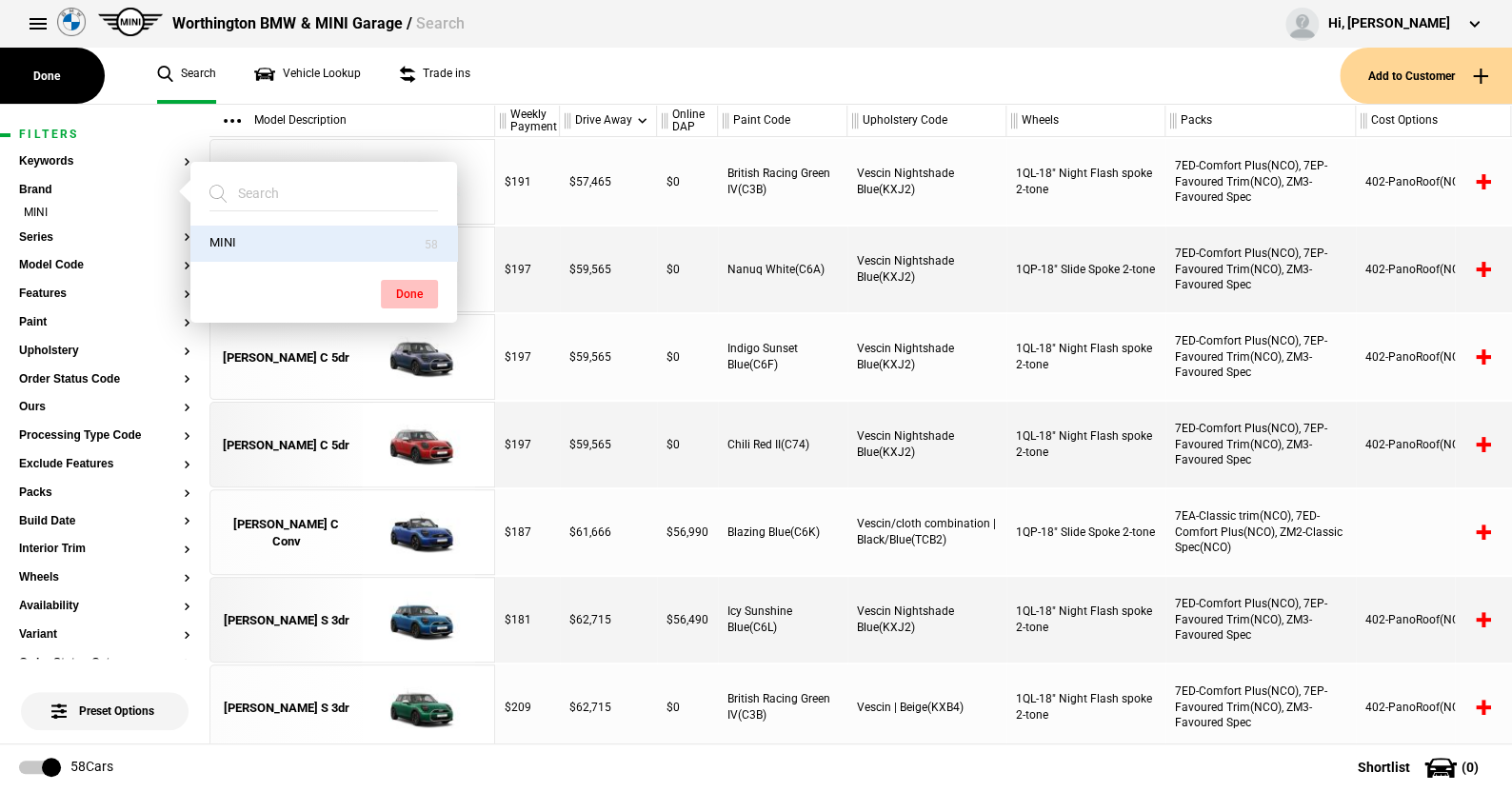
click at [399, 285] on button "Done" at bounding box center [409, 294] width 57 height 28
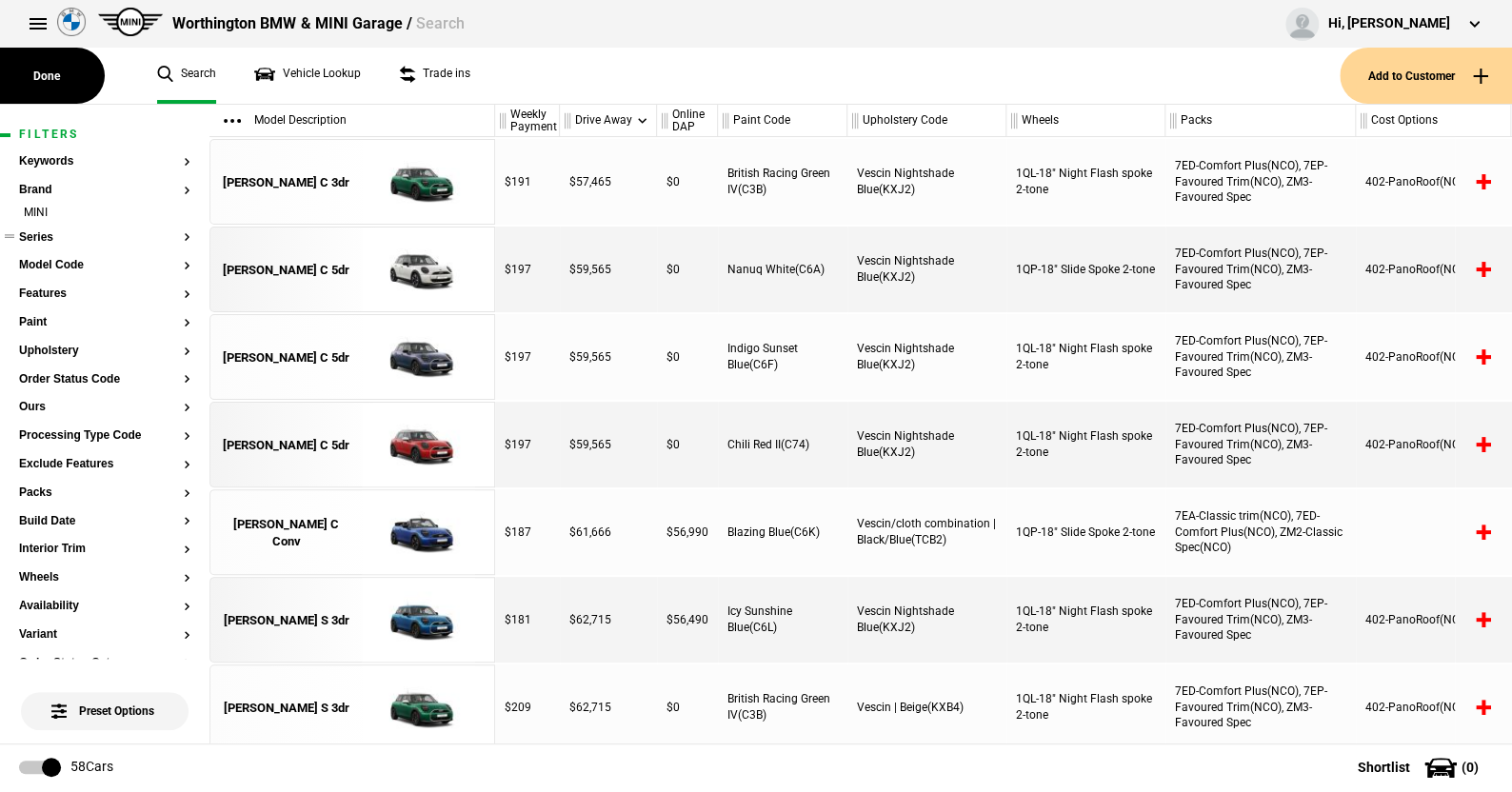
click at [42, 240] on button "Series" at bounding box center [104, 238] width 171 height 14
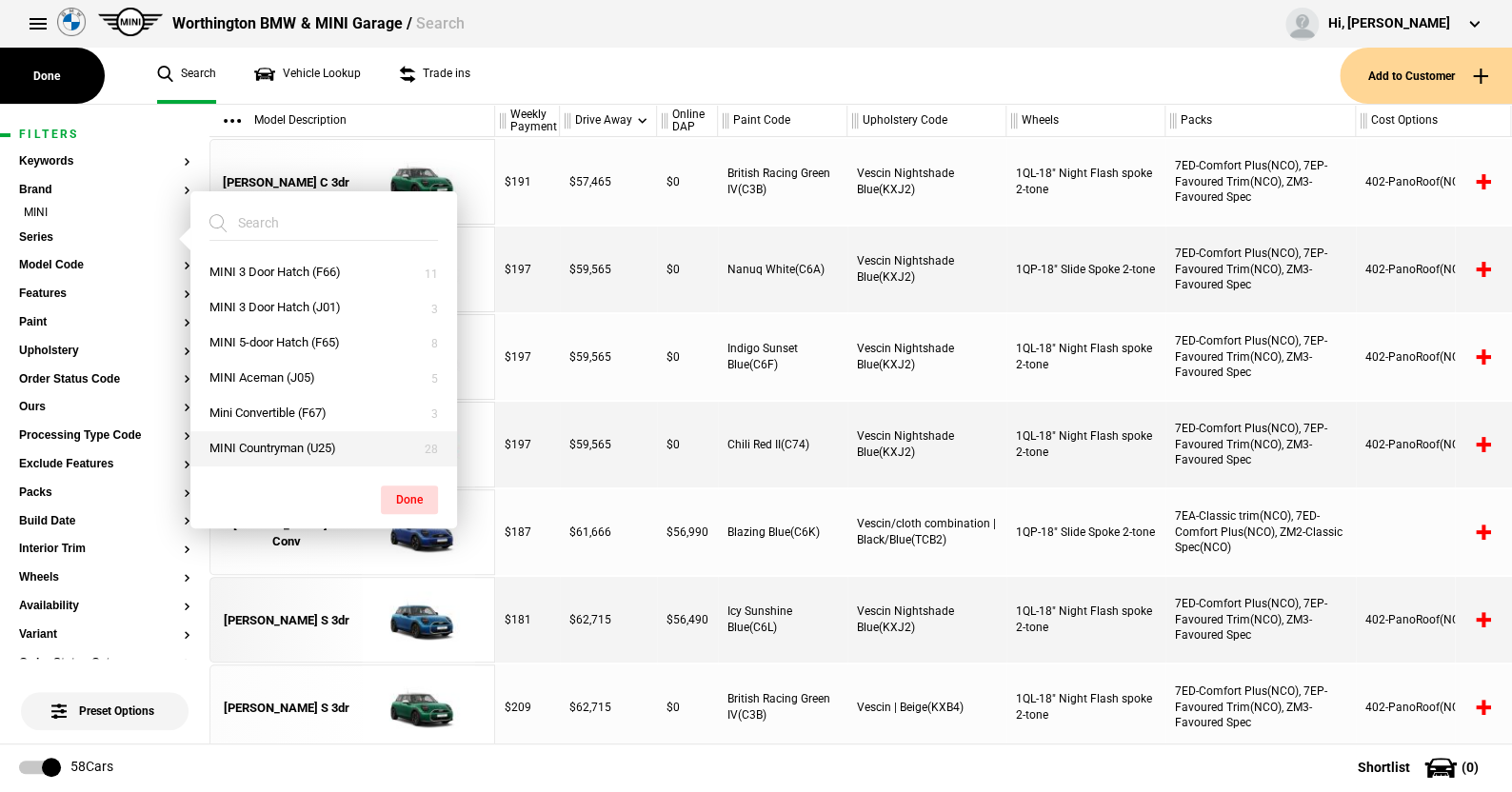
click at [266, 440] on button "MINI Countryman (U25)" at bounding box center [324, 449] width 266 height 35
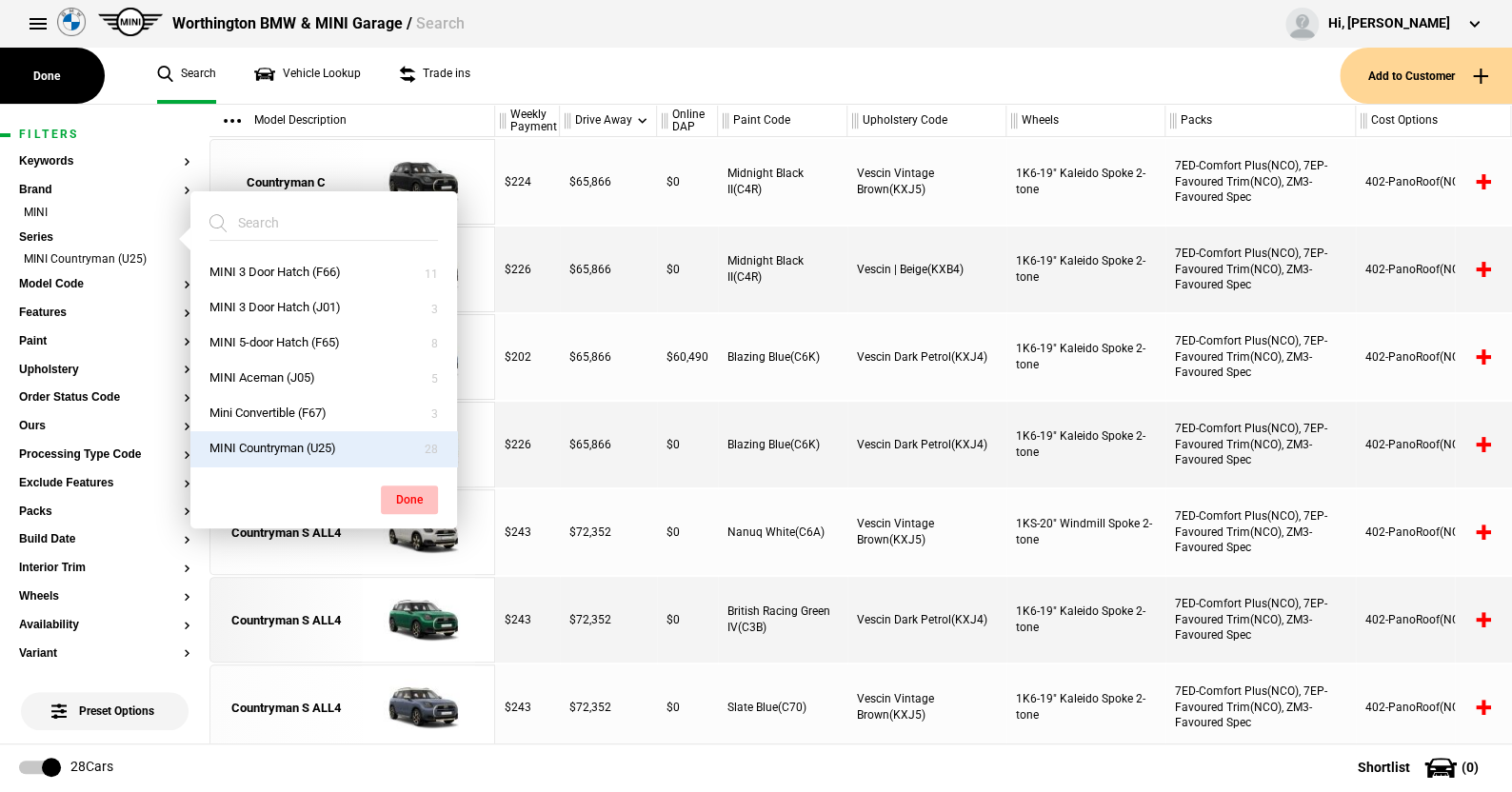
click at [408, 492] on button "Done" at bounding box center [409, 499] width 57 height 28
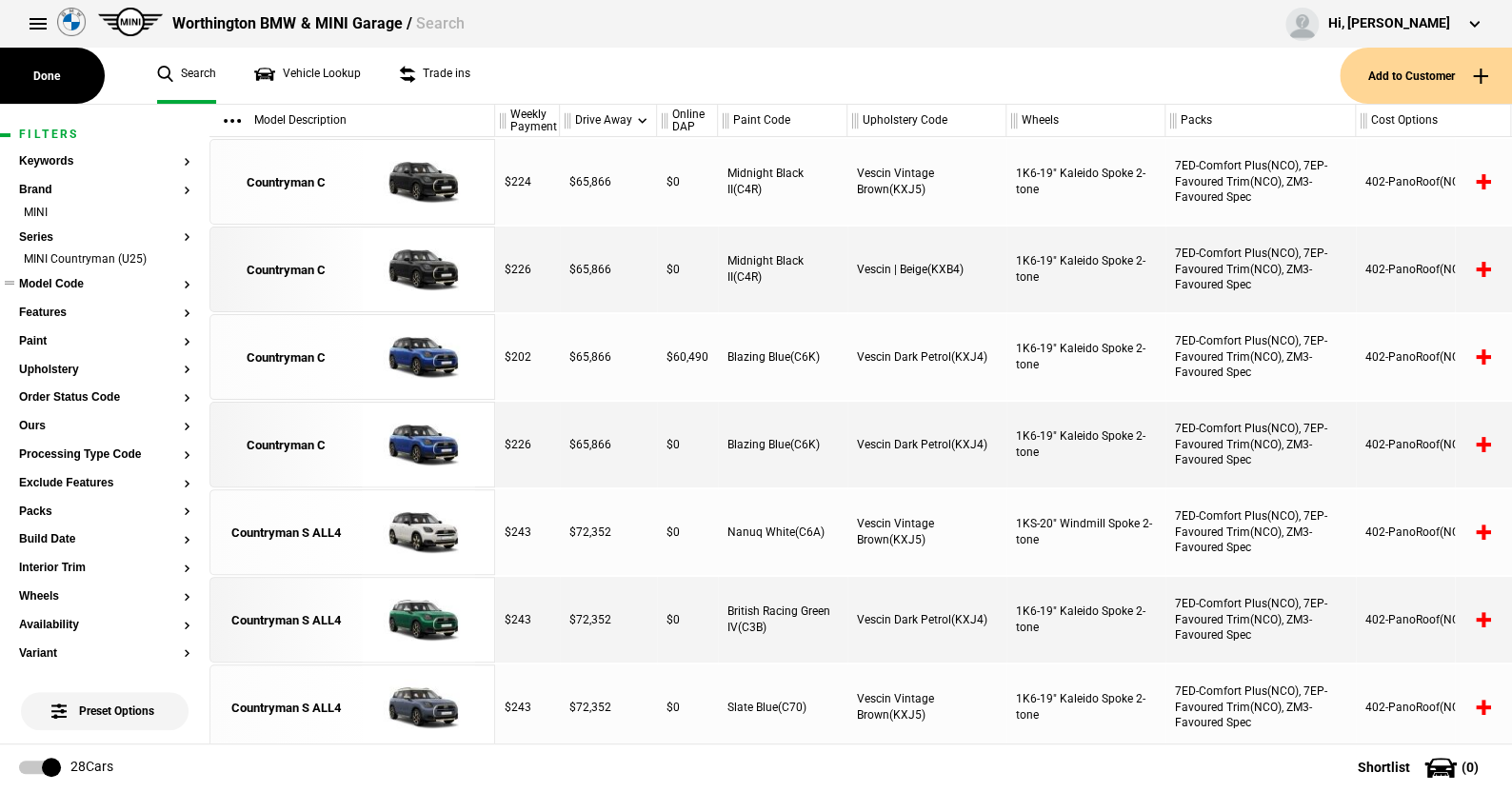
click at [64, 279] on button "Model Code" at bounding box center [104, 285] width 171 height 14
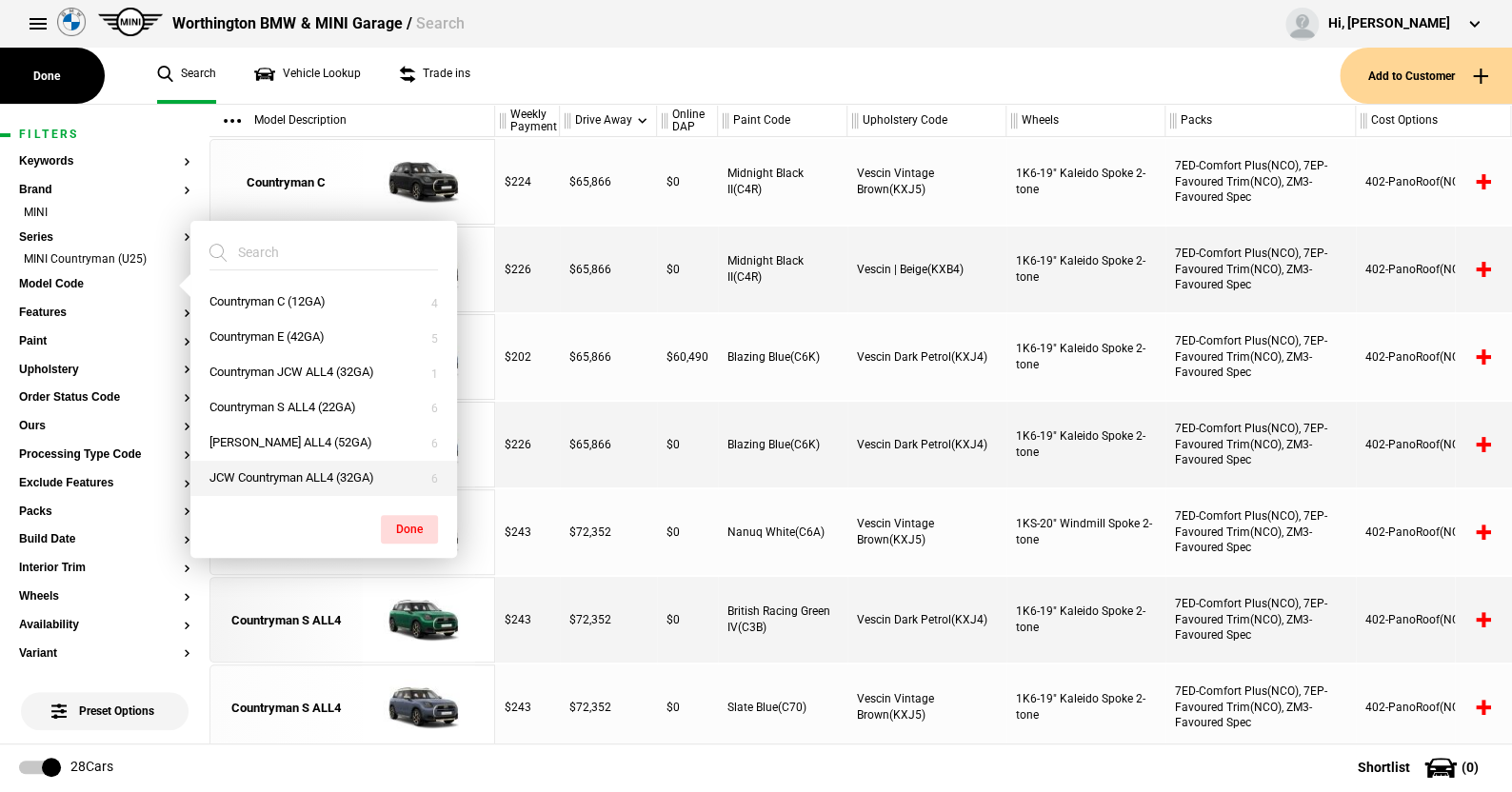
click at [288, 472] on button "JCW Countryman ALL4 (32GA)" at bounding box center [324, 479] width 266 height 35
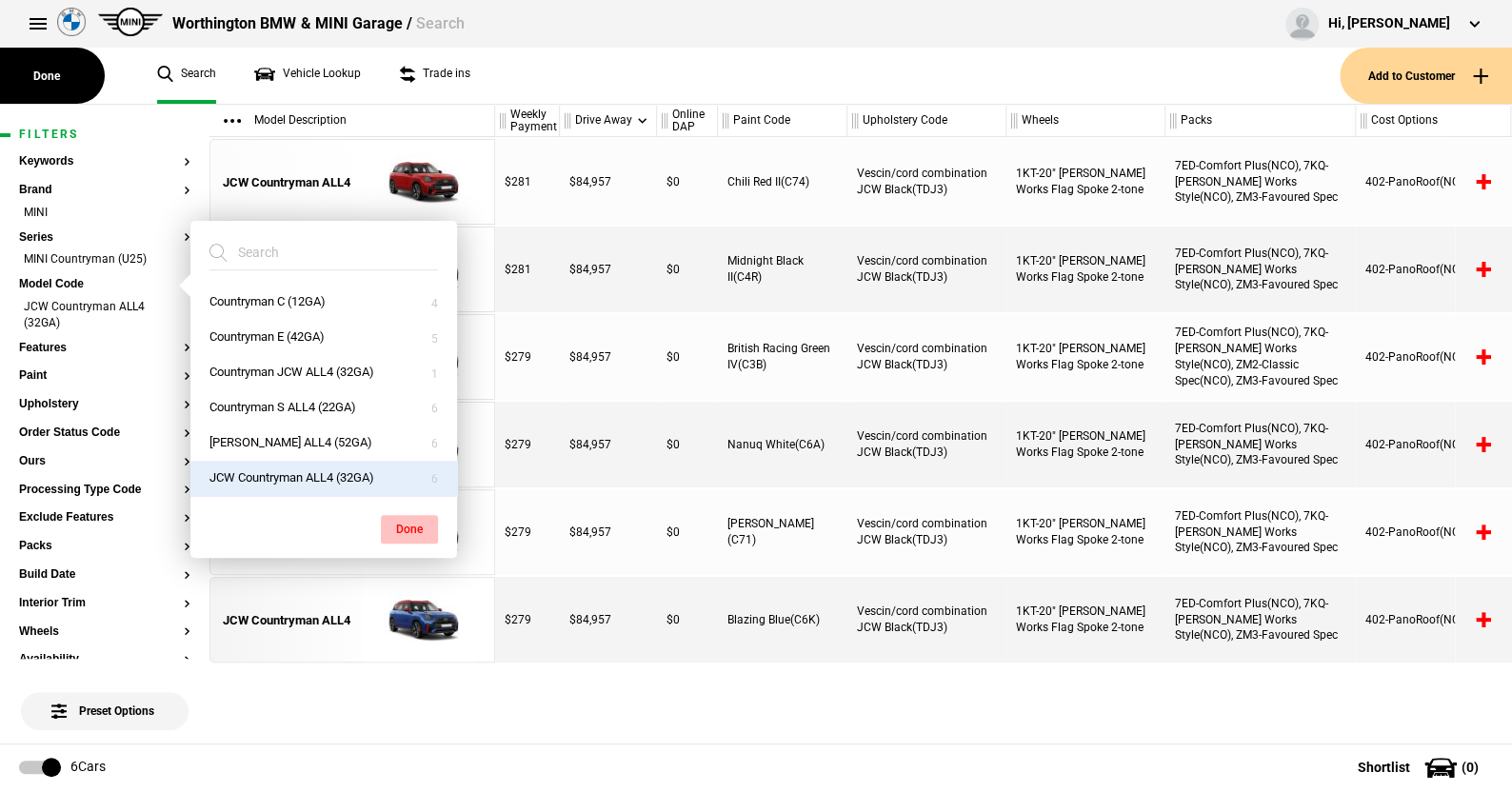
click at [395, 526] on button "Done" at bounding box center [409, 529] width 57 height 28
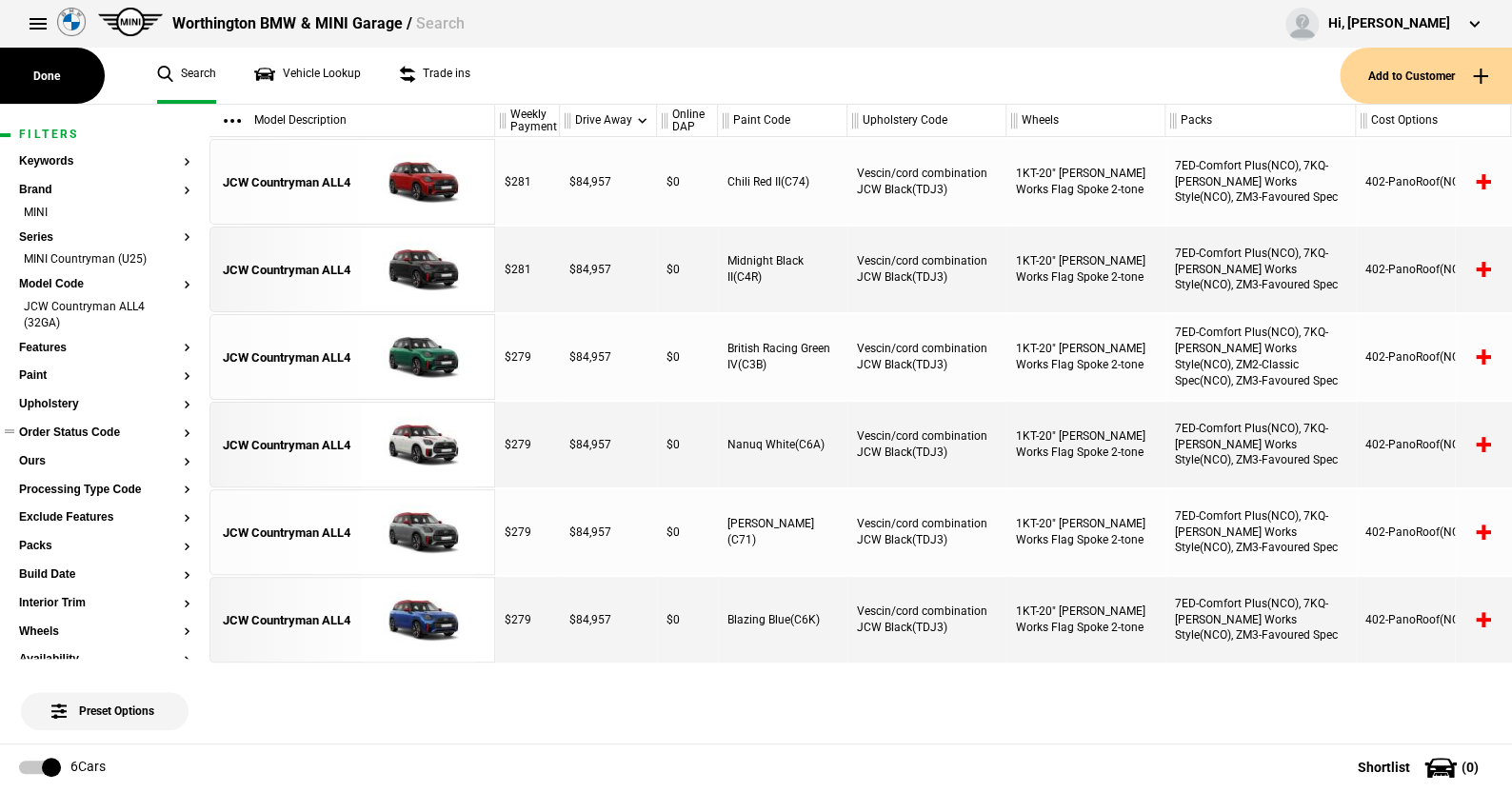
click at [67, 432] on button "Order Status Code" at bounding box center [104, 434] width 171 height 14
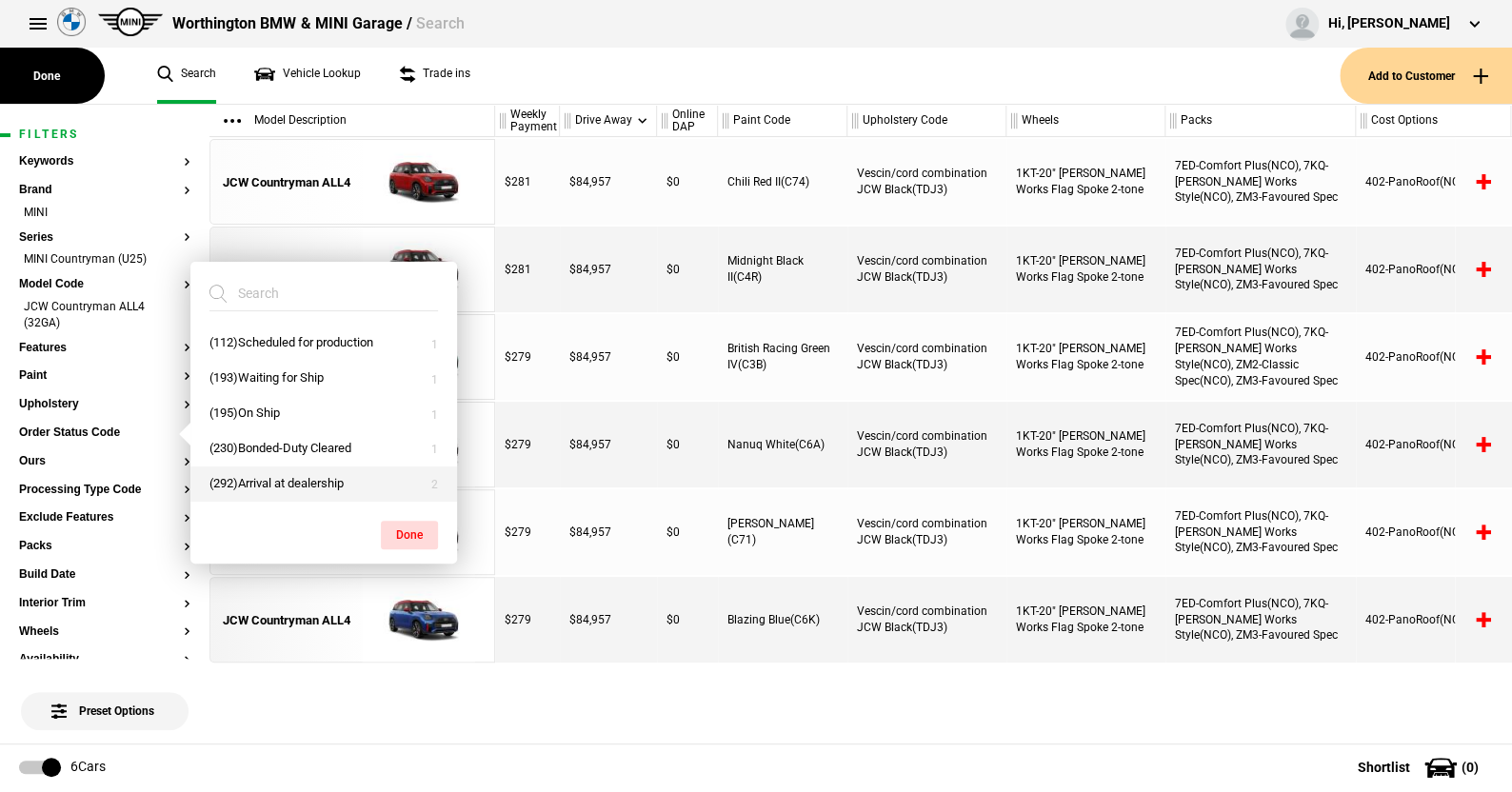
click at [276, 484] on button "(292)Arrival at dealership" at bounding box center [324, 485] width 266 height 35
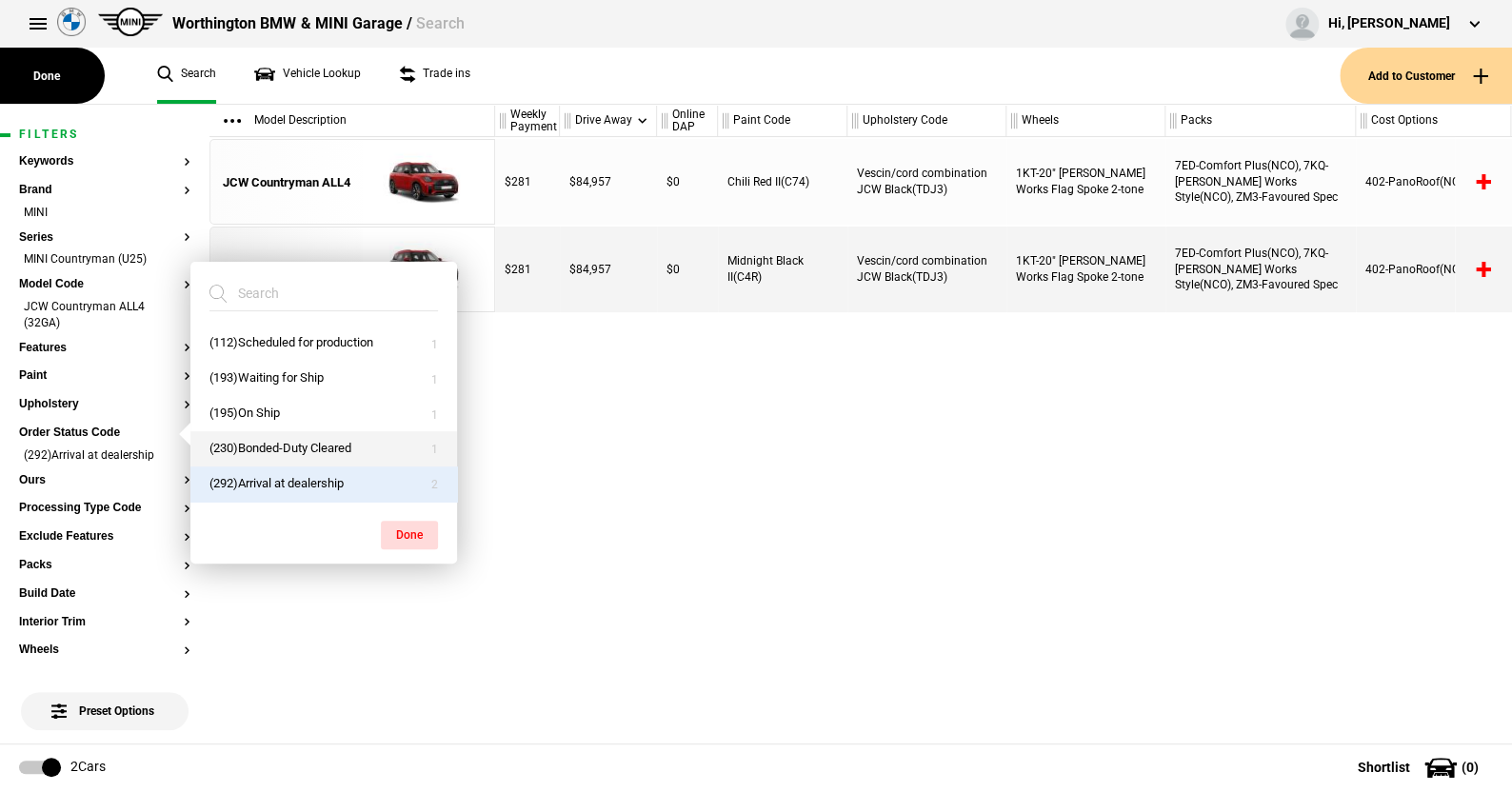
click at [278, 443] on button "(230)Bonded-Duty Cleared" at bounding box center [324, 449] width 266 height 35
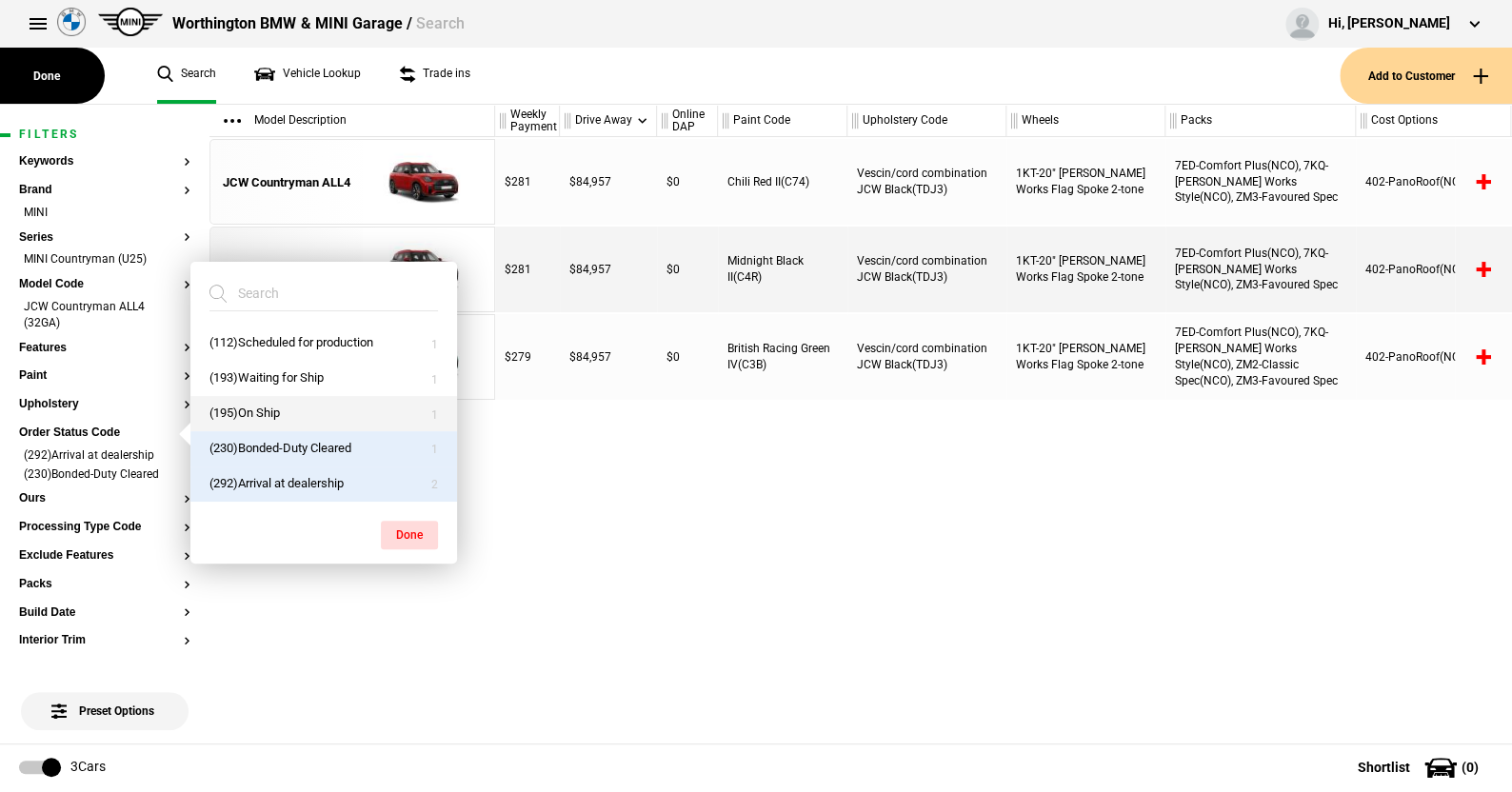
click at [262, 403] on button "(195)On Ship" at bounding box center [324, 414] width 266 height 35
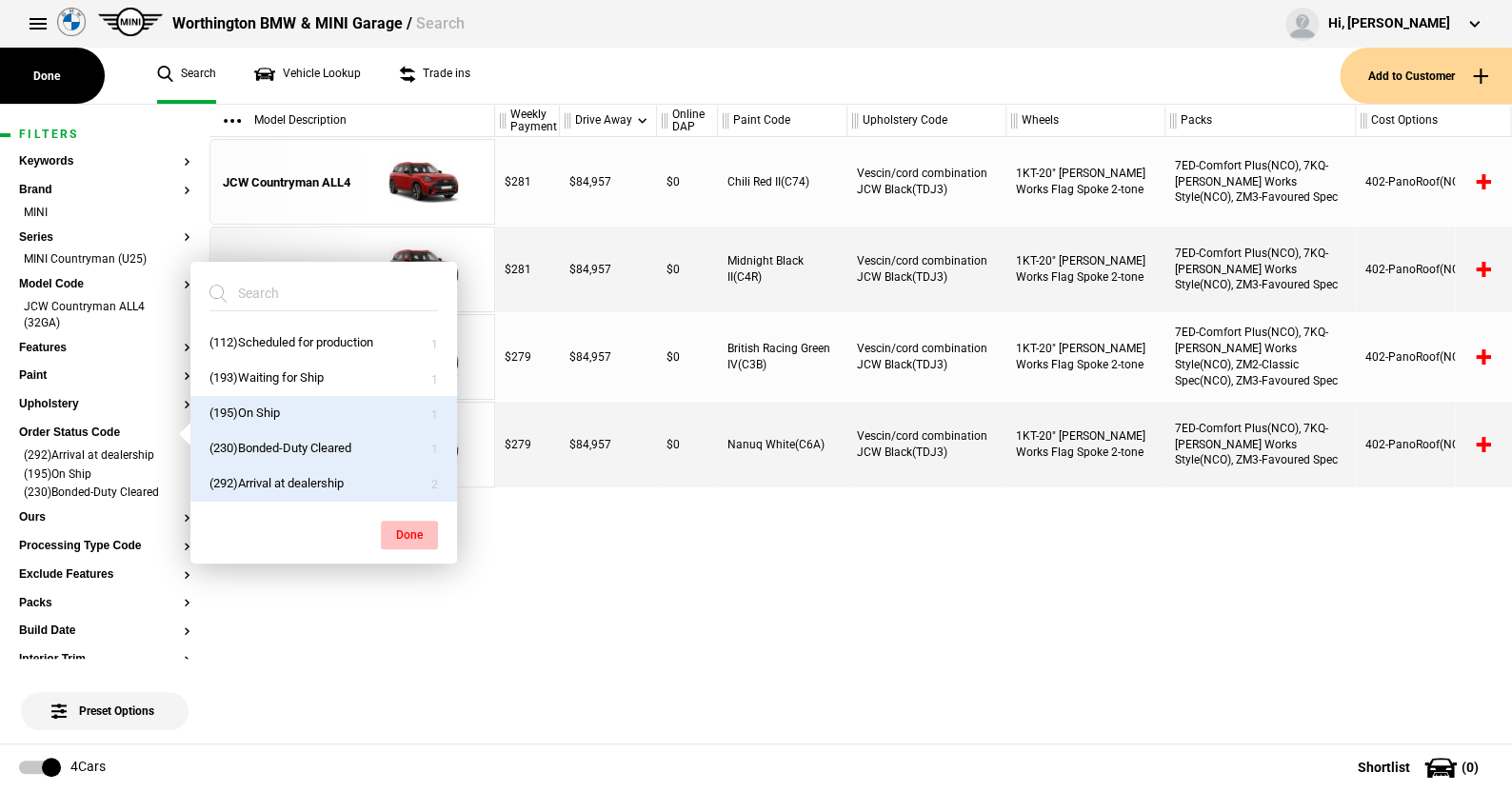
click at [404, 529] on button "Done" at bounding box center [409, 535] width 57 height 28
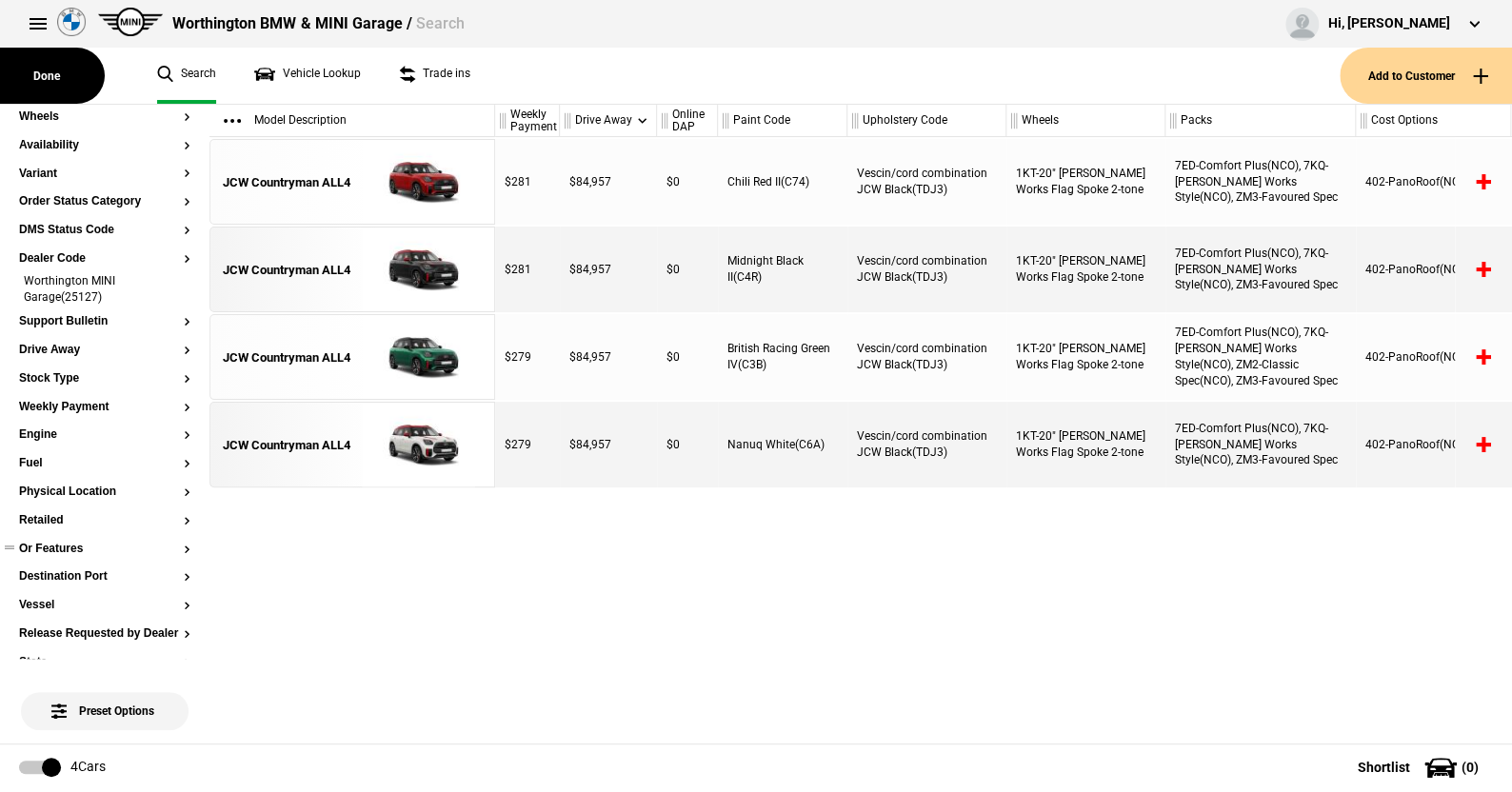
scroll to position [191, 0]
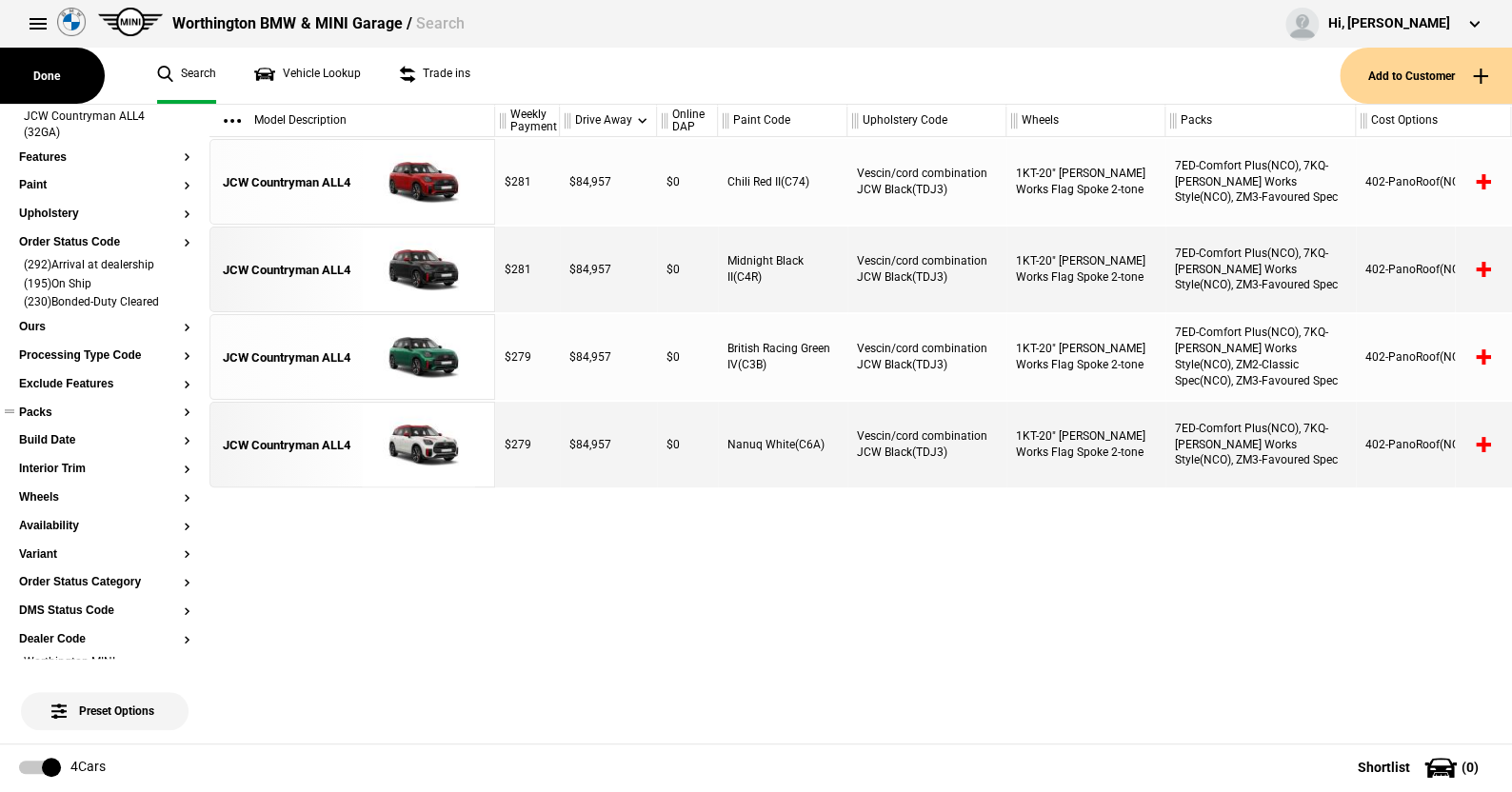
click at [43, 409] on button "Packs" at bounding box center [104, 413] width 171 height 14
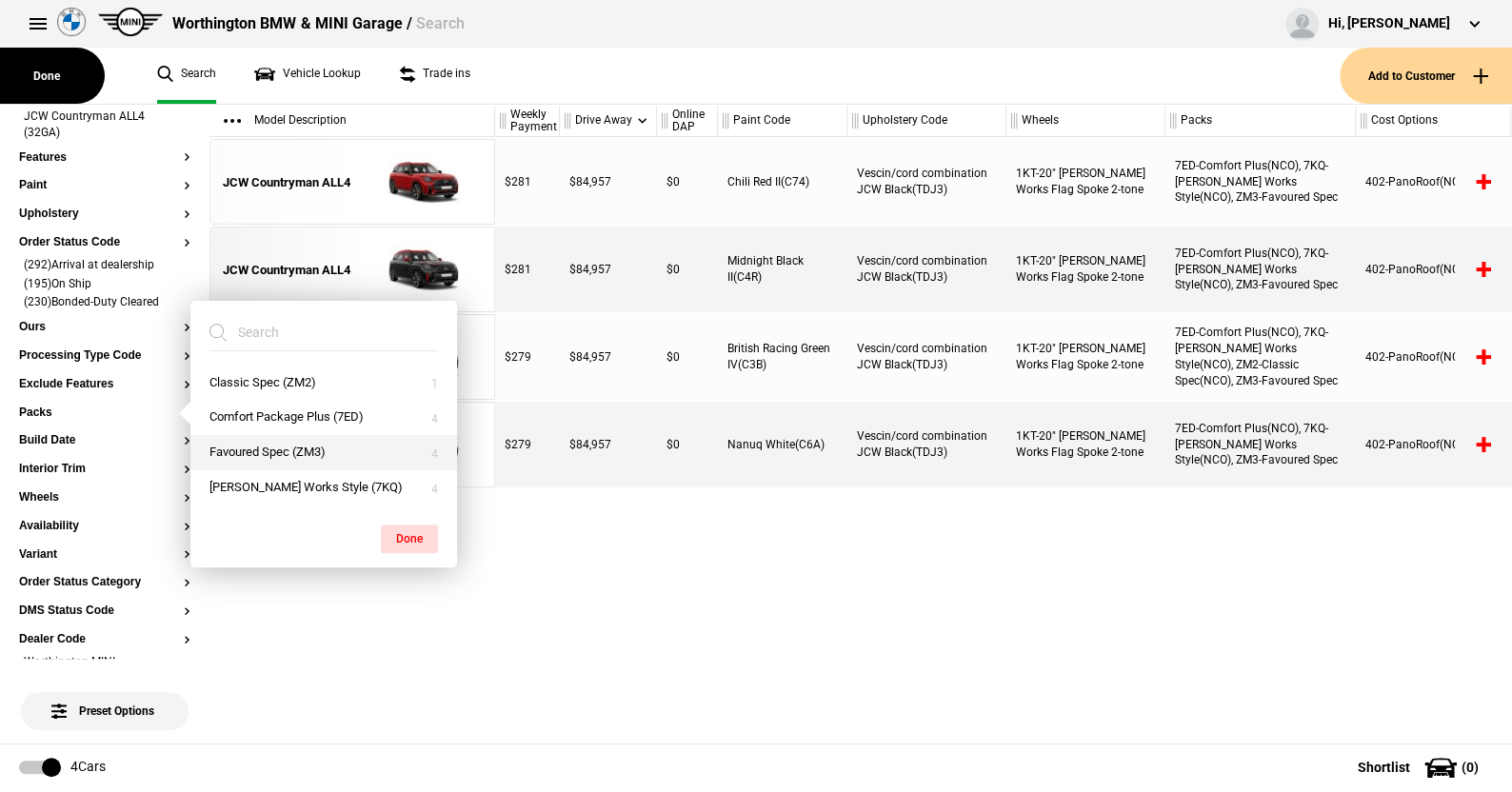
click at [253, 452] on button "Favoured Spec (ZM3)" at bounding box center [324, 453] width 266 height 35
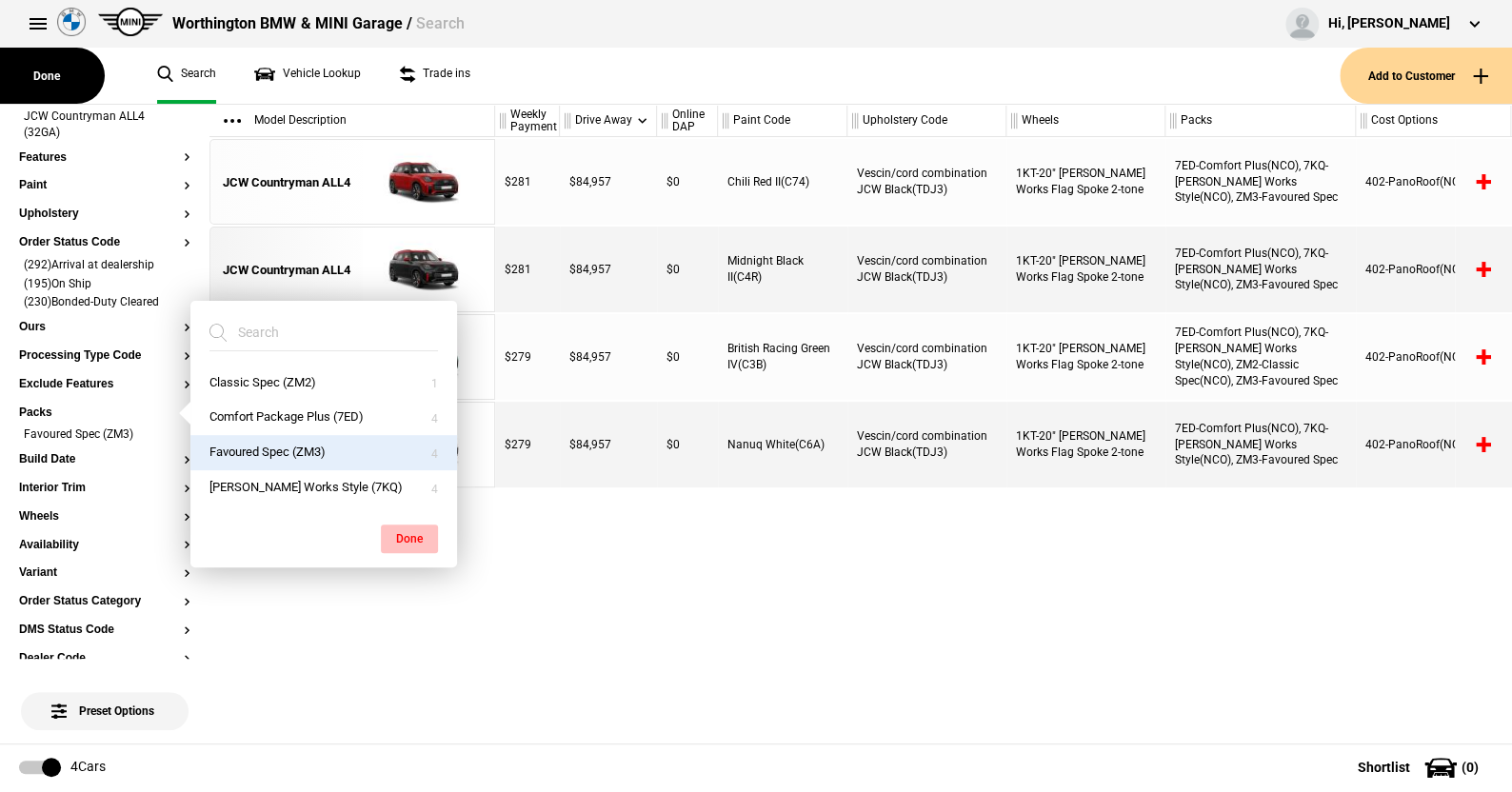
click at [404, 533] on button "Done" at bounding box center [409, 538] width 57 height 28
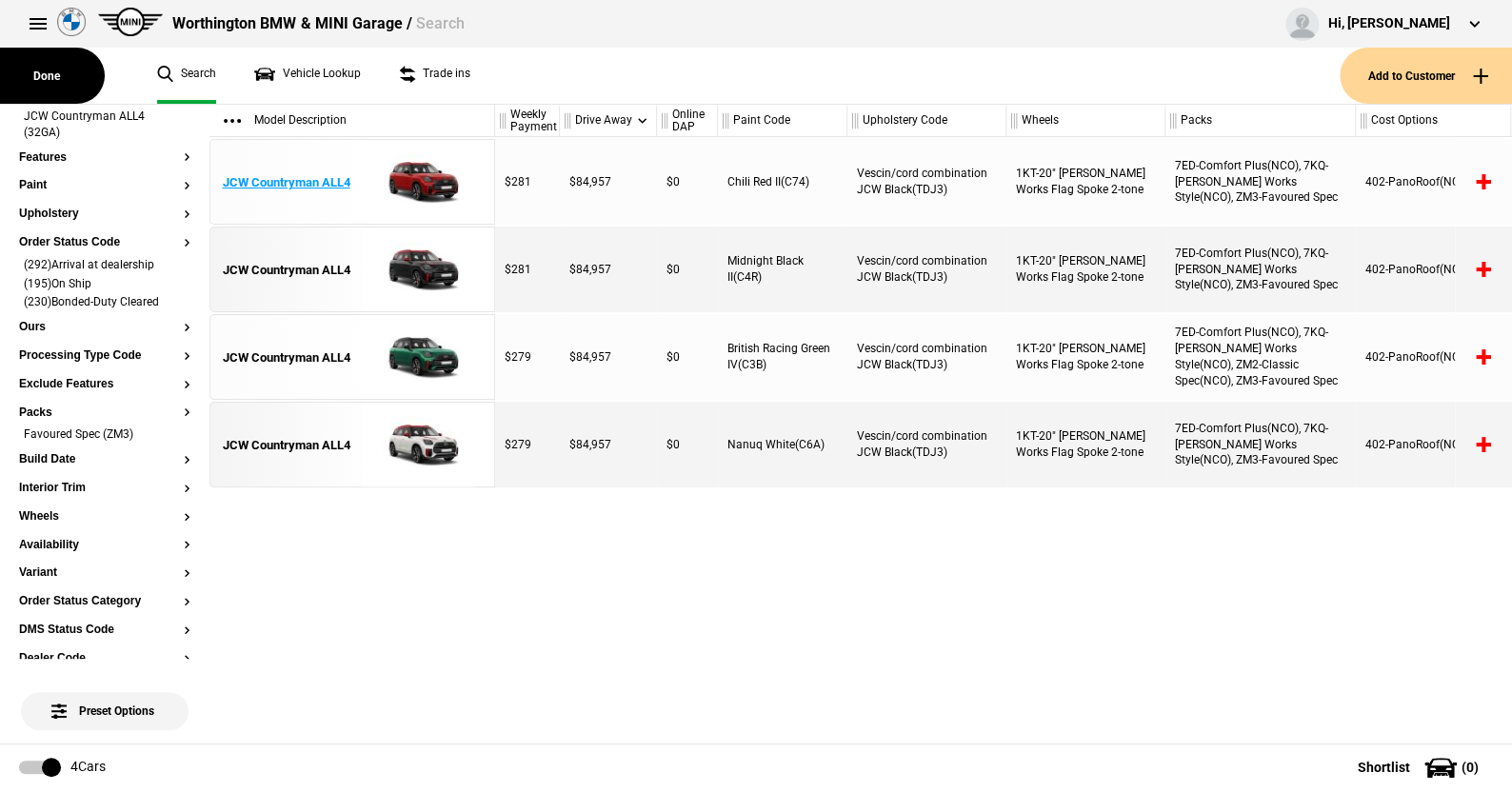
click at [435, 175] on img at bounding box center [418, 183] width 132 height 86
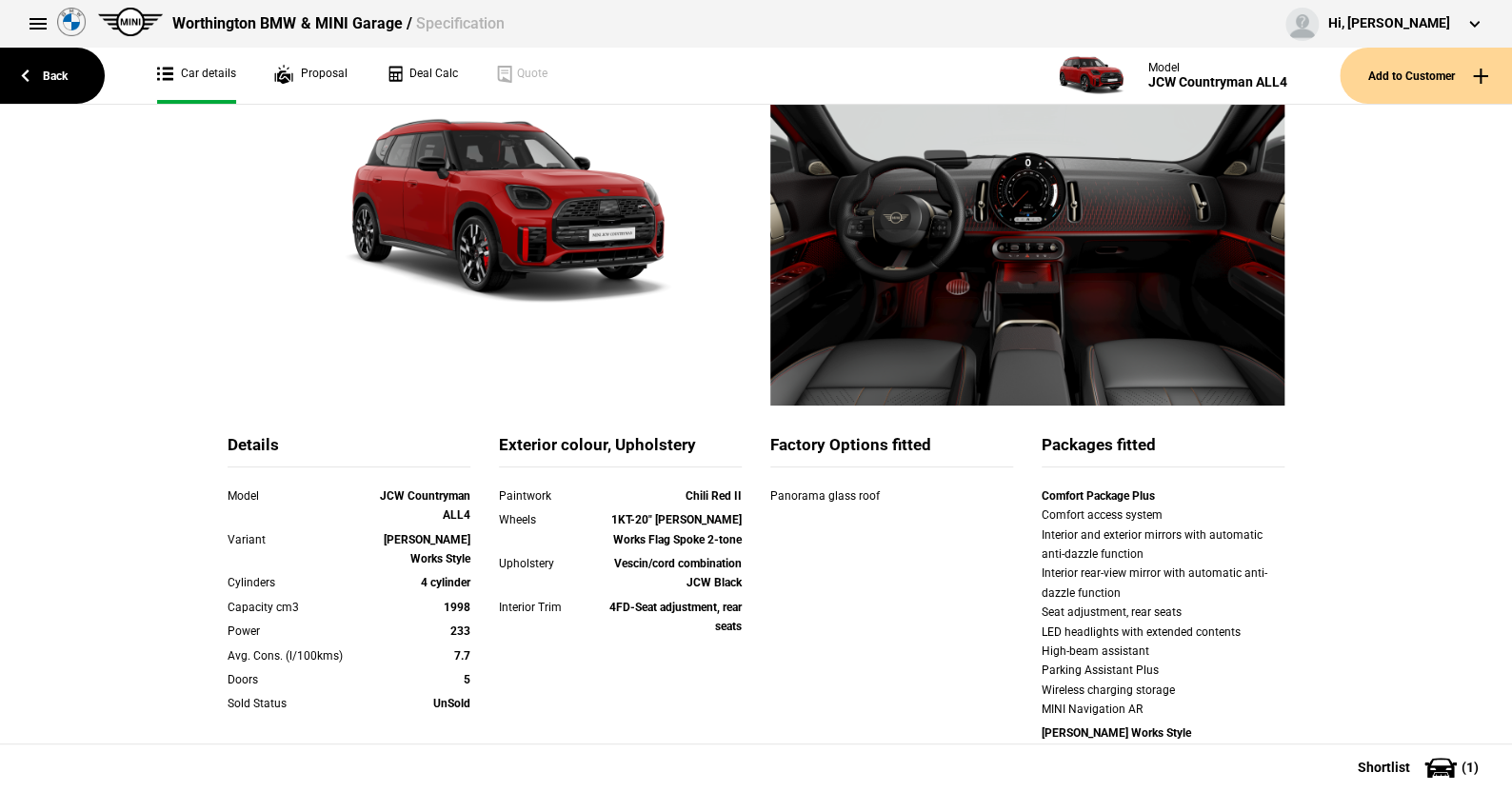
scroll to position [191, 0]
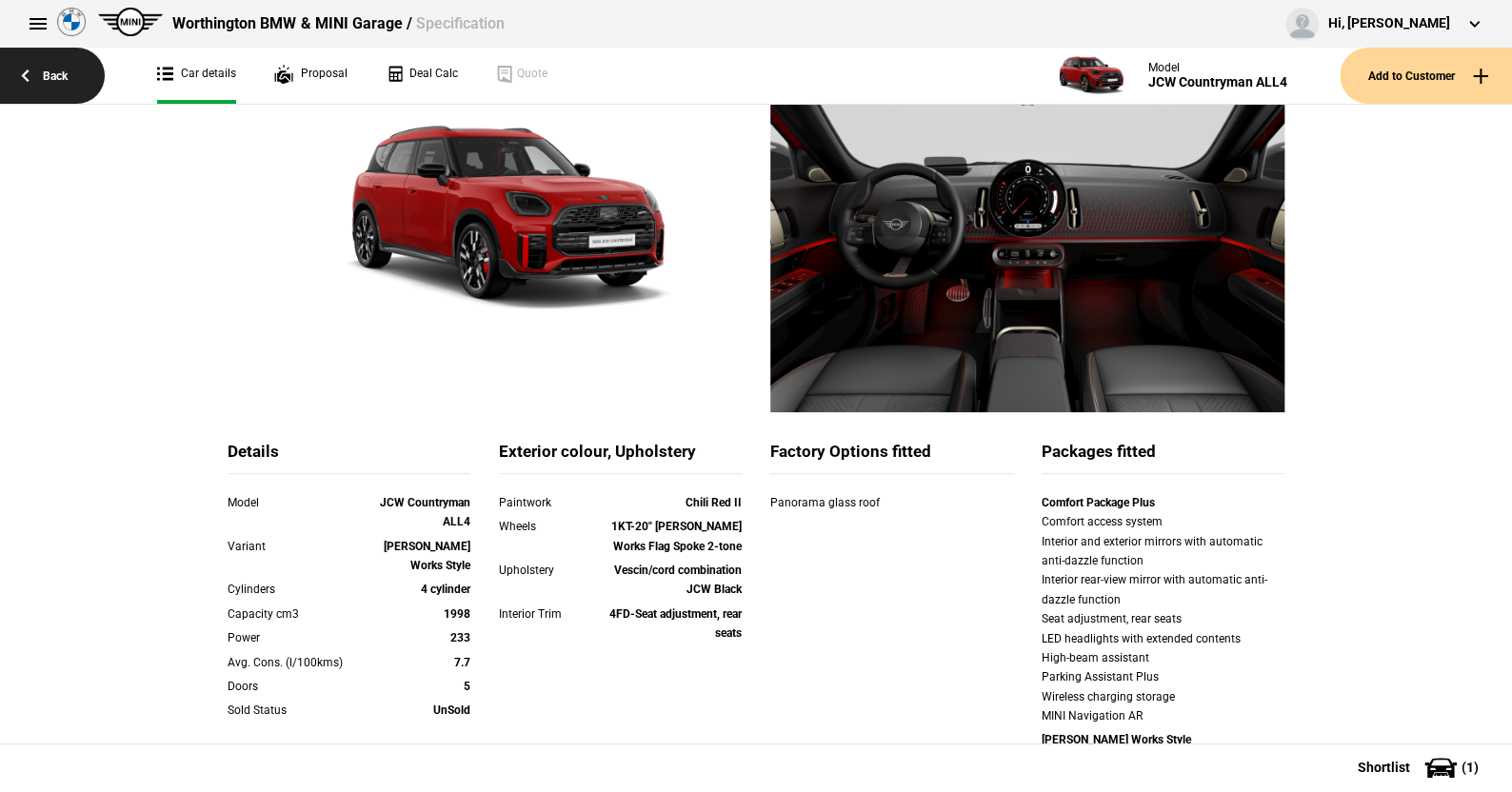
click at [62, 73] on link "Back" at bounding box center [52, 75] width 105 height 56
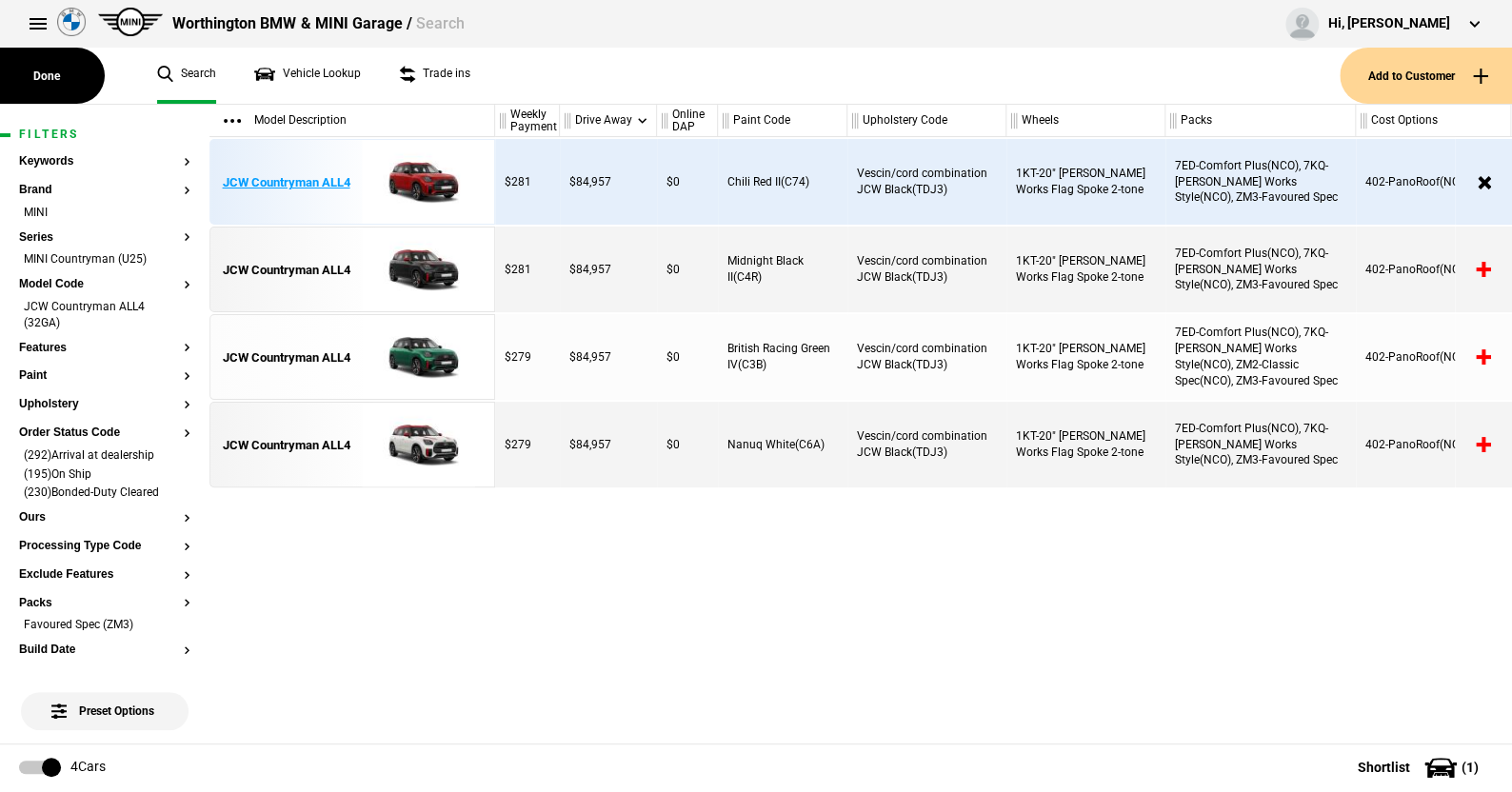
click at [417, 181] on img at bounding box center [418, 183] width 132 height 86
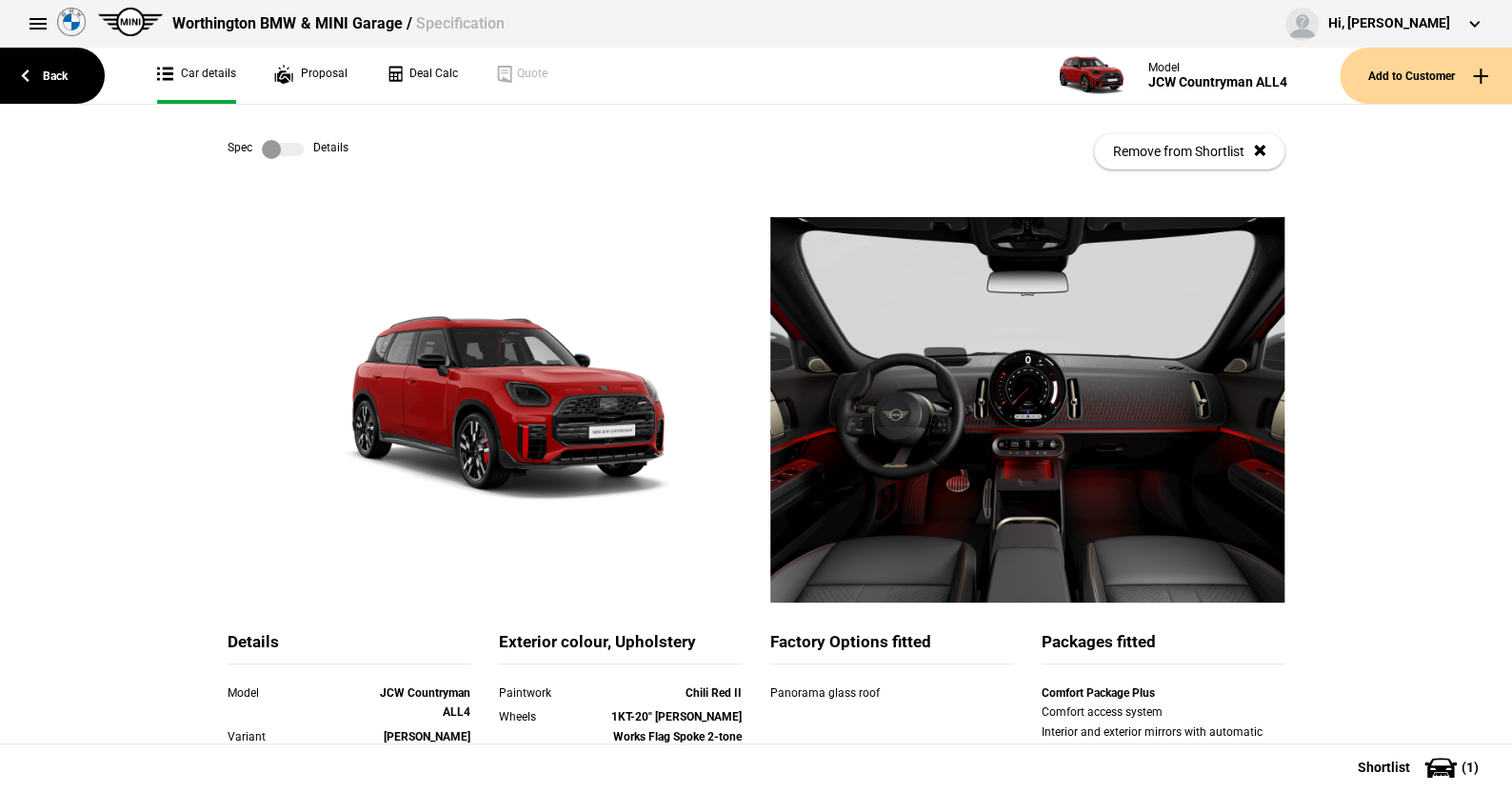
click at [298, 148] on link at bounding box center [283, 149] width 61 height 19
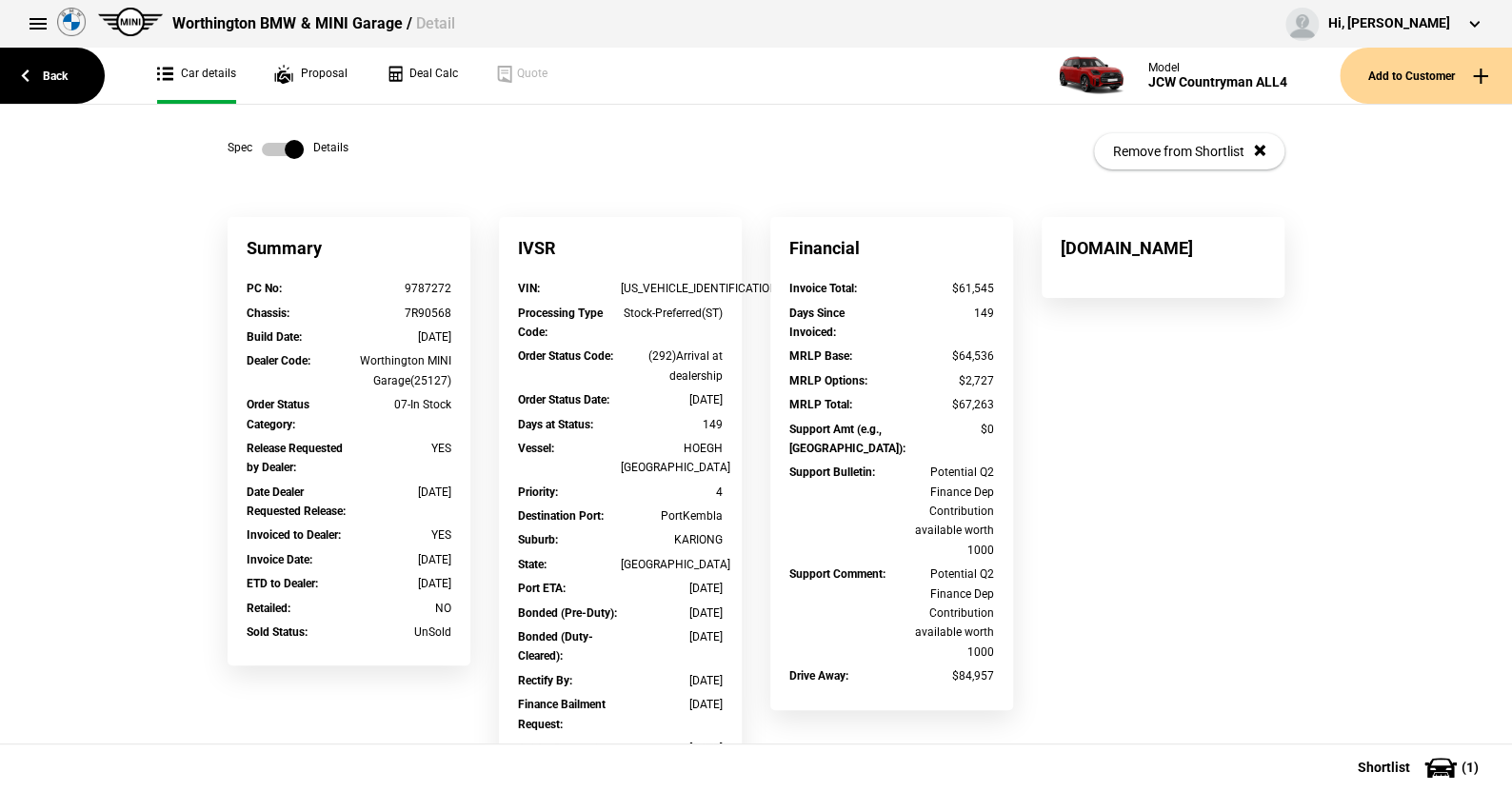
click at [263, 151] on label at bounding box center [283, 149] width 42 height 19
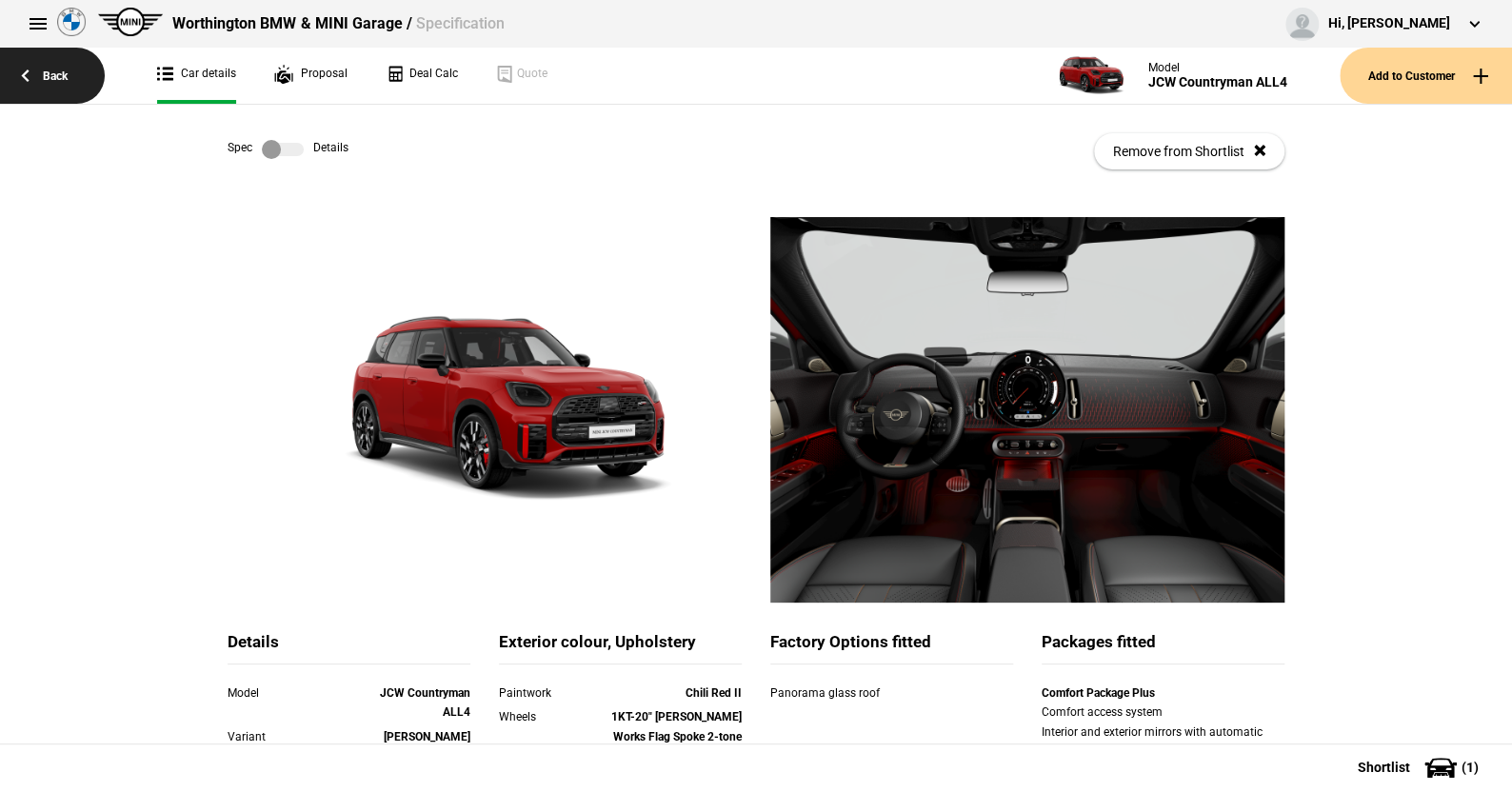
click at [52, 73] on link "Back" at bounding box center [52, 75] width 105 height 56
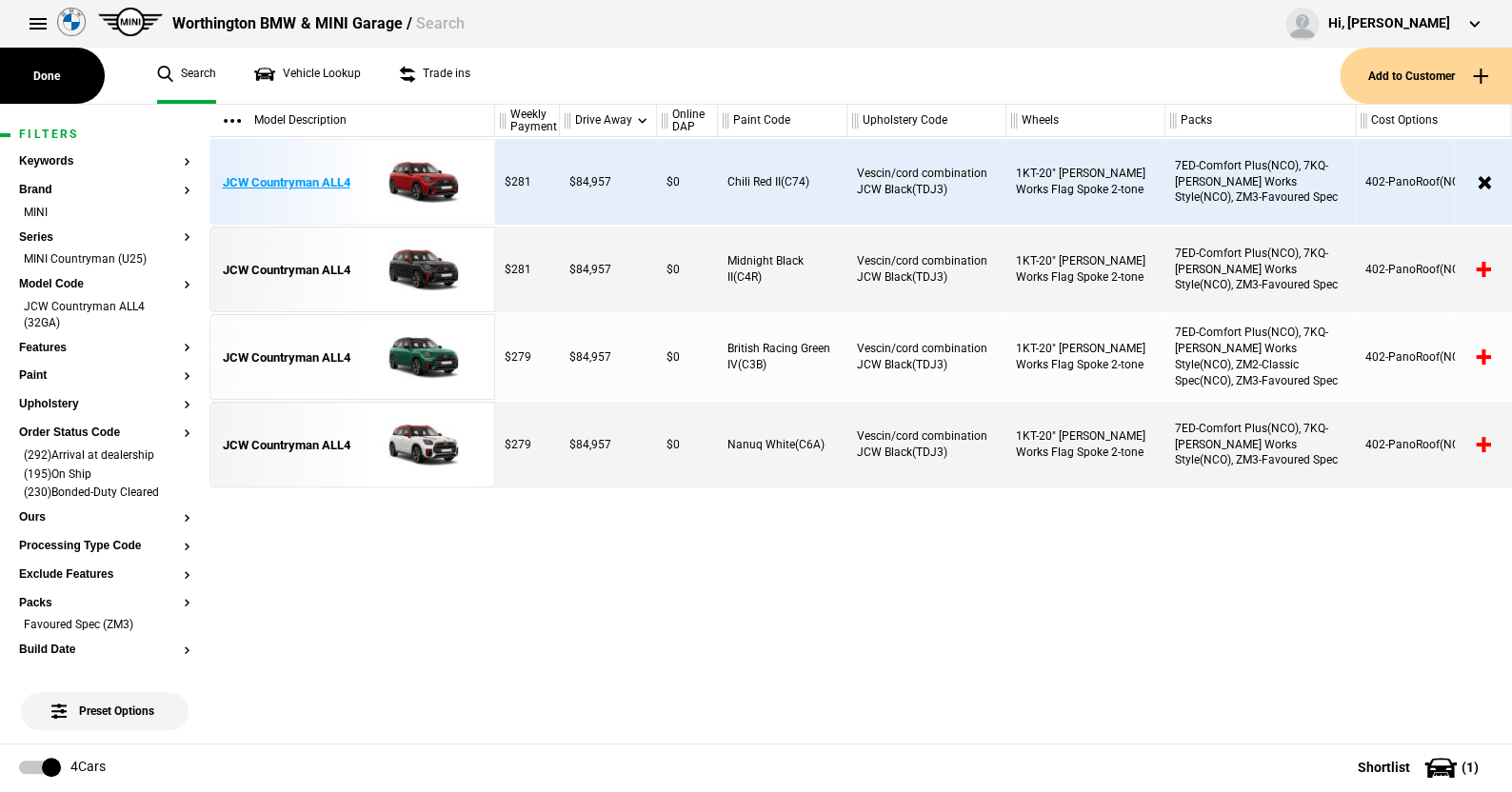
click at [418, 179] on img at bounding box center [418, 183] width 132 height 86
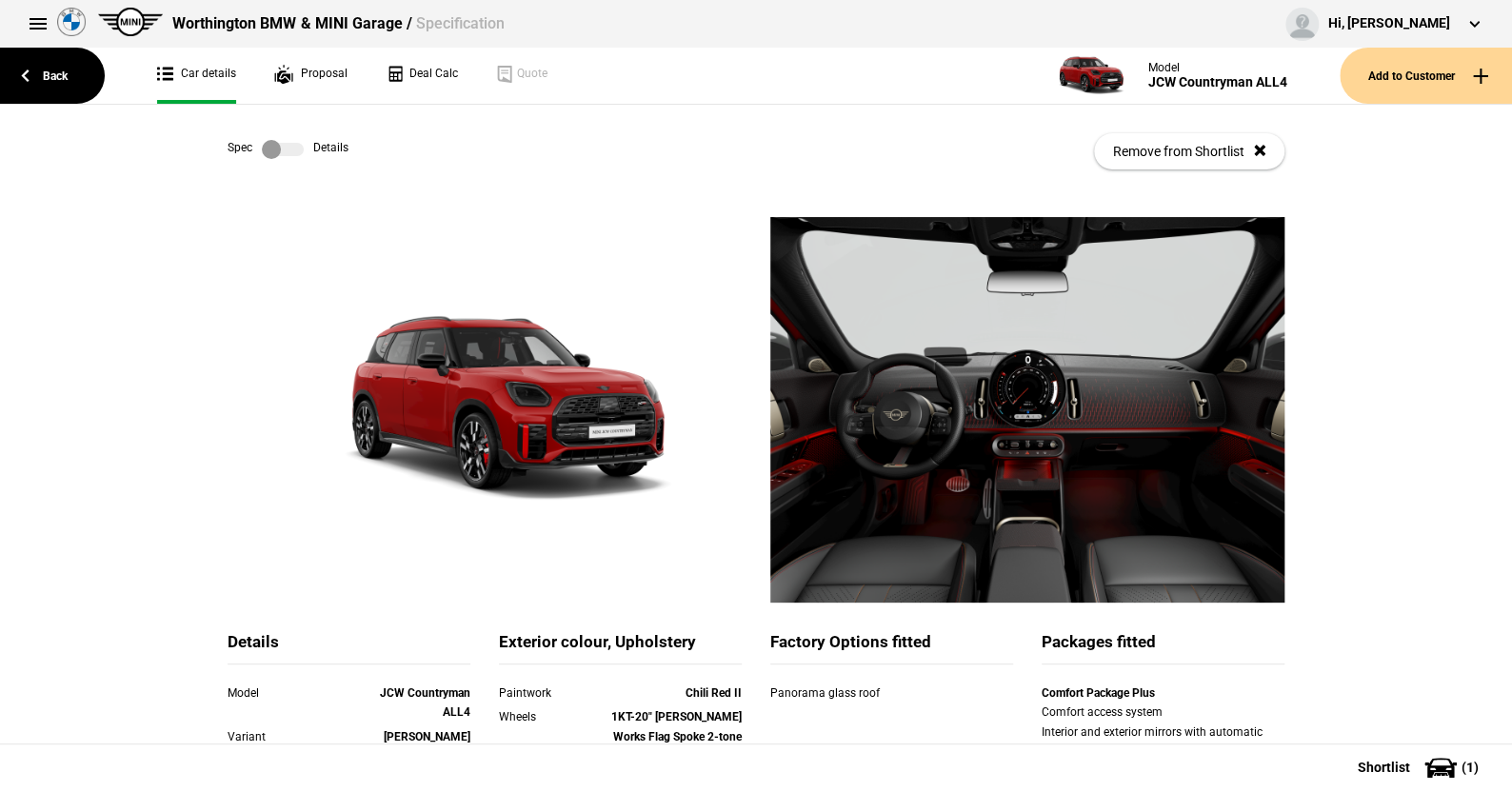
click at [295, 151] on label at bounding box center [283, 149] width 42 height 19
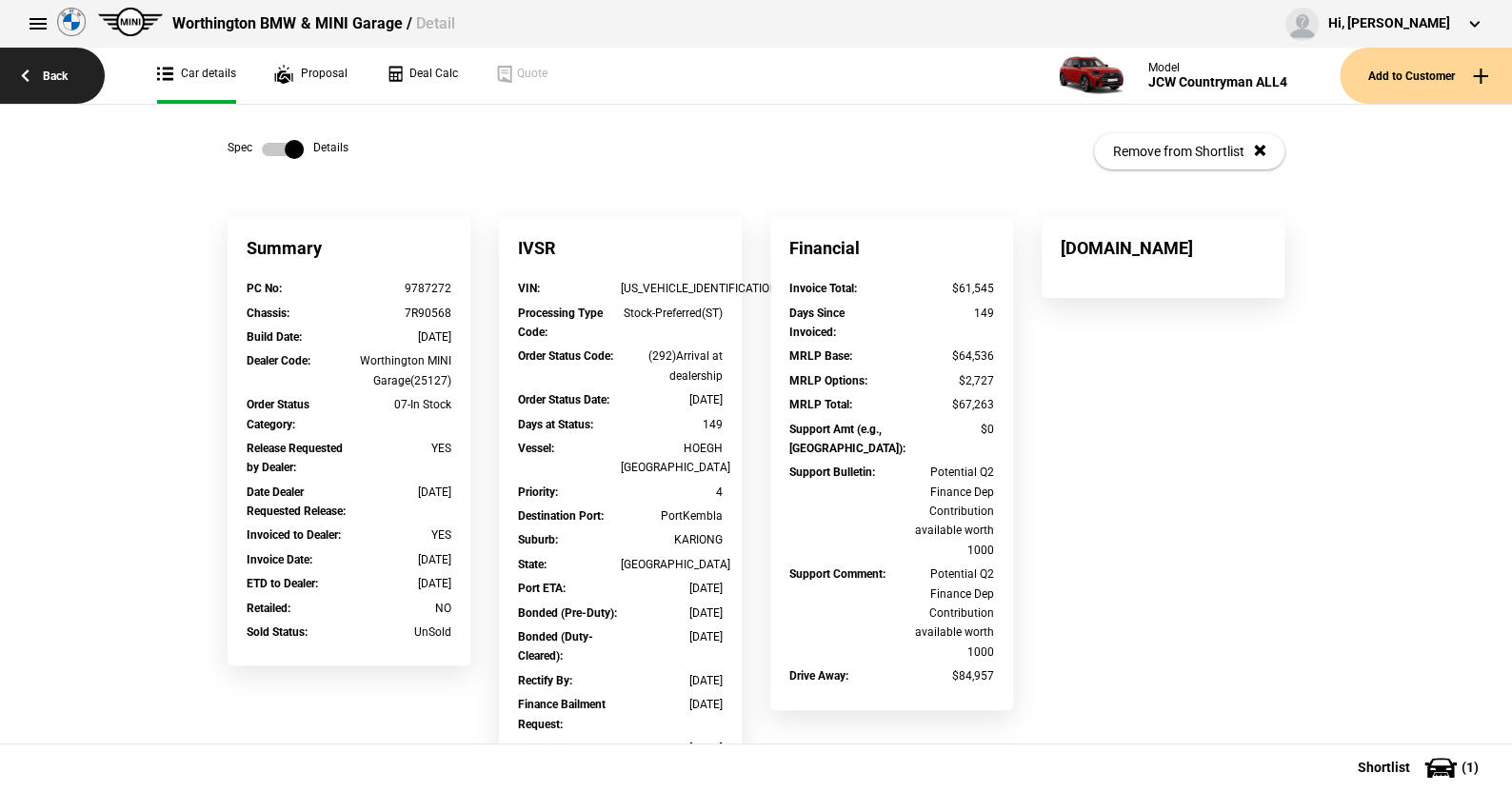
click at [51, 70] on link "Back" at bounding box center [52, 75] width 105 height 56
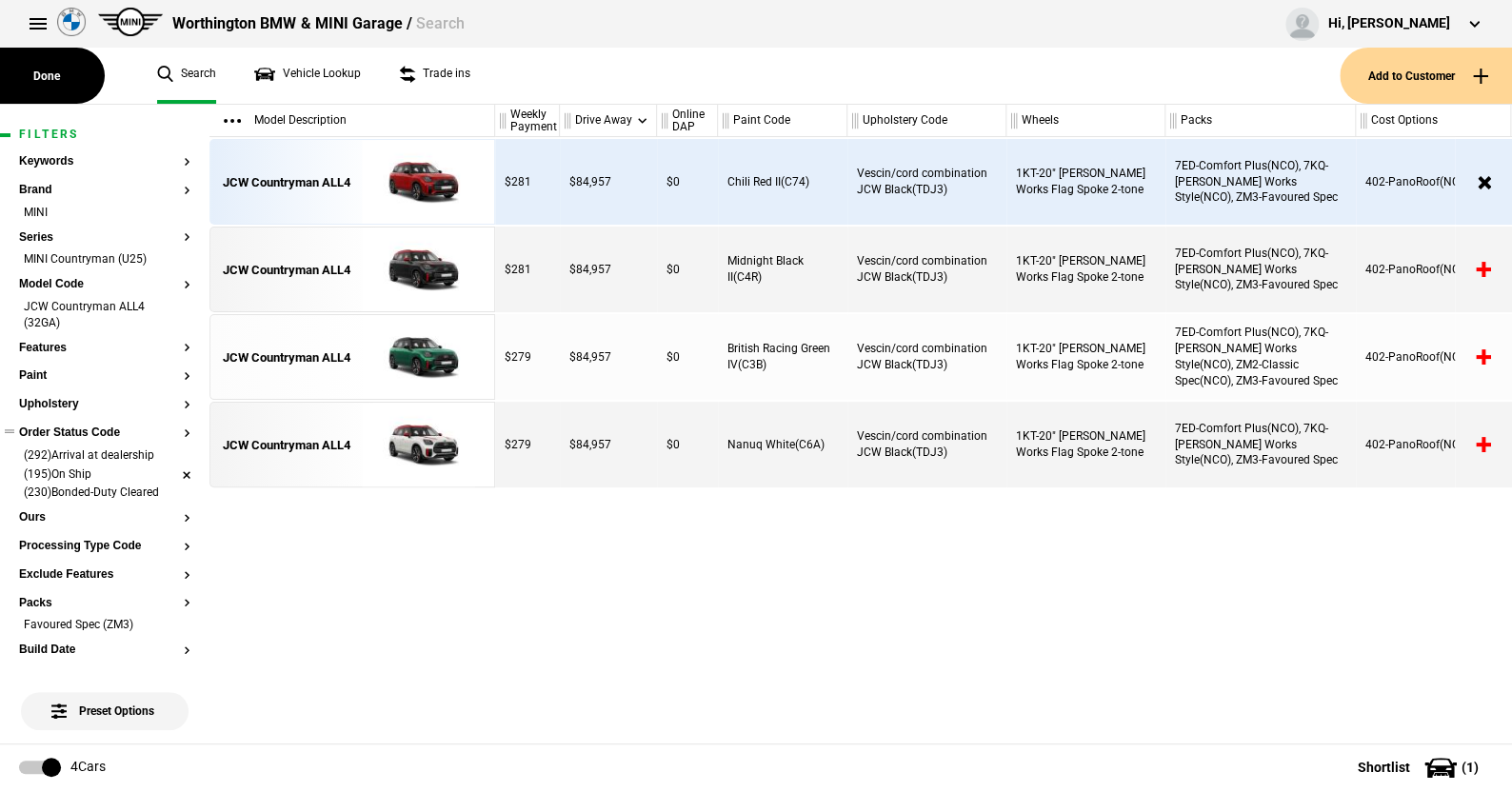
click at [169, 475] on li "(195)On Ship" at bounding box center [104, 476] width 171 height 19
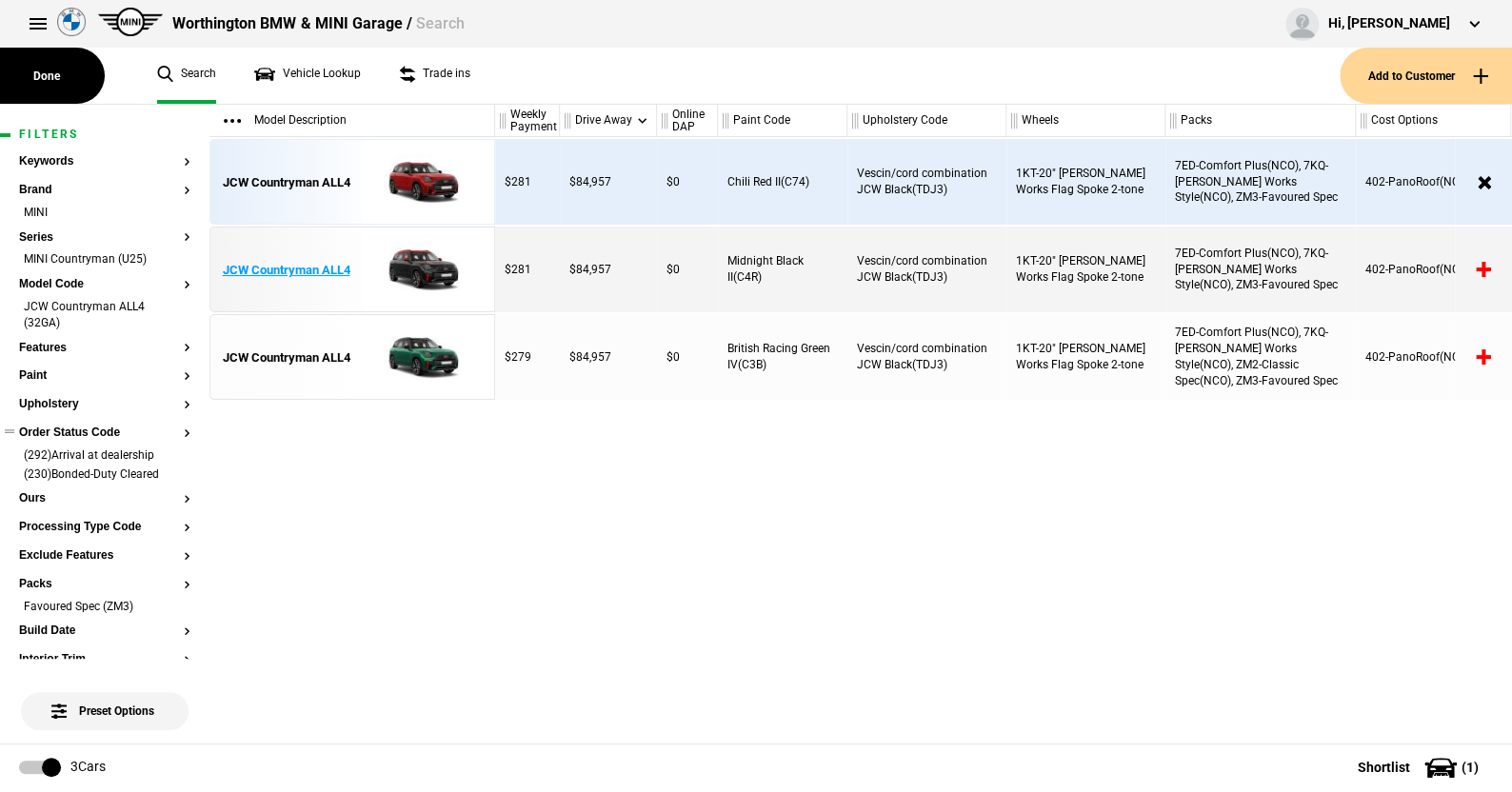
click at [422, 267] on img at bounding box center [418, 271] width 132 height 86
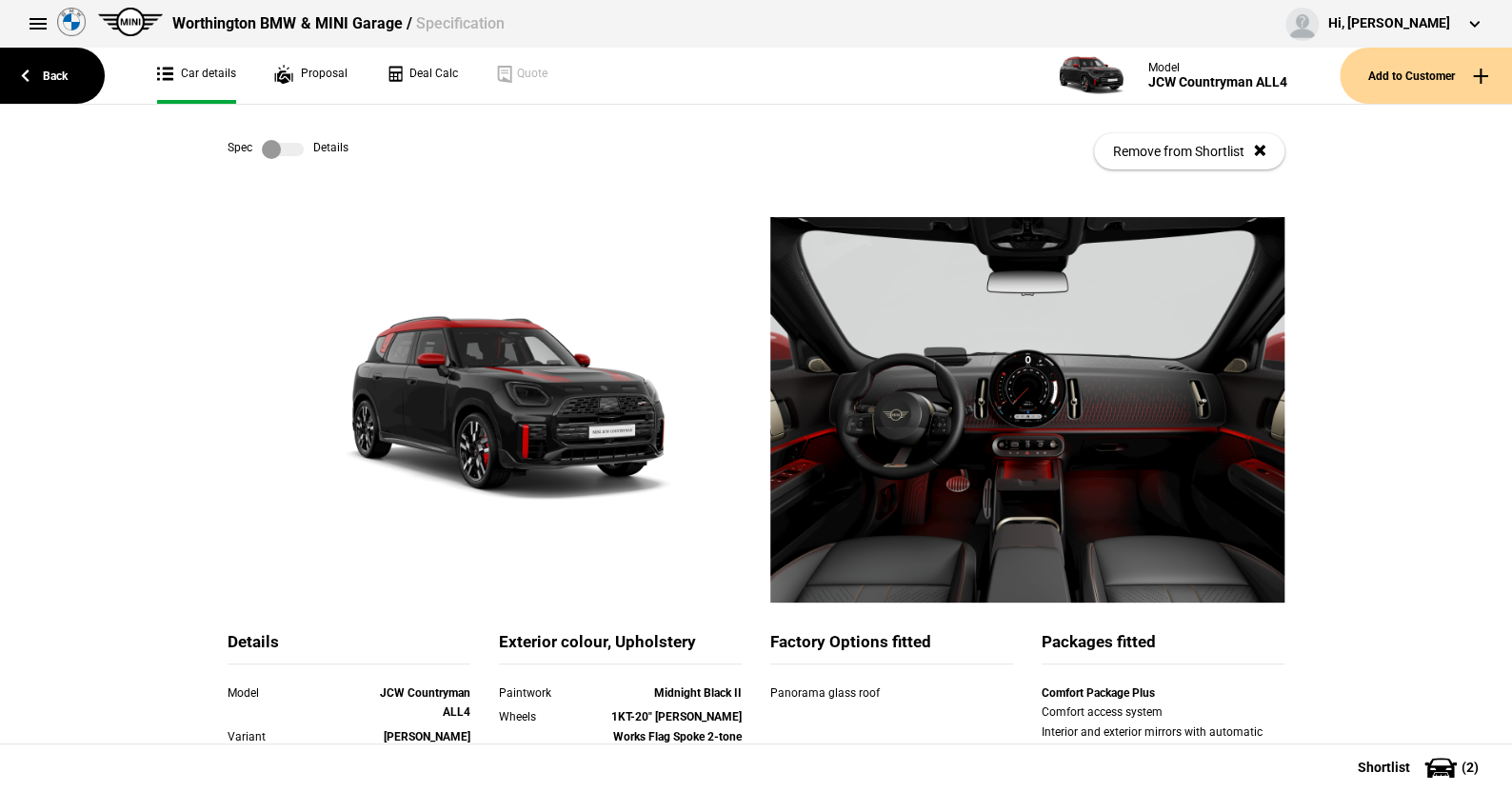
click at [298, 145] on link at bounding box center [283, 149] width 61 height 19
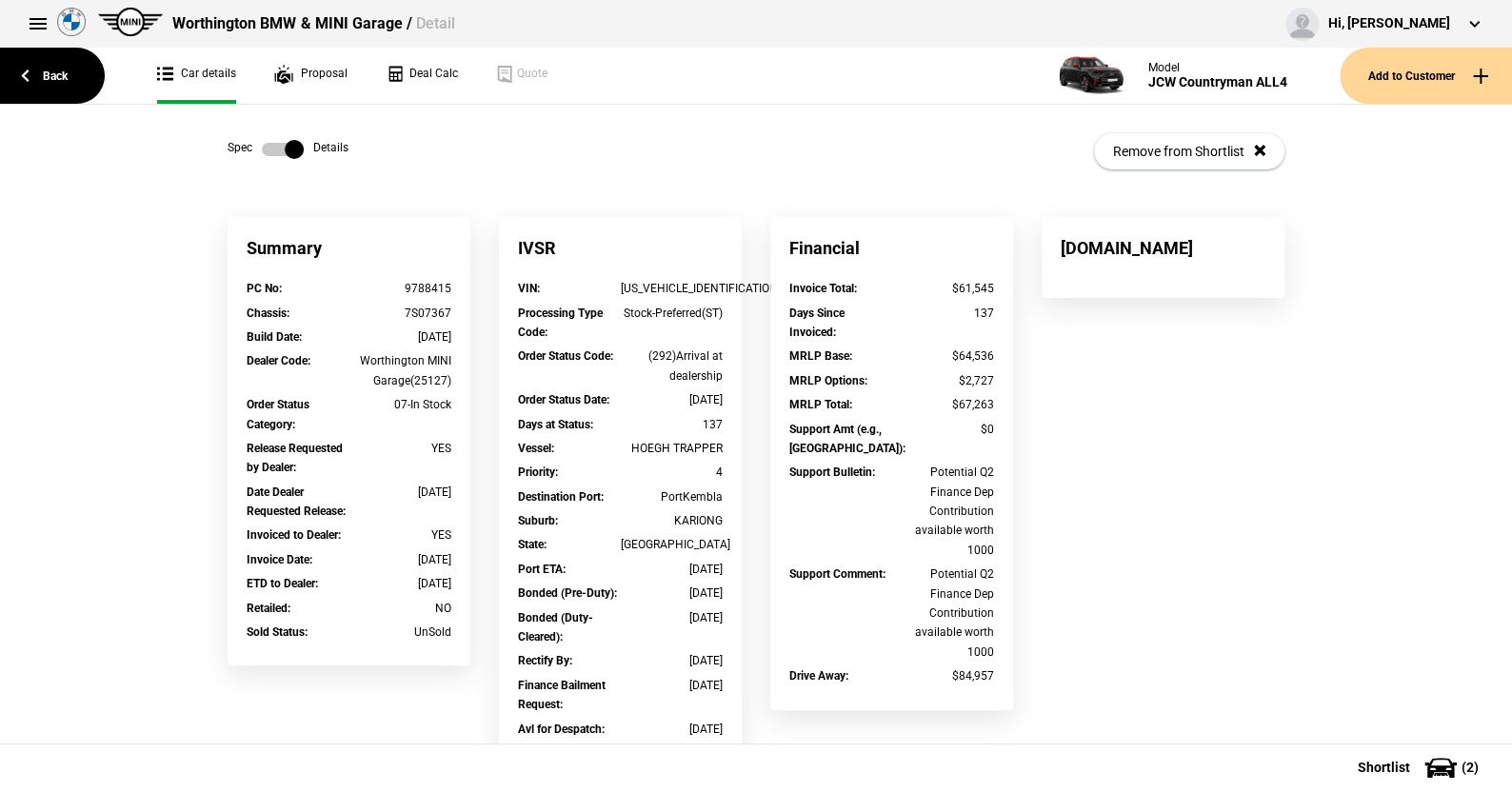
click at [252, 147] on link at bounding box center [283, 149] width 61 height 19
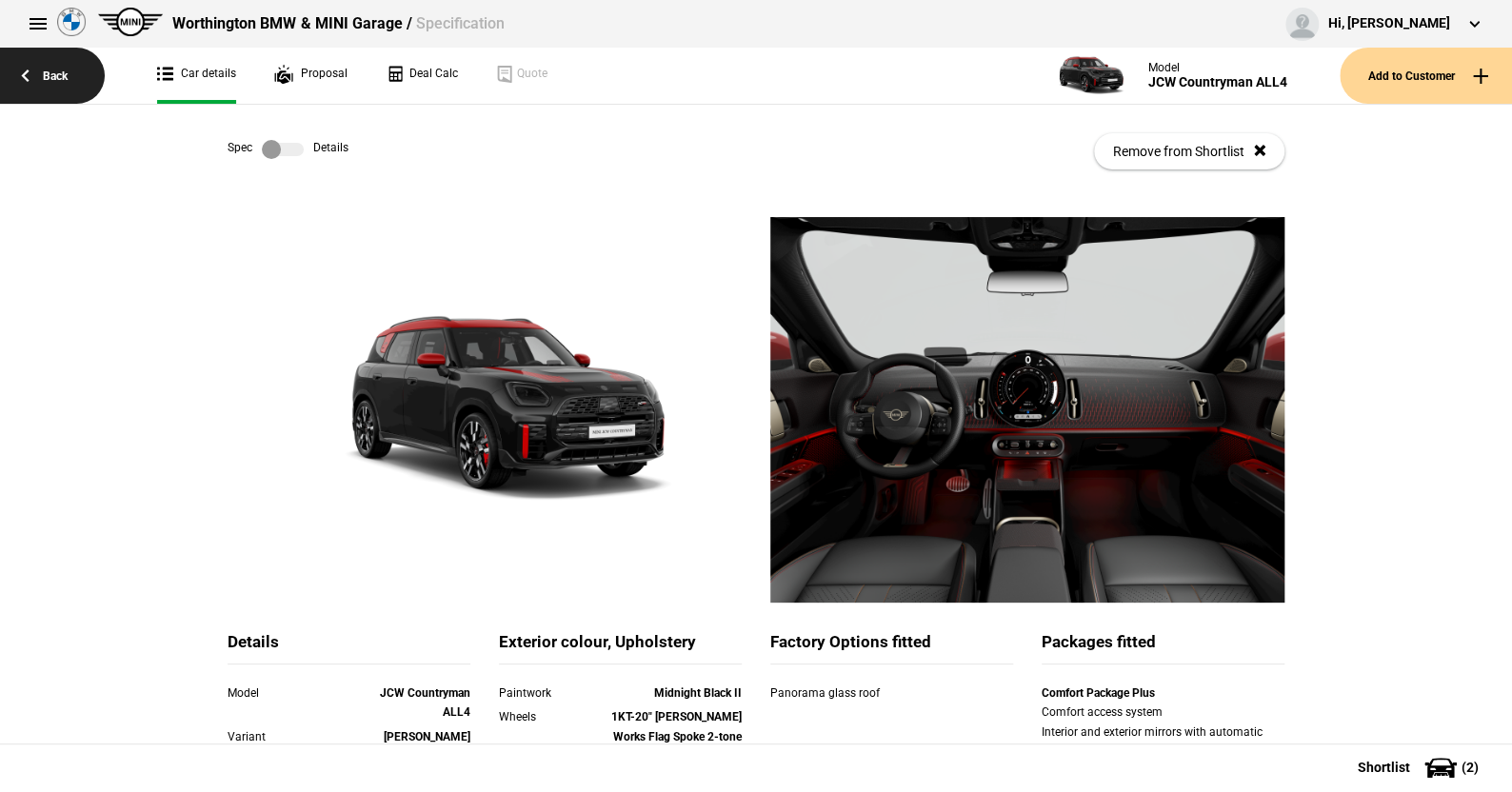
click at [64, 74] on link "Back" at bounding box center [52, 75] width 105 height 56
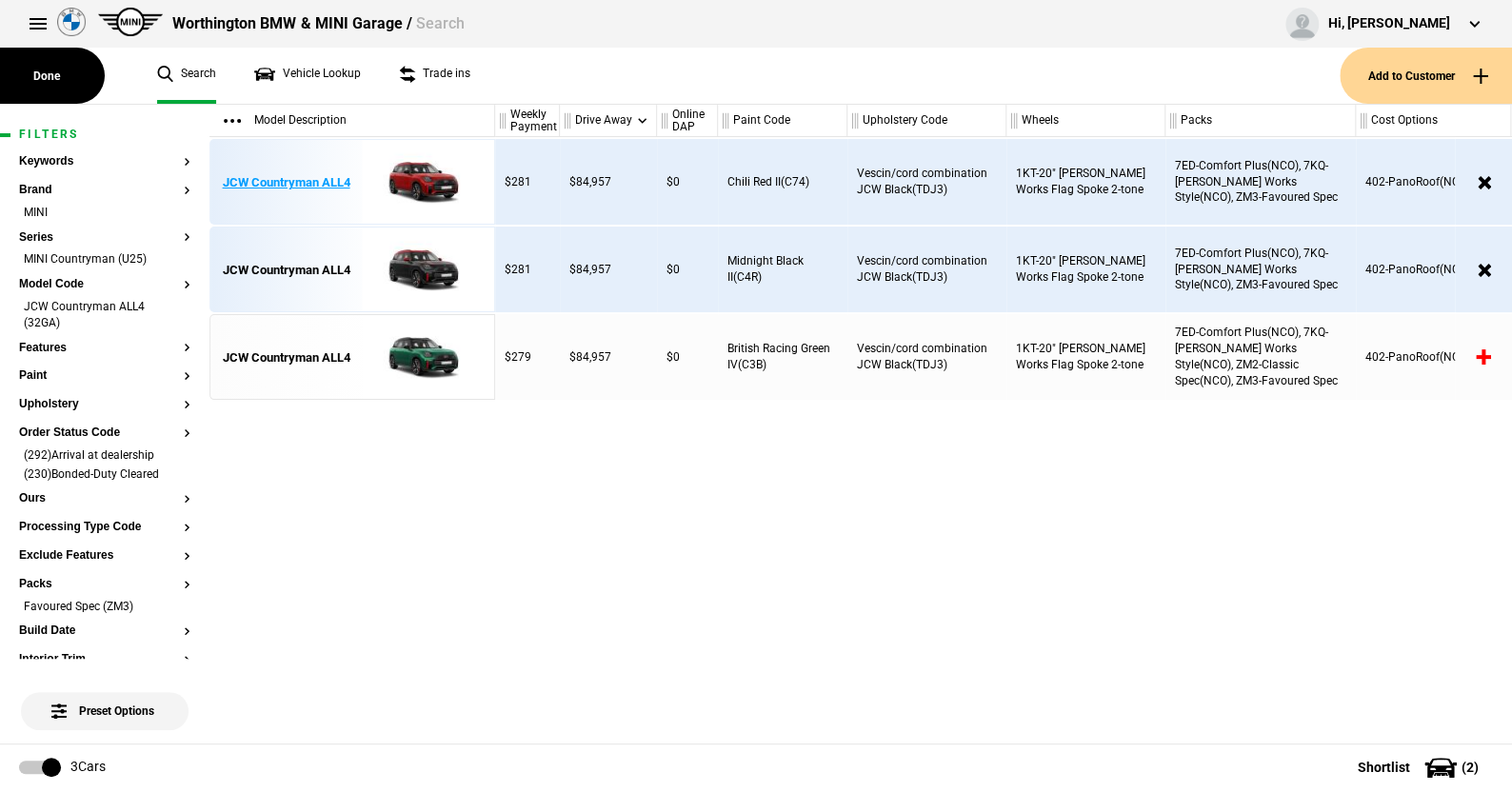
click at [410, 169] on img at bounding box center [418, 183] width 132 height 86
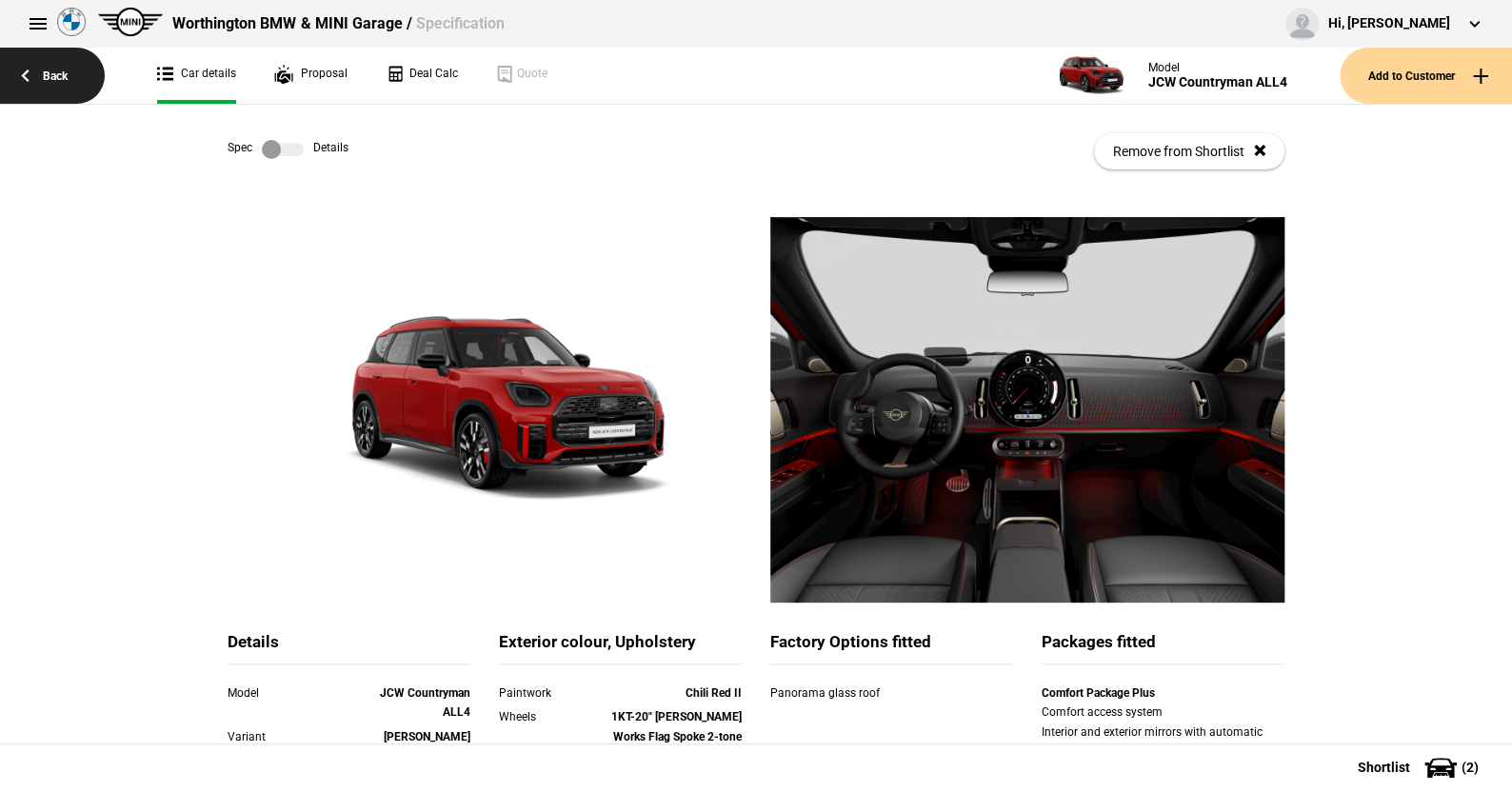
click at [59, 70] on link "Back" at bounding box center [52, 75] width 105 height 56
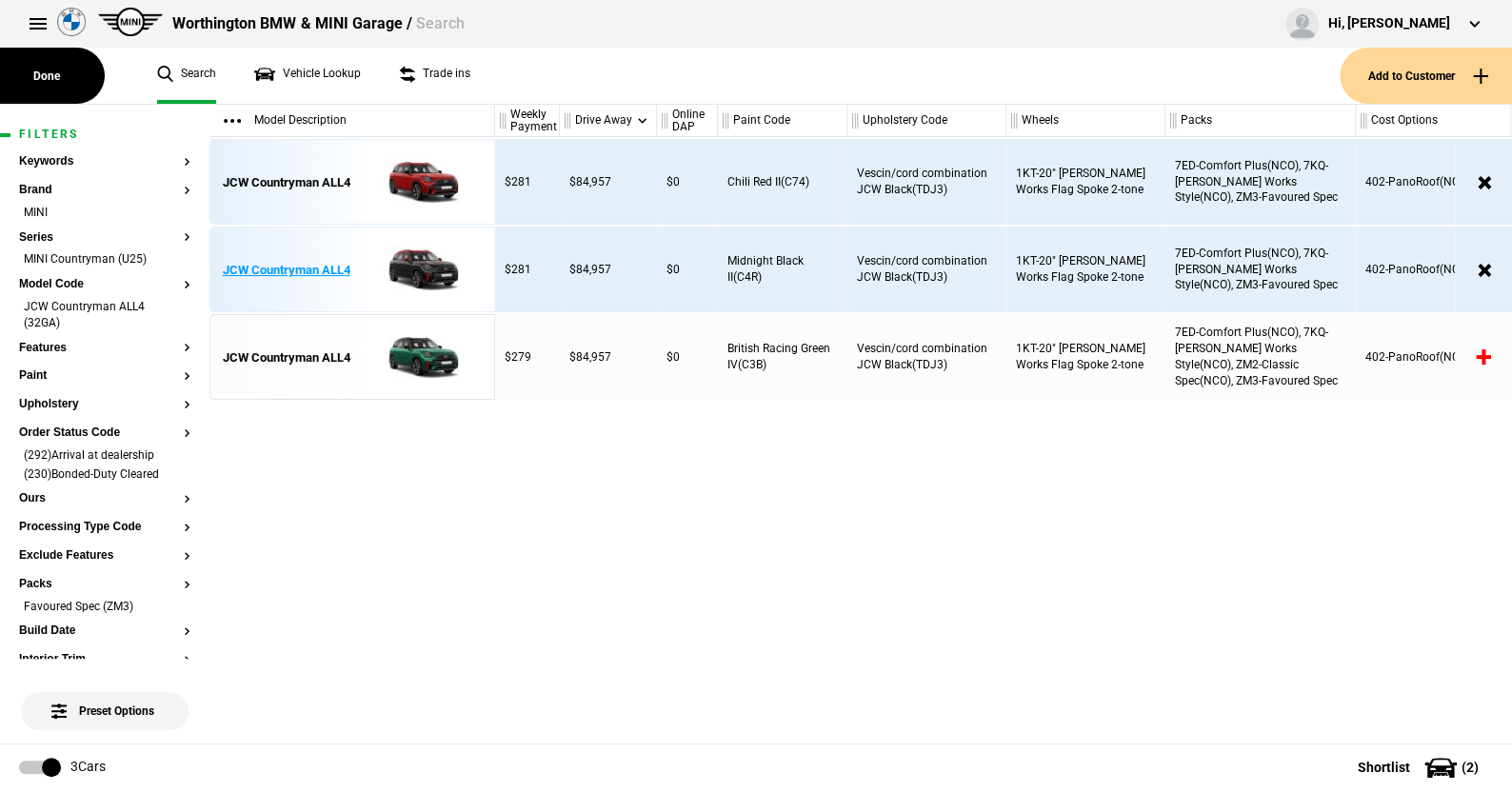
click at [415, 263] on img at bounding box center [418, 271] width 132 height 86
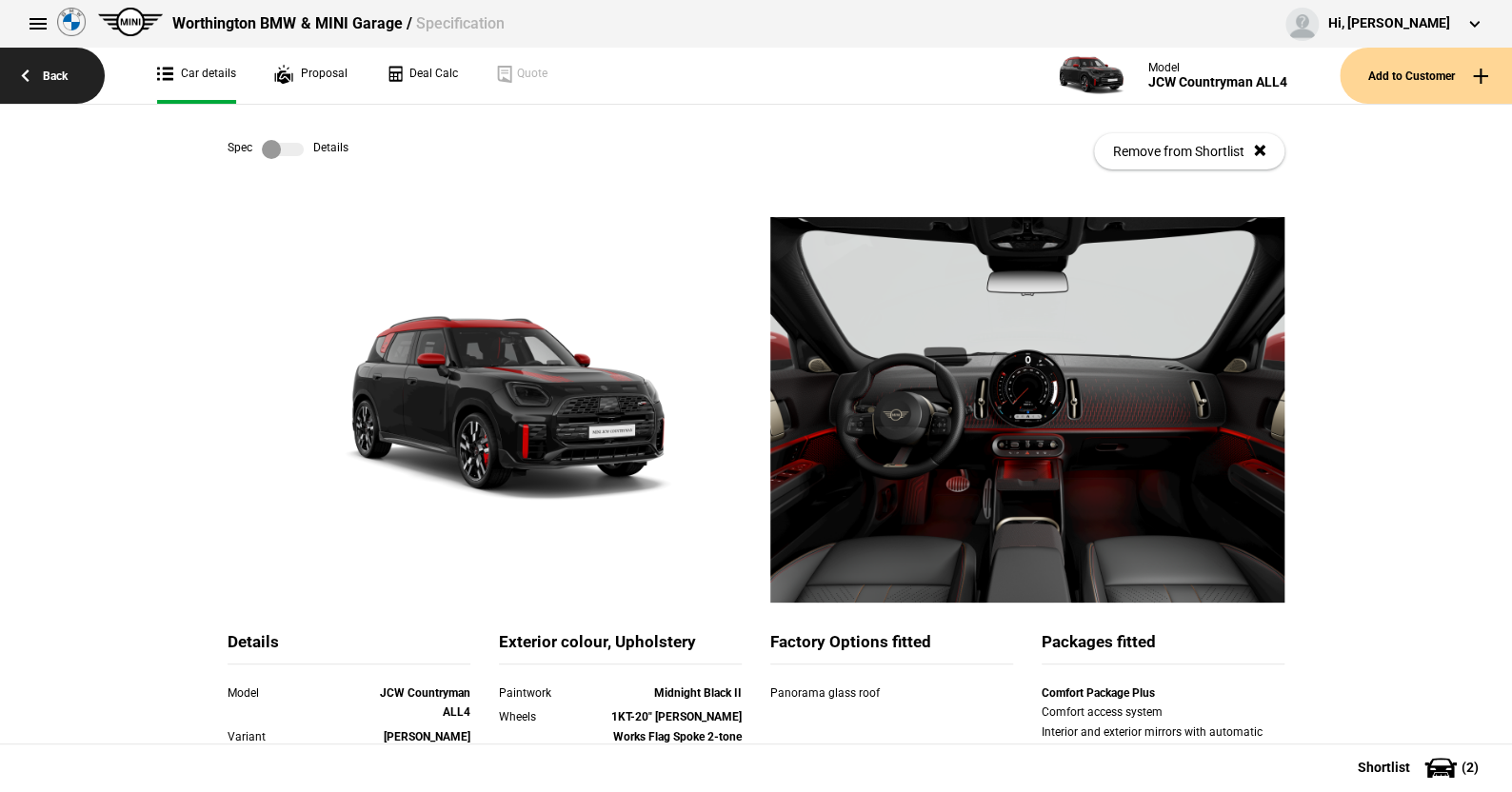
click at [55, 70] on link "Back" at bounding box center [52, 75] width 105 height 56
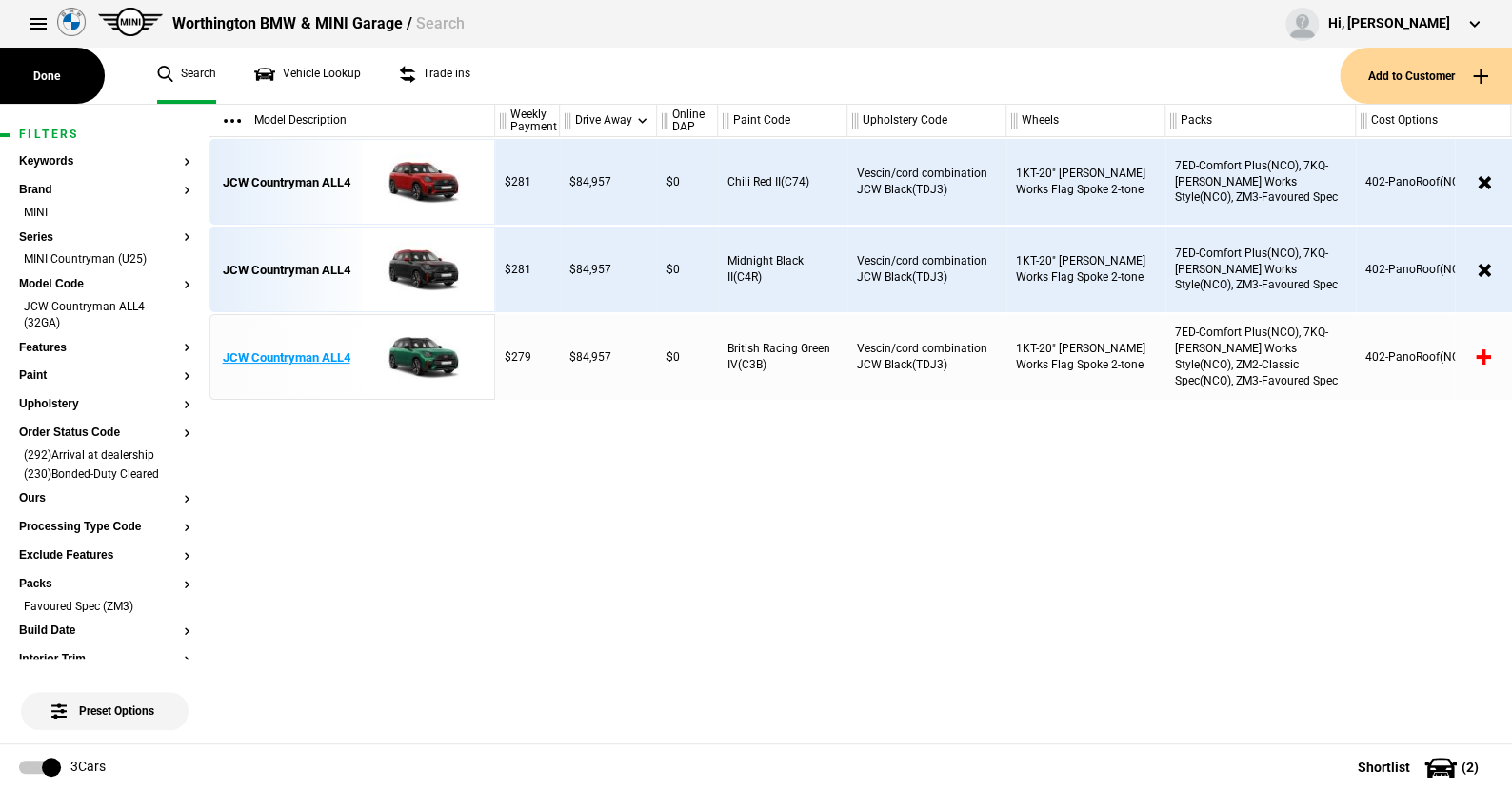
click at [434, 354] on img at bounding box center [418, 358] width 132 height 86
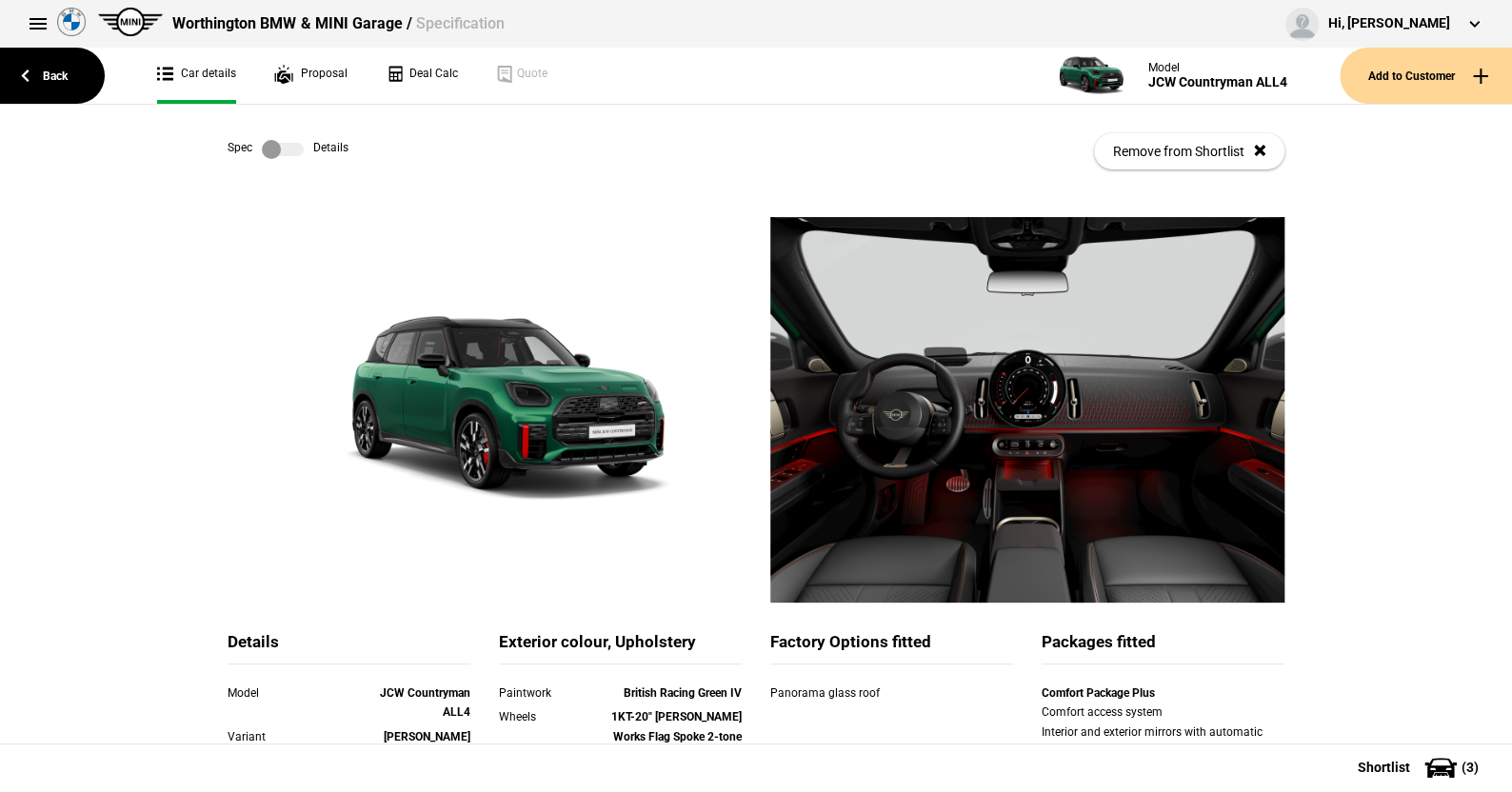
click at [285, 146] on label at bounding box center [283, 149] width 42 height 19
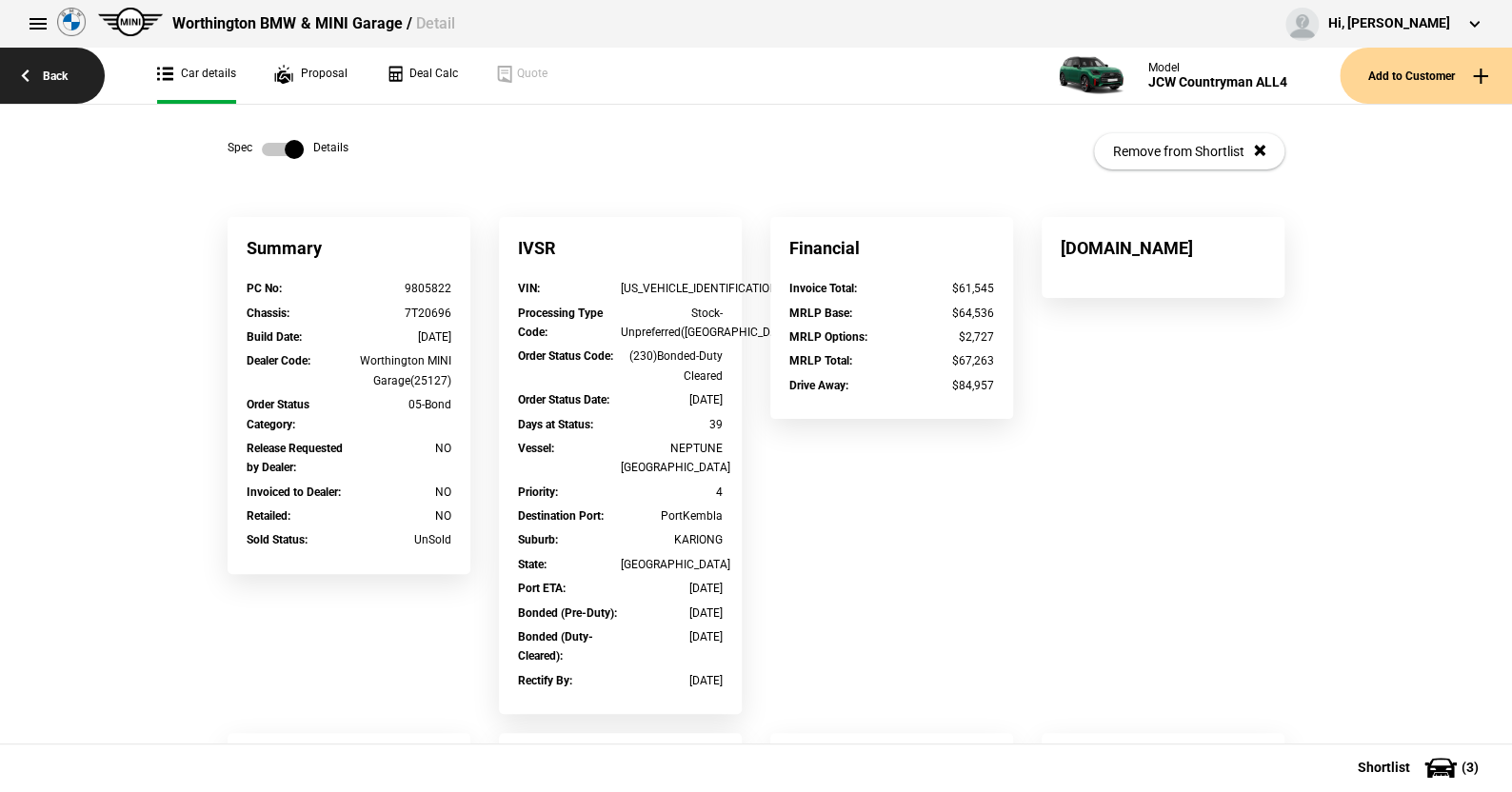
click at [61, 75] on link "Back" at bounding box center [52, 75] width 105 height 56
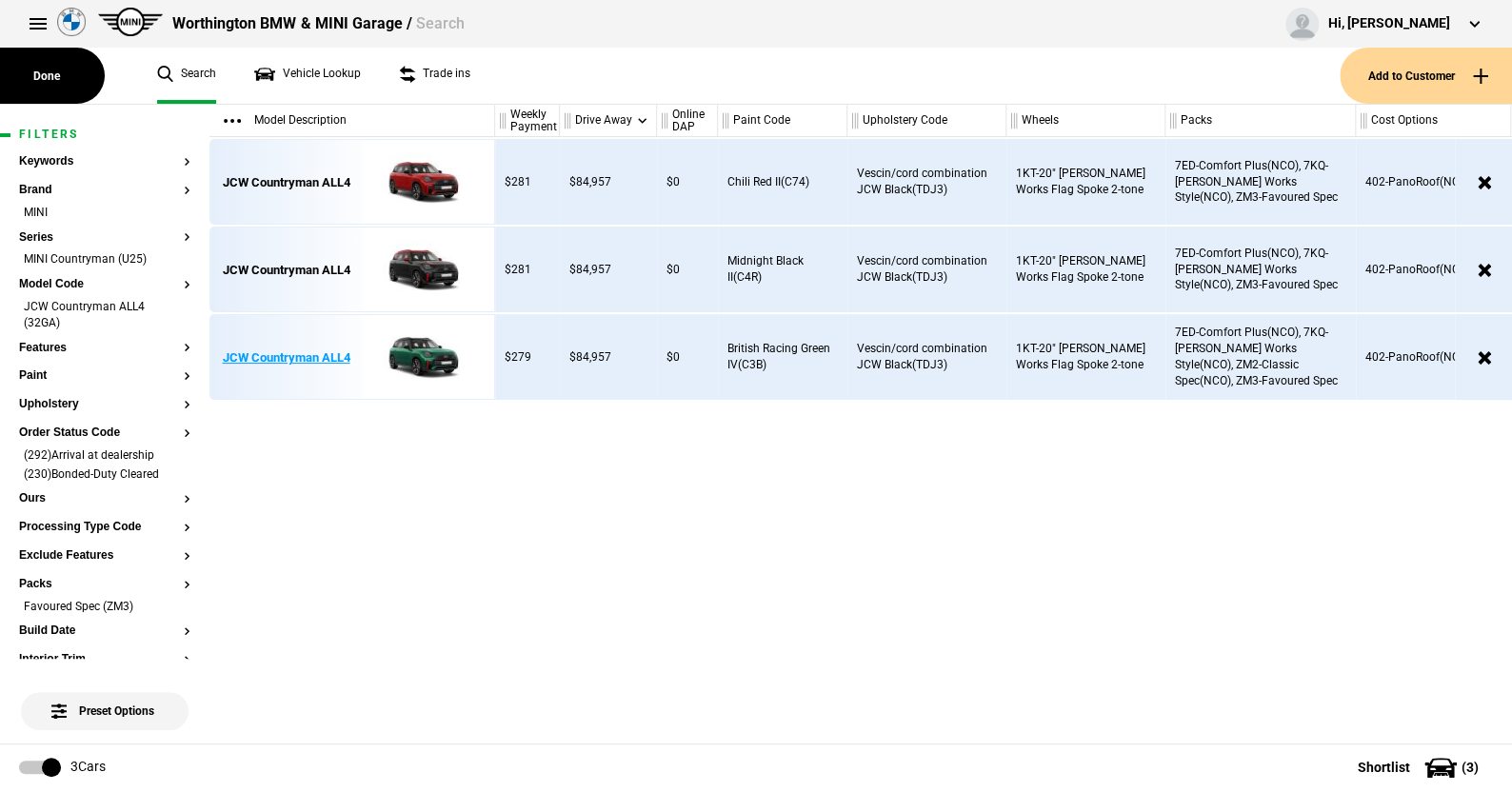
click at [422, 349] on img at bounding box center [418, 358] width 132 height 86
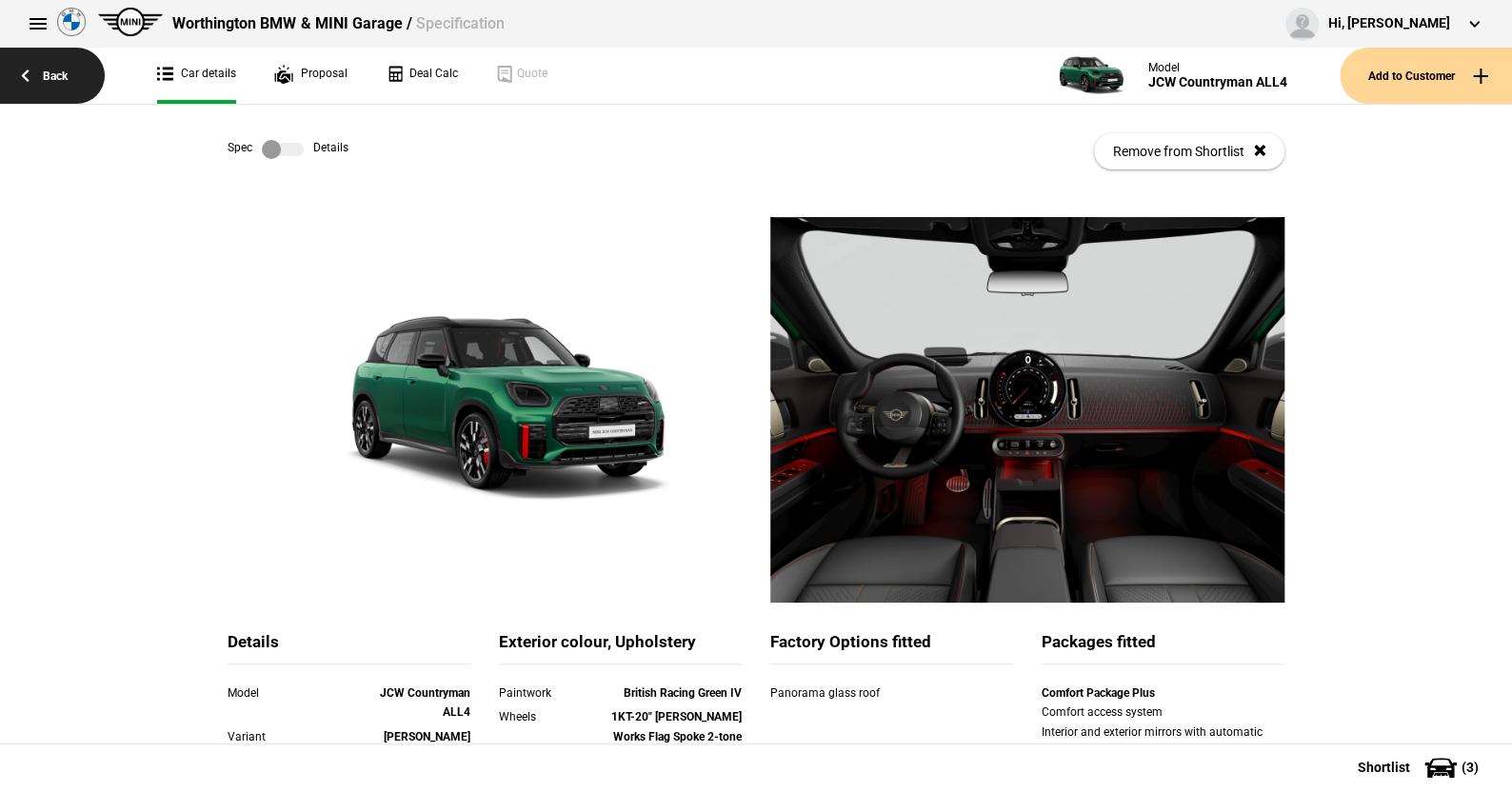
click at [59, 70] on link "Back" at bounding box center [52, 75] width 105 height 56
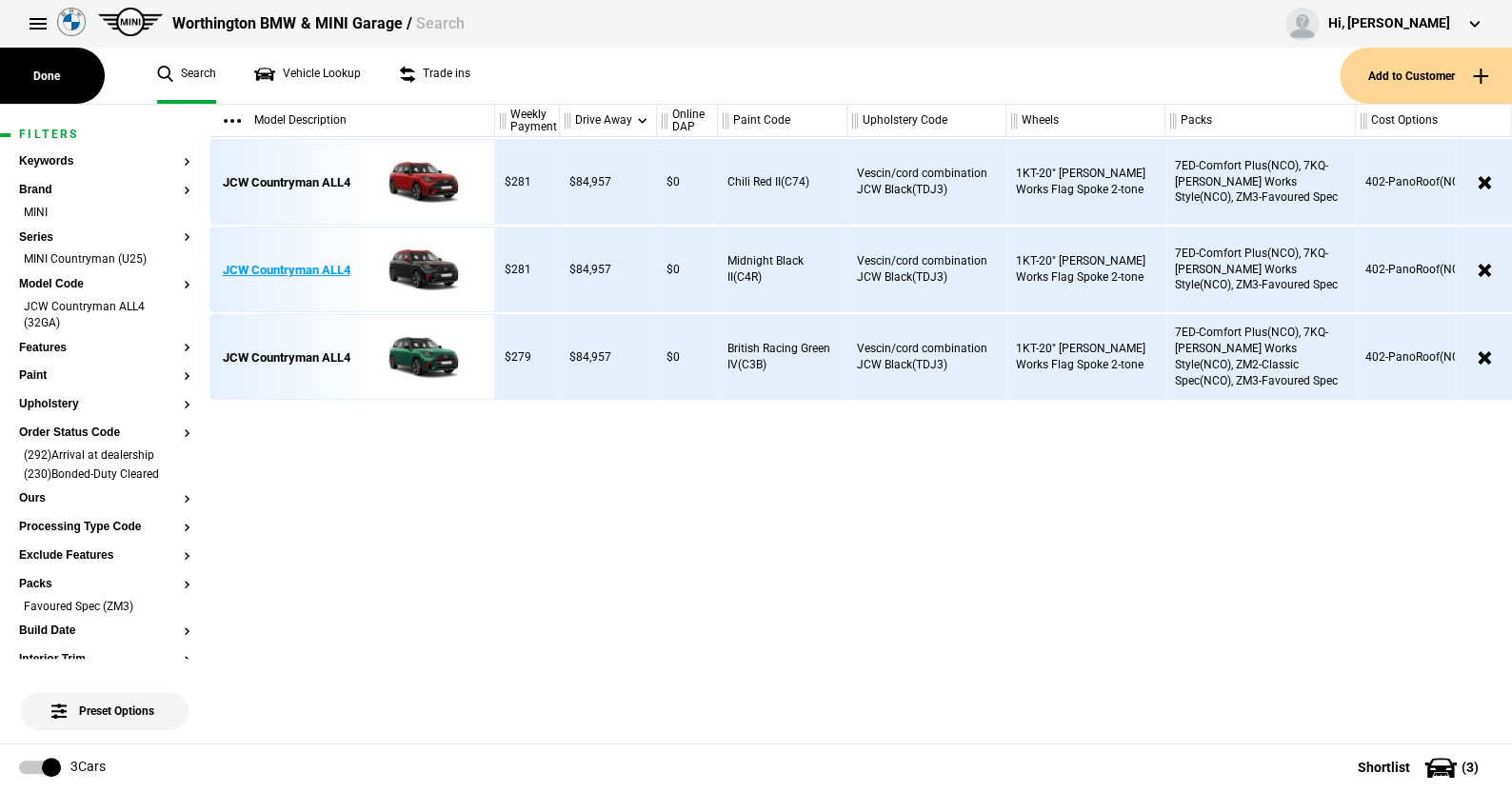
click at [411, 264] on img at bounding box center [418, 271] width 132 height 86
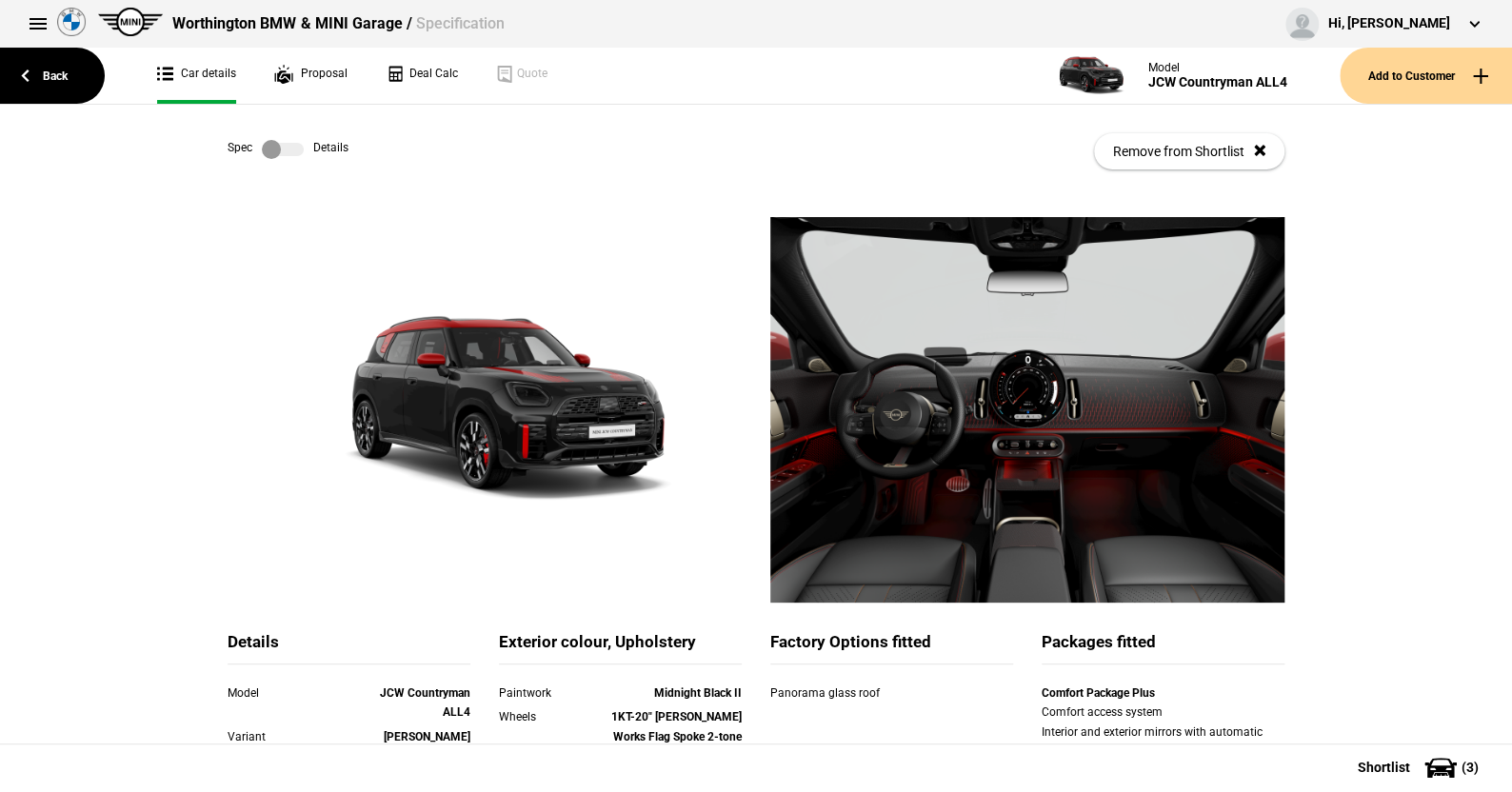
click at [290, 146] on label at bounding box center [283, 149] width 42 height 19
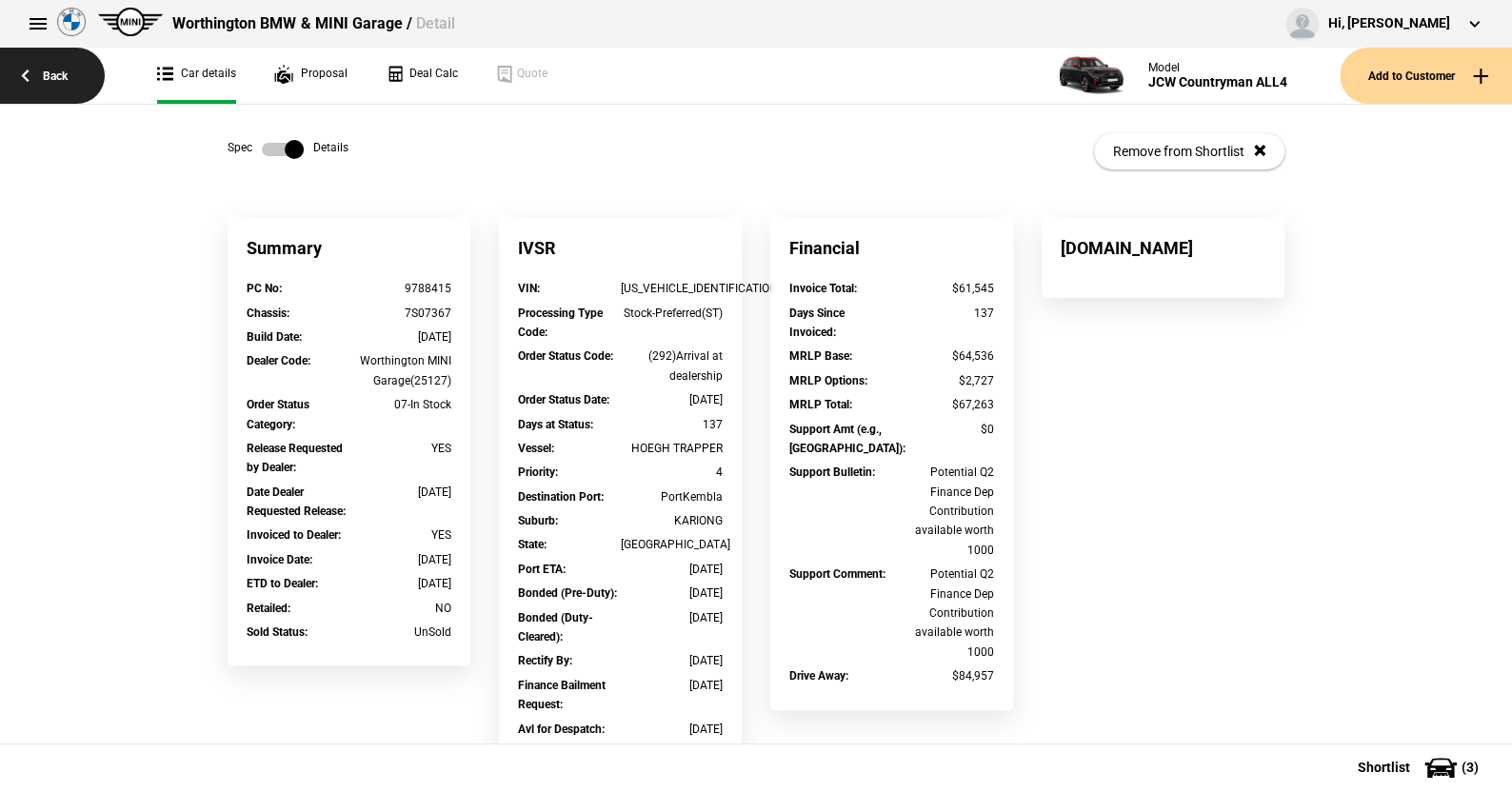
click at [58, 70] on link "Back" at bounding box center [52, 75] width 105 height 56
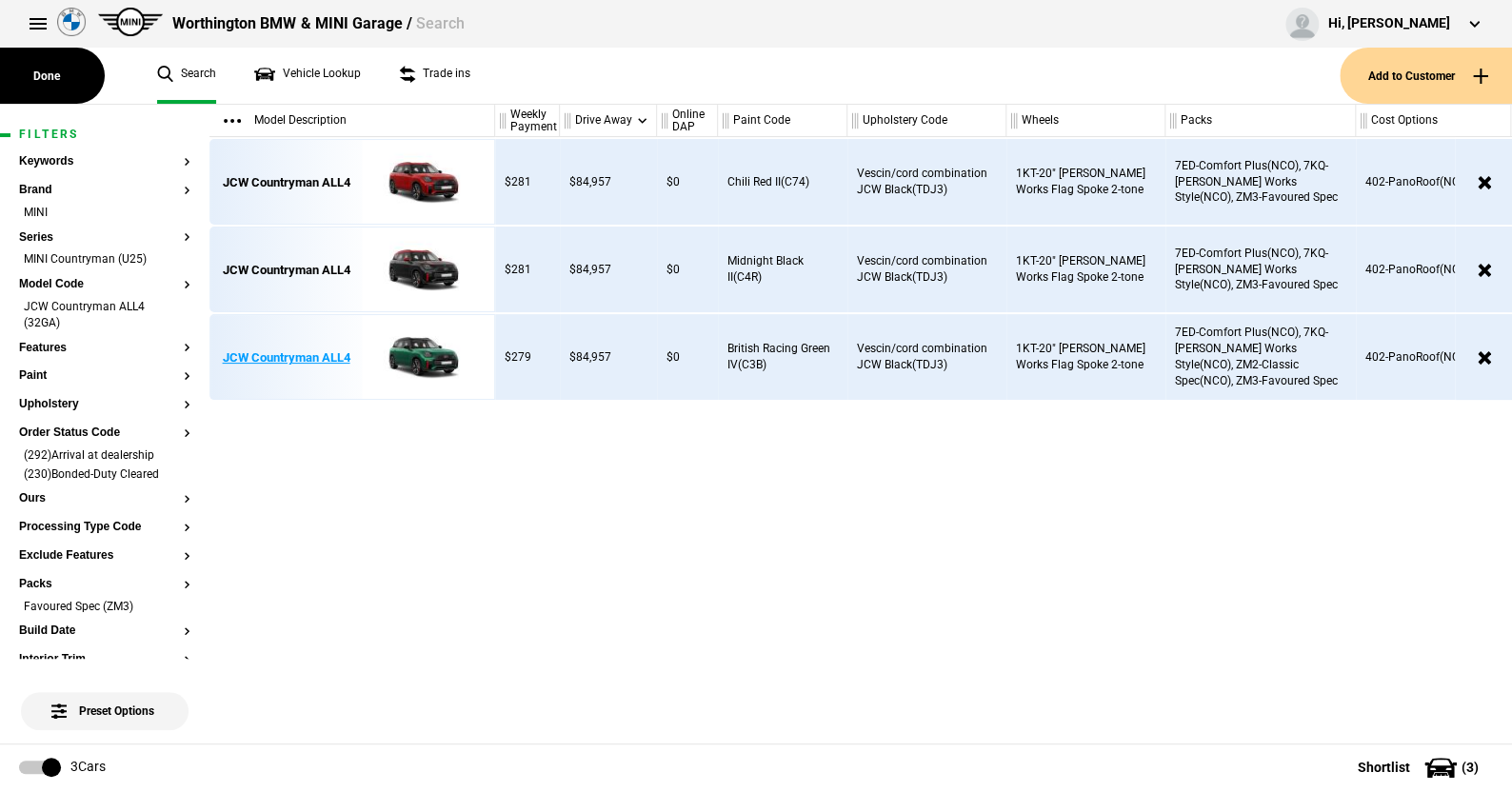
click at [430, 349] on img at bounding box center [418, 358] width 132 height 86
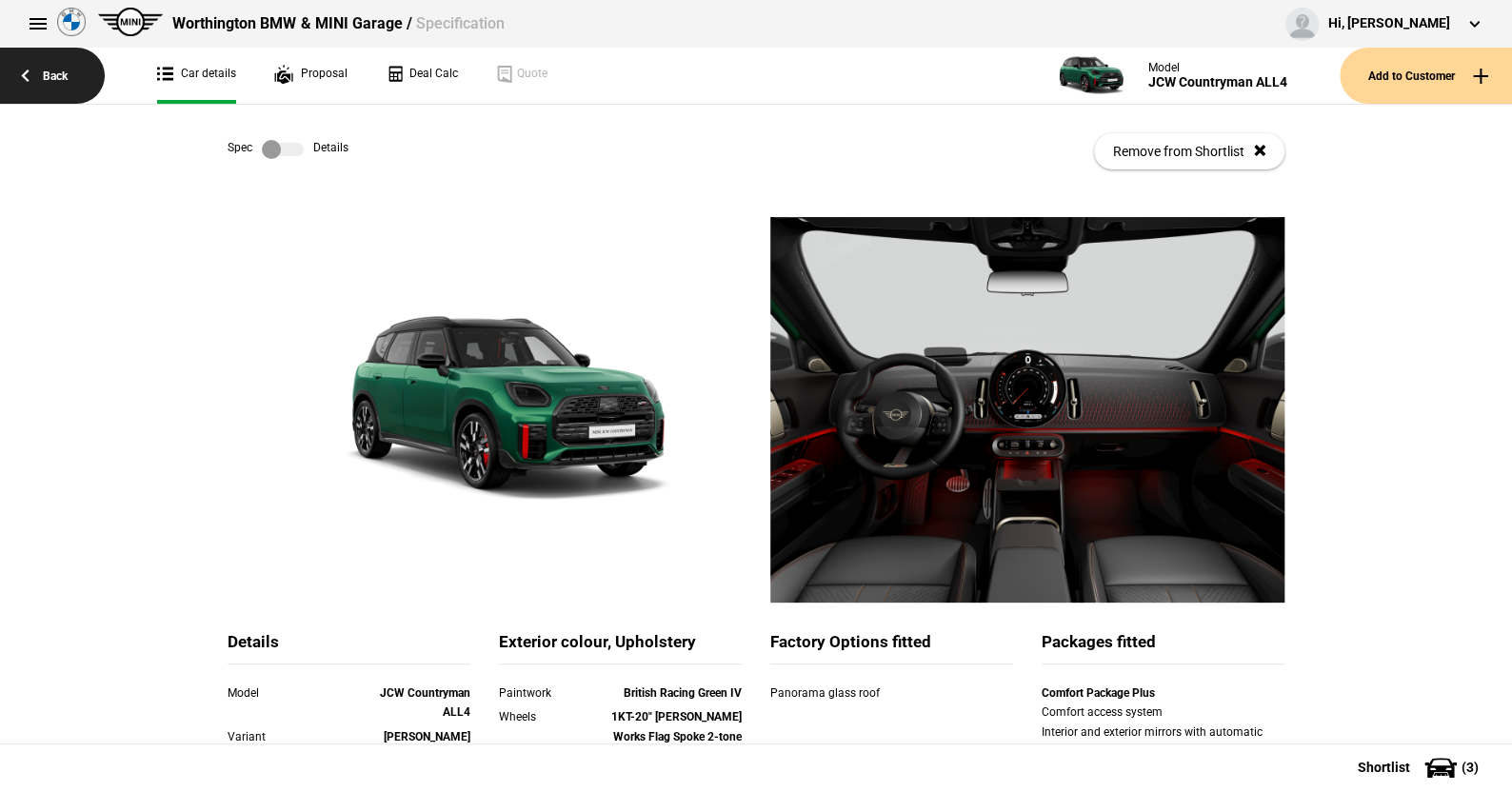
click at [55, 71] on link "Back" at bounding box center [52, 75] width 105 height 56
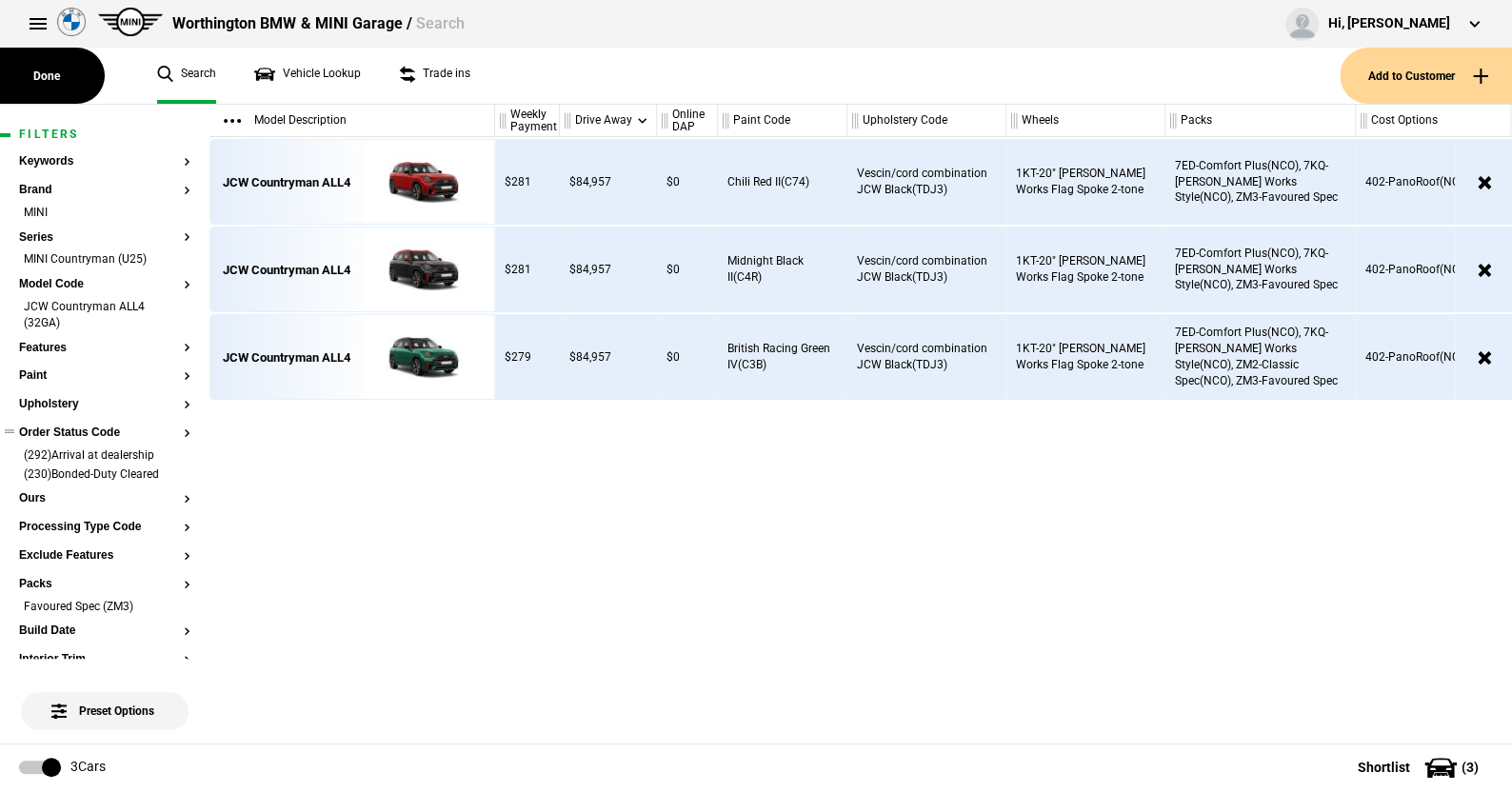
click at [114, 434] on button "Order Status Code" at bounding box center [104, 434] width 171 height 14
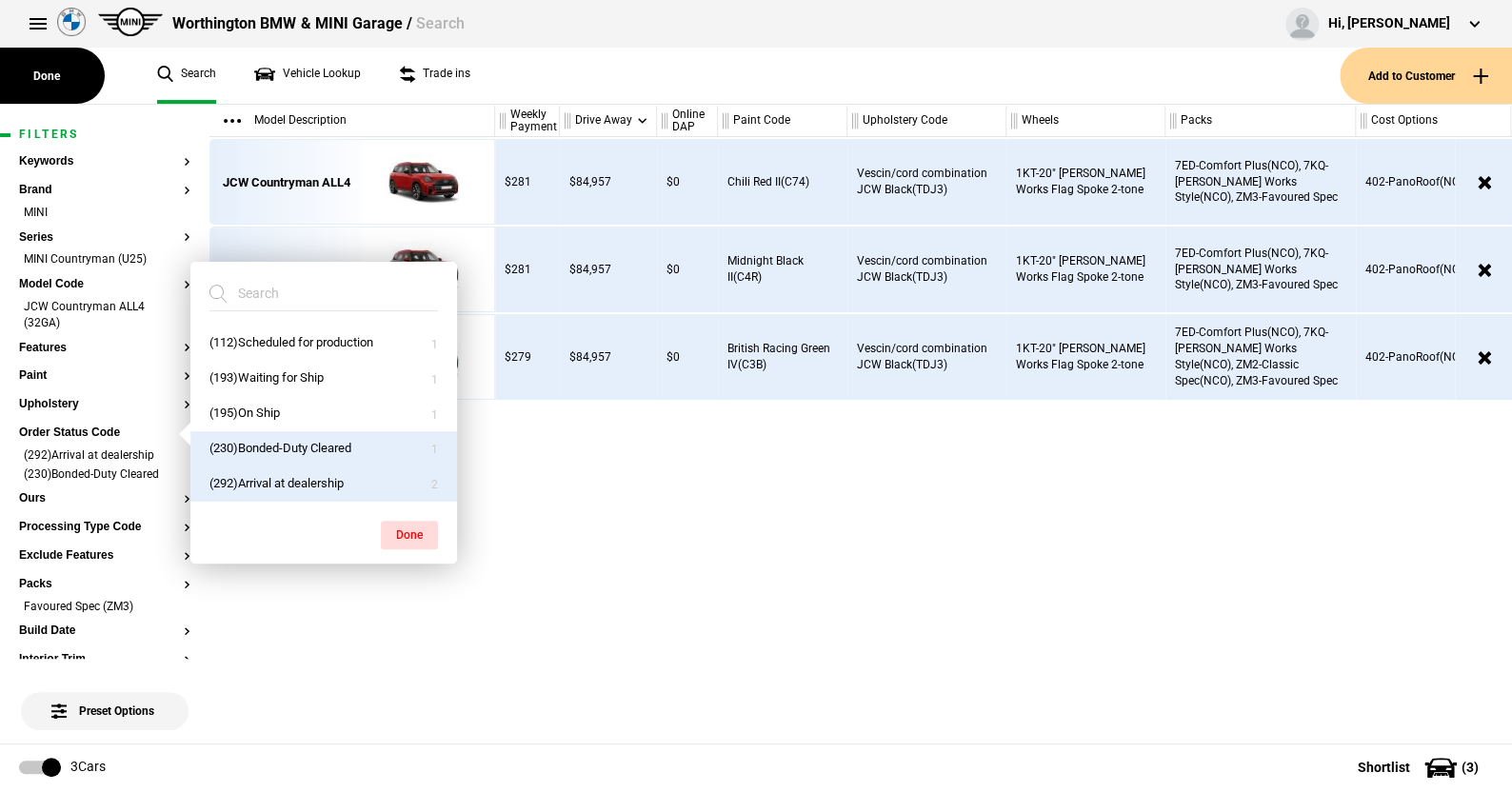
click at [516, 87] on ul "Search Vehicle Lookup Trade ins" at bounding box center [739, 75] width 1202 height 56
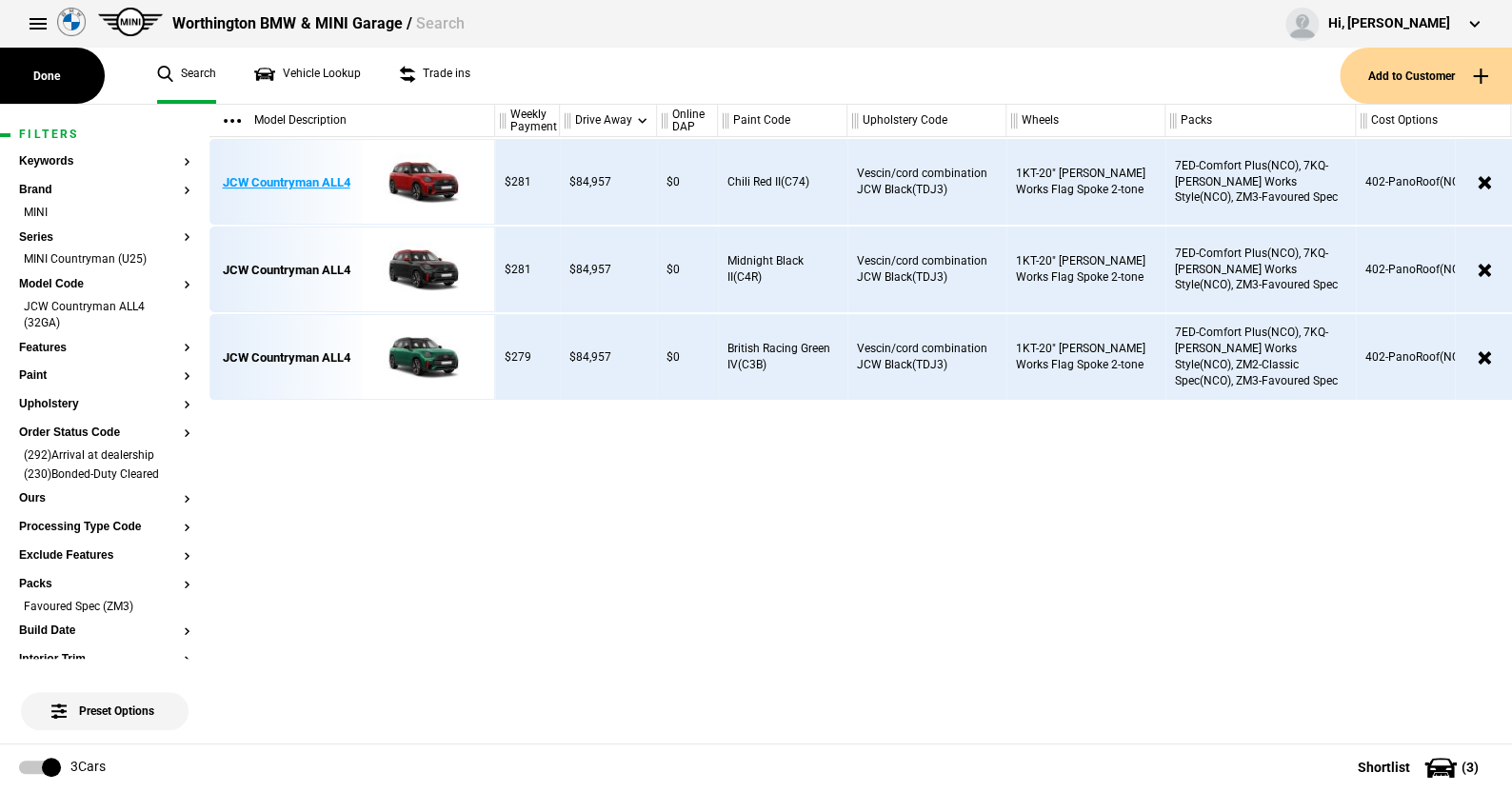
click at [413, 174] on img at bounding box center [418, 183] width 132 height 86
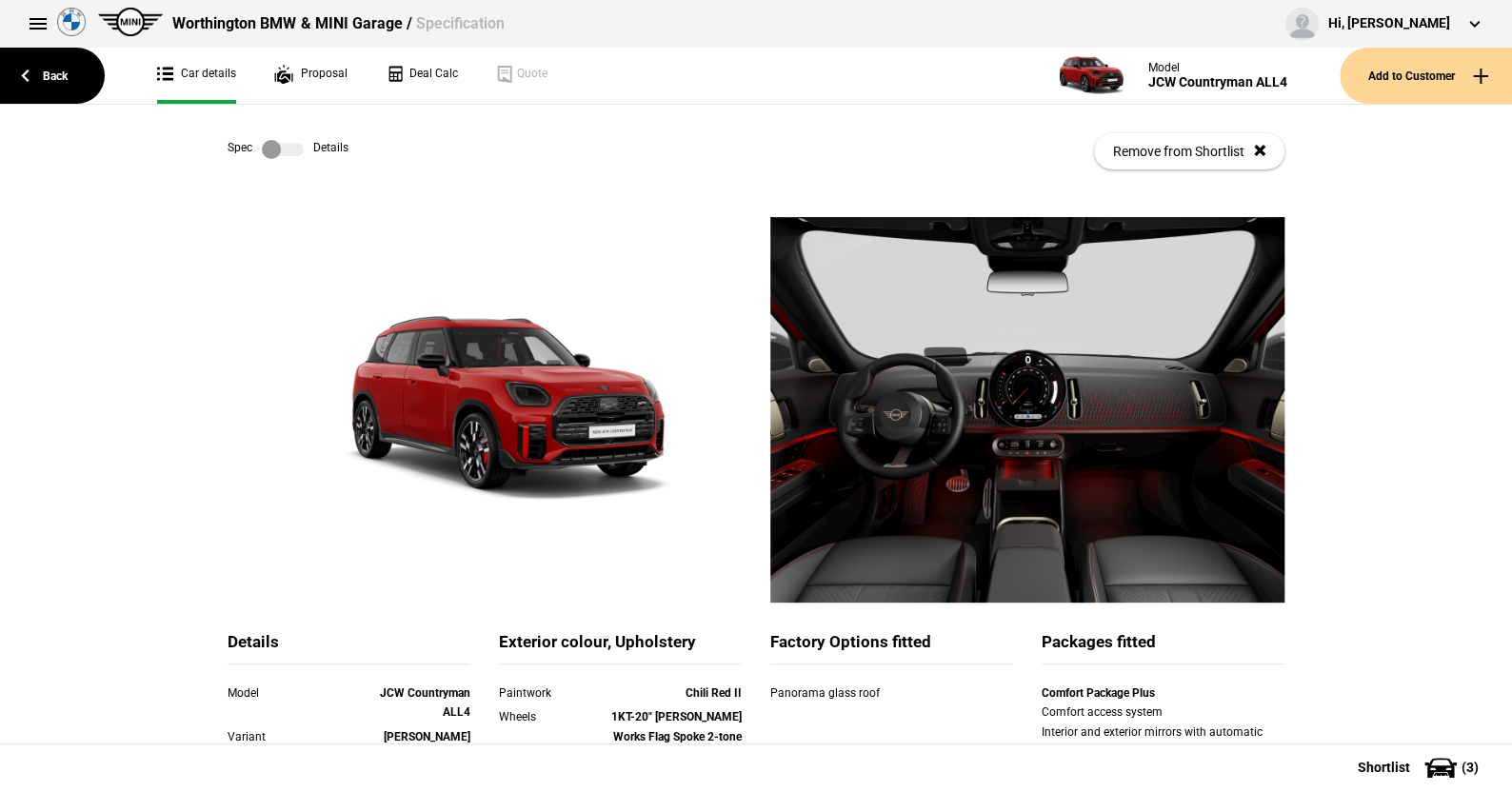
click at [292, 145] on label at bounding box center [283, 149] width 42 height 19
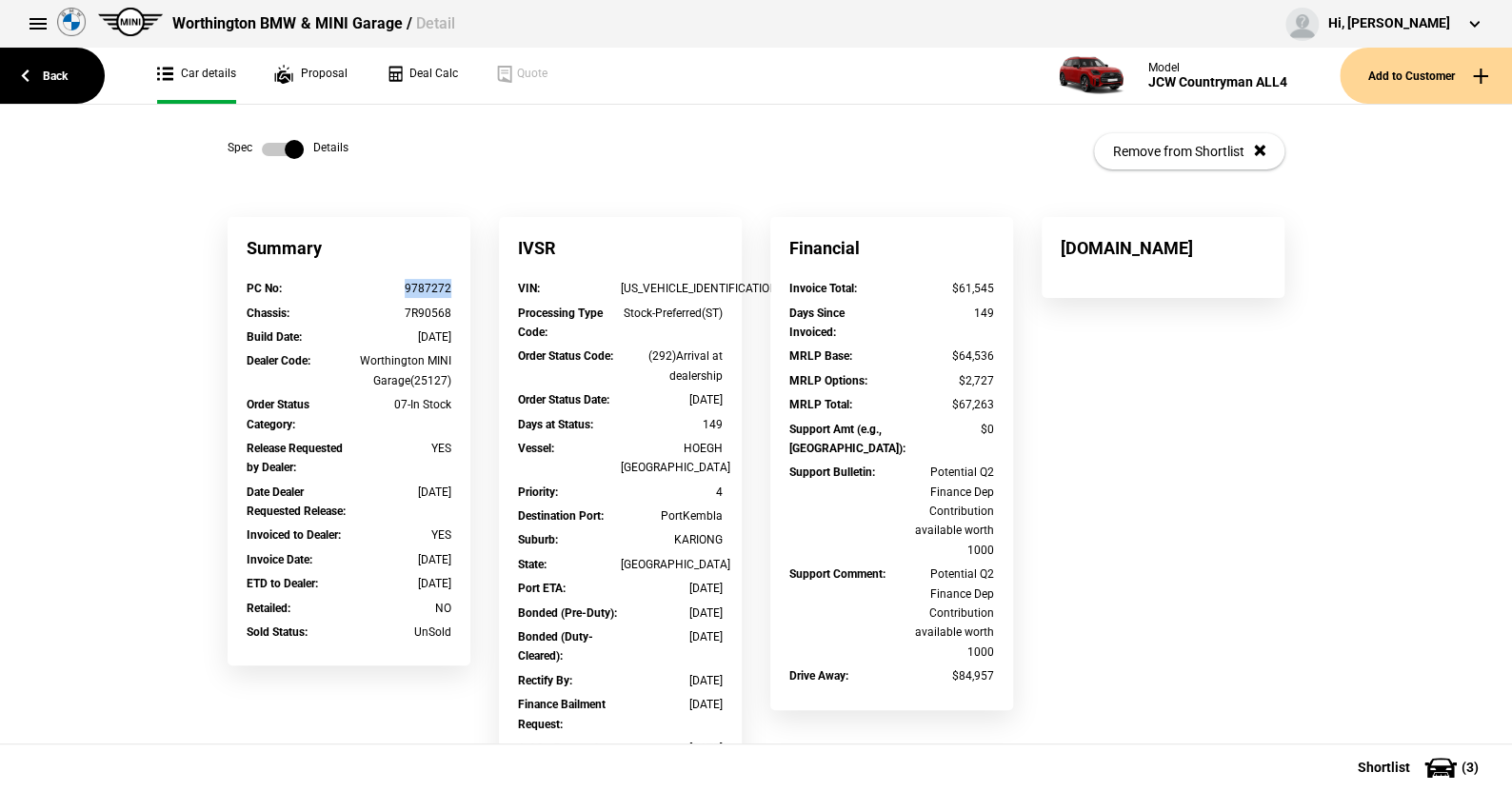
drag, startPoint x: 447, startPoint y: 288, endPoint x: 397, endPoint y: 288, distance: 50.0
click at [397, 288] on div "PC No : 9787272" at bounding box center [348, 291] width 233 height 23
drag, startPoint x: 409, startPoint y: 288, endPoint x: 159, endPoint y: 263, distance: 251.2
click at [53, 67] on link "Back" at bounding box center [52, 75] width 105 height 56
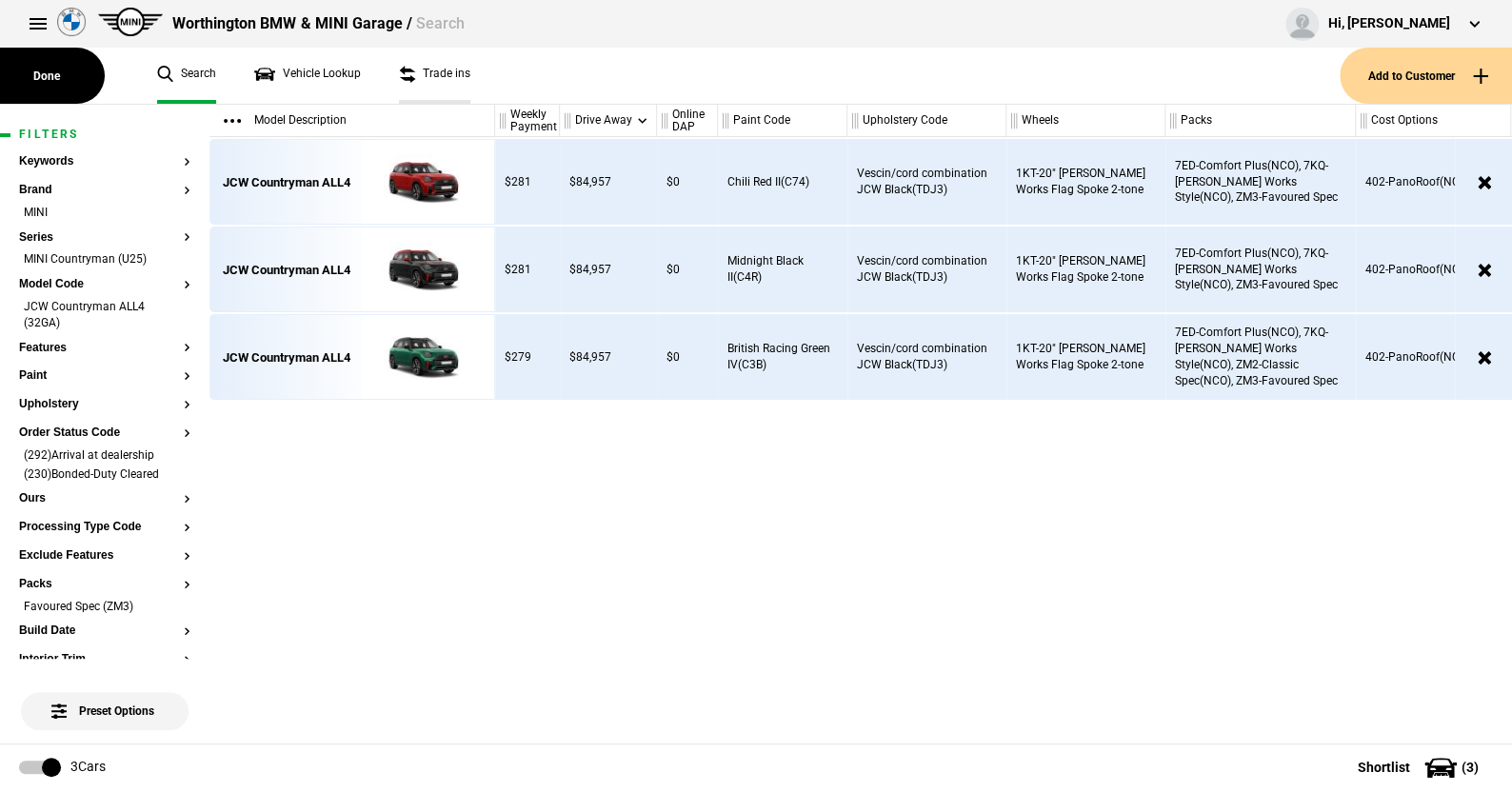
click at [403, 51] on link "Trade ins" at bounding box center [435, 75] width 71 height 56
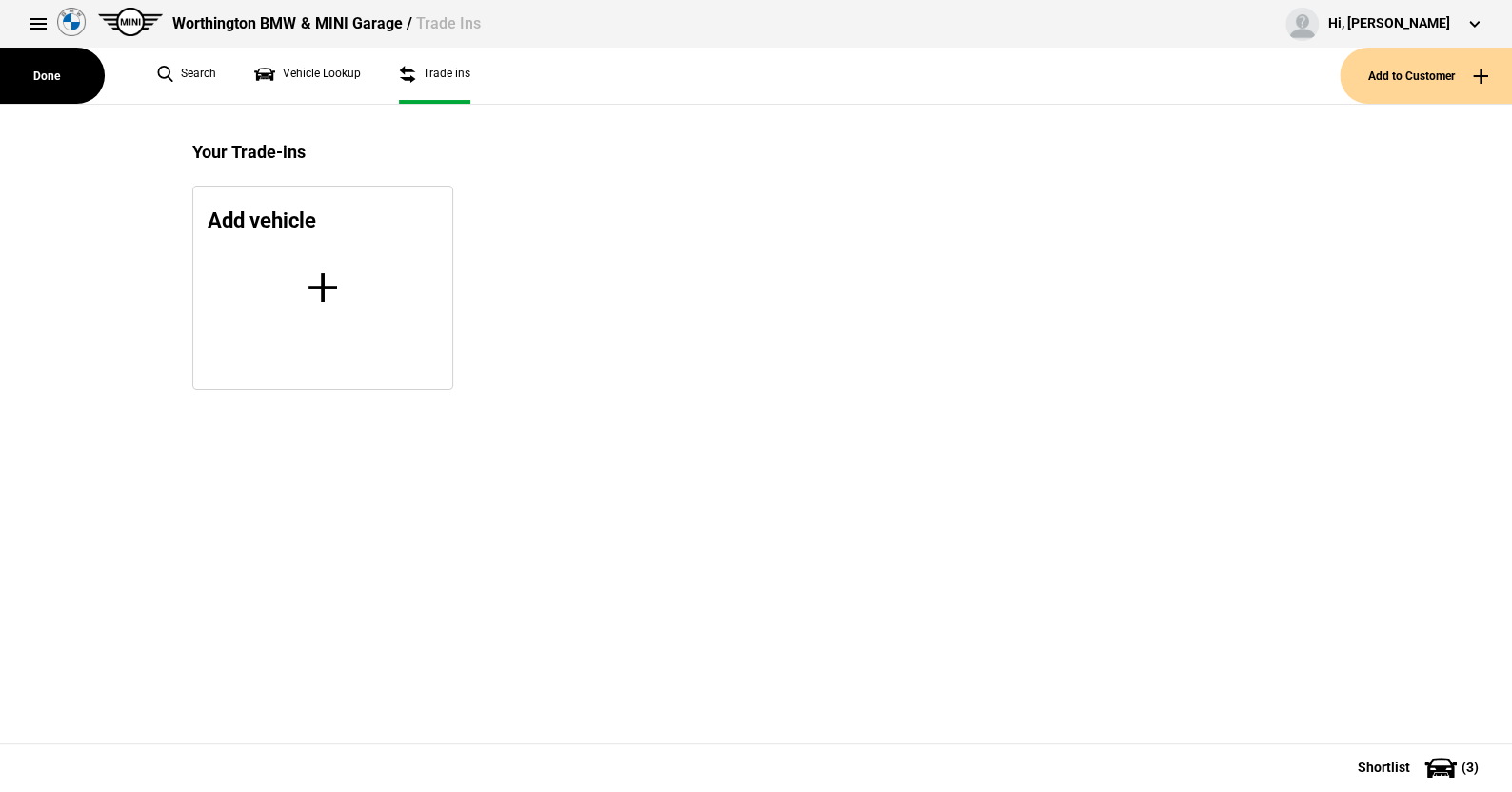
click at [403, 51] on link "Trade ins" at bounding box center [435, 75] width 71 height 56
drag, startPoint x: 619, startPoint y: 686, endPoint x: 749, endPoint y: 705, distance: 131.4
click at [619, 686] on div "Your Trade-ins Add vehicle" at bounding box center [756, 424] width 1512 height 639
